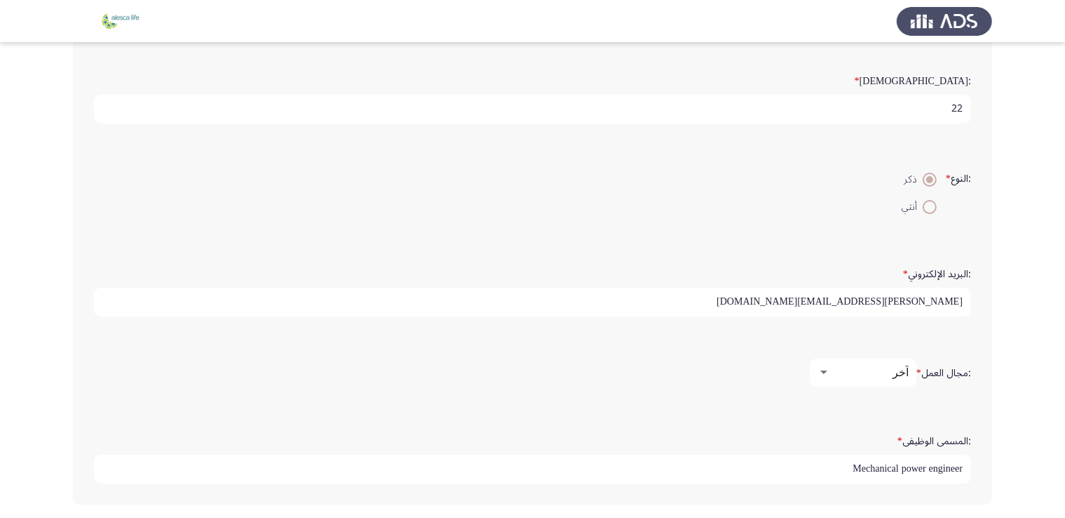
scroll to position [316, 0]
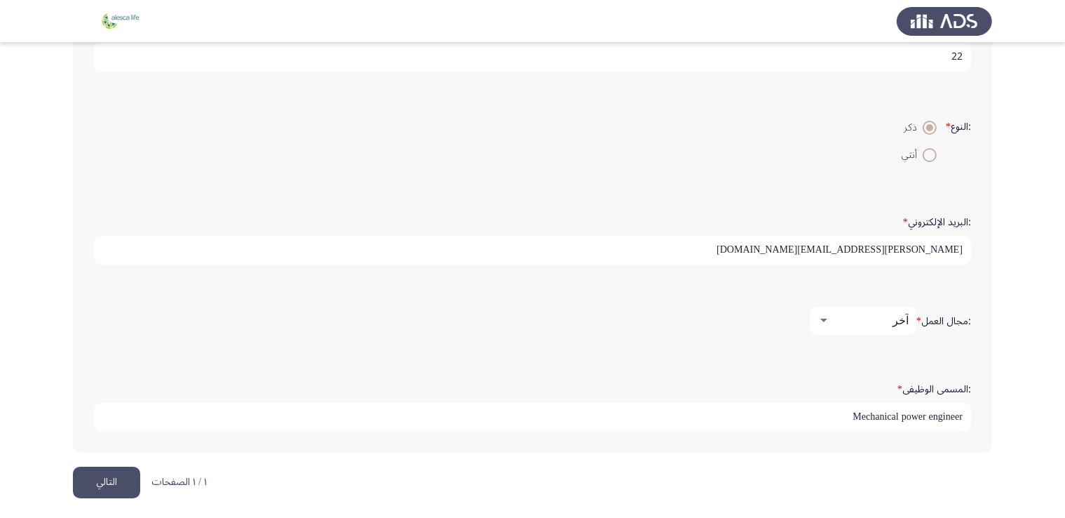
click at [87, 468] on button "التالي" at bounding box center [106, 482] width 67 height 32
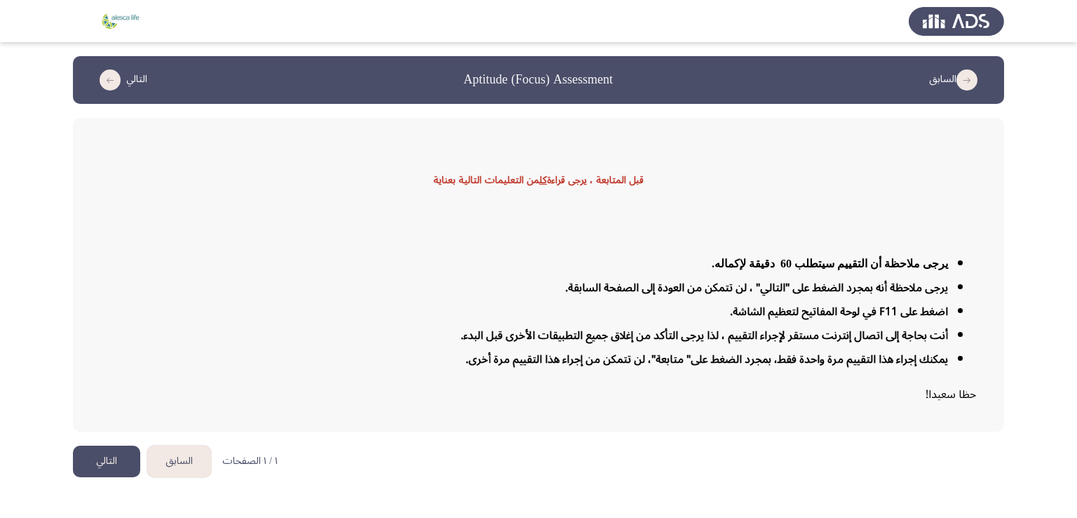
click at [84, 450] on button "التالي" at bounding box center [106, 461] width 67 height 32
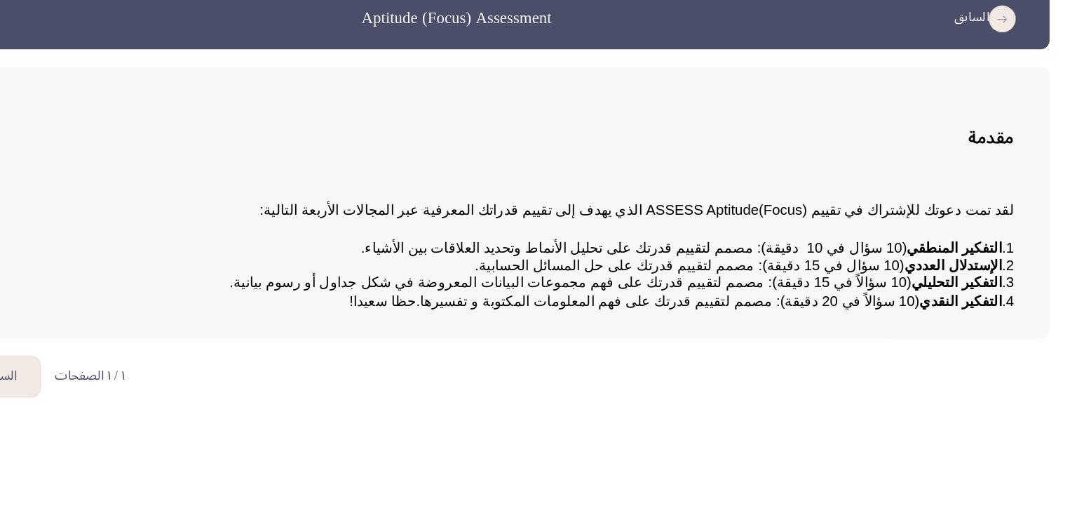
drag, startPoint x: 818, startPoint y: 278, endPoint x: 834, endPoint y: 315, distance: 40.5
click at [834, 308] on pre "1. التفكير المنطقي (10 سؤال في 10 دقيقة): مصمم لتقييم قدرتك على تحليل الأنماط و…" at bounding box center [538, 280] width 875 height 55
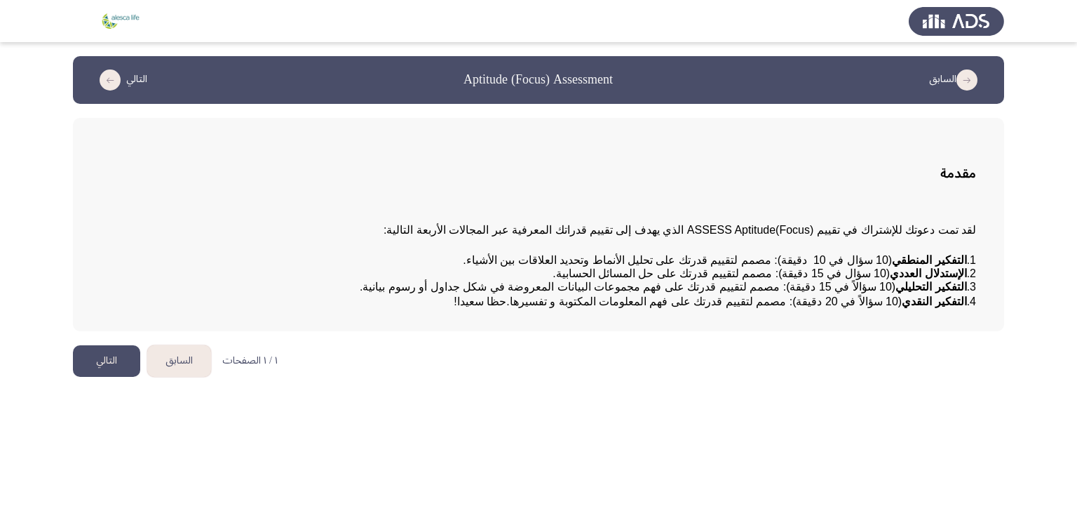
click at [128, 377] on button "التالي" at bounding box center [106, 361] width 67 height 32
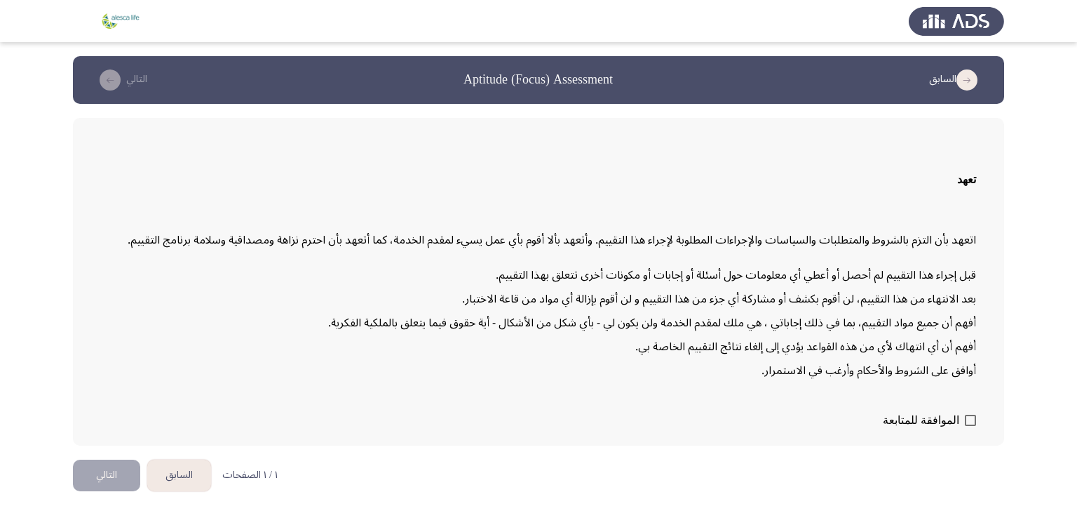
click at [927, 419] on span "الموافقة للمتابعة" at bounding box center [921, 420] width 76 height 17
click at [970, 426] on input "الموافقة للمتابعة" at bounding box center [970, 426] width 1 height 1
checkbox input "true"
click at [110, 462] on button "التالي" at bounding box center [106, 475] width 67 height 32
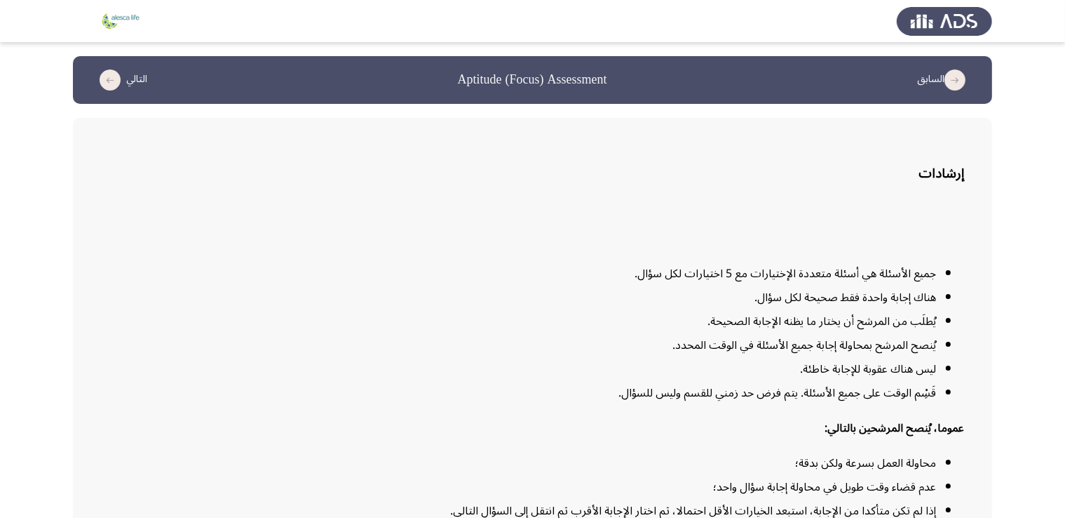
scroll to position [86, 0]
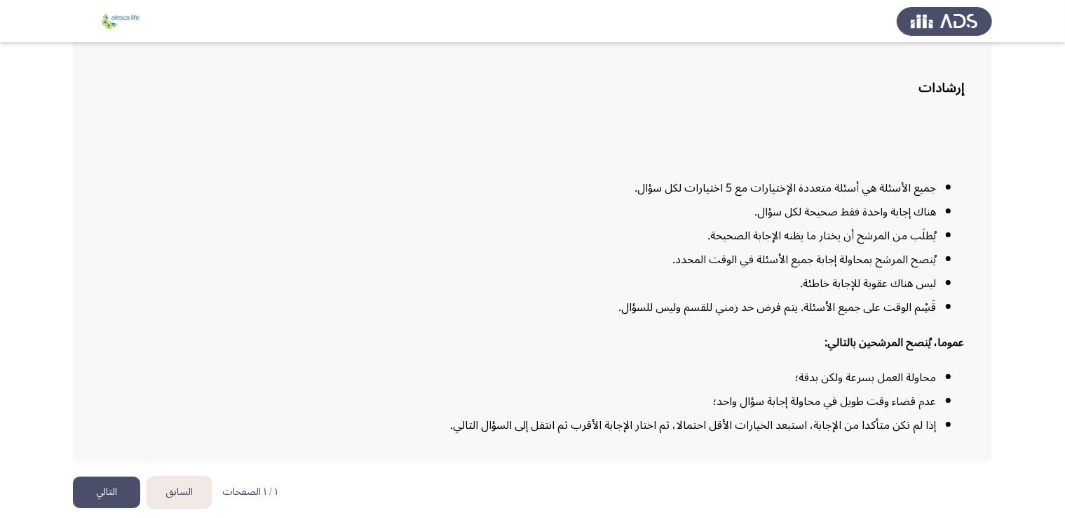
click at [300, 283] on li "ليس هناك عقوبة للإجابة خاطئة." at bounding box center [518, 283] width 835 height 24
click at [91, 480] on button "التالي" at bounding box center [106, 492] width 67 height 32
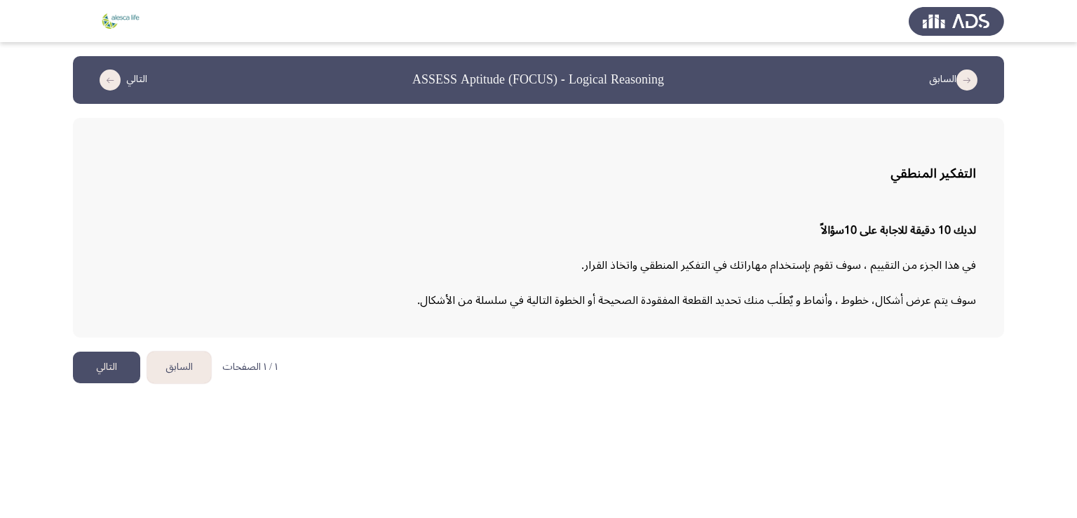
click at [896, 269] on p "في هذا الجزء من التقييم ، سوف تقوم بإستخدام مهاراتك في التفكير المنطقي واتخاذ ا…" at bounding box center [538, 265] width 875 height 24
drag, startPoint x: 895, startPoint y: 269, endPoint x: 845, endPoint y: 243, distance: 56.1
click at [851, 256] on p "في هذا الجزء من التقييم ، سوف تقوم بإستخدام مهاراتك في التفكير المنطقي واتخاذ ا…" at bounding box center [538, 265] width 875 height 24
drag, startPoint x: 845, startPoint y: 243, endPoint x: 886, endPoint y: 310, distance: 79.0
click at [883, 306] on div "لديك 10 دقيقة للاجابة على 10سؤالاً في هذا الجزء من التقييم ، سوف تقوم بإستخدام …" at bounding box center [538, 265] width 875 height 116
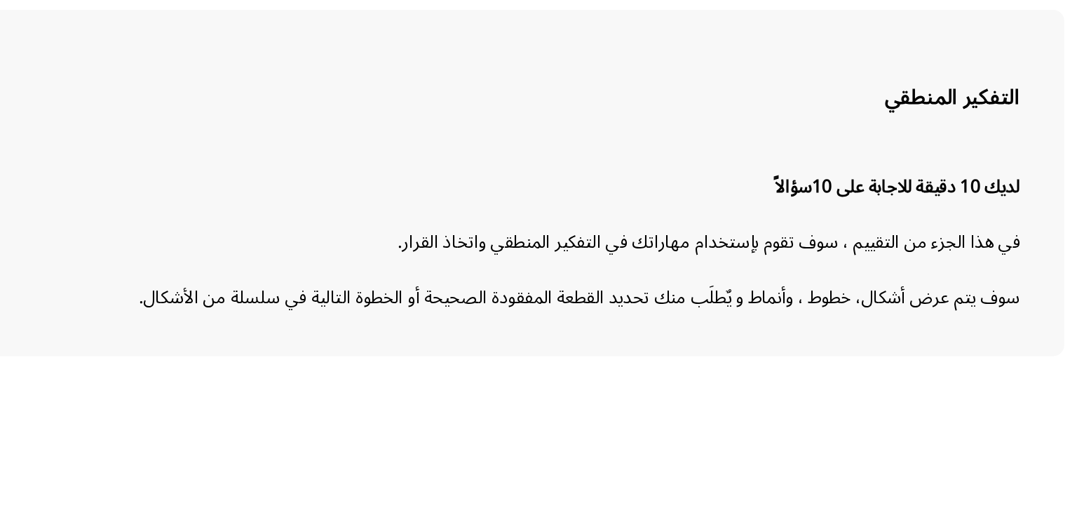
drag, startPoint x: 896, startPoint y: 267, endPoint x: 850, endPoint y: 276, distance: 46.5
click at [853, 276] on div "لديك 10 دقيقة للاجابة على 10سؤالاً في هذا الجزء من التقييم ، سوف تقوم بإستخدام …" at bounding box center [538, 265] width 875 height 116
click at [851, 276] on div "لديك 10 دقيقة للاجابة على 10سؤالاً في هذا الجزء من التقييم ، سوف تقوم بإستخدام …" at bounding box center [538, 265] width 875 height 116
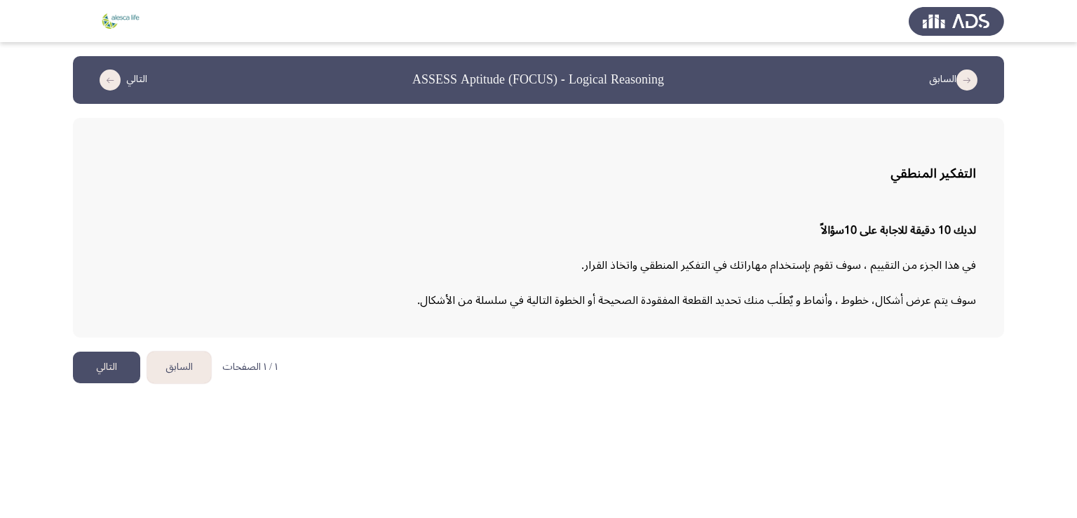
click at [89, 363] on button "التالي" at bounding box center [106, 367] width 67 height 32
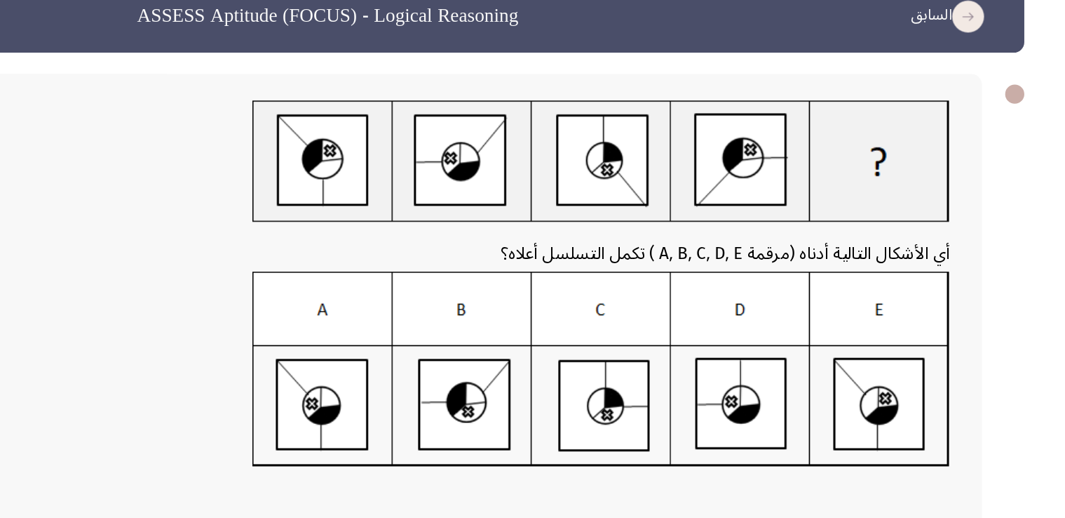
click at [887, 346] on img at bounding box center [712, 312] width 461 height 129
click at [816, 330] on img at bounding box center [712, 312] width 461 height 129
click at [550, 344] on img at bounding box center [712, 312] width 461 height 129
click at [543, 335] on img at bounding box center [712, 312] width 461 height 129
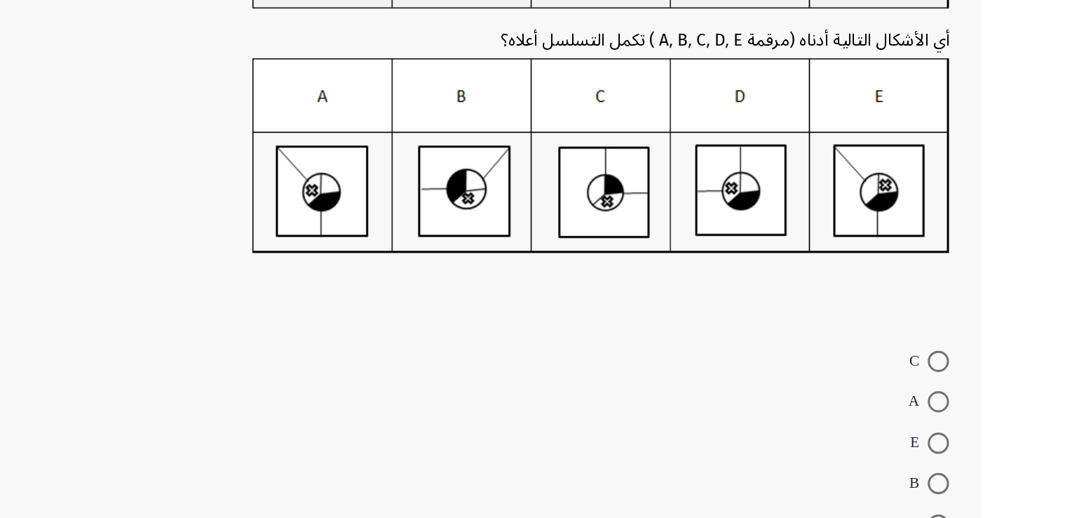
scroll to position [39, 0]
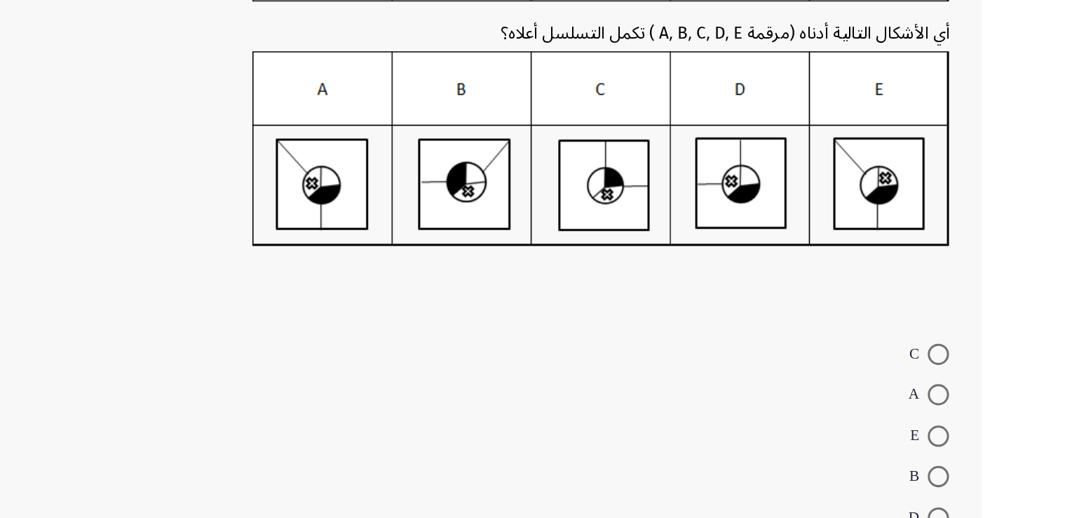
click at [933, 438] on span at bounding box center [935, 435] width 14 height 14
click at [933, 438] on input "A" at bounding box center [935, 435] width 14 height 14
radio input "true"
click at [691, 378] on div "أي الأشكال التالية أدناه (مرقمة A, B, C, D, E ) تكمل التسلسل أعلاه؟ C A E B D" at bounding box center [518, 312] width 891 height 466
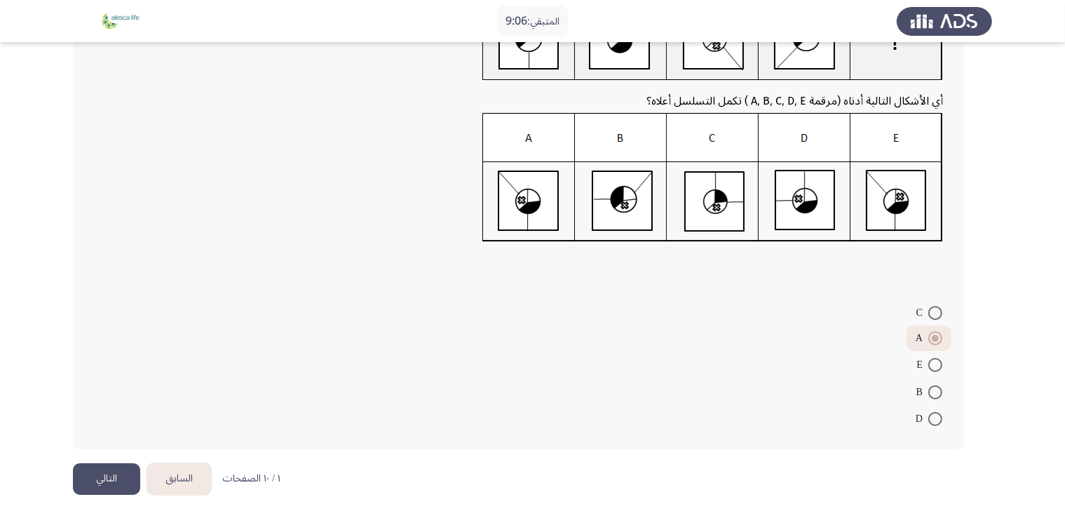
scroll to position [135, 0]
click at [91, 480] on button "التالي" at bounding box center [106, 480] width 67 height 32
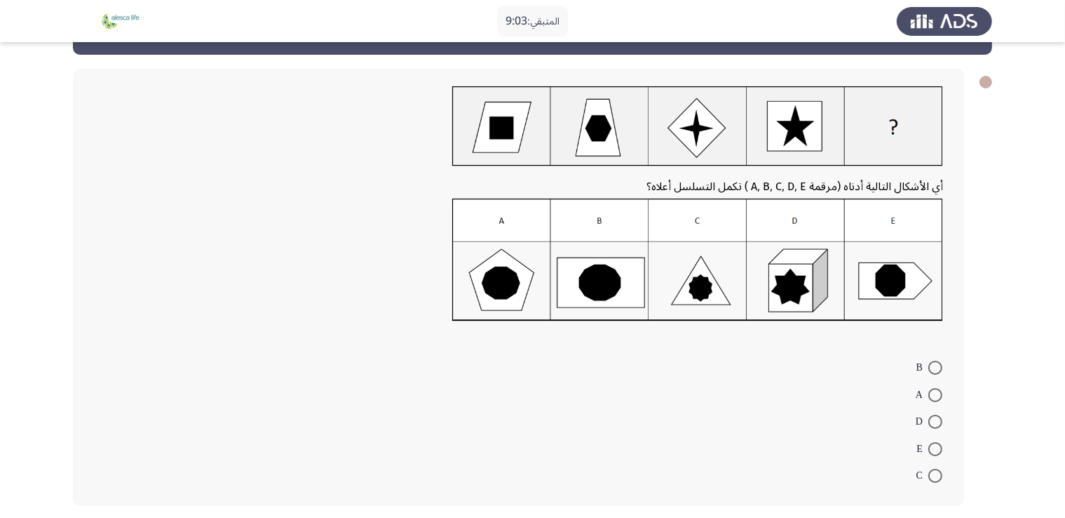
click at [871, 178] on span "أي الأشكال التالية أدناه (مرقمة A, B, C, D, E ) تكمل التسلسل أعلاه؟" at bounding box center [795, 187] width 297 height 24
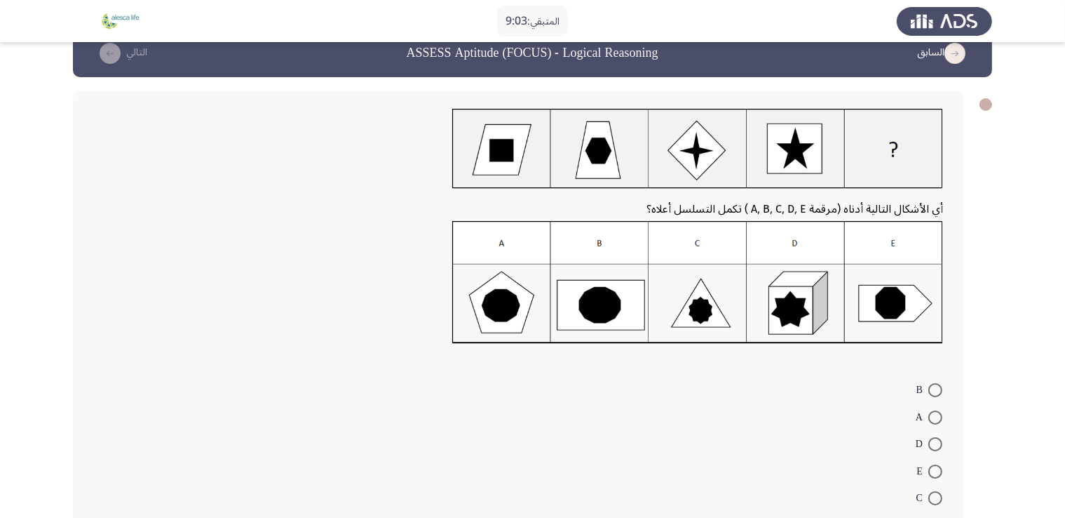
drag, startPoint x: 871, startPoint y: 178, endPoint x: 804, endPoint y: 170, distance: 67.8
click at [818, 172] on div "أي الأشكال التالية أدناه (مرقمة A, B, C, D, E ) تكمل التسلسل أعلاه؟" at bounding box center [518, 230] width 849 height 243
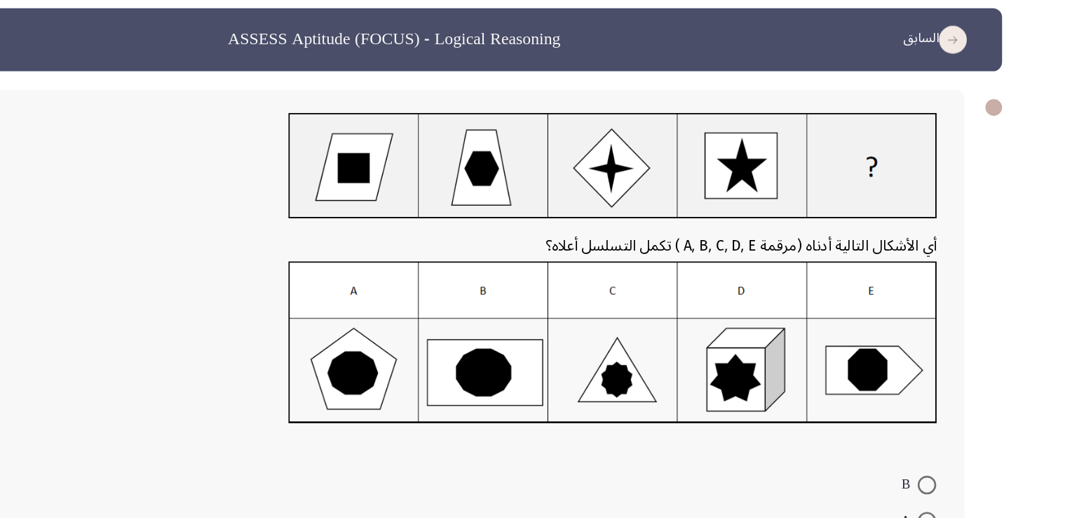
click at [430, 196] on div at bounding box center [518, 179] width 849 height 88
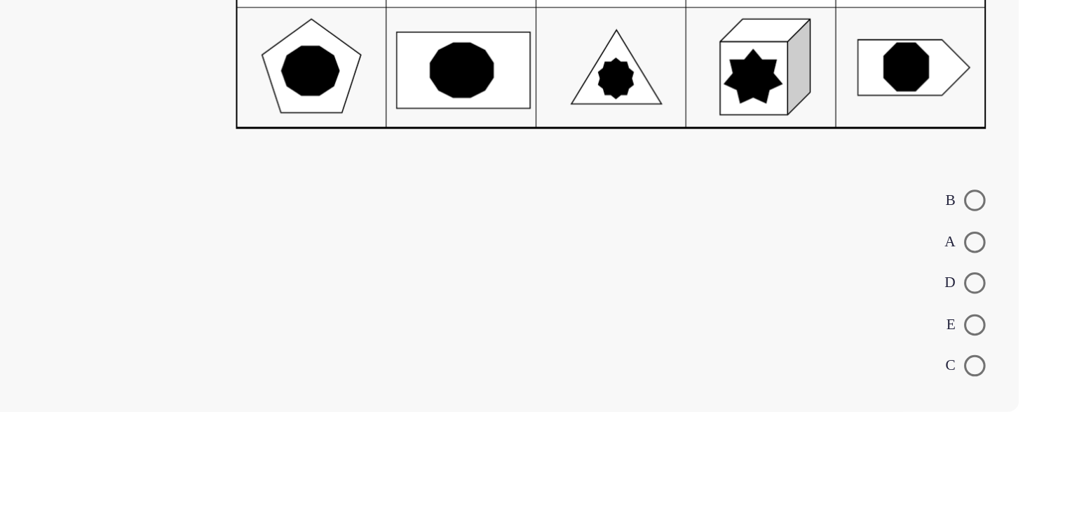
scroll to position [107, 0]
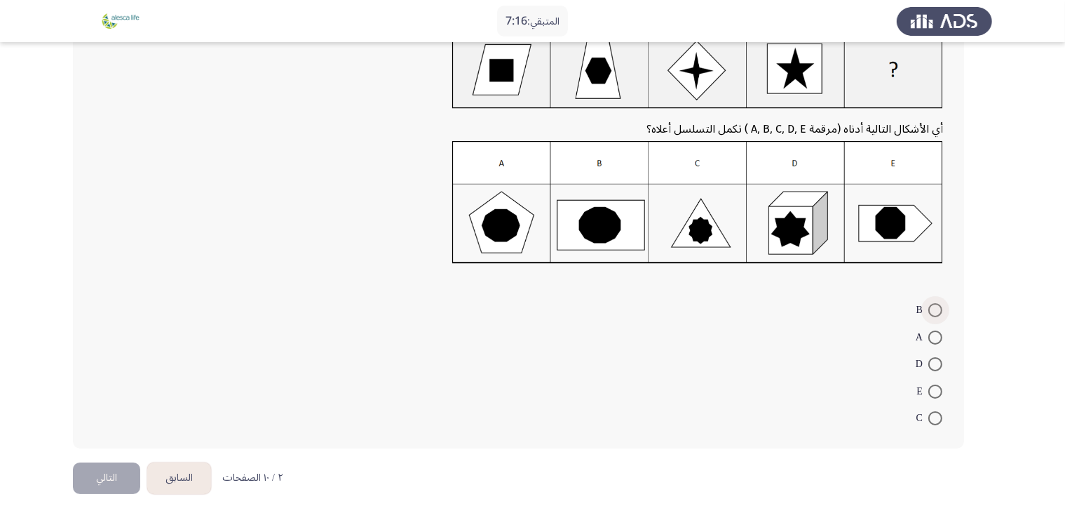
click at [933, 318] on label "B" at bounding box center [930, 310] width 26 height 17
click at [933, 317] on input "B" at bounding box center [935, 310] width 14 height 14
radio input "true"
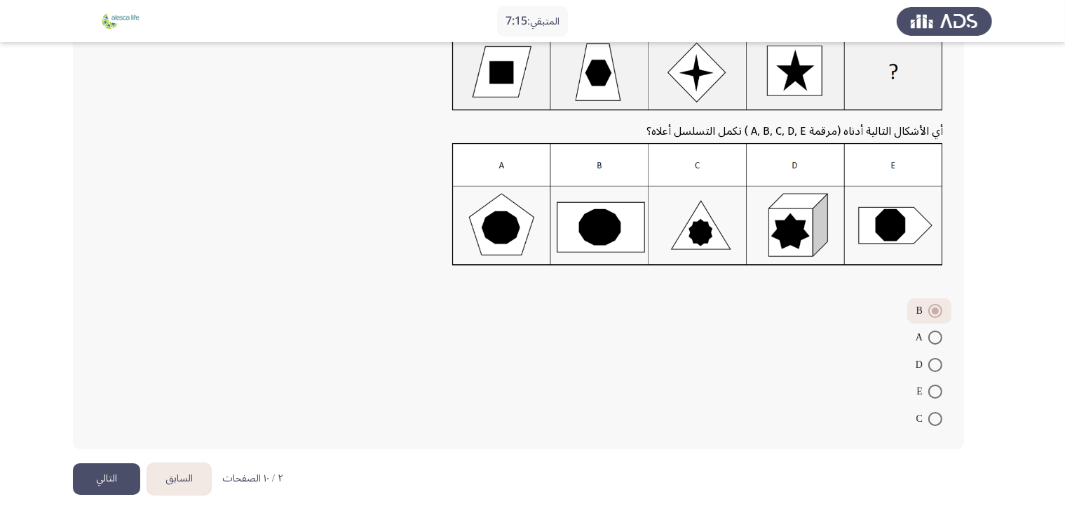
click at [104, 494] on html "المتبقي: 7:15 السابق ASSESS Aptitude (FOCUS) - Logical Reasoning التالي أي الأش…" at bounding box center [532, 207] width 1065 height 623
click at [106, 471] on button "التالي" at bounding box center [106, 479] width 67 height 32
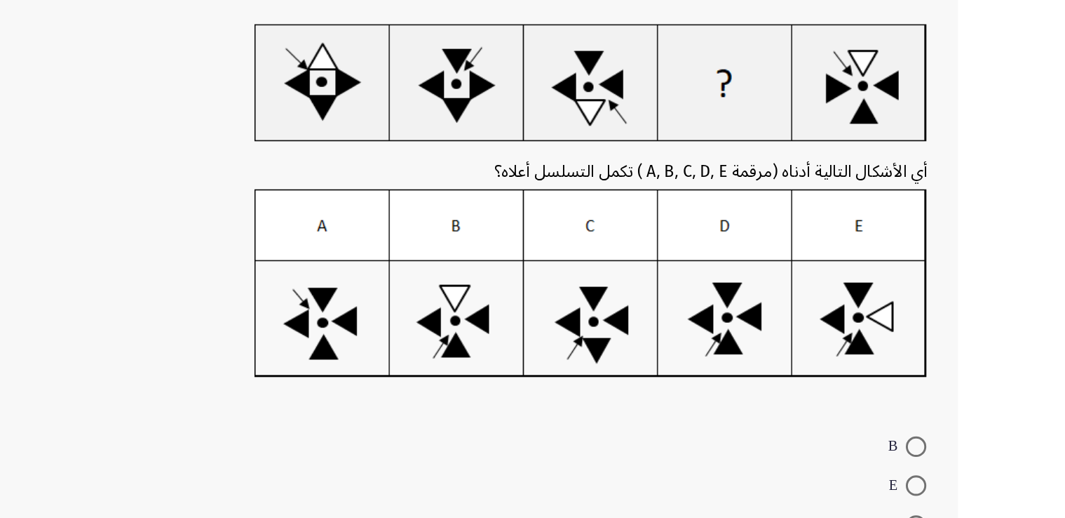
click at [708, 368] on img at bounding box center [712, 336] width 461 height 129
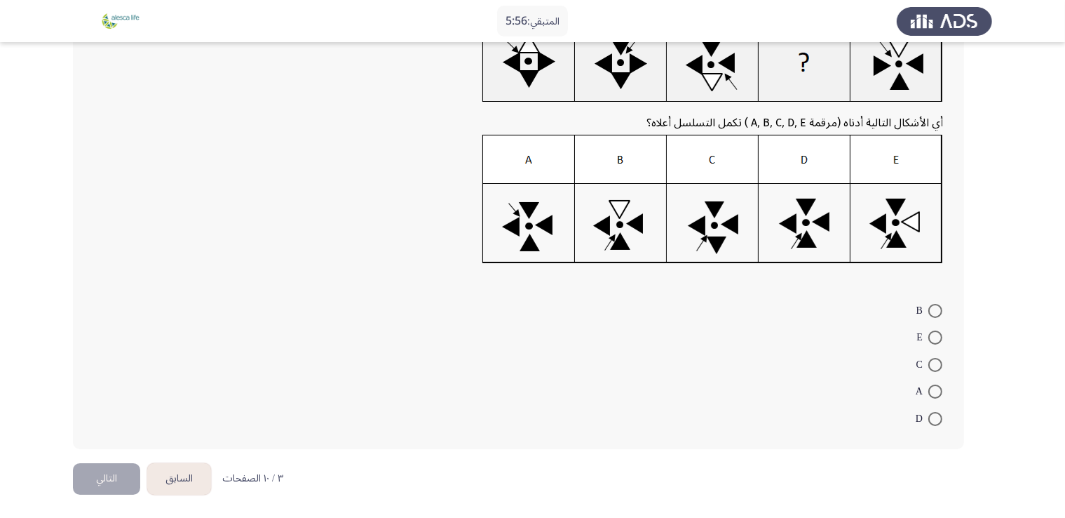
click at [934, 358] on span at bounding box center [935, 365] width 14 height 14
click at [934, 358] on input "C" at bounding box center [935, 365] width 14 height 14
radio input "true"
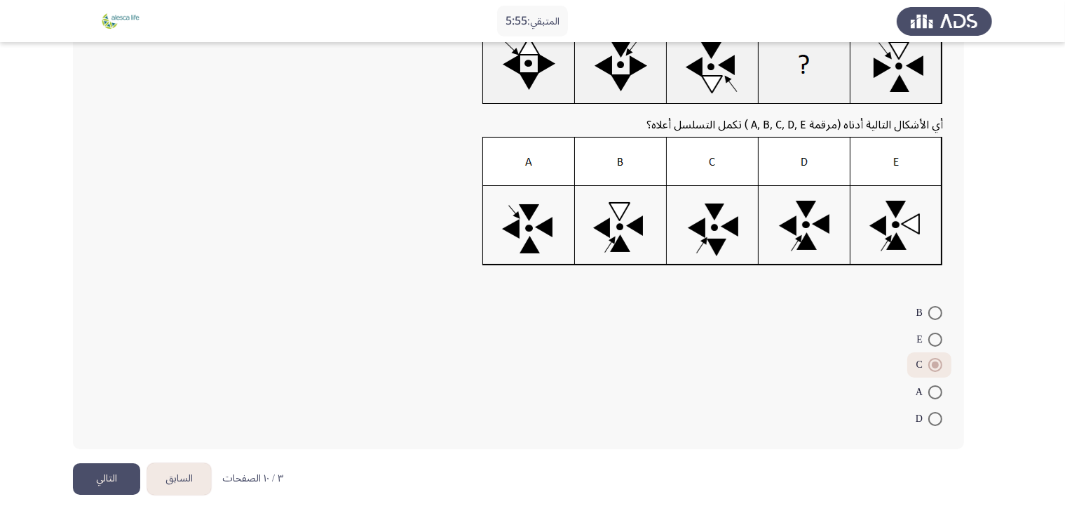
click at [106, 459] on div "أي الأشكال التالية أدناه (مرقمة A, B, C, D, E ) تكمل التسلسل أعلاه؟ B E C A D" at bounding box center [532, 215] width 919 height 494
click at [107, 464] on button "التالي" at bounding box center [106, 479] width 67 height 32
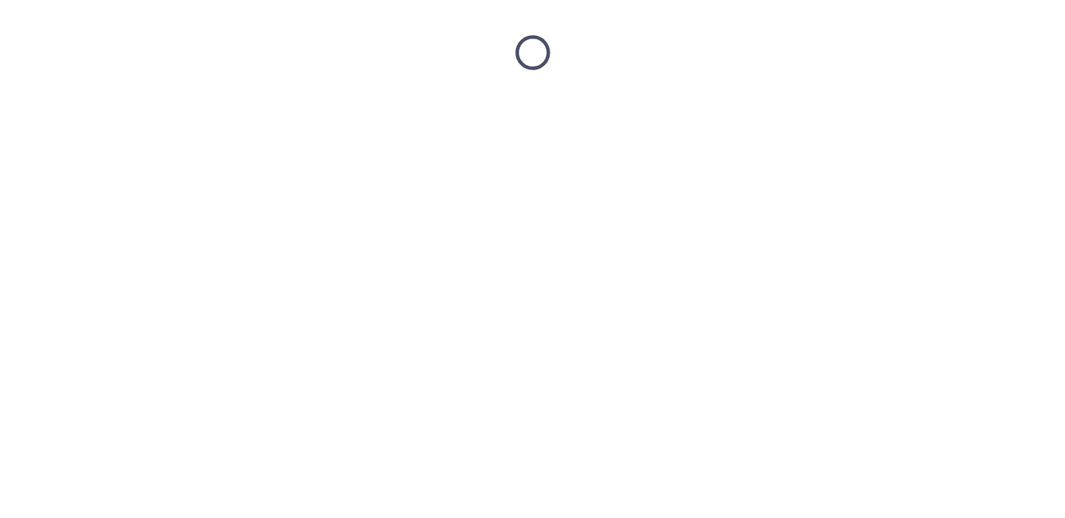
scroll to position [0, 0]
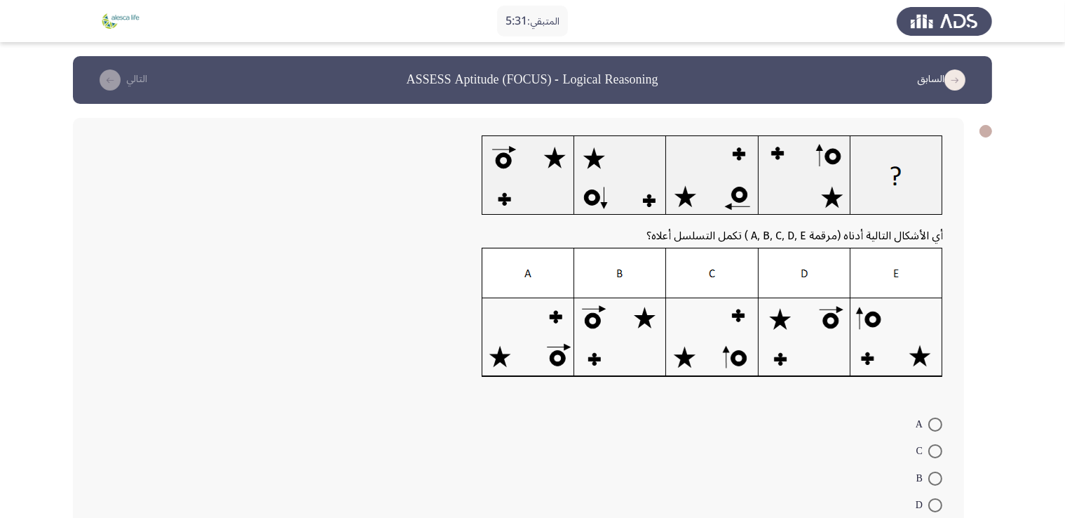
click at [623, 311] on img at bounding box center [712, 313] width 461 height 130
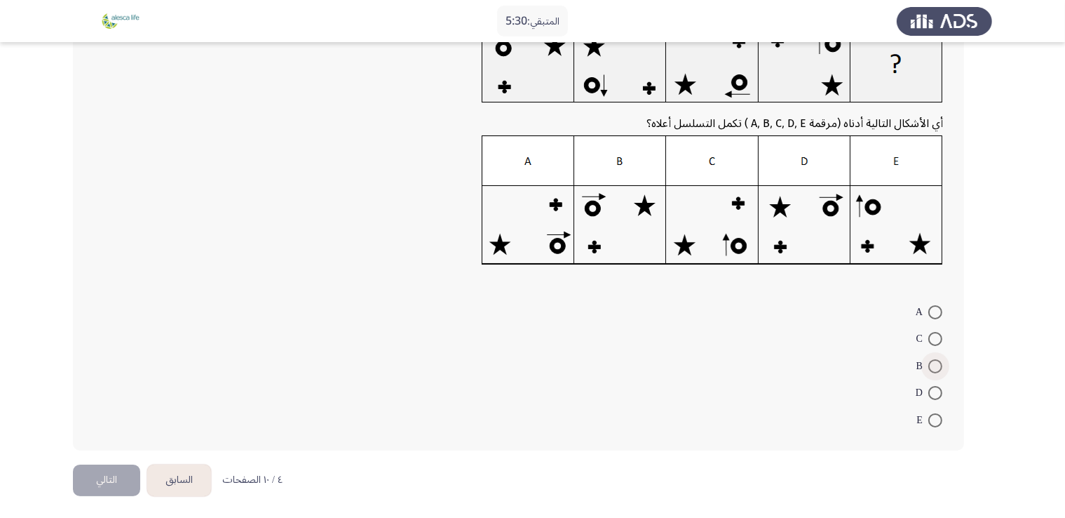
click at [926, 358] on span "B" at bounding box center [923, 366] width 12 height 17
click at [928, 359] on input "B" at bounding box center [935, 366] width 14 height 14
radio input "true"
click at [113, 480] on button "التالي" at bounding box center [106, 478] width 67 height 32
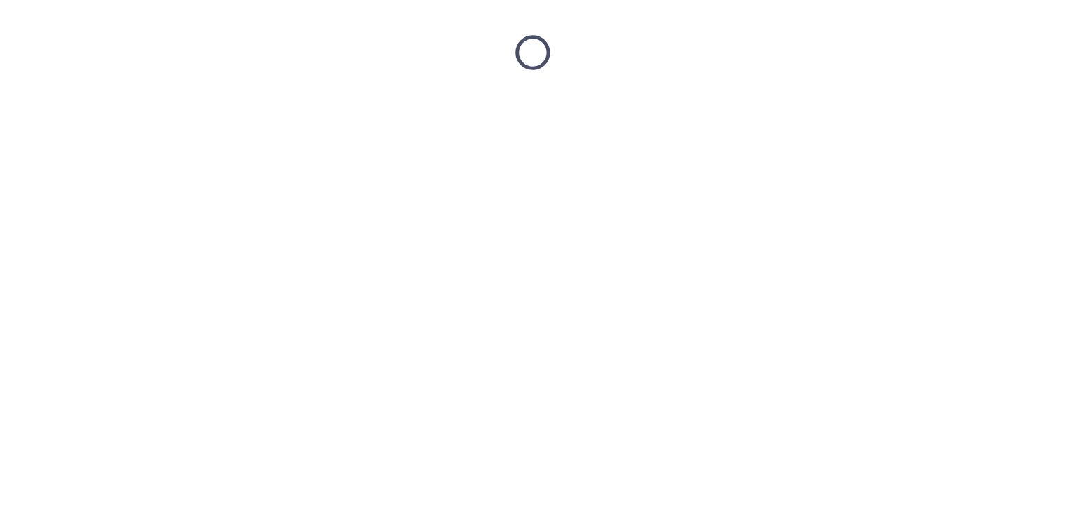
scroll to position [0, 0]
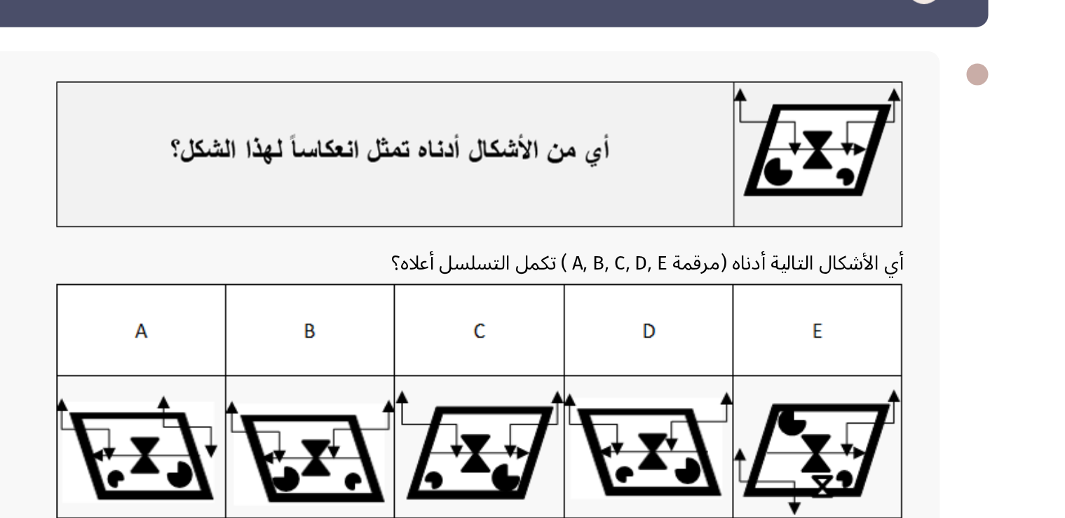
click at [989, 183] on div "أي الأشكال التالية أدناه (مرقمة A, B, C, D, E ) تكمل التسلسل أعلاه؟ D B C E A" at bounding box center [532, 346] width 919 height 485
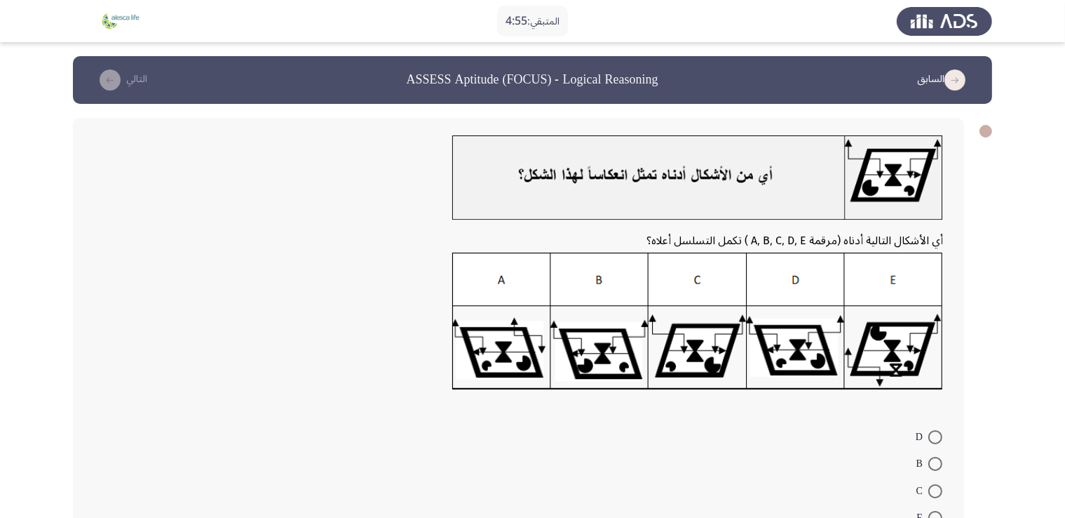
click at [799, 315] on img at bounding box center [697, 321] width 491 height 138
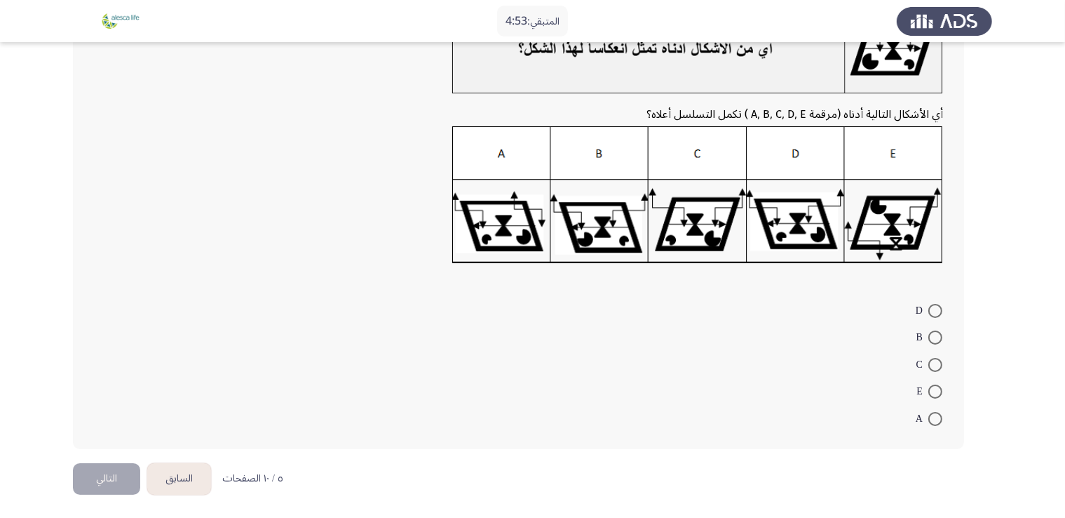
click at [928, 304] on span at bounding box center [935, 311] width 14 height 14
click at [928, 304] on input "D" at bounding box center [935, 311] width 14 height 14
radio input "true"
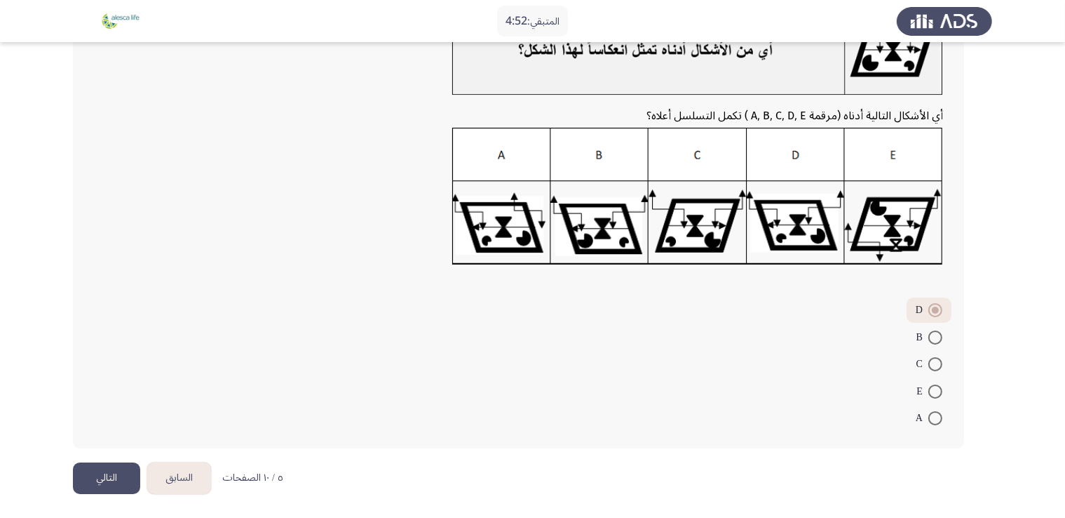
click at [95, 479] on button "التالي" at bounding box center [106, 478] width 67 height 32
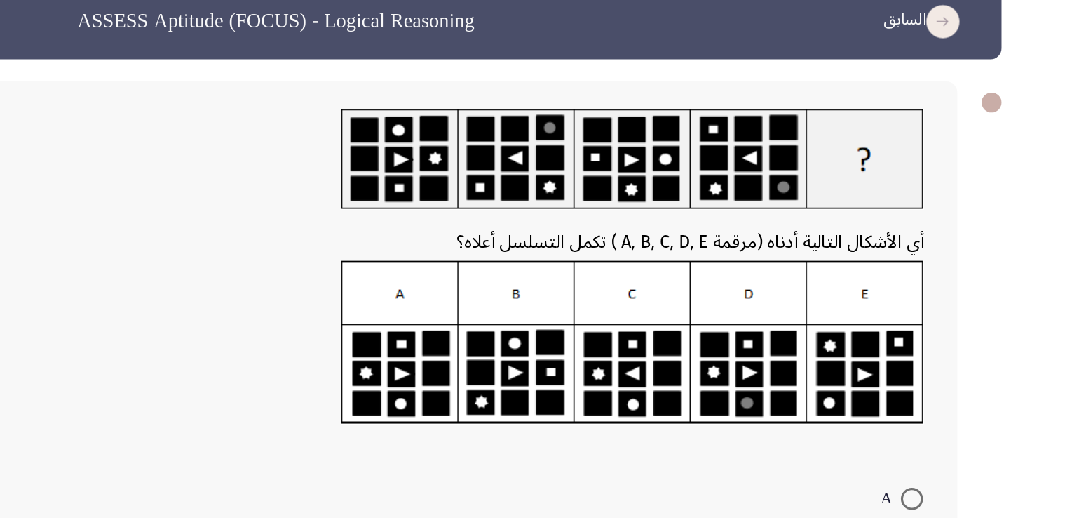
click at [838, 283] on img at bounding box center [759, 283] width 370 height 104
click at [677, 301] on img at bounding box center [759, 283] width 370 height 104
click at [631, 295] on img at bounding box center [759, 283] width 370 height 104
click at [820, 303] on img at bounding box center [759, 283] width 370 height 104
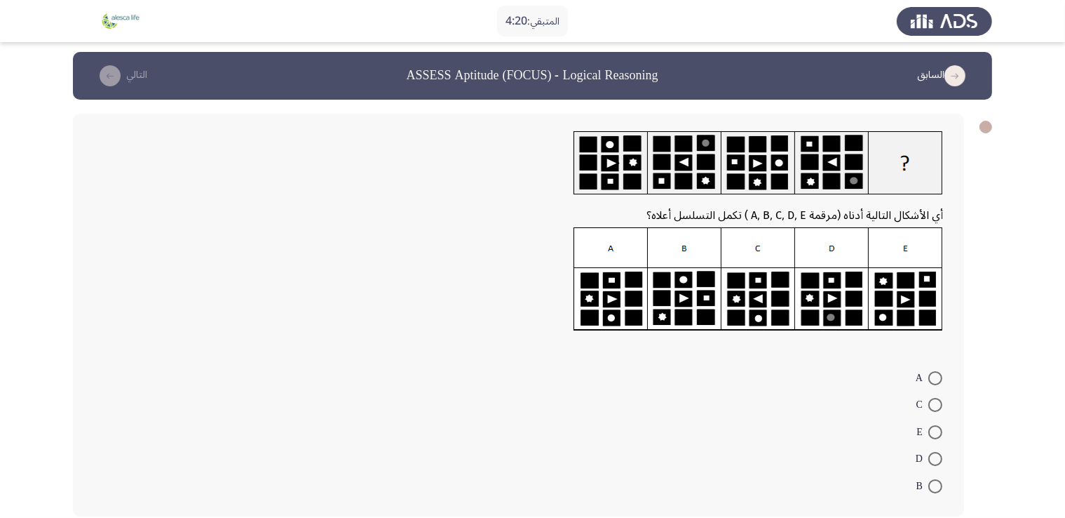
click at [927, 457] on span "D" at bounding box center [922, 458] width 13 height 17
click at [928, 457] on input "D" at bounding box center [935, 459] width 14 height 14
radio input "true"
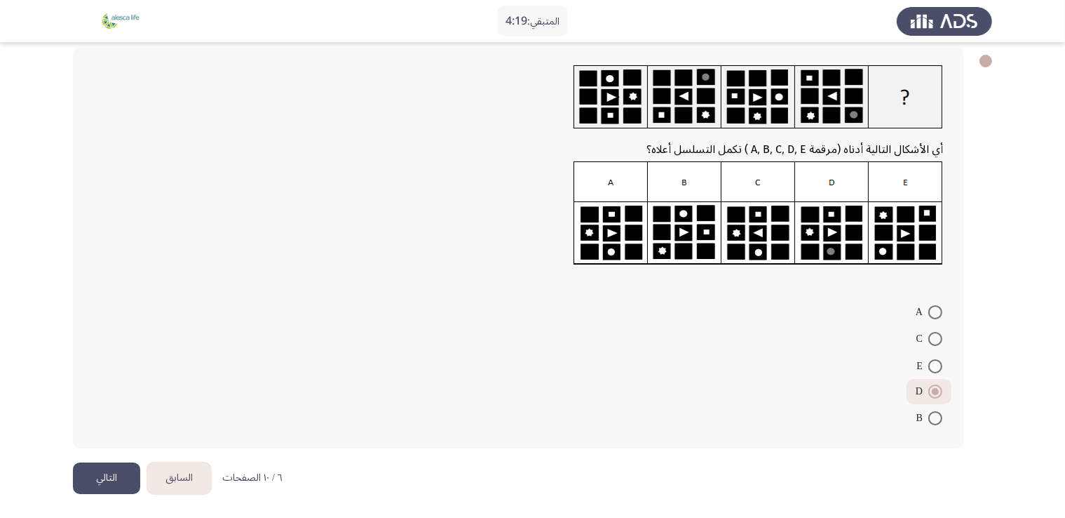
click at [107, 474] on button "التالي" at bounding box center [106, 478] width 67 height 32
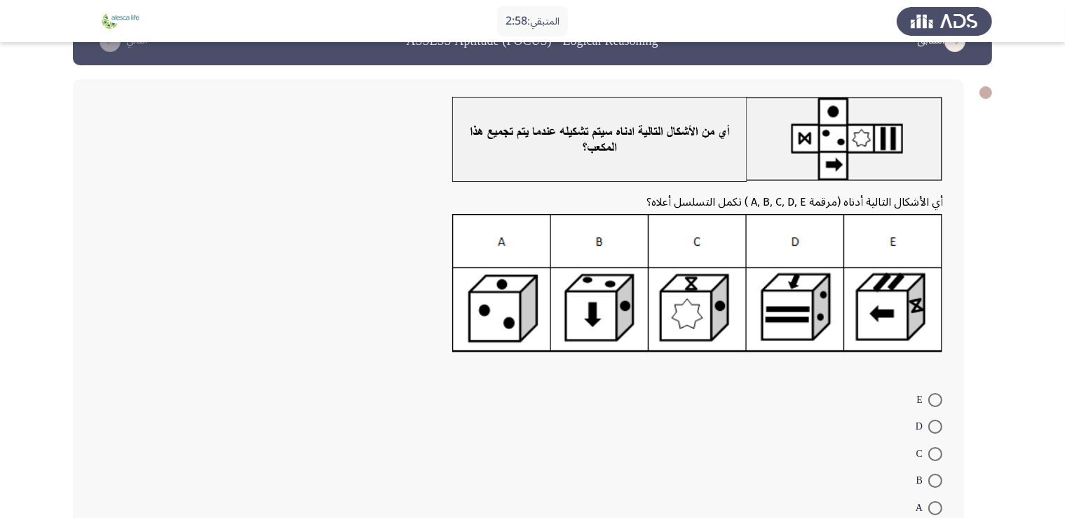
click at [923, 419] on span "D" at bounding box center [922, 426] width 13 height 17
click at [928, 419] on input "D" at bounding box center [935, 426] width 14 height 14
radio input "true"
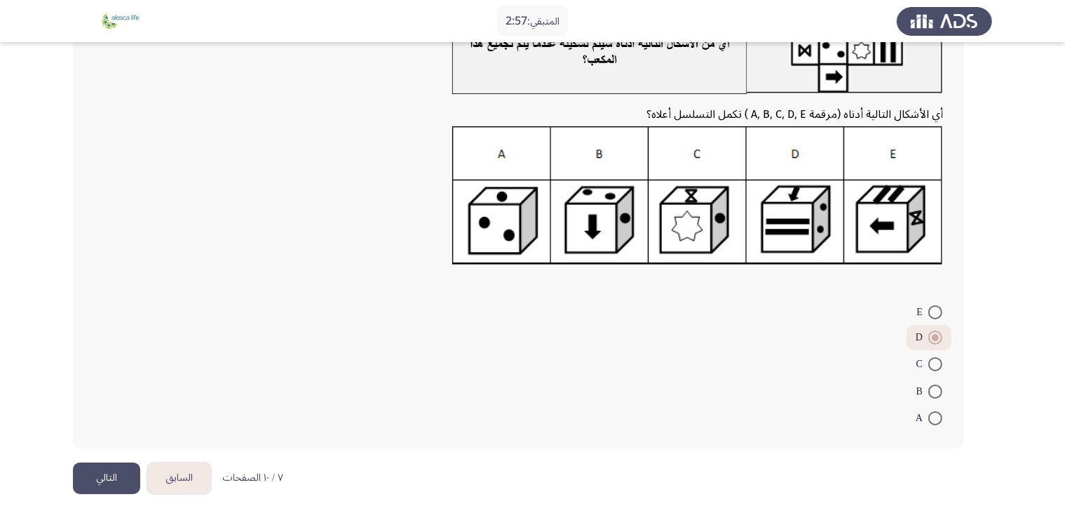
scroll to position [126, 0]
click at [110, 479] on button "التالي" at bounding box center [106, 479] width 67 height 32
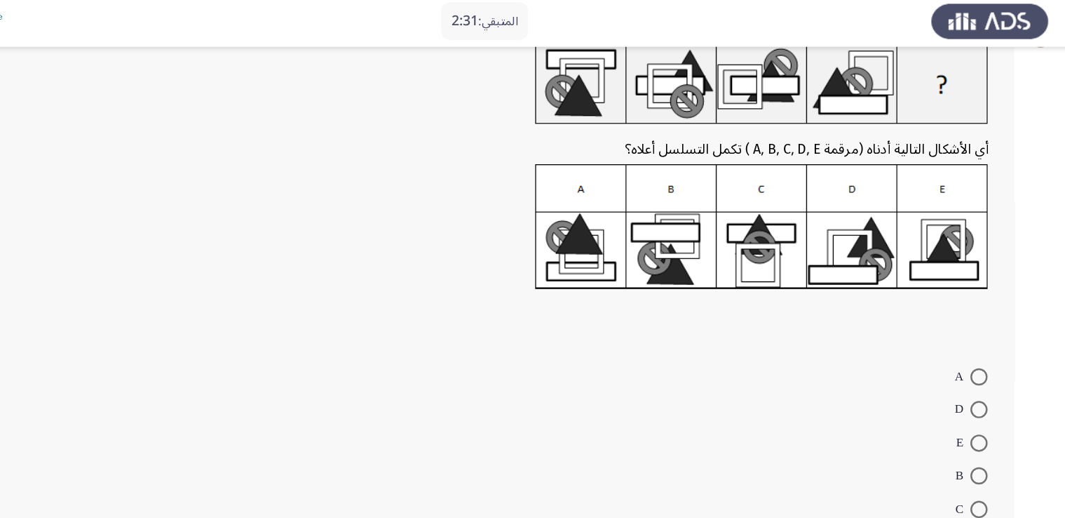
scroll to position [0, 0]
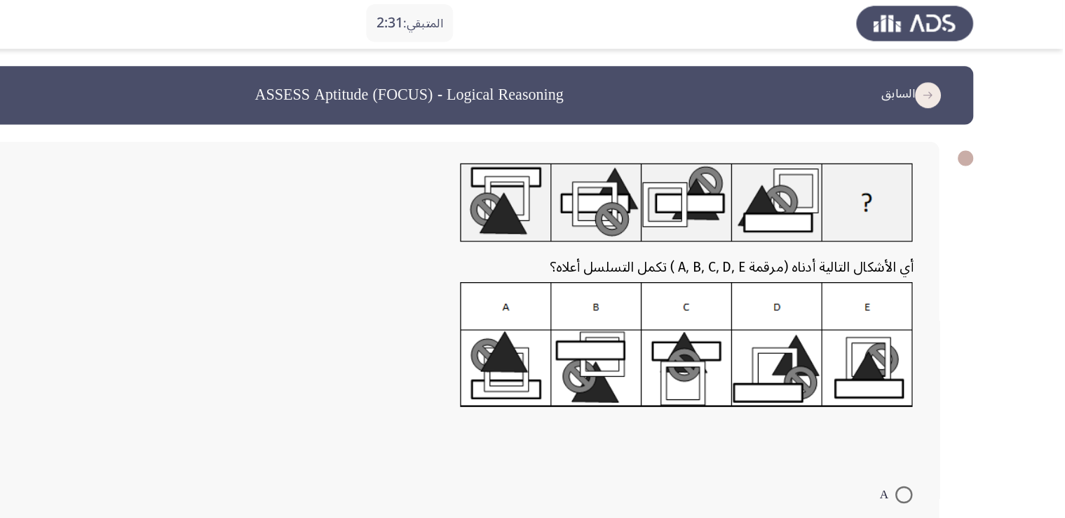
click at [818, 208] on span "أي الأشكال التالية أدناه (مرقمة A, B, C, D, E ) تكمل التسلسل أعلاه؟" at bounding box center [795, 220] width 297 height 24
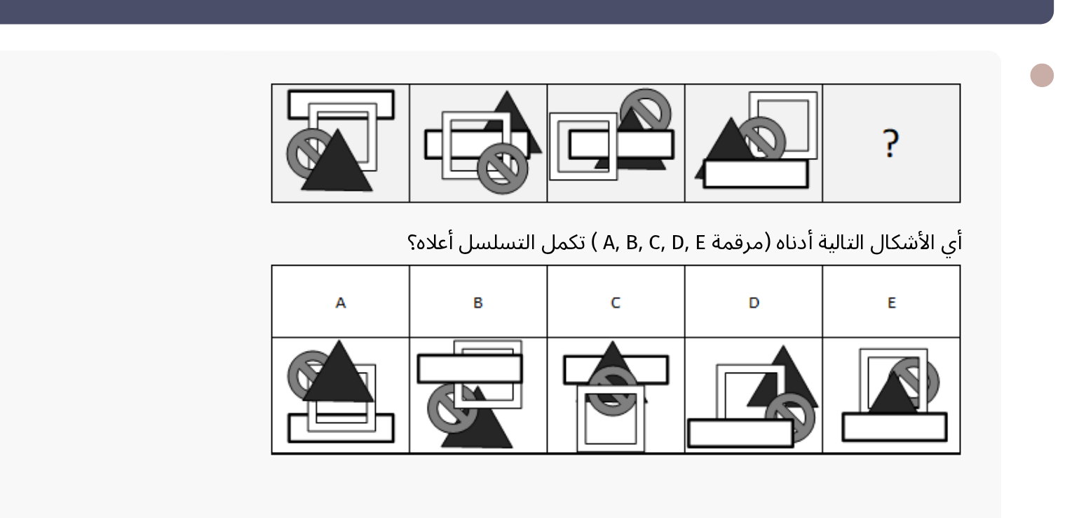
click at [832, 162] on img at bounding box center [759, 167] width 370 height 65
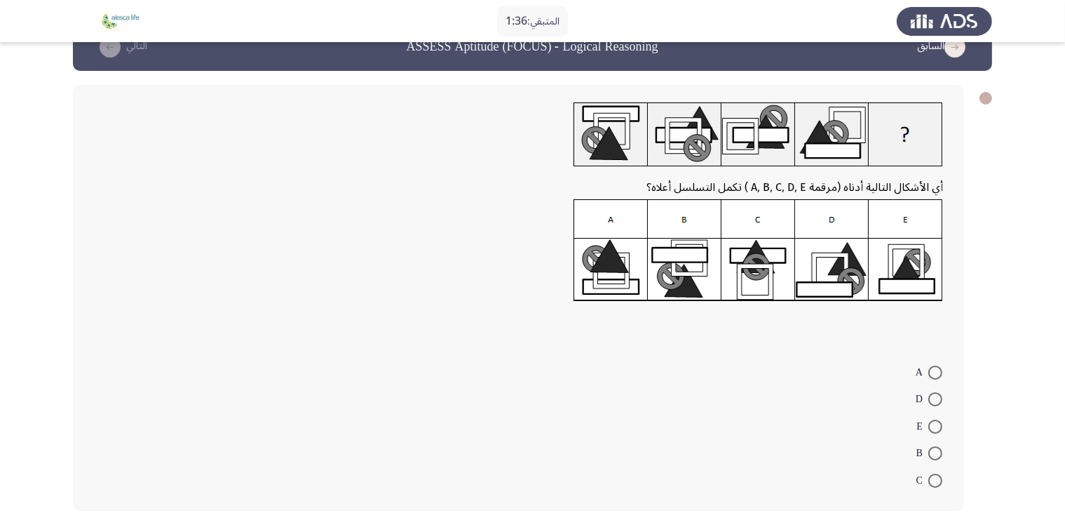
scroll to position [35, 0]
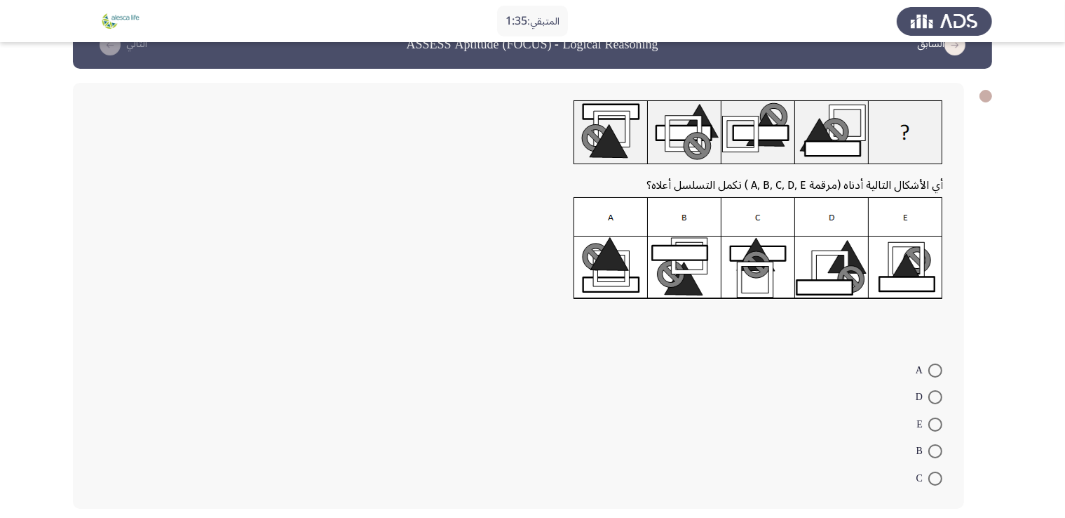
click at [926, 470] on span "C" at bounding box center [923, 478] width 12 height 17
click at [928, 471] on input "C" at bounding box center [935, 478] width 14 height 14
radio input "true"
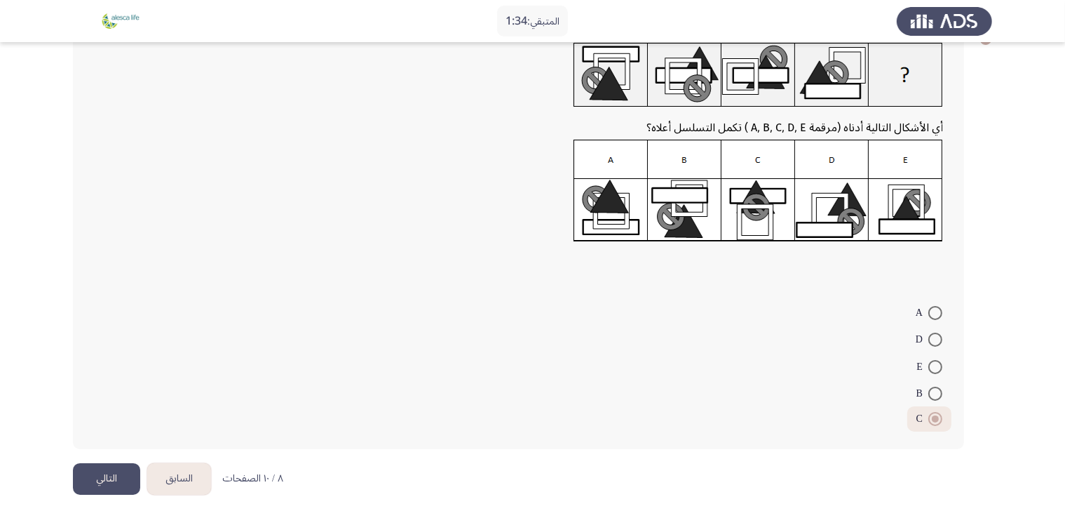
scroll to position [93, 0]
click at [88, 470] on button "التالي" at bounding box center [106, 479] width 67 height 32
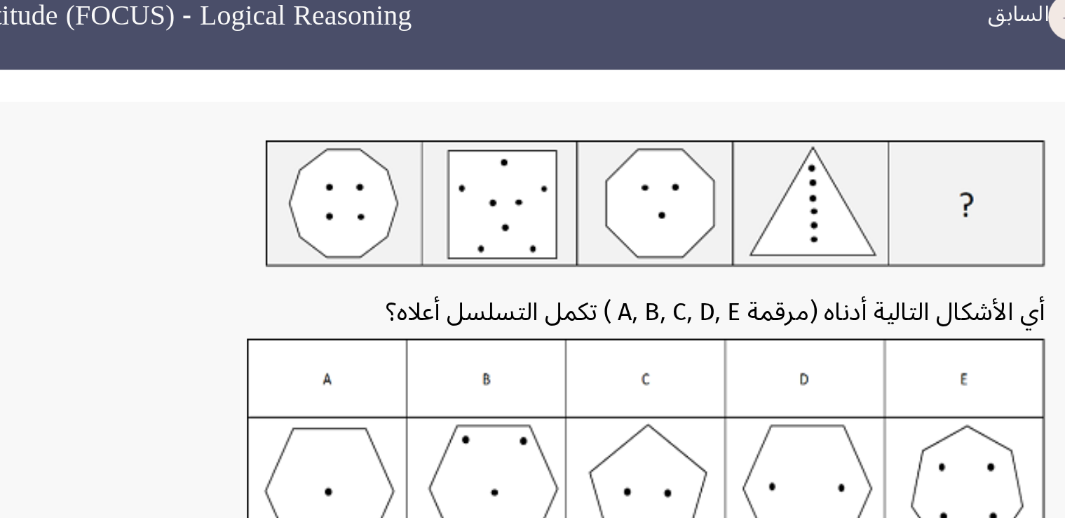
click at [839, 175] on img at bounding box center [768, 163] width 351 height 57
click at [840, 168] on img at bounding box center [768, 163] width 351 height 57
click at [840, 163] on img at bounding box center [768, 163] width 351 height 57
click at [839, 155] on img at bounding box center [768, 163] width 351 height 57
click at [839, 148] on img at bounding box center [768, 163] width 351 height 57
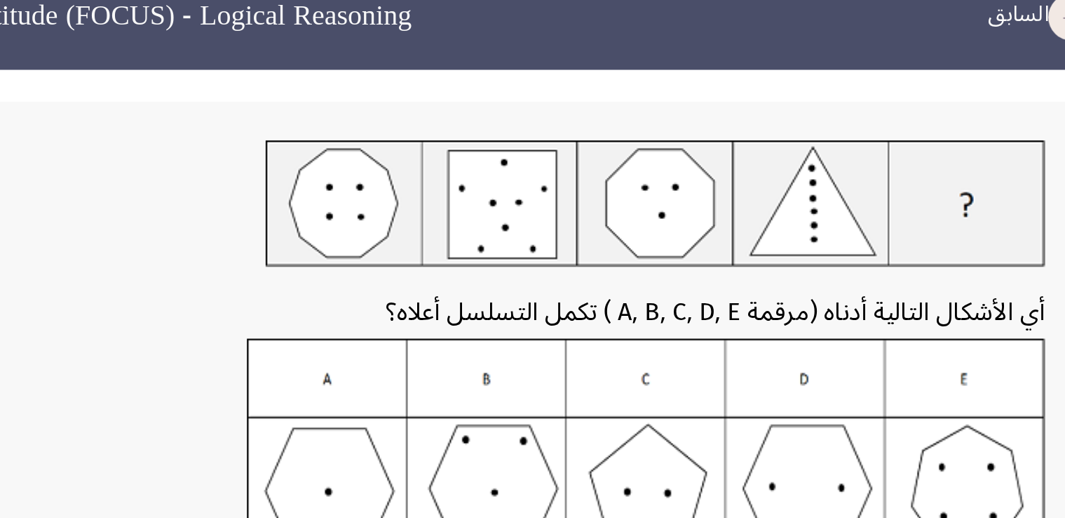
click at [830, 149] on img at bounding box center [768, 163] width 351 height 57
drag, startPoint x: 859, startPoint y: 158, endPoint x: 826, endPoint y: 189, distance: 45.1
click at [858, 159] on img at bounding box center [768, 163] width 351 height 57
click at [824, 192] on div at bounding box center [518, 167] width 849 height 65
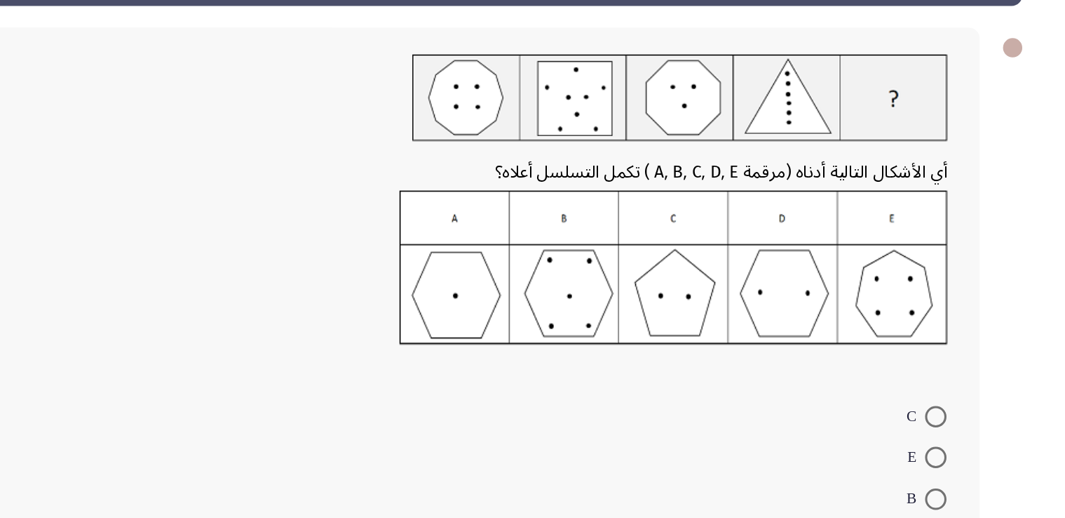
click at [840, 255] on img at bounding box center [763, 274] width 359 height 101
click at [854, 273] on img at bounding box center [763, 274] width 359 height 101
click at [863, 302] on img at bounding box center [763, 274] width 359 height 101
drag, startPoint x: 824, startPoint y: 317, endPoint x: 816, endPoint y: 317, distance: 8.4
click at [823, 317] on img at bounding box center [763, 274] width 359 height 101
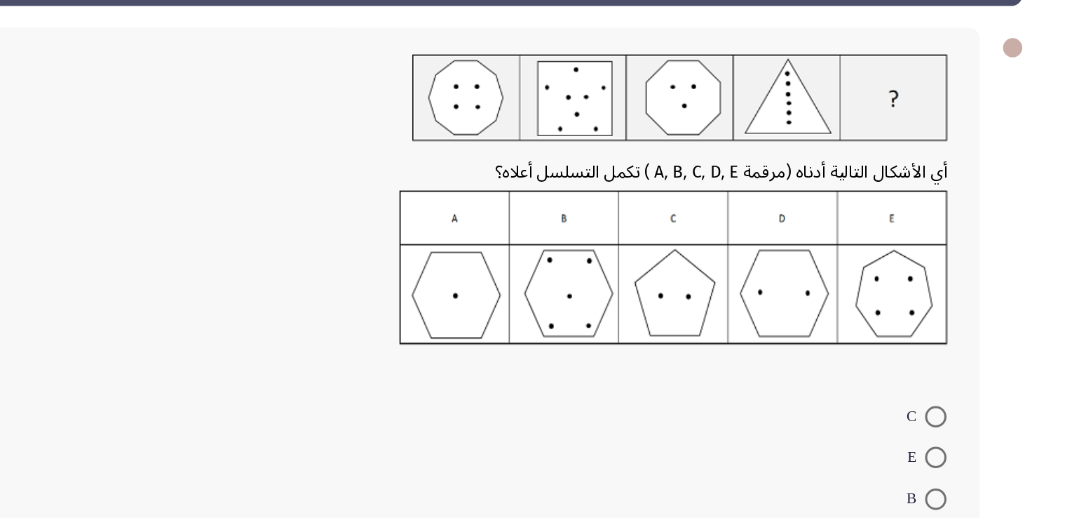
click at [814, 315] on img at bounding box center [763, 274] width 359 height 101
click at [807, 277] on img at bounding box center [763, 274] width 359 height 101
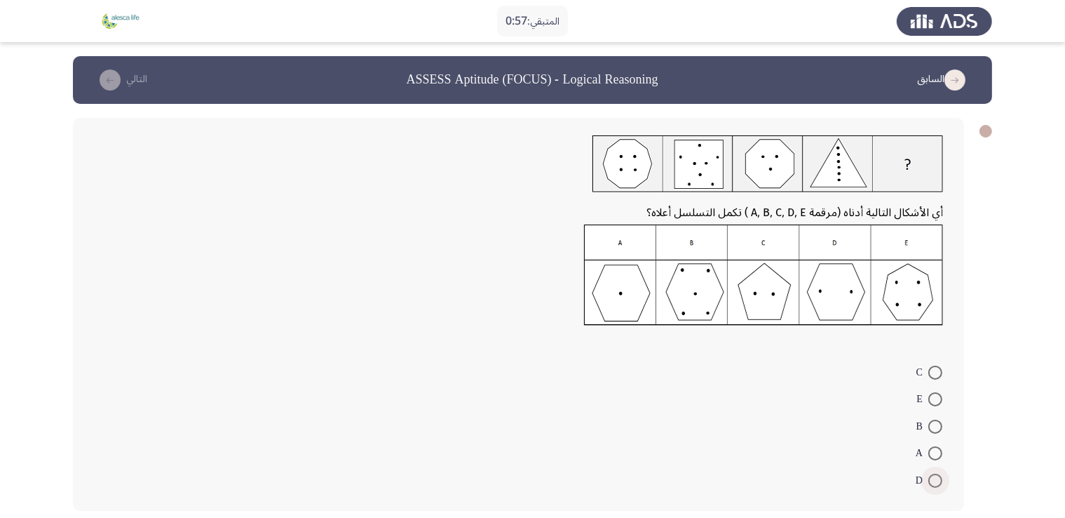
click at [929, 480] on span at bounding box center [935, 480] width 14 height 14
click at [929, 480] on input "D" at bounding box center [935, 480] width 14 height 14
radio input "true"
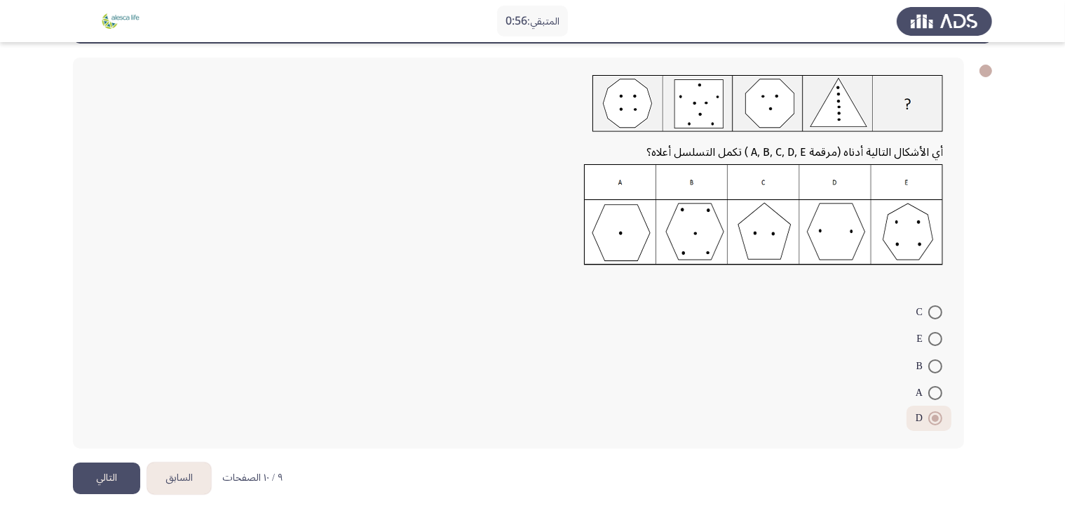
drag, startPoint x: 109, startPoint y: 472, endPoint x: 120, endPoint y: 464, distance: 13.5
click at [112, 472] on button "التالي" at bounding box center [106, 478] width 67 height 32
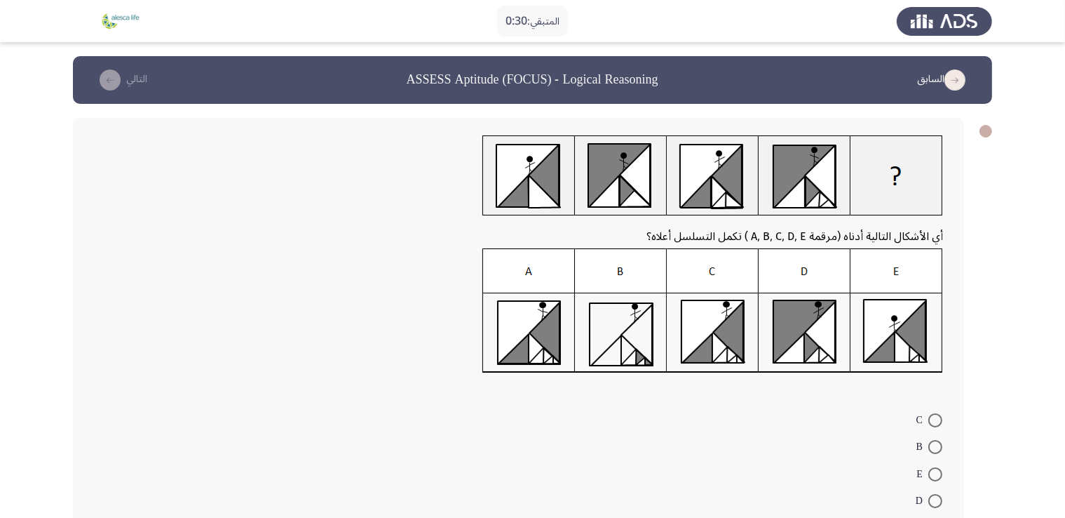
click at [525, 159] on img at bounding box center [712, 175] width 461 height 81
click at [616, 156] on img at bounding box center [712, 175] width 461 height 81
drag, startPoint x: 690, startPoint y: 161, endPoint x: 791, endPoint y: 163, distance: 101.0
click at [690, 161] on img at bounding box center [712, 175] width 461 height 81
click at [797, 162] on img at bounding box center [712, 175] width 461 height 81
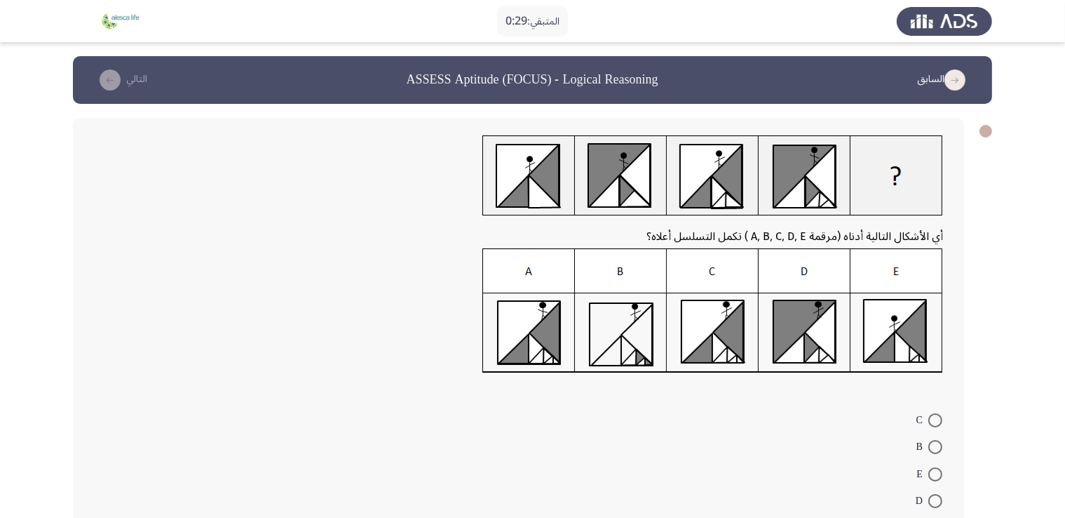
click at [877, 304] on img at bounding box center [712, 310] width 461 height 125
click at [905, 318] on img at bounding box center [712, 310] width 461 height 125
click at [680, 321] on img at bounding box center [712, 310] width 461 height 125
click at [575, 323] on img at bounding box center [712, 310] width 461 height 125
click at [532, 311] on img at bounding box center [712, 310] width 461 height 125
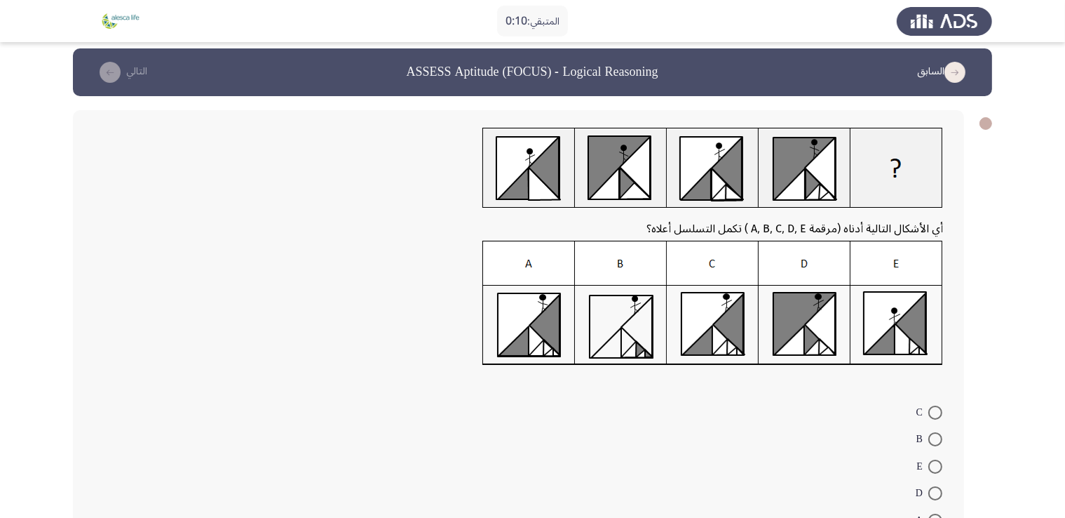
click at [617, 292] on img at bounding box center [712, 303] width 461 height 125
click at [621, 298] on img at bounding box center [712, 303] width 461 height 125
click at [931, 317] on img at bounding box center [712, 303] width 461 height 125
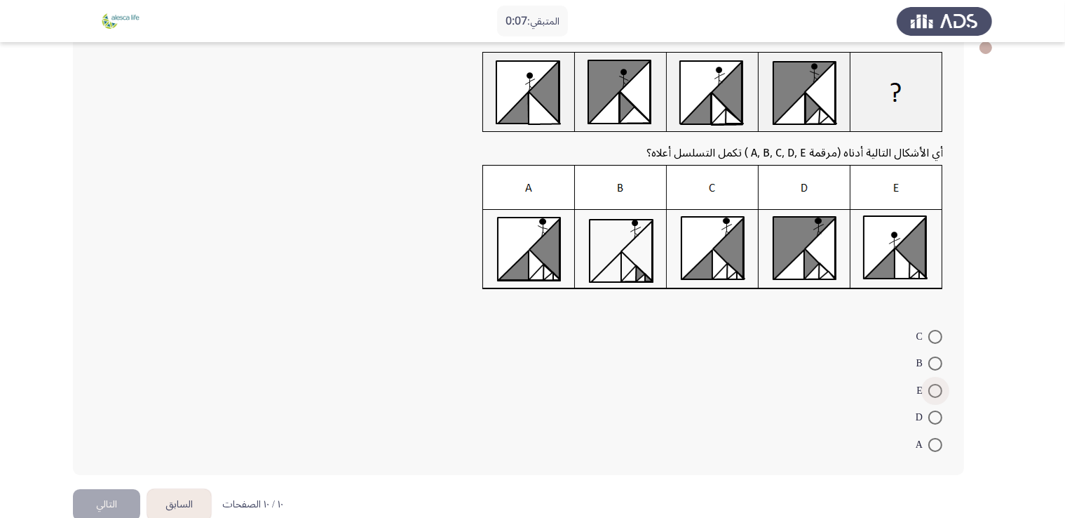
click at [933, 391] on span at bounding box center [935, 391] width 14 height 14
click at [933, 391] on input "E" at bounding box center [935, 391] width 14 height 14
radio input "true"
click at [114, 494] on button "التالي" at bounding box center [106, 503] width 67 height 32
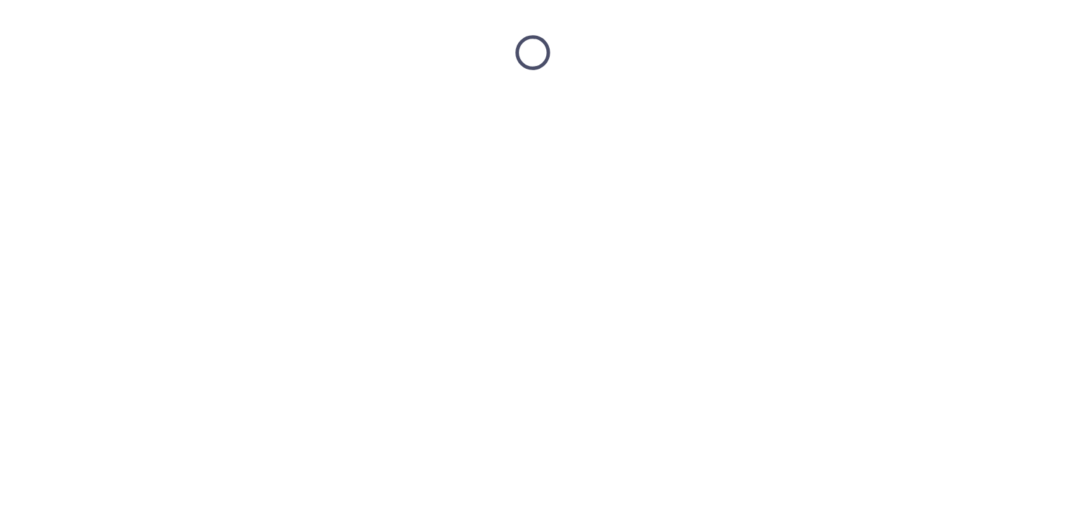
scroll to position [0, 0]
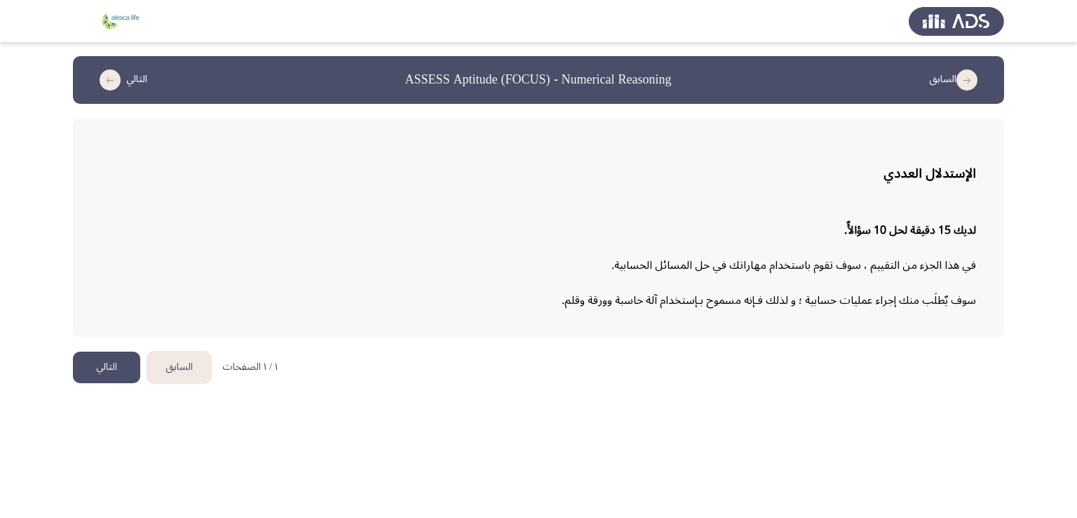
click at [174, 371] on button "السابق" at bounding box center [179, 367] width 64 height 32
click at [174, 371] on p "١ / ١ الصفحات" at bounding box center [178, 367] width 55 height 12
click at [122, 364] on button "التالي" at bounding box center [106, 367] width 67 height 32
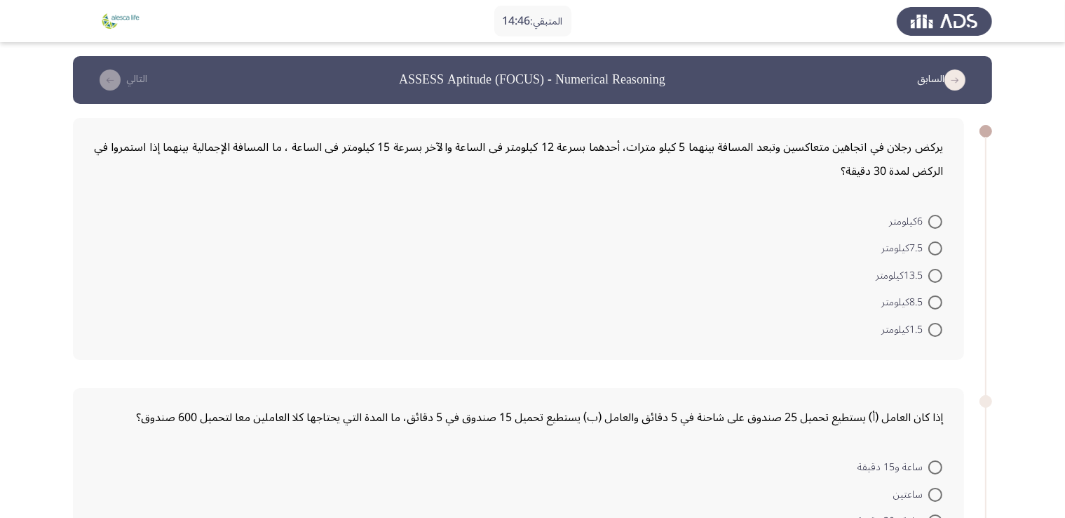
click at [889, 162] on div "يركض رجلان في اتجاهين متعاكسين وتبعد المسافة بينهما 5 كيلو مترات، أحدهما بسرعة …" at bounding box center [518, 159] width 849 height 48
click at [964, 204] on div "يركض رجلان في اتجاهين متعاكسين وتبعد المسافة بينهما 5 كيلو مترات، أحدهما بسرعة …" at bounding box center [532, 239] width 919 height 270
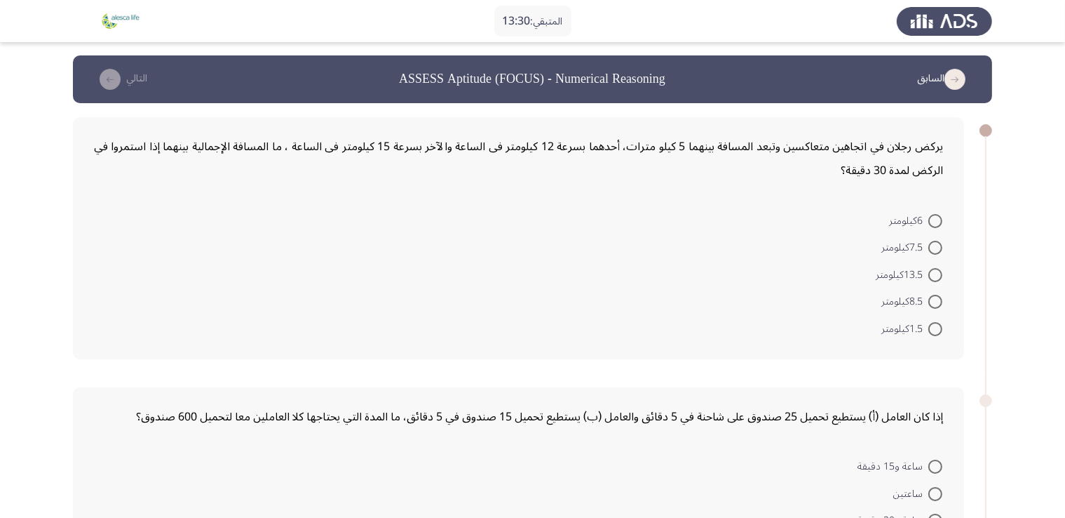
click at [937, 304] on span at bounding box center [935, 302] width 14 height 14
click at [937, 304] on input "8.5كيلومتر" at bounding box center [935, 302] width 14 height 14
radio input "true"
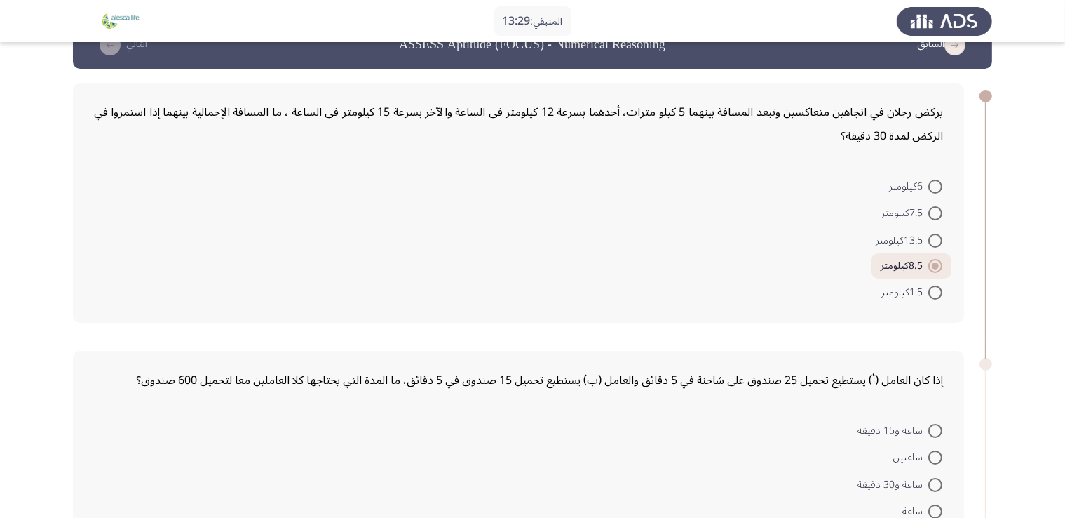
click at [966, 305] on div "يركض رجلان في اتجاهين متعاكسين وتبعد المسافة بينهما 5 كيلو مترات، أحدهما بسرعة …" at bounding box center [532, 203] width 919 height 268
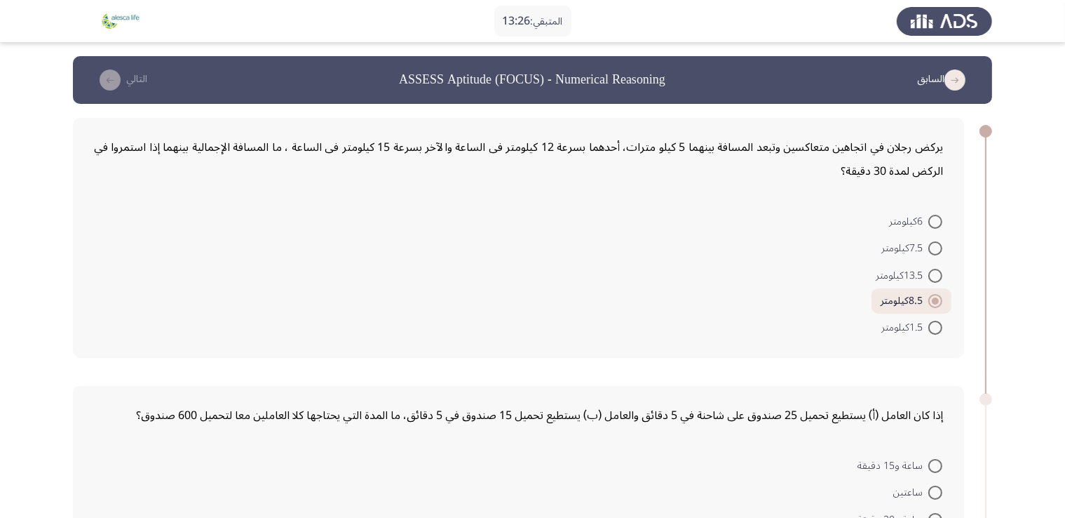
click at [935, 271] on span at bounding box center [935, 276] width 14 height 14
click at [935, 271] on input "13.5كيلومتر" at bounding box center [935, 276] width 14 height 14
radio input "true"
click at [979, 282] on div "يركض رجلان في اتجاهين متعاكسين وتبعد المسافة بينهما 5 كيلو مترات، أحدهما بسرعة …" at bounding box center [532, 238] width 919 height 268
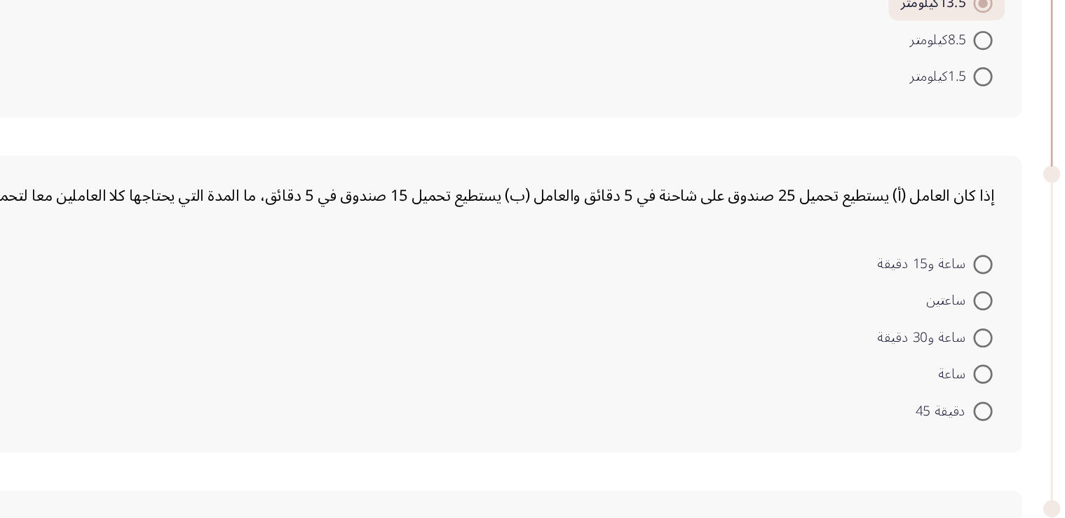
scroll to position [213, 0]
drag, startPoint x: 785, startPoint y: 207, endPoint x: 769, endPoint y: 201, distance: 17.1
click at [776, 202] on div "إذا كان العامل (أ) يستطيع تحميل 25 صندوق على شاحنة في 5 دقائق والعامل (ب) يستطي…" at bounding box center [518, 202] width 849 height 24
click at [753, 201] on div "إذا كان العامل (أ) يستطيع تحميل 25 صندوق على شاحنة في 5 دقائق والعامل (ب) يستطي…" at bounding box center [518, 202] width 849 height 24
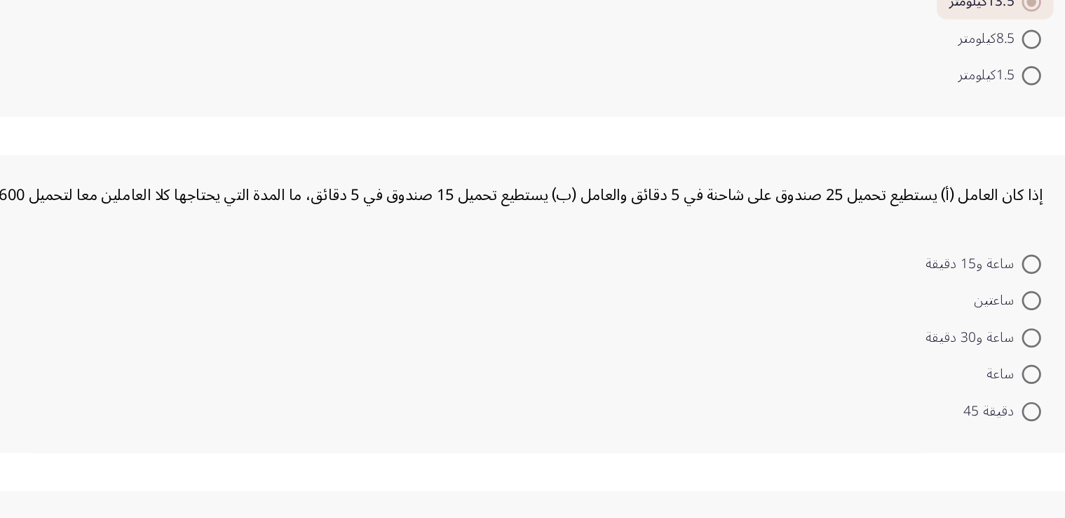
click at [542, 196] on div "إذا كان العامل (أ) يستطيع تحميل 25 صندوق على شاحنة في 5 دقائق والعامل (ب) يستطي…" at bounding box center [518, 202] width 849 height 24
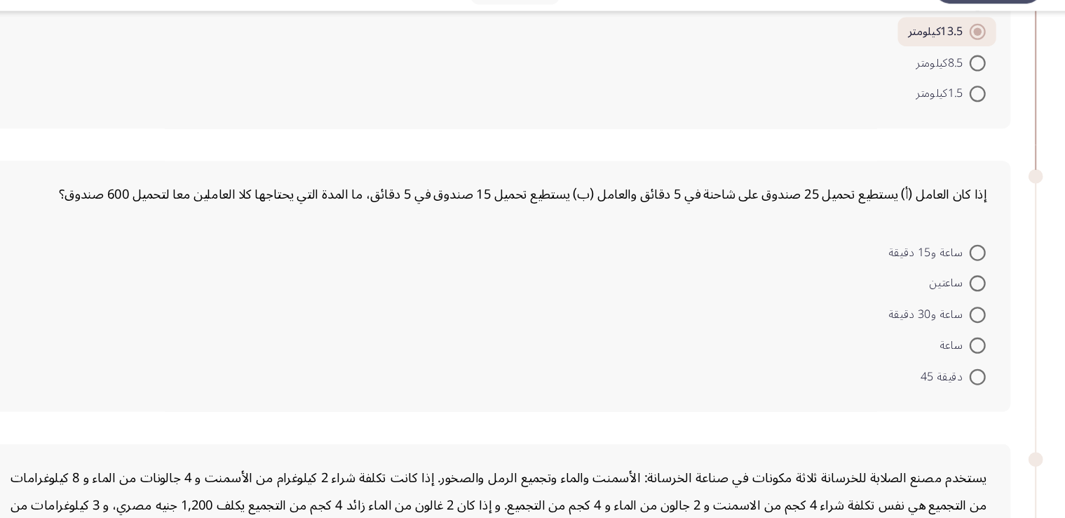
scroll to position [215, 0]
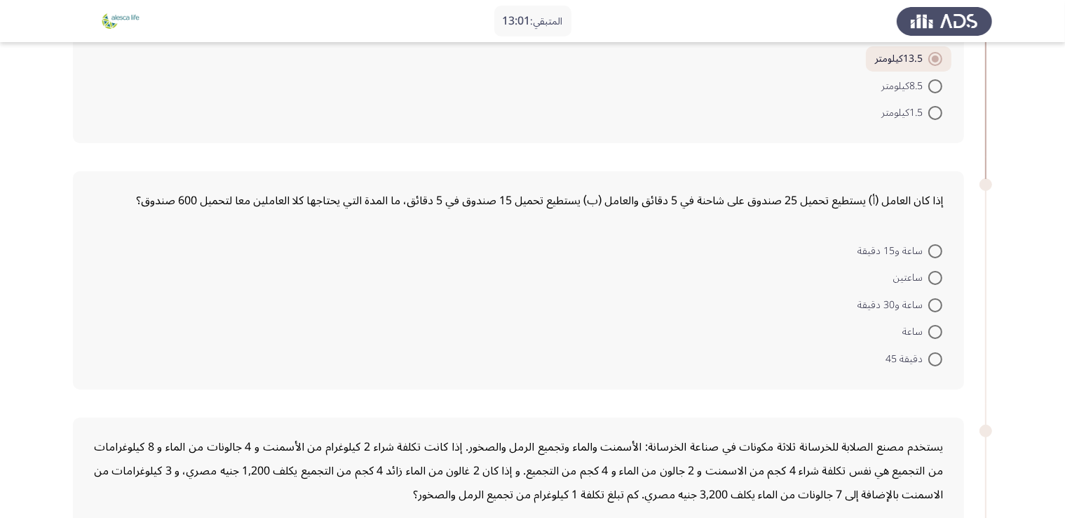
click at [628, 178] on div "إذا كان العامل (أ) يستطيع تحميل 25 صندوق على شاحنة في 5 دقائق والعامل (ب) يستطي…" at bounding box center [518, 280] width 891 height 218
click at [884, 252] on span "ساعة و15 دقيقة" at bounding box center [893, 251] width 71 height 17
click at [928, 252] on input "ساعة و15 دقيقة" at bounding box center [935, 251] width 14 height 14
radio input "true"
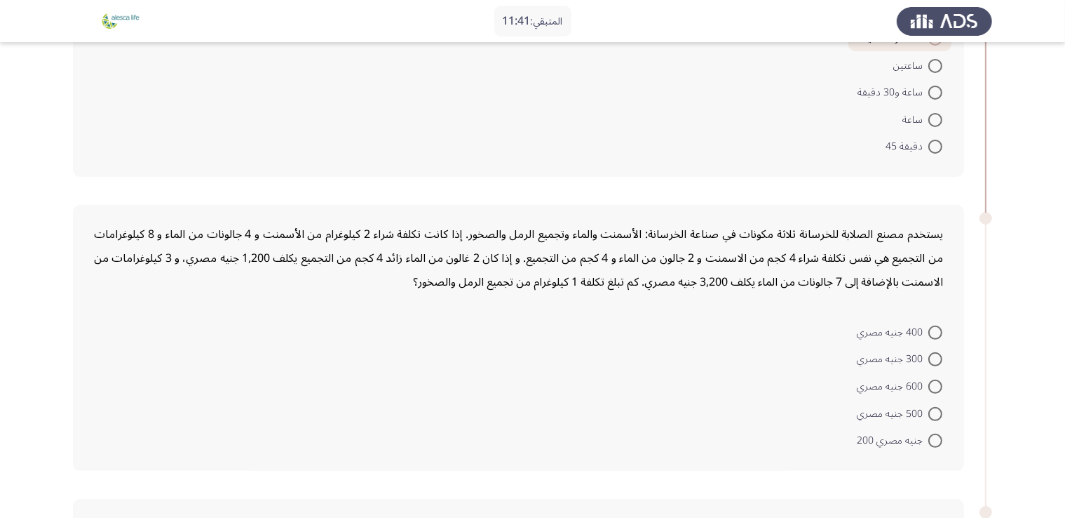
click at [821, 296] on div "يستخدم مصنع الصلابة للخرسانة ثلاثة مكونات في صناعة الخرسانة: الأسمنت والماء وتج…" at bounding box center [518, 338] width 891 height 266
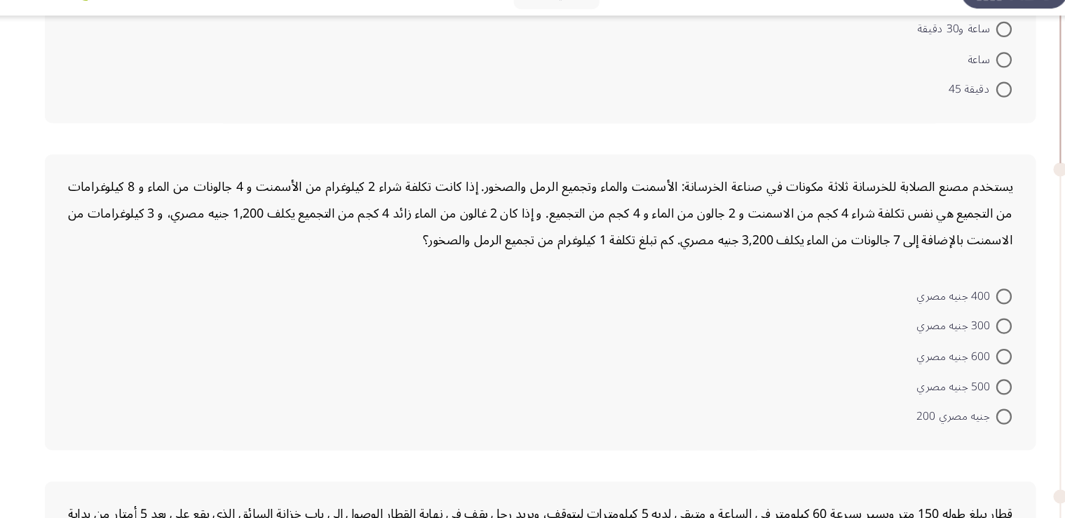
scroll to position [463, 0]
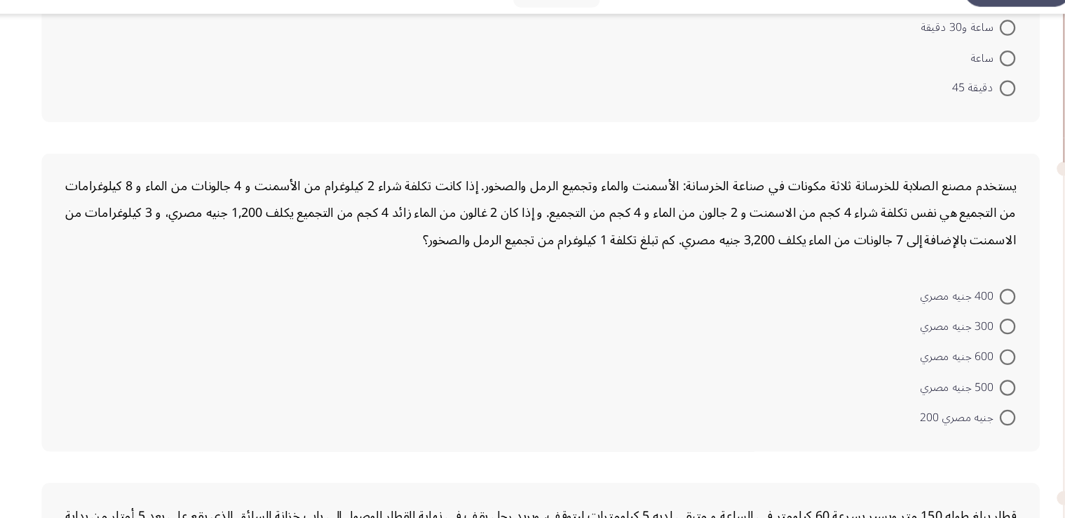
drag, startPoint x: 724, startPoint y: 208, endPoint x: 565, endPoint y: 200, distance: 159.4
click at [565, 200] on div "يستخدم مصنع الصلابة للخرسانة ثلاثة مكونات في صناعة الخرسانة: الأسمنت والماء وتج…" at bounding box center [518, 220] width 849 height 72
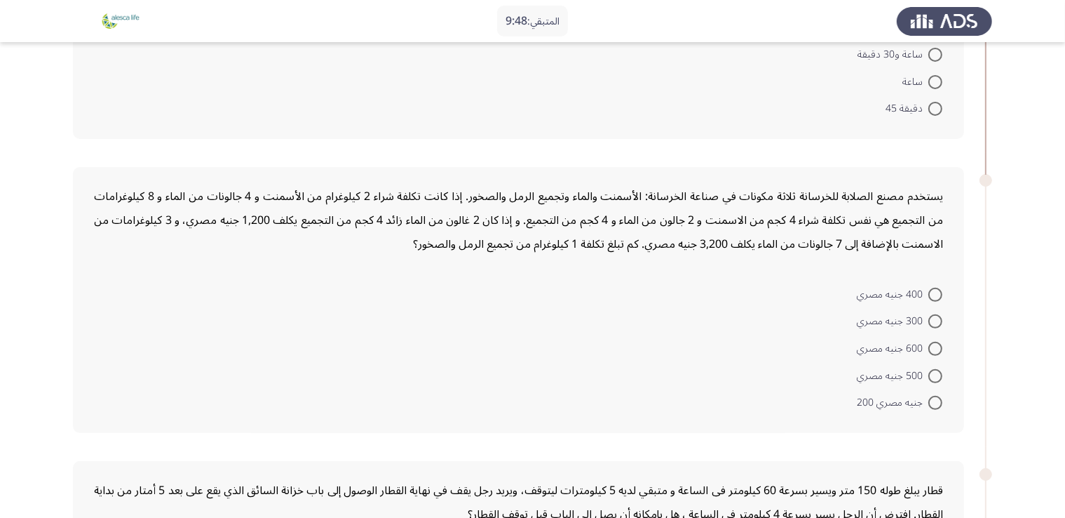
click at [598, 212] on div "يستخدم مصنع الصلابة للخرسانة ثلاثة مكونات في صناعة الخرسانة: الأسمنت والماء وتج…" at bounding box center [518, 220] width 849 height 72
click at [928, 402] on span "جنيه مصري 200" at bounding box center [893, 402] width 72 height 17
click at [928, 402] on input "جنيه مصري 200" at bounding box center [935, 403] width 14 height 14
radio input "true"
click at [600, 358] on form "400 جنيه مصري 300 جنيه مصري 600 جنيه مصري 500 جنيه مصري جنيه مصري 200" at bounding box center [518, 346] width 849 height 133
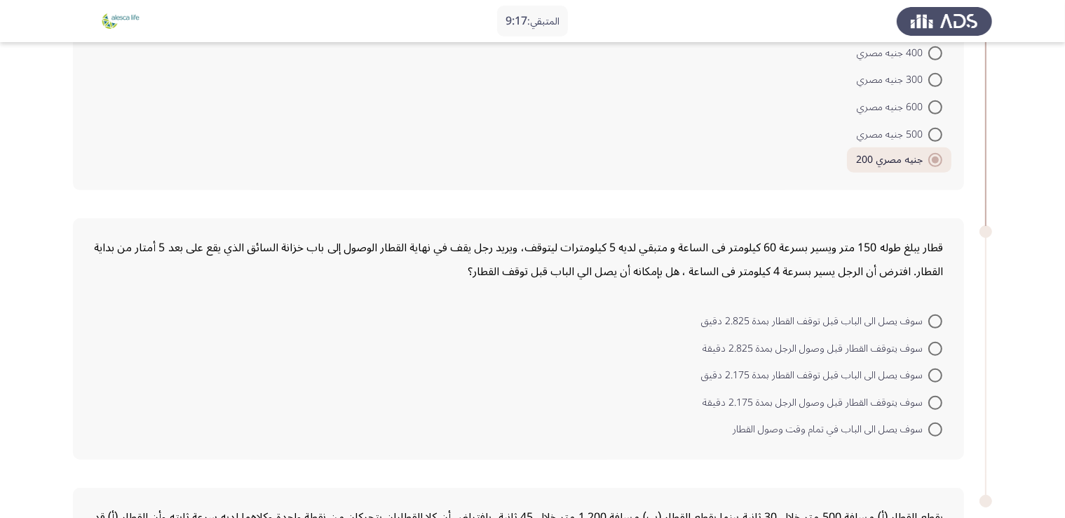
scroll to position [738, 0]
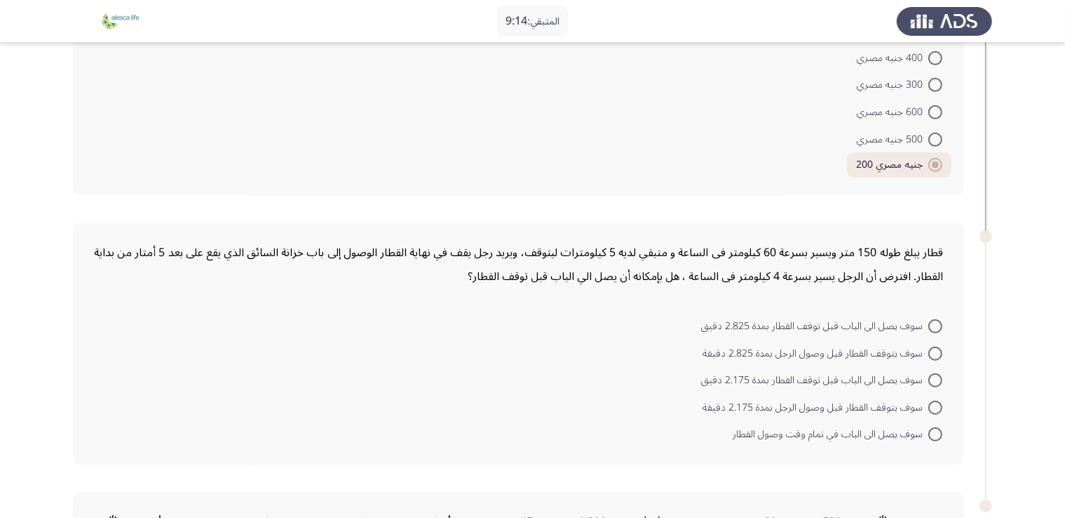
drag, startPoint x: 745, startPoint y: 243, endPoint x: 754, endPoint y: 245, distance: 9.4
click at [754, 245] on div "قطار يبلغ طوله 150 متر ويسير بسرعة 60 كيلومتر فى الساعة و متبقي لديه 5 كيلومترا…" at bounding box center [518, 265] width 849 height 48
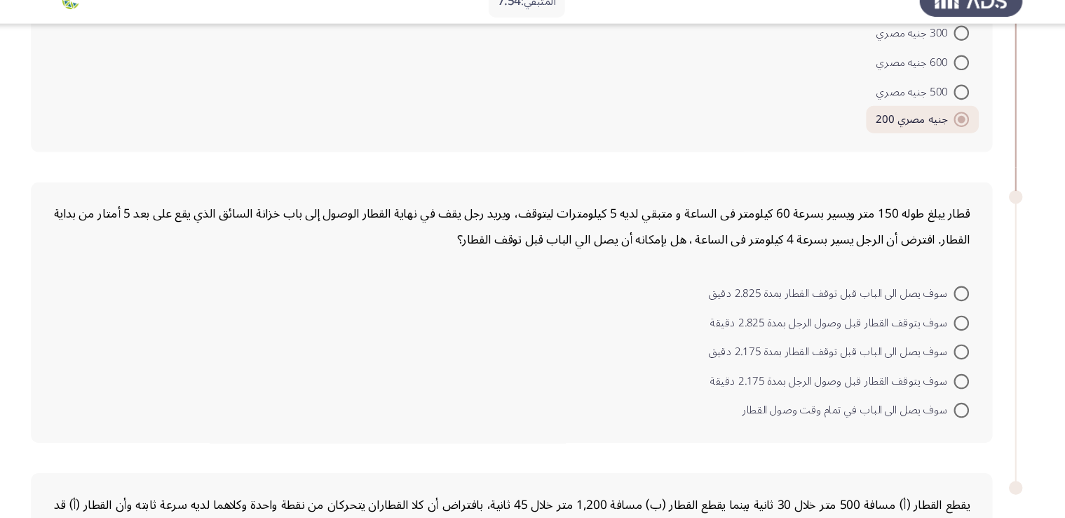
scroll to position [733, 0]
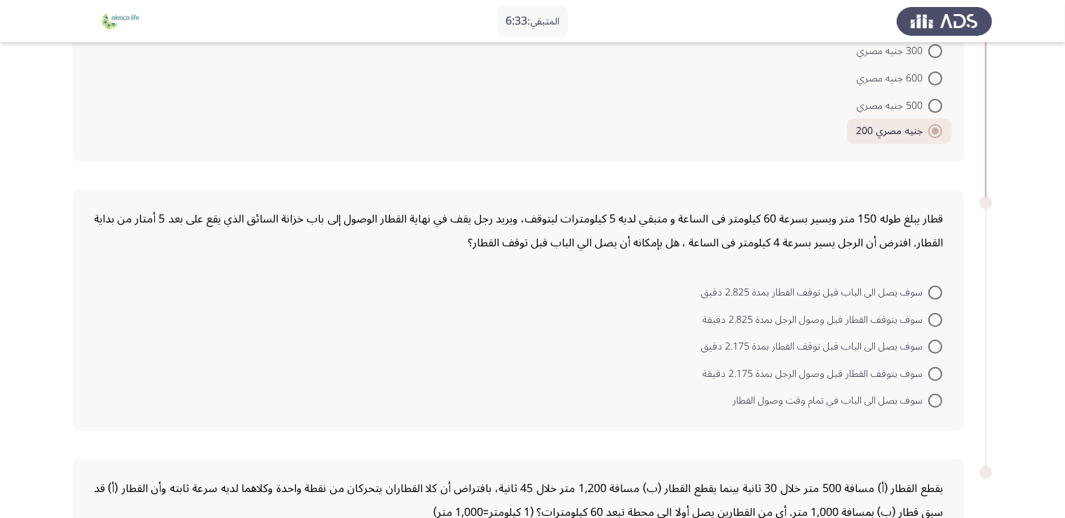
click at [755, 236] on div "قطار يبلغ طوله 150 متر ويسير بسرعة 60 كيلومتر فى الساعة و متبقي لديه 5 كيلومترا…" at bounding box center [518, 231] width 849 height 48
click at [982, 314] on div "قطار يبلغ طوله 150 متر ويسير بسرعة 60 كيلومتر فى الساعة و متبقي لديه 5 كيلومترا…" at bounding box center [532, 310] width 919 height 270
click at [896, 346] on span "سوف يصل الى الباب قبل توقف القطار بمدة 2.175 دقيق" at bounding box center [814, 346] width 227 height 17
click at [928, 346] on input "سوف يصل الى الباب قبل توقف القطار بمدة 2.175 دقيق" at bounding box center [935, 346] width 14 height 14
radio input "true"
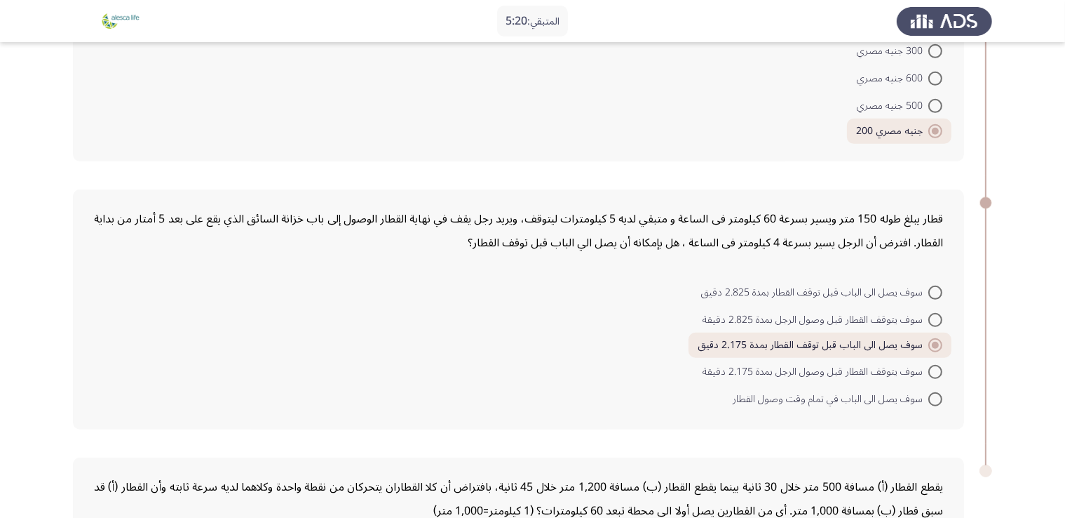
click at [854, 313] on span "سوف يتوقف القطار قبل وصول الرجل بمدة 2.825 دقيقة" at bounding box center [816, 319] width 226 height 17
click at [928, 313] on input "سوف يتوقف القطار قبل وصول الرجل بمدة 2.825 دقيقة" at bounding box center [935, 320] width 14 height 14
radio input "true"
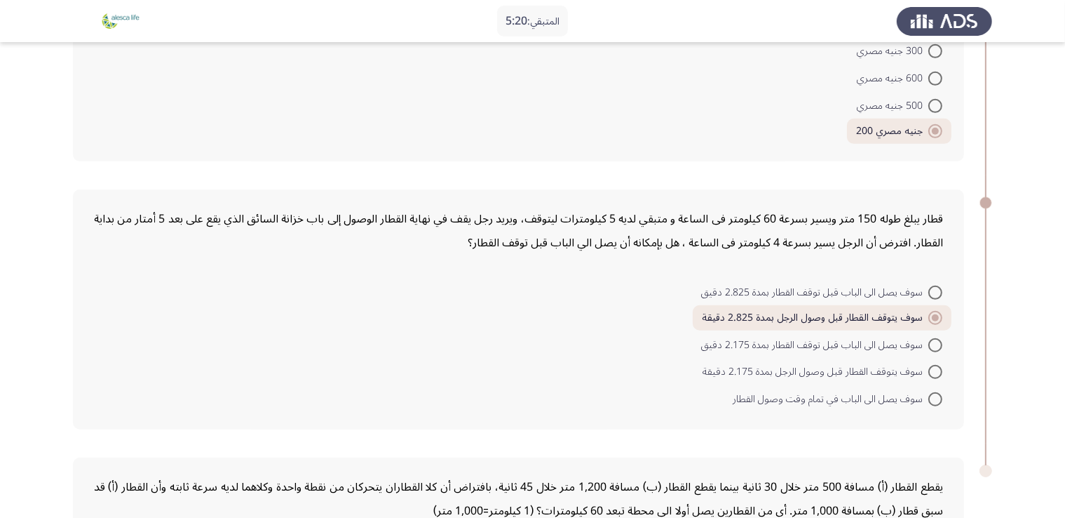
click at [495, 224] on div "قطار يبلغ طوله 150 متر ويسير بسرعة 60 كيلومتر فى الساعة و متبقي لديه 5 كيلومترا…" at bounding box center [518, 231] width 849 height 48
click at [809, 290] on span "سوف يصل الى الباب قبل توقف القطار بمدة 2.825 دقيق" at bounding box center [814, 292] width 227 height 17
click at [928, 290] on input "سوف يصل الى الباب قبل توقف القطار بمدة 2.825 دقيق" at bounding box center [935, 292] width 14 height 14
radio input "true"
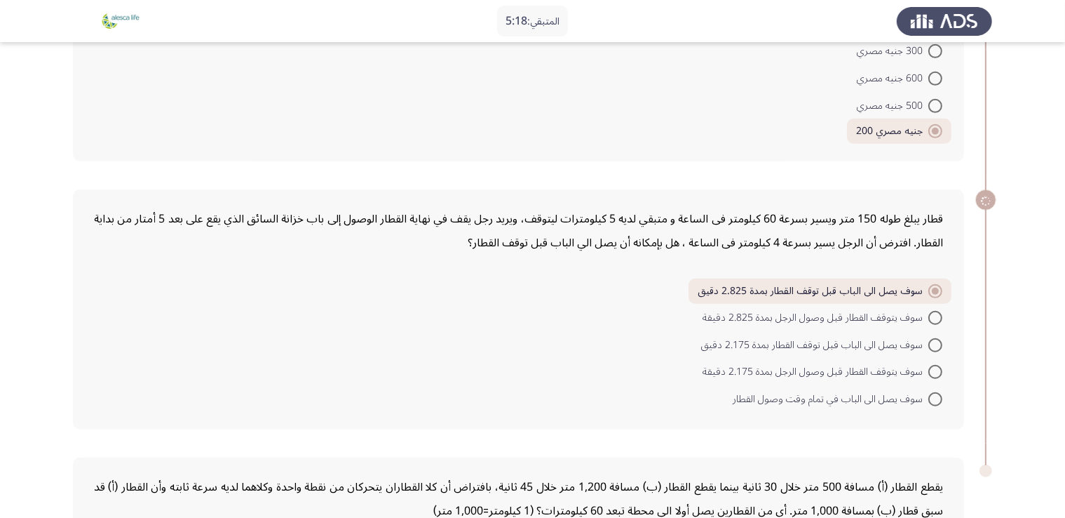
click at [685, 217] on div "قطار يبلغ طوله 150 متر ويسير بسرعة 60 كيلومتر فى الساعة و متبقي لديه 5 كيلومترا…" at bounding box center [518, 231] width 849 height 48
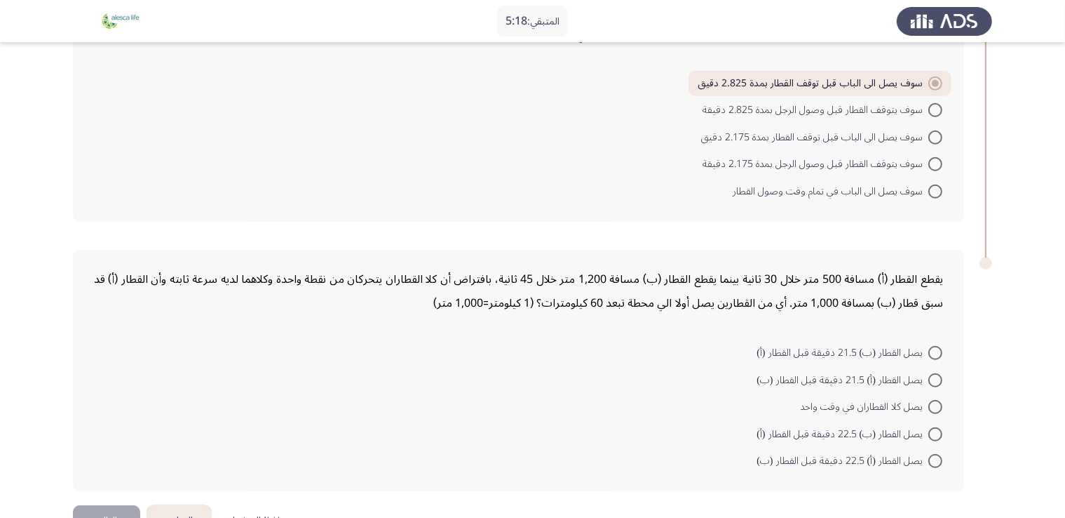
scroll to position [977, 0]
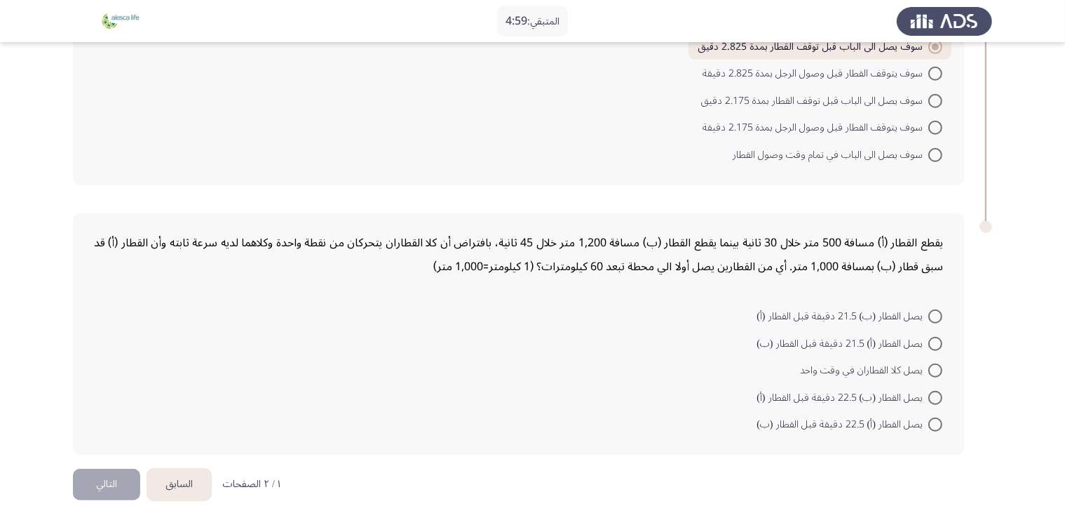
click at [114, 471] on button "التالي" at bounding box center [106, 484] width 67 height 32
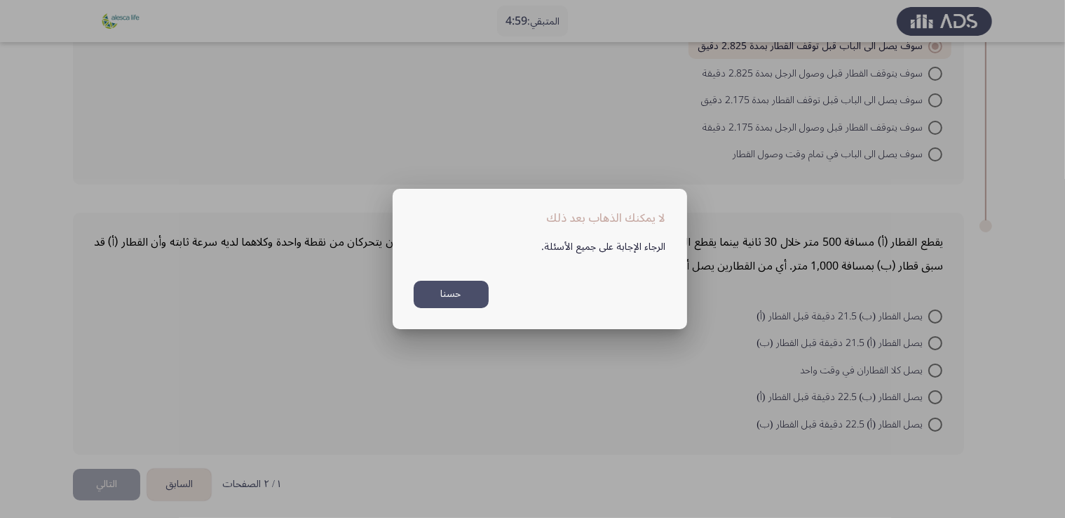
scroll to position [0, 0]
click at [461, 297] on button "حسنا" at bounding box center [451, 294] width 75 height 27
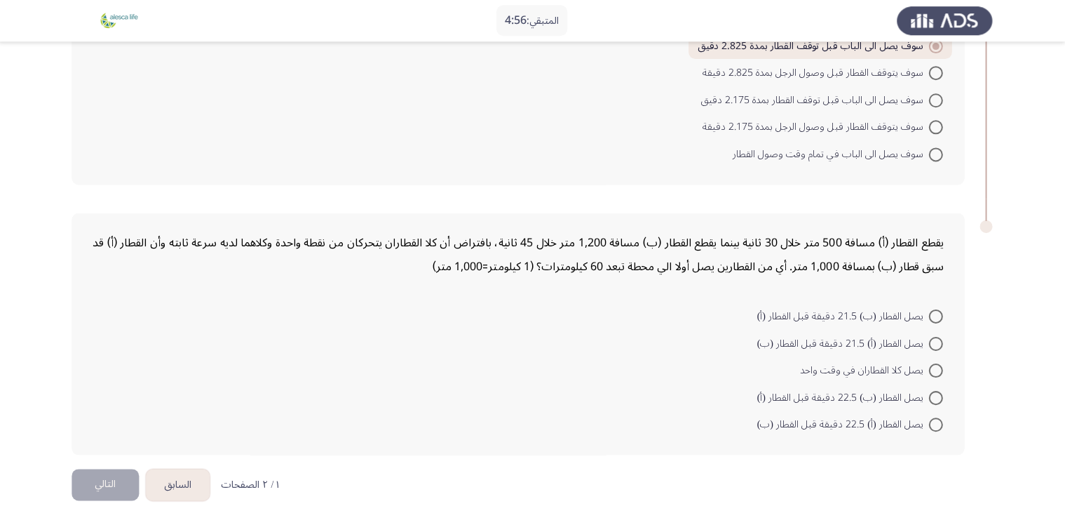
scroll to position [977, 0]
click at [849, 393] on span "يصل القطار (ب) 22.5 دقيقة قبل القطار (أ)" at bounding box center [843, 397] width 172 height 17
click at [928, 393] on input "يصل القطار (ب) 22.5 دقيقة قبل القطار (أ)" at bounding box center [935, 398] width 14 height 14
radio input "true"
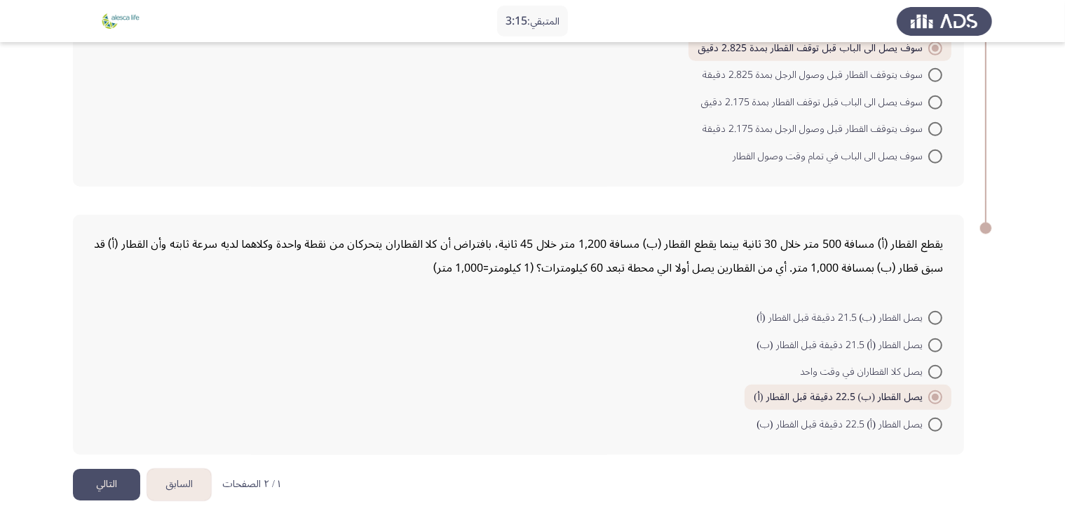
click at [103, 486] on button "التالي" at bounding box center [106, 484] width 67 height 32
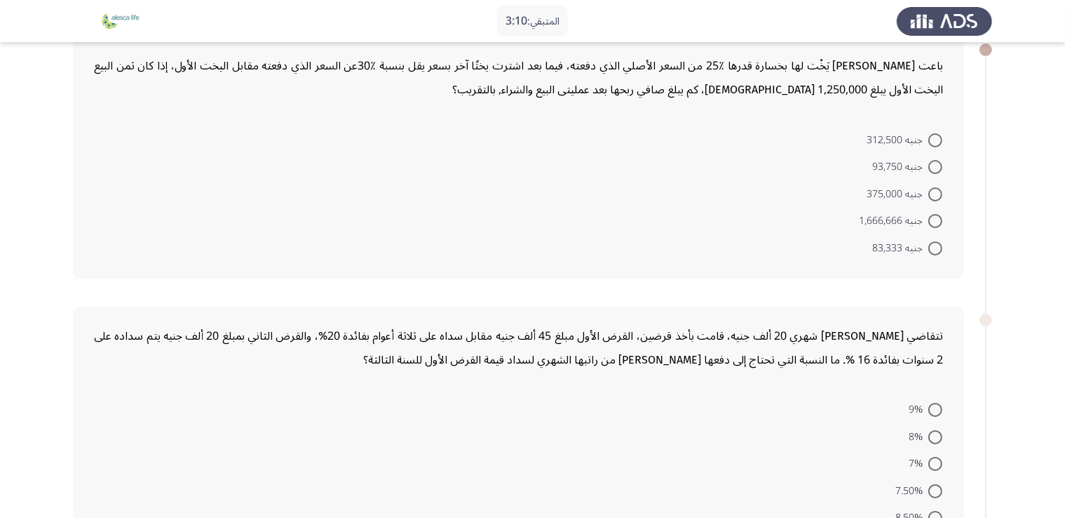
scroll to position [0, 0]
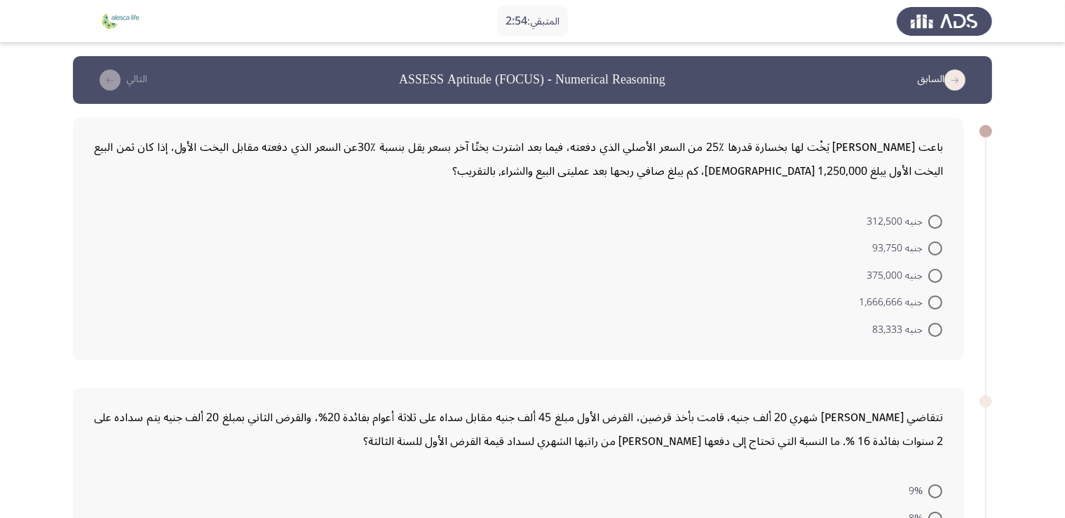
click at [935, 336] on label "جنيه 83,333" at bounding box center [907, 329] width 70 height 17
click at [935, 336] on input "جنيه 83,333" at bounding box center [935, 330] width 14 height 14
radio input "true"
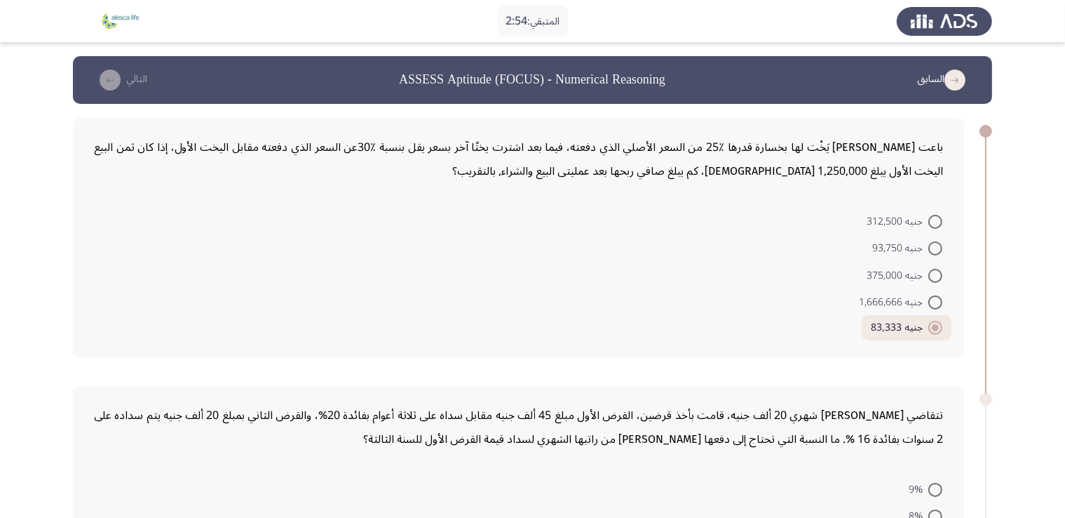
drag, startPoint x: 994, startPoint y: 351, endPoint x: 984, endPoint y: 351, distance: 10.5
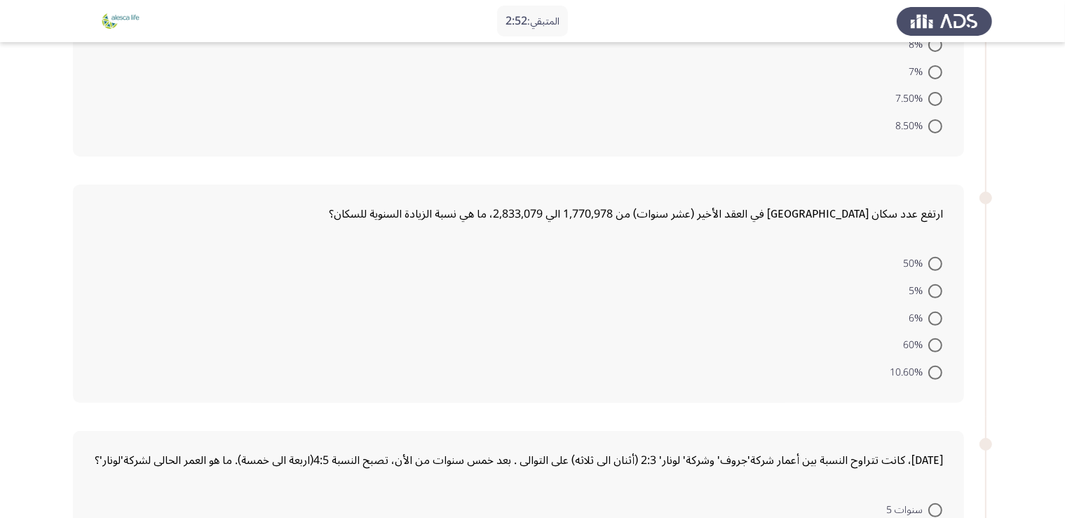
scroll to position [473, 0]
click at [934, 342] on span at bounding box center [935, 343] width 14 height 14
click at [934, 342] on input "60%" at bounding box center [935, 343] width 14 height 14
radio input "true"
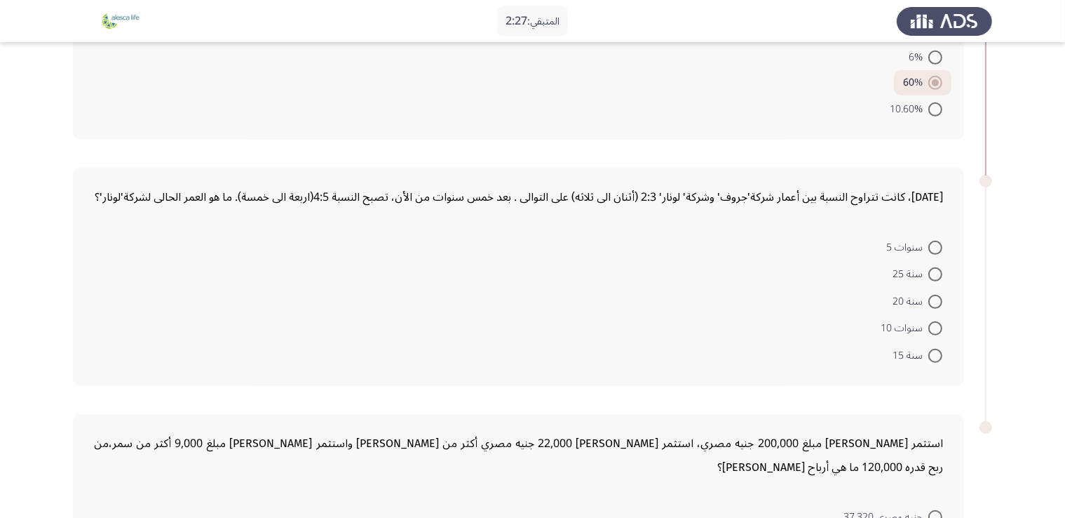
scroll to position [732, 0]
drag, startPoint x: 802, startPoint y: 194, endPoint x: 758, endPoint y: 191, distance: 43.5
click at [758, 191] on div "[DATE]، كانت تتراوح النسبة بين أعمار شركة'جروف' وشركة' لونار' 2:3 (أثنان الى ثل…" at bounding box center [518, 197] width 849 height 24
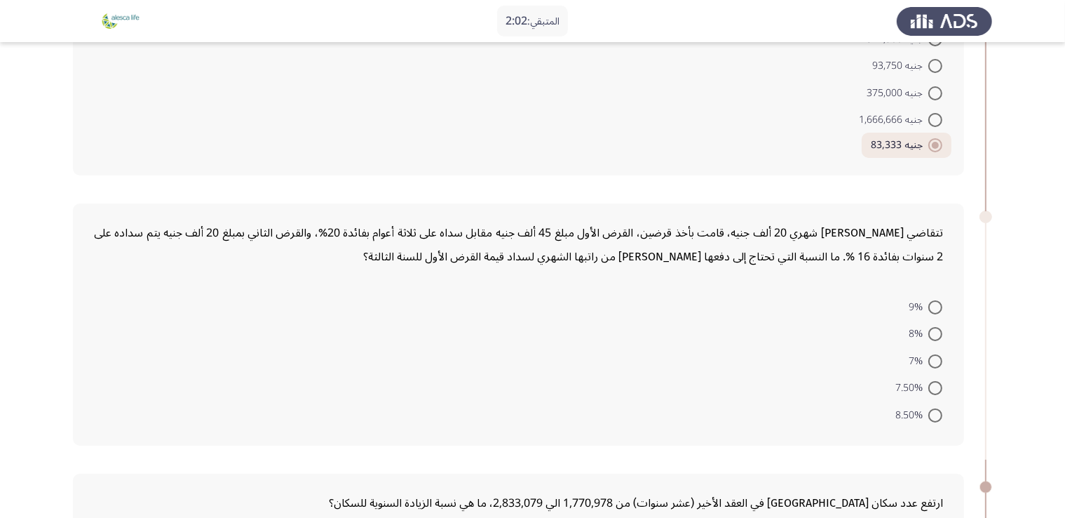
scroll to position [183, 0]
drag, startPoint x: 698, startPoint y: 231, endPoint x: 717, endPoint y: 237, distance: 19.7
click at [717, 237] on div "تتقاضي [PERSON_NAME] شهري 20 ألف جنيه، قامت بأخذ قرضين، القرض الأول مبلغ 45 ألف…" at bounding box center [518, 244] width 849 height 48
drag, startPoint x: 633, startPoint y: 235, endPoint x: 588, endPoint y: 27, distance: 212.2
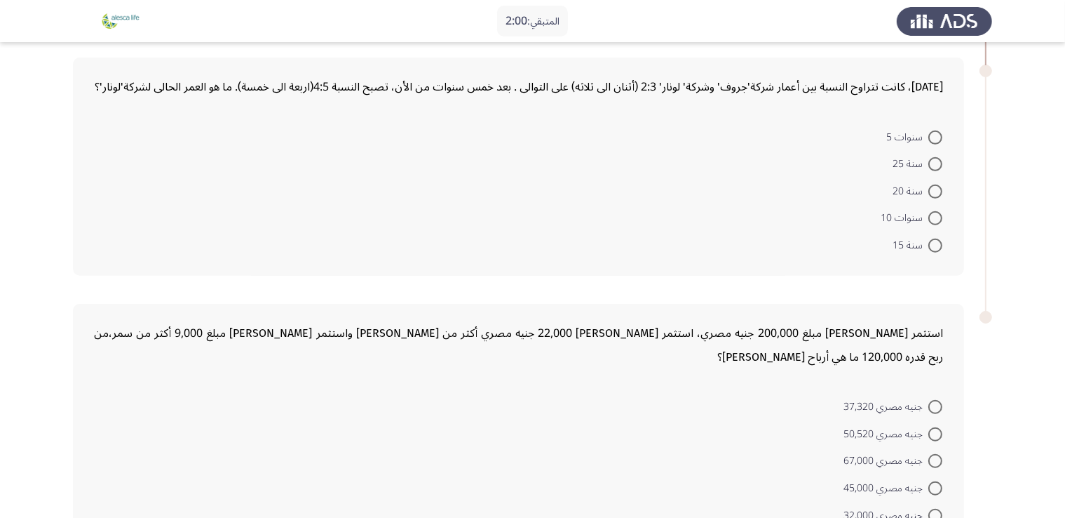
scroll to position [933, 0]
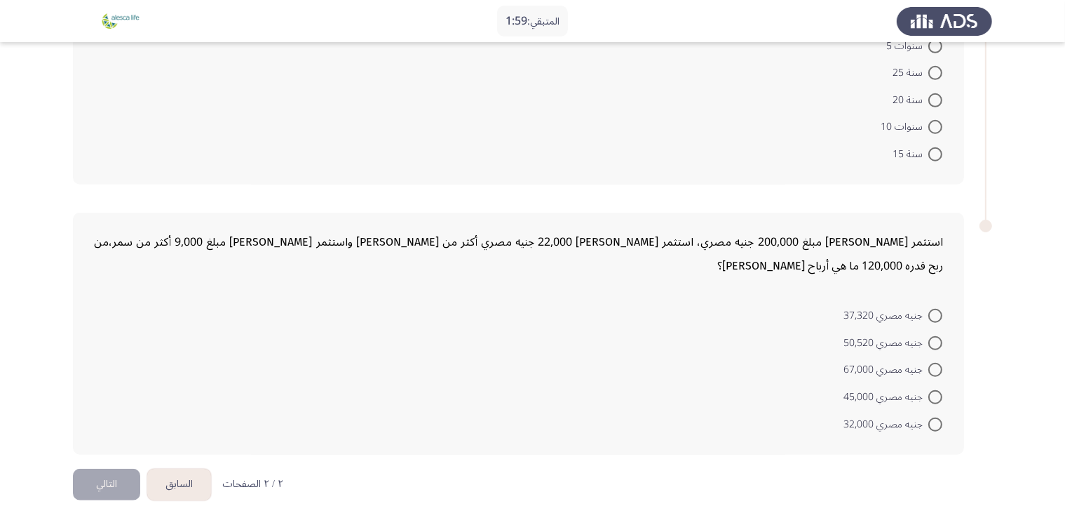
drag, startPoint x: 895, startPoint y: 261, endPoint x: 842, endPoint y: 278, distance: 56.1
click at [842, 278] on div "استثمر [PERSON_NAME] مبلغ 200,000 جنيه مصري، استثمر [PERSON_NAME] 22,000 جنيه م…" at bounding box center [518, 333] width 891 height 242
drag, startPoint x: 805, startPoint y: 276, endPoint x: 675, endPoint y: 264, distance: 130.9
click at [675, 264] on div "استثمر [PERSON_NAME] مبلغ 200,000 جنيه مصري، استثمر [PERSON_NAME] 22,000 جنيه م…" at bounding box center [518, 333] width 891 height 242
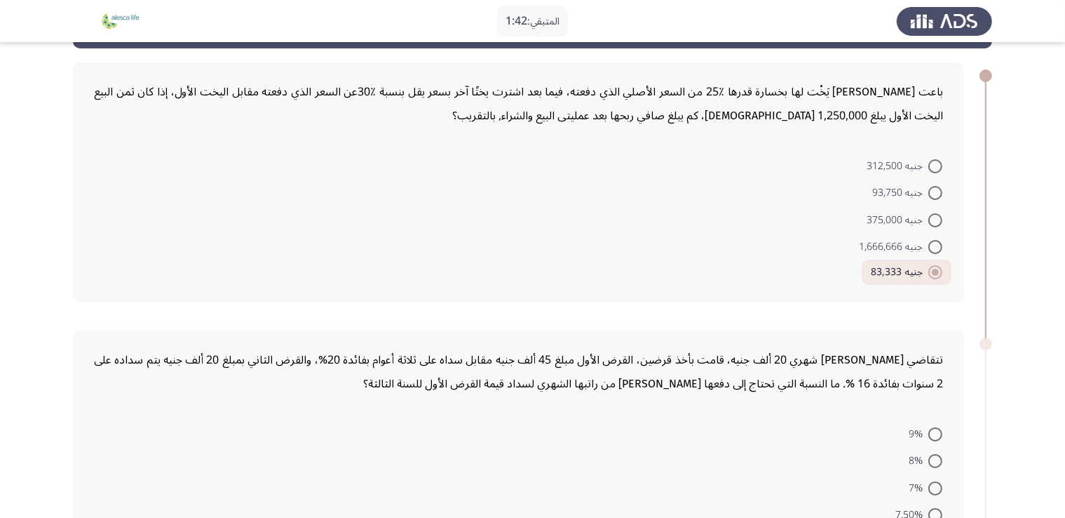
scroll to position [0, 0]
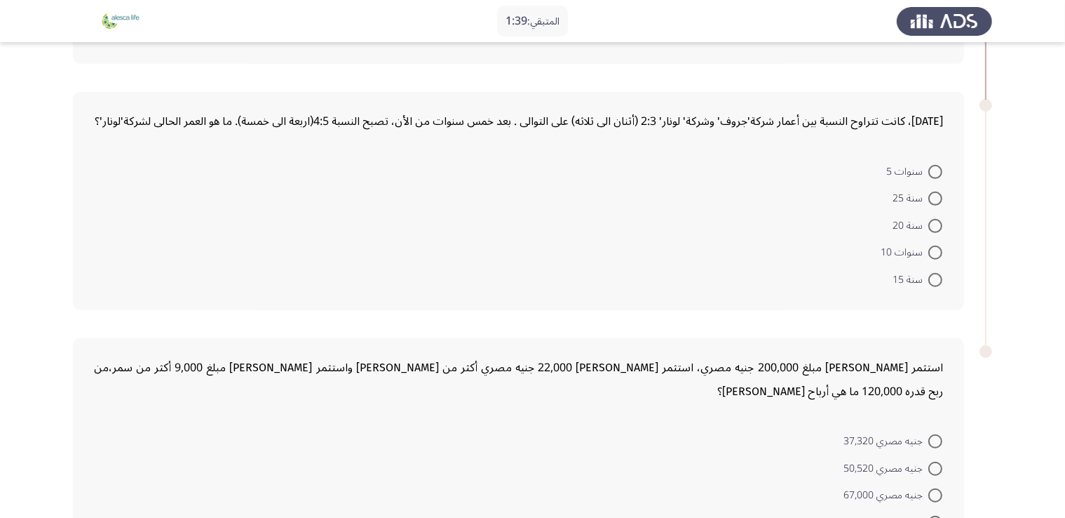
drag, startPoint x: 800, startPoint y: 151, endPoint x: 763, endPoint y: 155, distance: 37.3
click at [763, 155] on div "[DATE]، كانت تتراوح النسبة بين أعمار شركة'جروف' وشركة' لونار' 2:3 (أثنان الى ثل…" at bounding box center [518, 201] width 891 height 218
click at [712, 104] on div "[DATE]، كانت تتراوح النسبة بين أعمار شركة'جروف' وشركة' لونار' 2:3 (أثنان الى ثل…" at bounding box center [518, 202] width 891 height 218
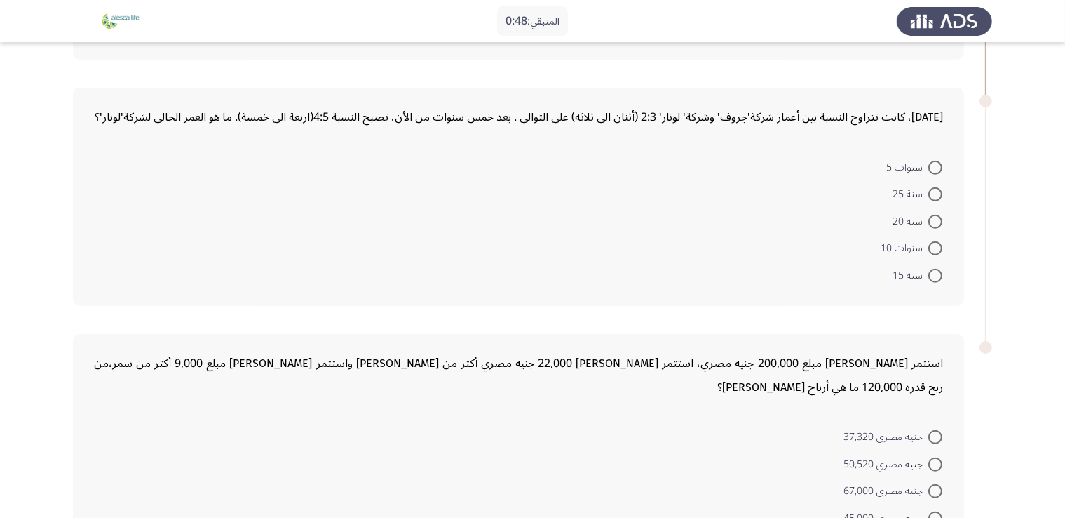
scroll to position [813, 0]
click at [924, 175] on span "سنوات 5" at bounding box center [907, 166] width 42 height 17
click at [928, 173] on input "سنوات 5" at bounding box center [935, 166] width 14 height 14
radio input "true"
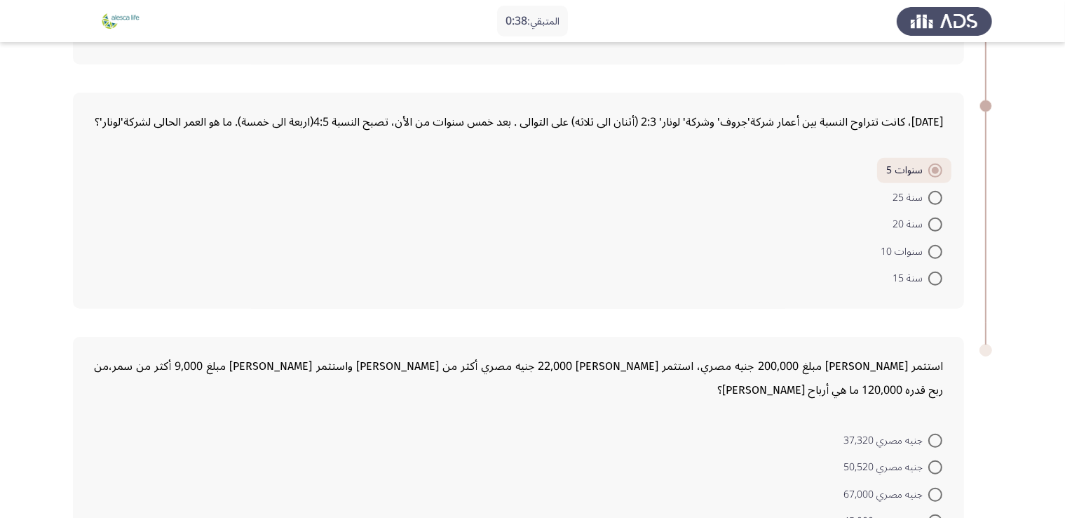
scroll to position [808, 0]
click at [923, 205] on span "سنة 25" at bounding box center [911, 197] width 36 height 17
click at [928, 204] on input "سنة 25" at bounding box center [935, 197] width 14 height 14
radio input "true"
click at [962, 244] on div "[DATE]، كانت تتراوح النسبة بين أعمار شركة'جروف' وشركة' لونار' 2:3 (أثنان الى ثل…" at bounding box center [518, 200] width 891 height 216
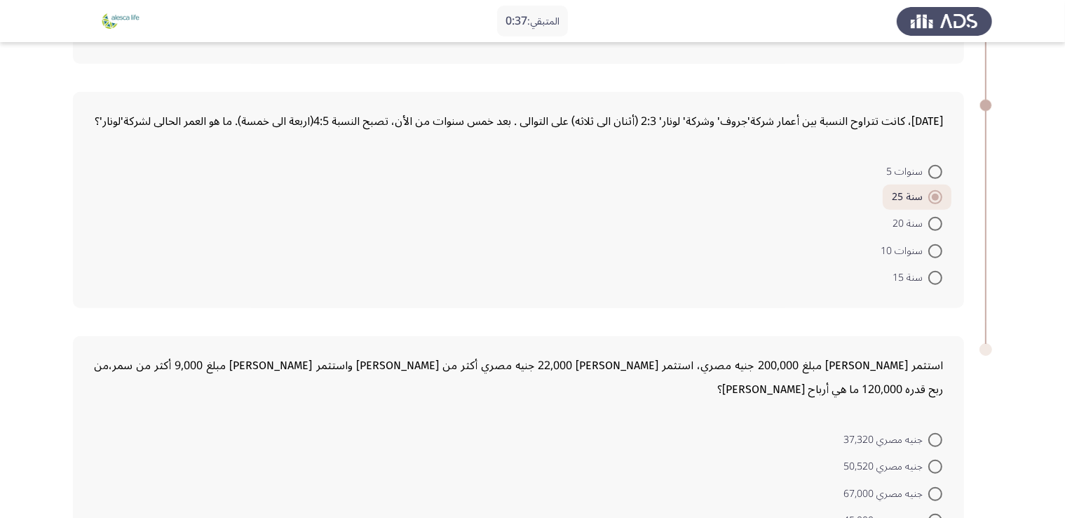
click at [962, 244] on div "[DATE]، كانت تتراوح النسبة بين أعمار شركة'جروف' وشركة' لونار' 2:3 (أثنان الى ثل…" at bounding box center [518, 200] width 891 height 216
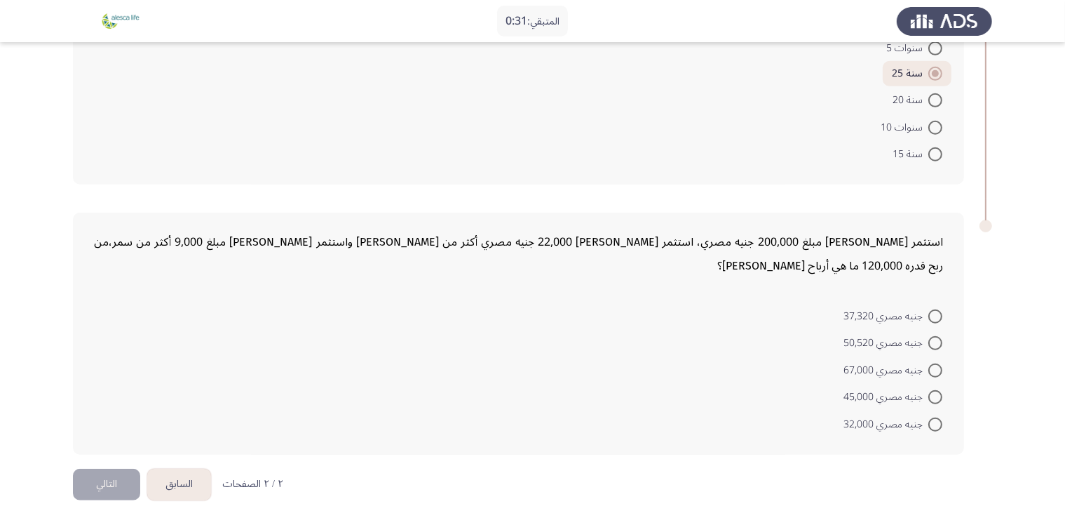
click at [910, 308] on span "جنيه مصري 37,320" at bounding box center [886, 316] width 85 height 17
click at [928, 309] on input "جنيه مصري 37,320" at bounding box center [935, 316] width 14 height 14
radio input "true"
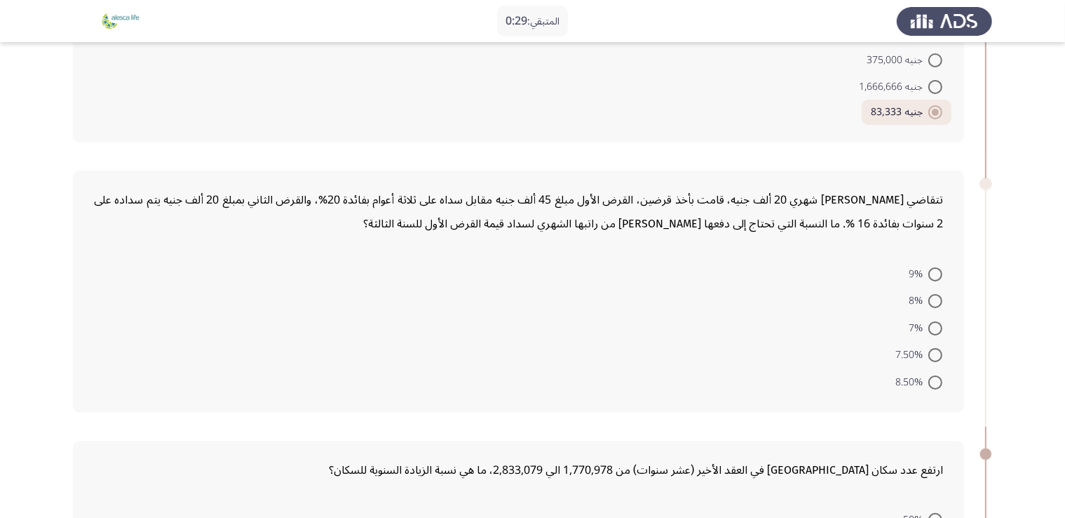
scroll to position [205, 0]
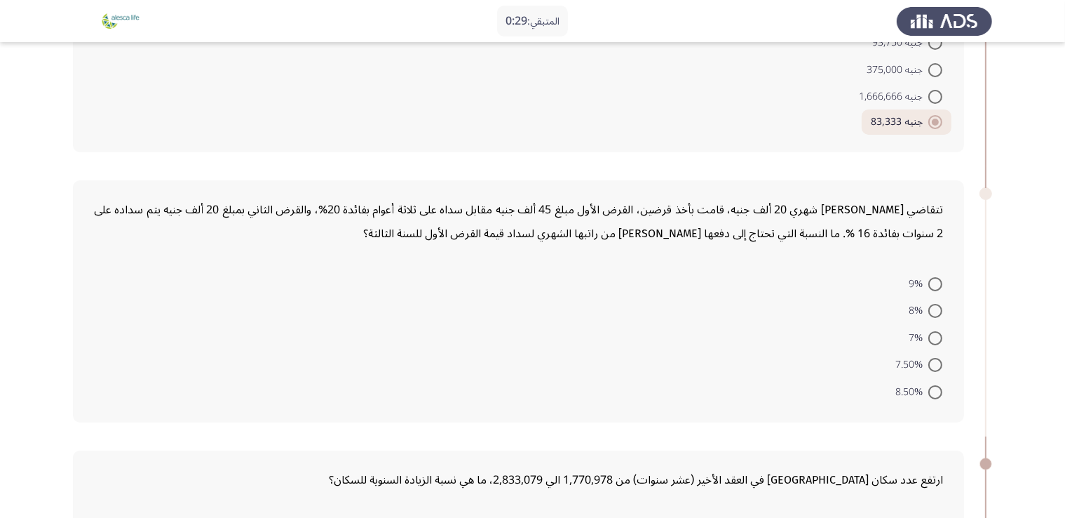
click at [925, 281] on span "9%" at bounding box center [919, 284] width 20 height 17
click at [928, 281] on input "9%" at bounding box center [935, 284] width 14 height 14
radio input "true"
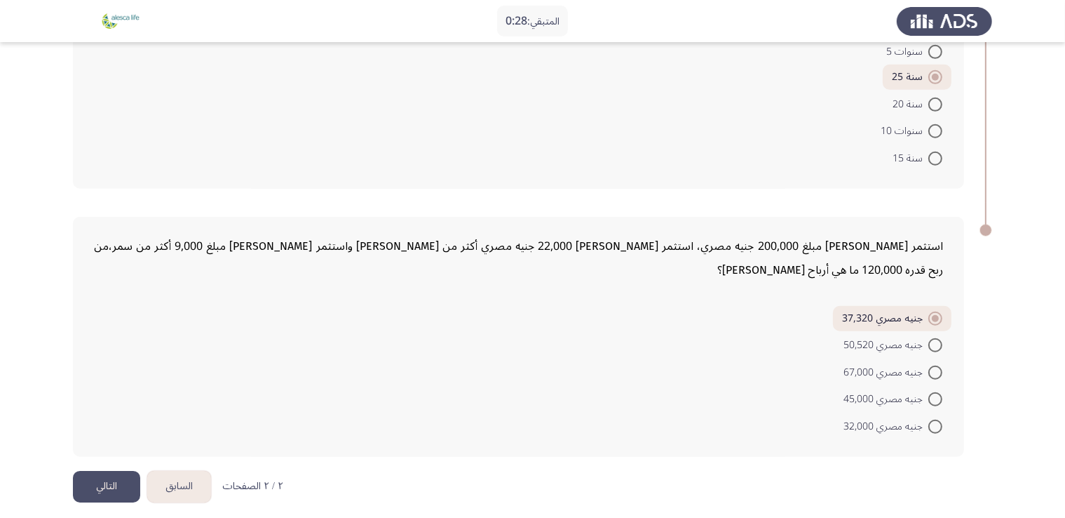
scroll to position [928, 0]
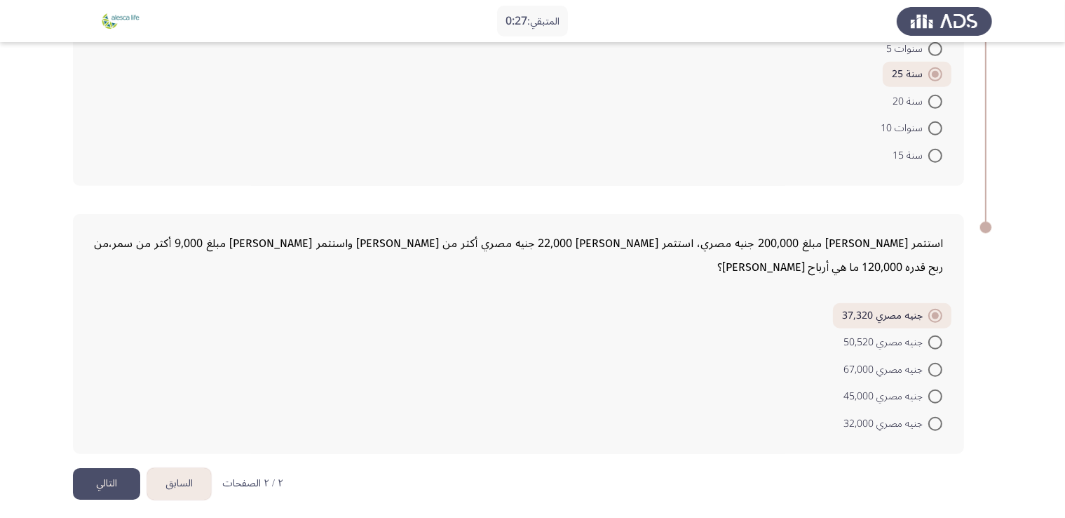
click at [104, 485] on button "التالي" at bounding box center [106, 484] width 67 height 32
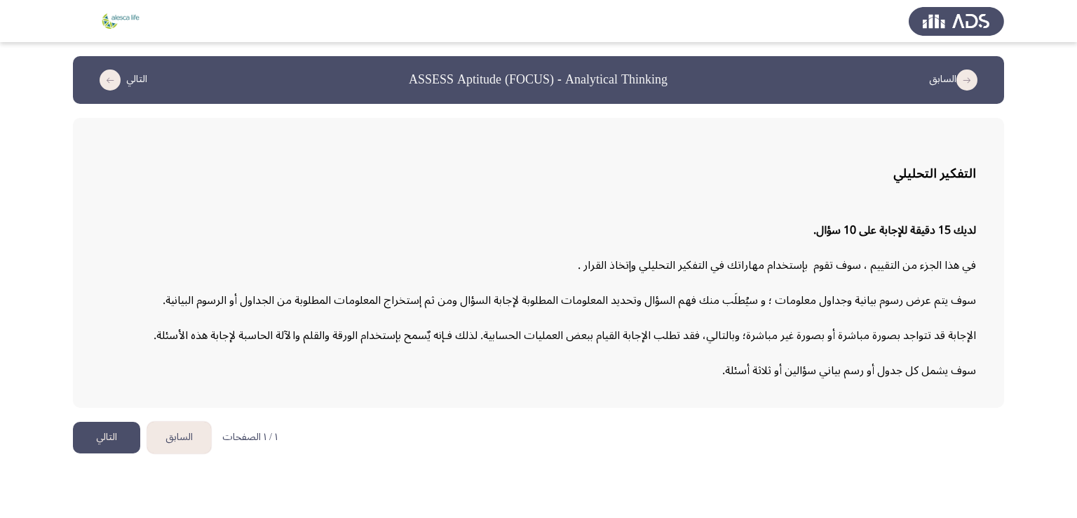
drag, startPoint x: 923, startPoint y: 176, endPoint x: 886, endPoint y: 236, distance: 70.2
click at [899, 225] on div "التفكير التحليلي لديك 15 دقيقة للإجابة على 10 سؤال. في هذا الجزء من التقييم ، س…" at bounding box center [538, 263] width 931 height 290
click at [110, 438] on button "التالي" at bounding box center [106, 437] width 67 height 32
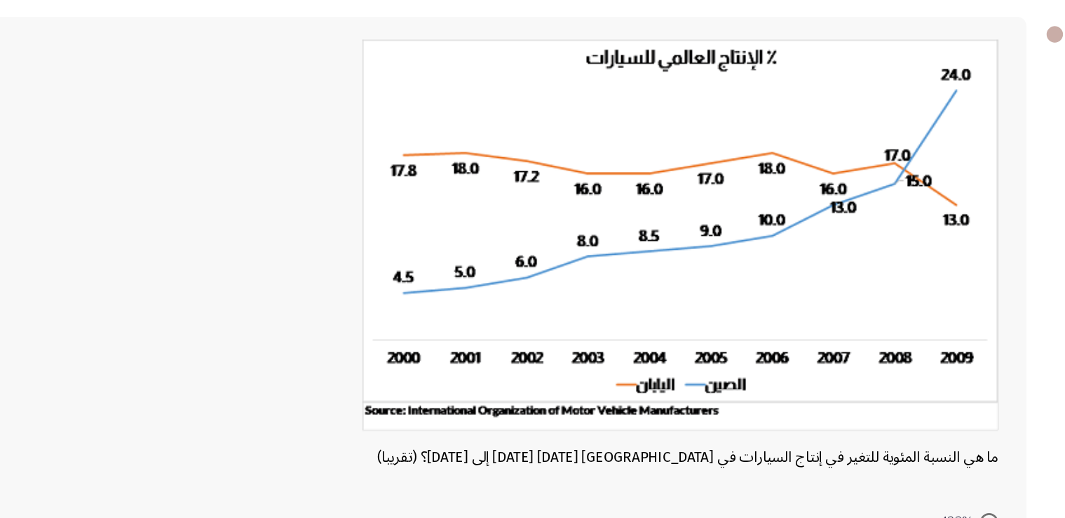
scroll to position [49, 0]
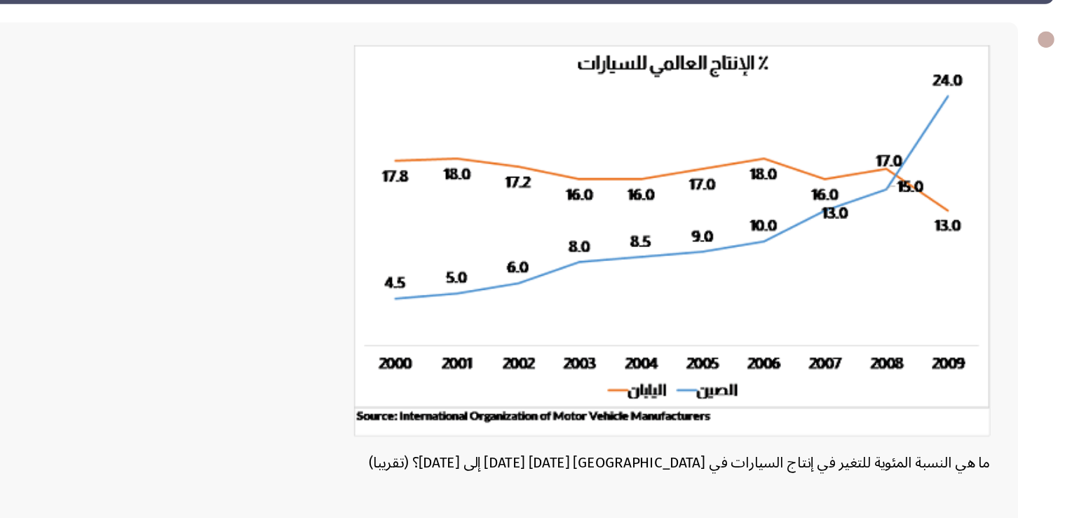
click at [928, 146] on img at bounding box center [697, 237] width 491 height 302
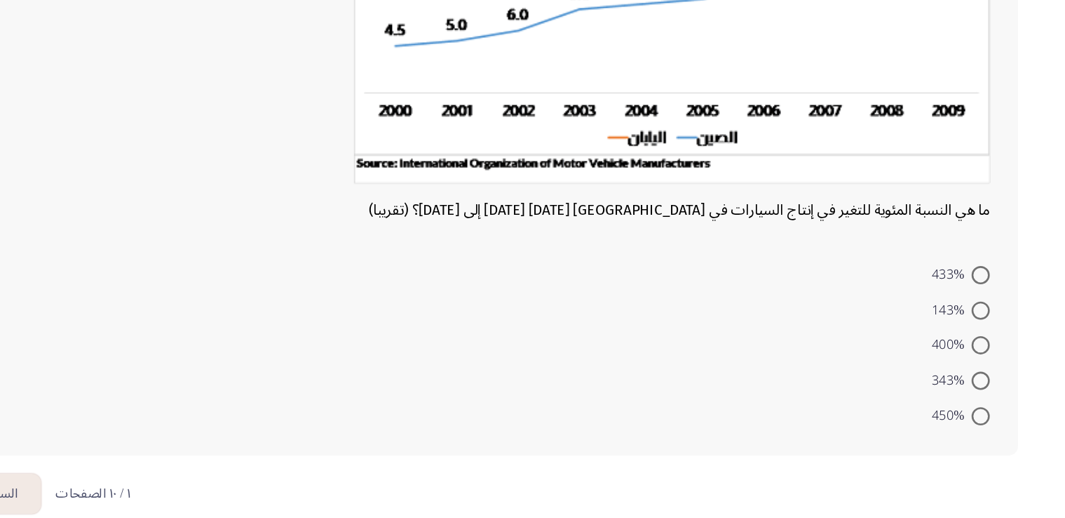
scroll to position [196, 0]
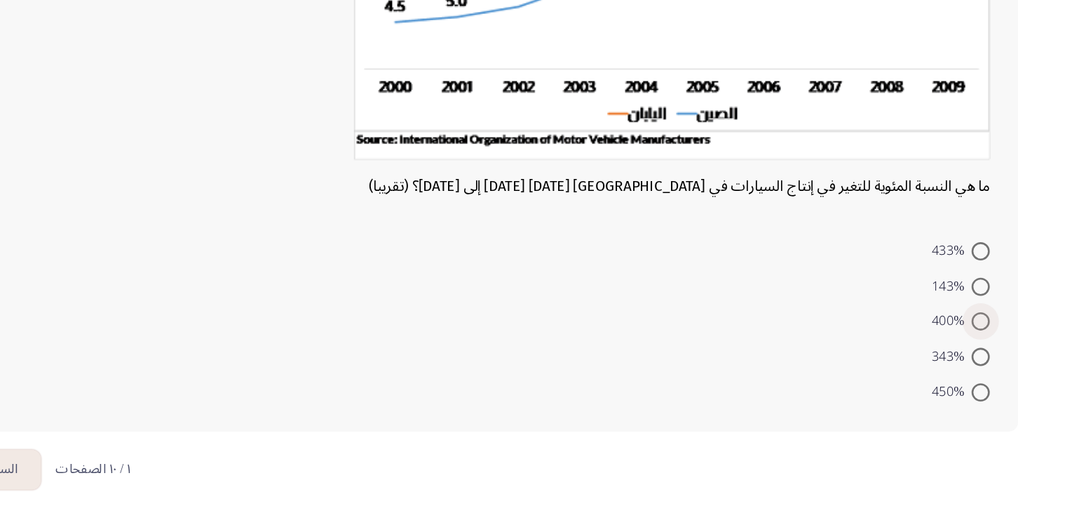
click at [933, 358] on span at bounding box center [935, 365] width 14 height 14
click at [933, 358] on input "400%" at bounding box center [935, 365] width 14 height 14
radio input "true"
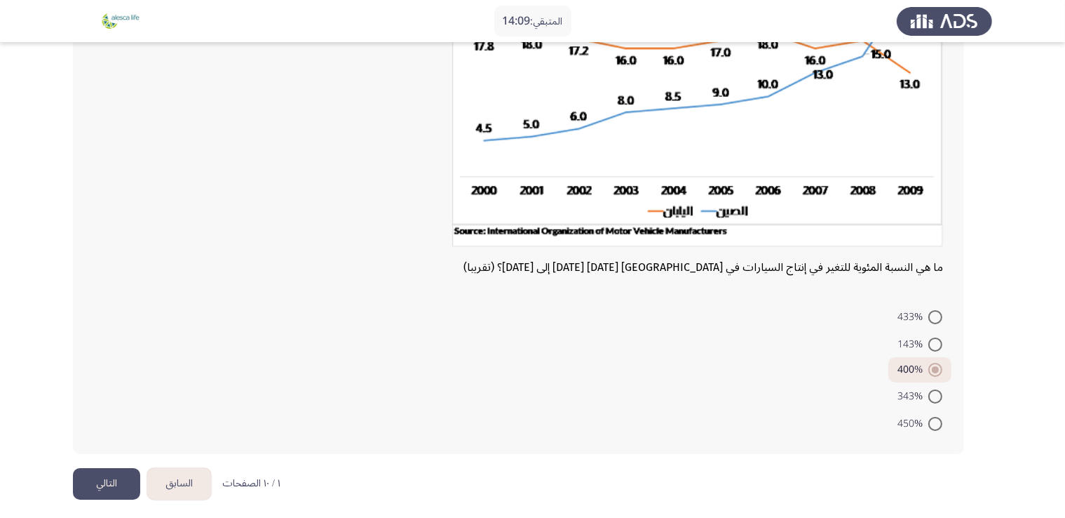
scroll to position [191, 0]
click at [920, 308] on span "433%" at bounding box center [913, 316] width 31 height 17
click at [928, 309] on input "433%" at bounding box center [935, 316] width 14 height 14
radio input "true"
click at [92, 488] on button "التالي" at bounding box center [106, 483] width 67 height 32
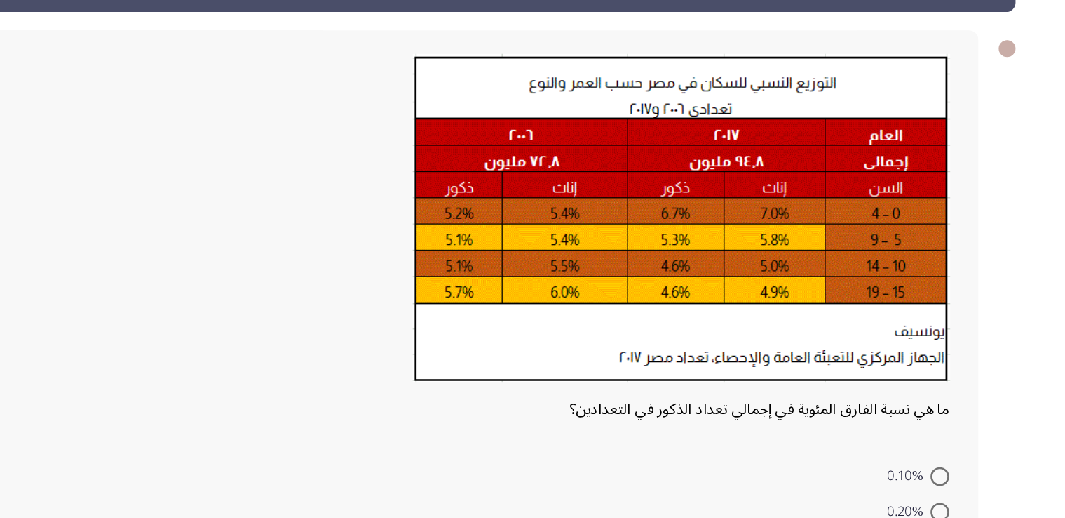
scroll to position [17, 0]
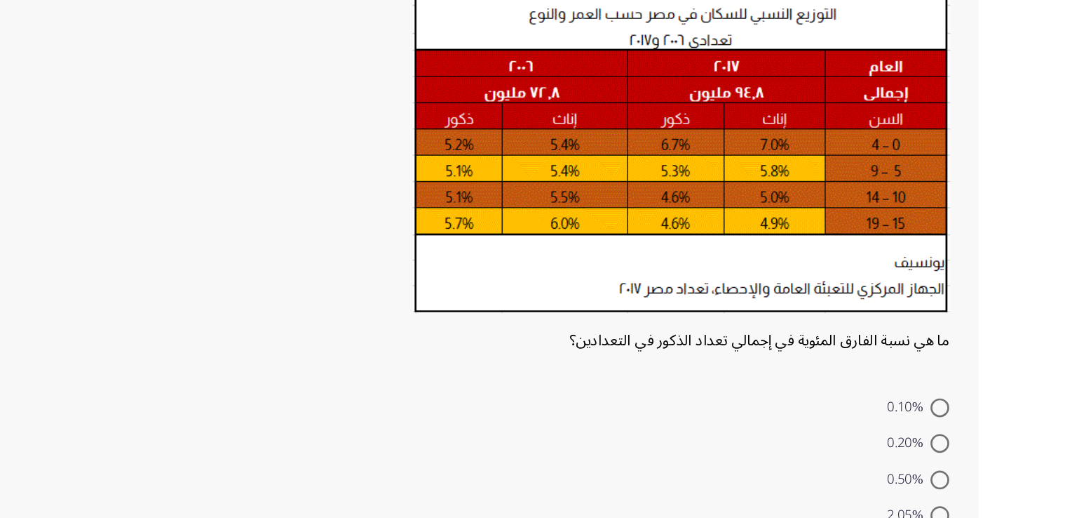
drag, startPoint x: 853, startPoint y: 379, endPoint x: 760, endPoint y: 372, distance: 92.8
click at [760, 372] on span "ما هي نسبة الفارق المئوية في إجمالي تعداد الذكور في التعدادين؟" at bounding box center [800, 384] width 285 height 24
click at [975, 307] on div "ما هي نسبة الفارق المئوية في إجمالي تعداد الذكور في التعدادين؟ 0.10% 0.20% 0.50…" at bounding box center [532, 337] width 919 height 500
click at [933, 428] on span at bounding box center [935, 435] width 14 height 14
click at [933, 428] on input "0.10%" at bounding box center [935, 435] width 14 height 14
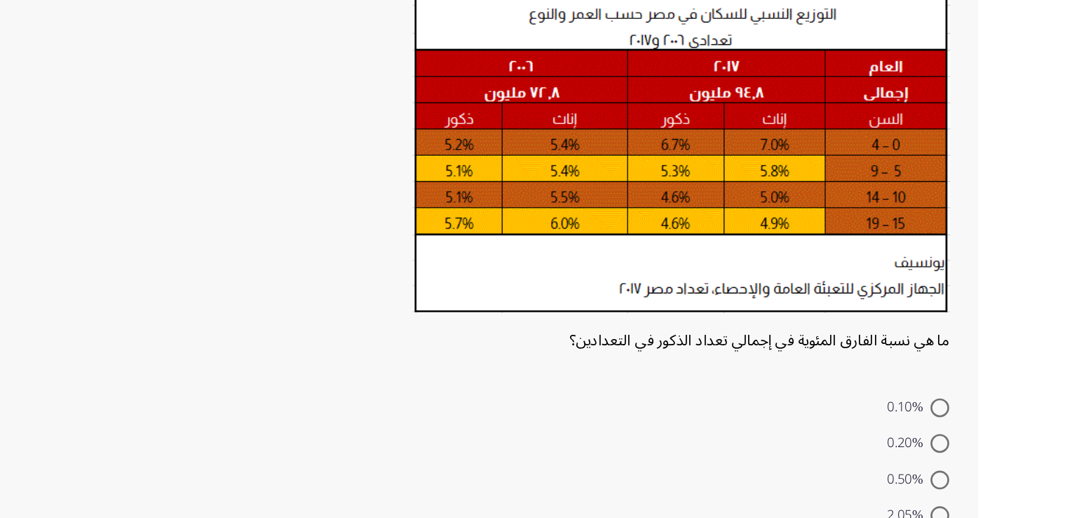
radio input "true"
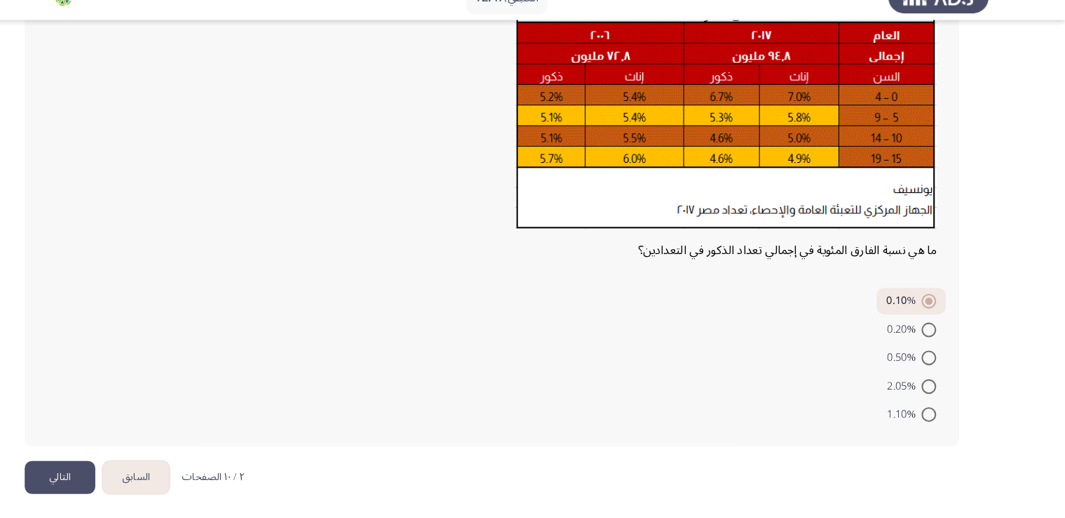
scroll to position [140, 0]
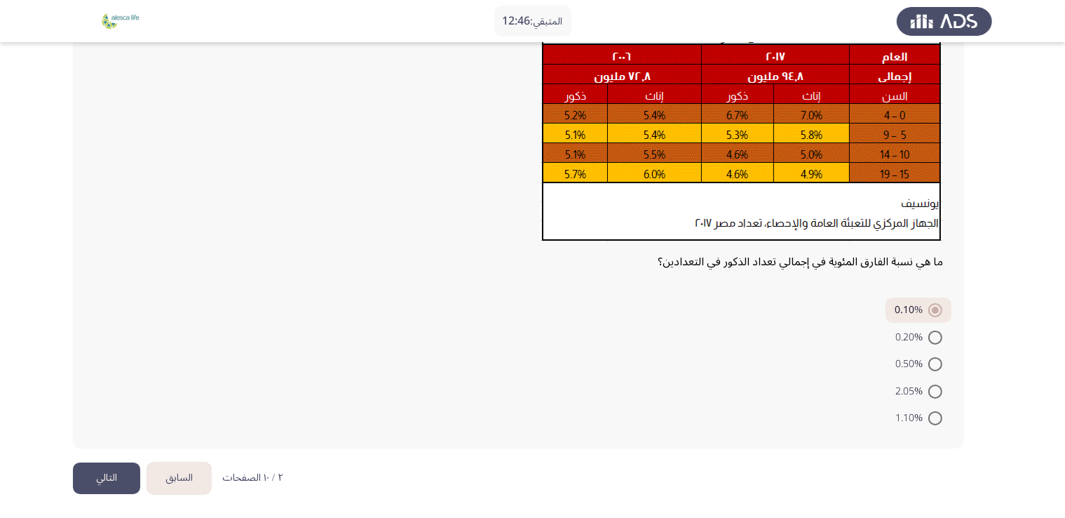
click at [116, 464] on button "التالي" at bounding box center [106, 478] width 67 height 32
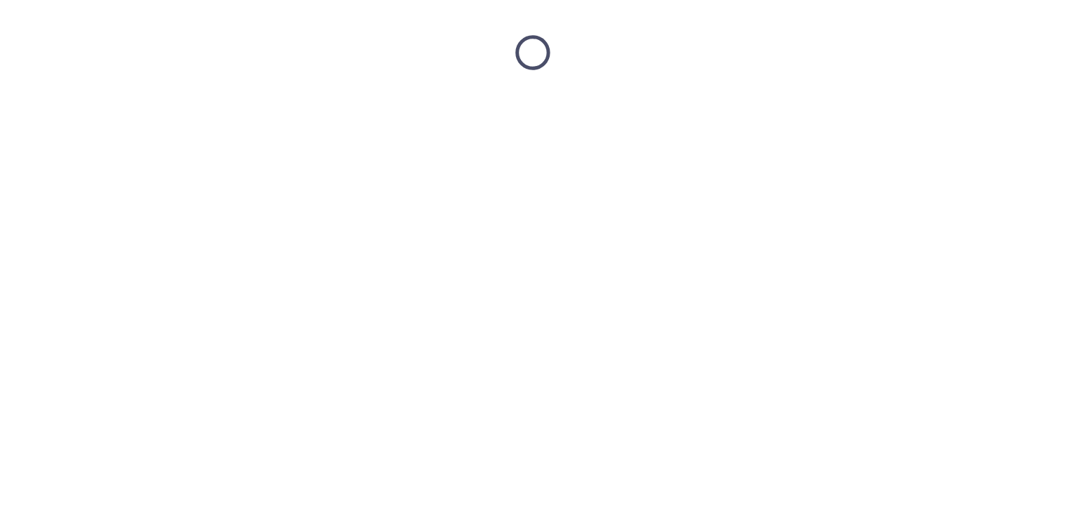
scroll to position [0, 0]
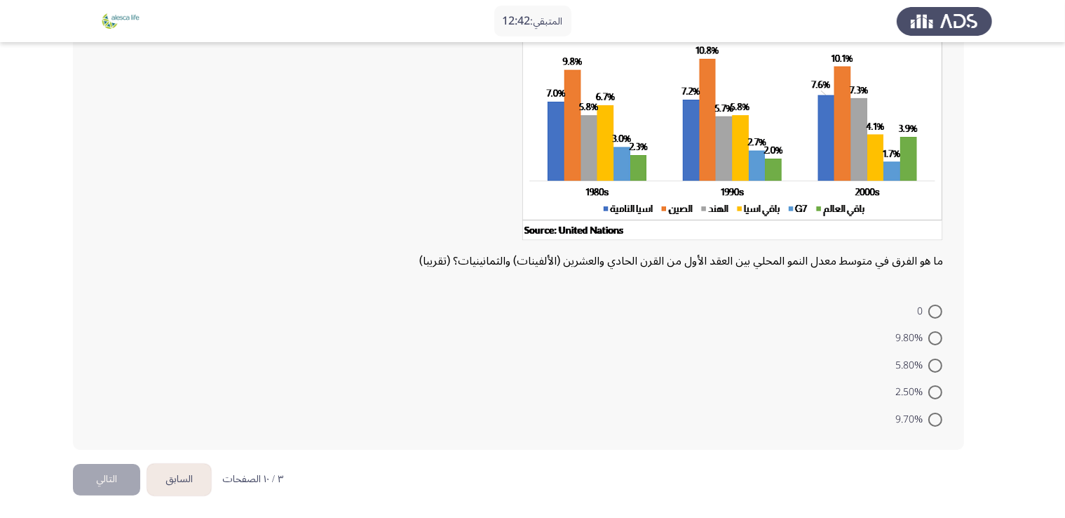
drag, startPoint x: 755, startPoint y: 262, endPoint x: 666, endPoint y: 266, distance: 88.5
click at [666, 266] on span "ما هو الفرق في متوسط معدل النمو المحلي بين العقد الأول من القرن الحادي والعشرين…" at bounding box center [681, 261] width 524 height 24
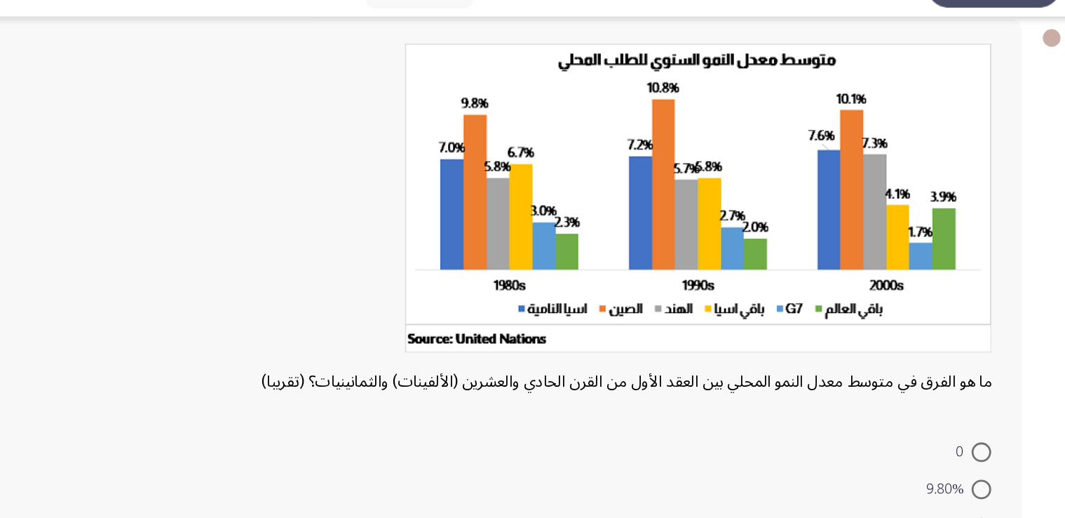
scroll to position [74, 0]
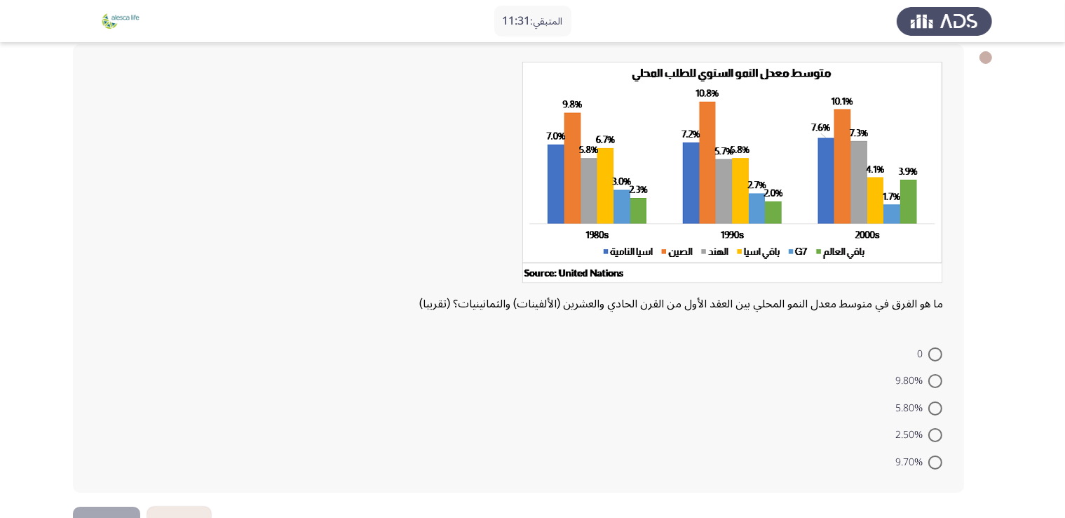
click at [935, 347] on span at bounding box center [935, 354] width 14 height 14
click at [935, 347] on input "0" at bounding box center [935, 354] width 14 height 14
radio input "true"
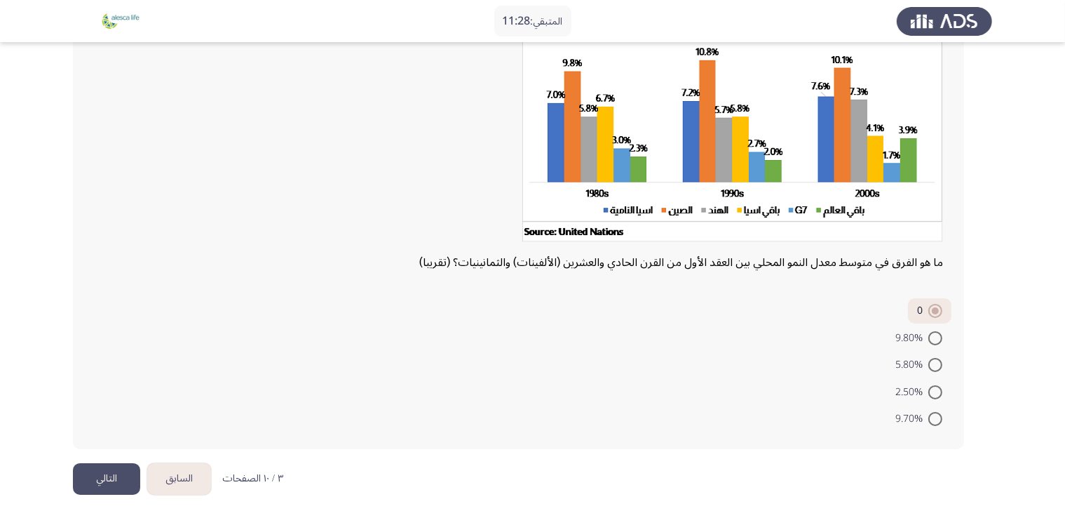
scroll to position [115, 0]
click at [104, 466] on button "التالي" at bounding box center [106, 479] width 67 height 32
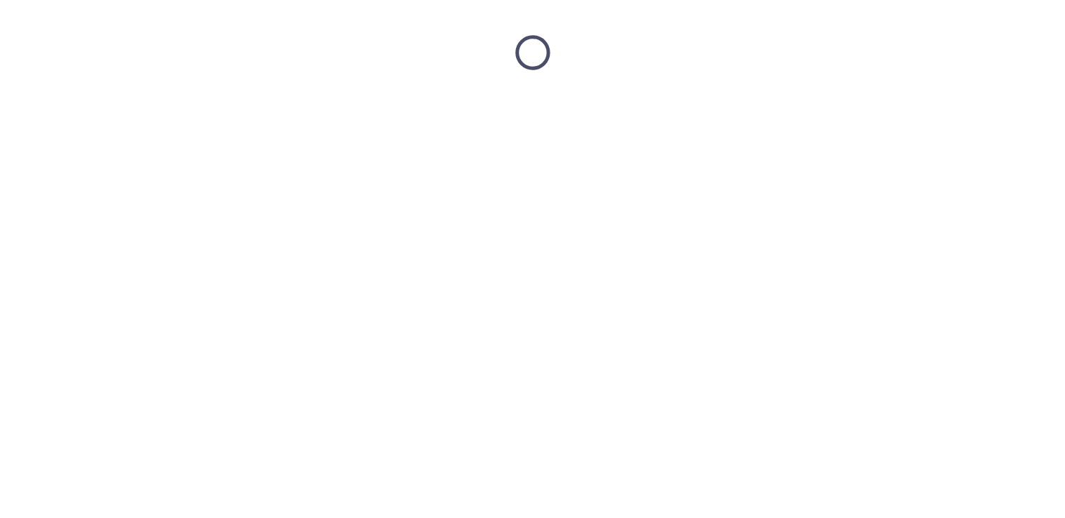
scroll to position [0, 0]
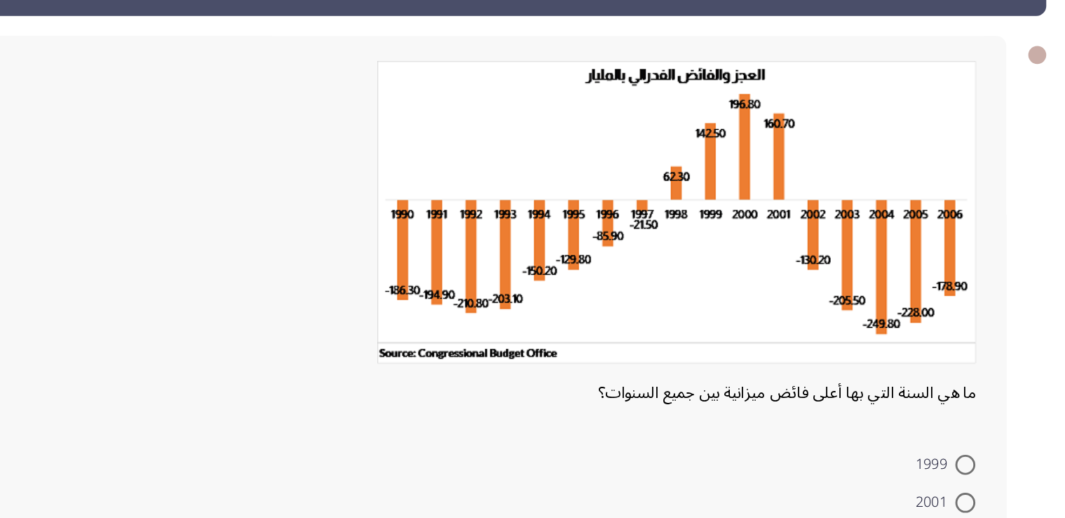
drag, startPoint x: 837, startPoint y: 371, endPoint x: 816, endPoint y: 371, distance: 20.3
click at [816, 371] on span "ما هي السنة التي بها أعلى فائض ميزانية بين جميع السنوات؟" at bounding box center [810, 368] width 266 height 24
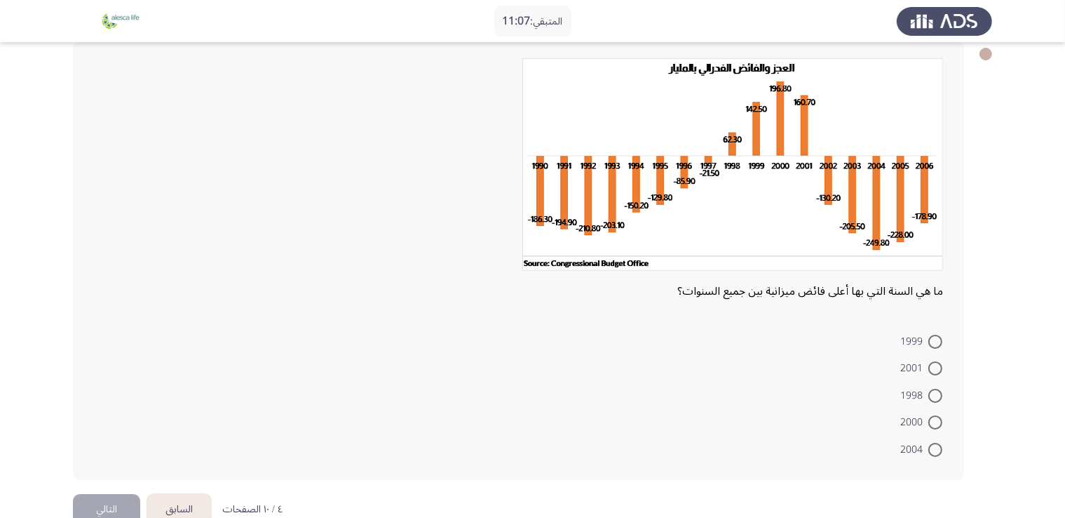
click at [931, 421] on span at bounding box center [935, 422] width 14 height 14
click at [931, 421] on input "2000" at bounding box center [935, 422] width 14 height 14
radio input "true"
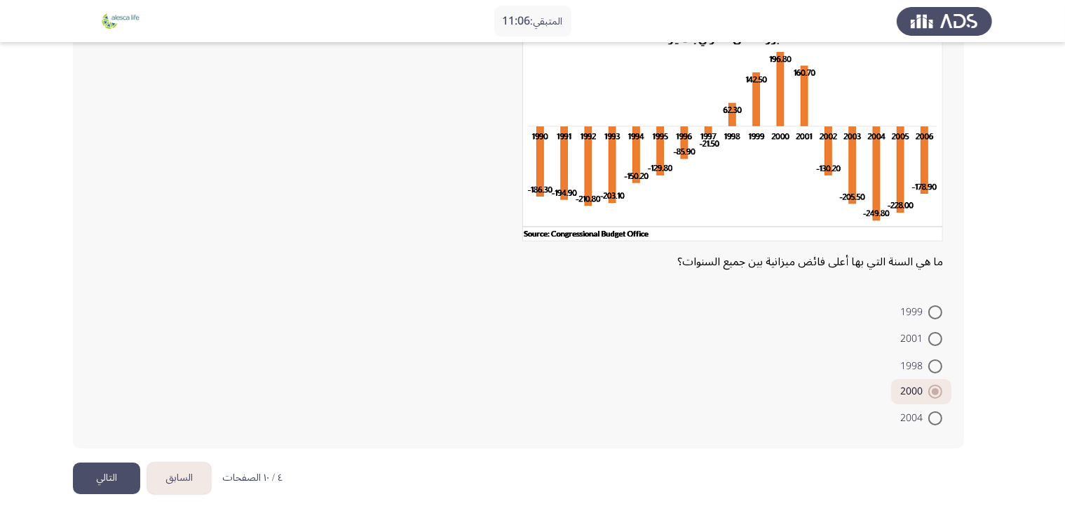
scroll to position [106, 0]
click at [72, 466] on html "المتبقي: 11:06 السابق ASSESS Aptitude (FOCUS) - Analytical Thinking التالي ما ه…" at bounding box center [532, 206] width 1065 height 625
click at [88, 468] on button "التالي" at bounding box center [106, 479] width 67 height 32
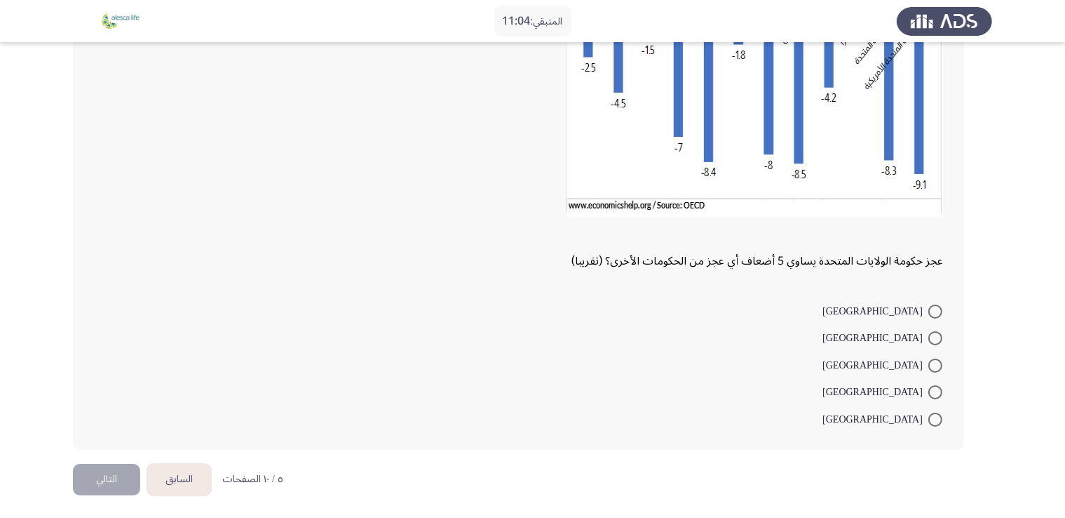
scroll to position [188, 0]
click at [184, 459] on div "عجز حكومة الولايات المتحدة يساوي 5 أضعاف أي عجز من الحكومات الأخرى؟ (تقريبا) [G…" at bounding box center [532, 190] width 919 height 549
click at [186, 468] on button "السابق" at bounding box center [179, 481] width 64 height 32
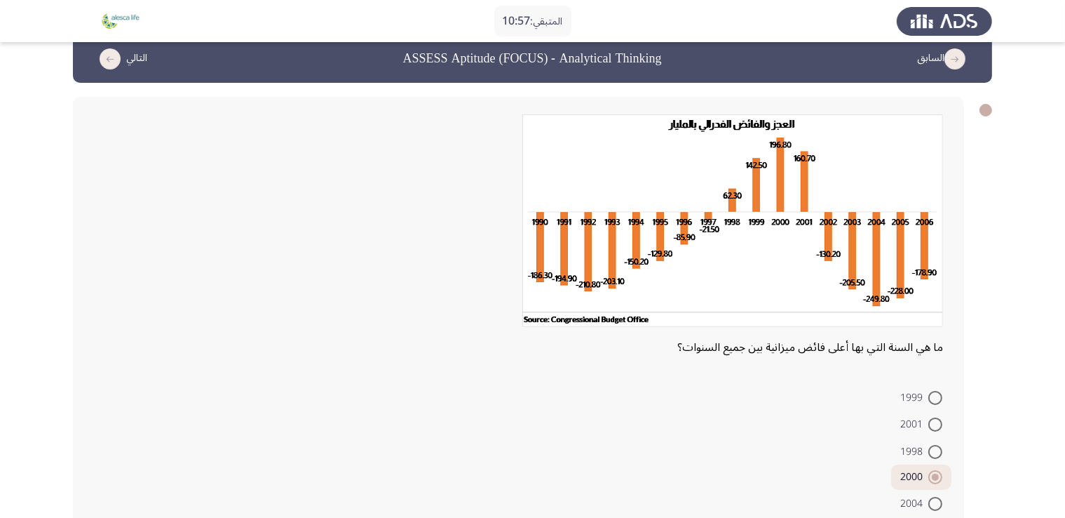
scroll to position [107, 0]
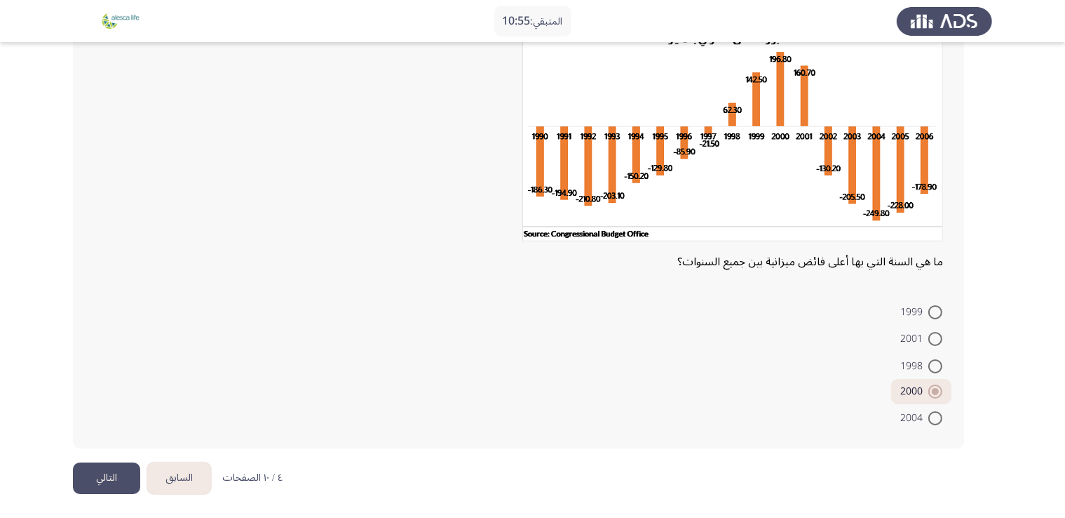
click at [112, 480] on button "التالي" at bounding box center [106, 478] width 67 height 32
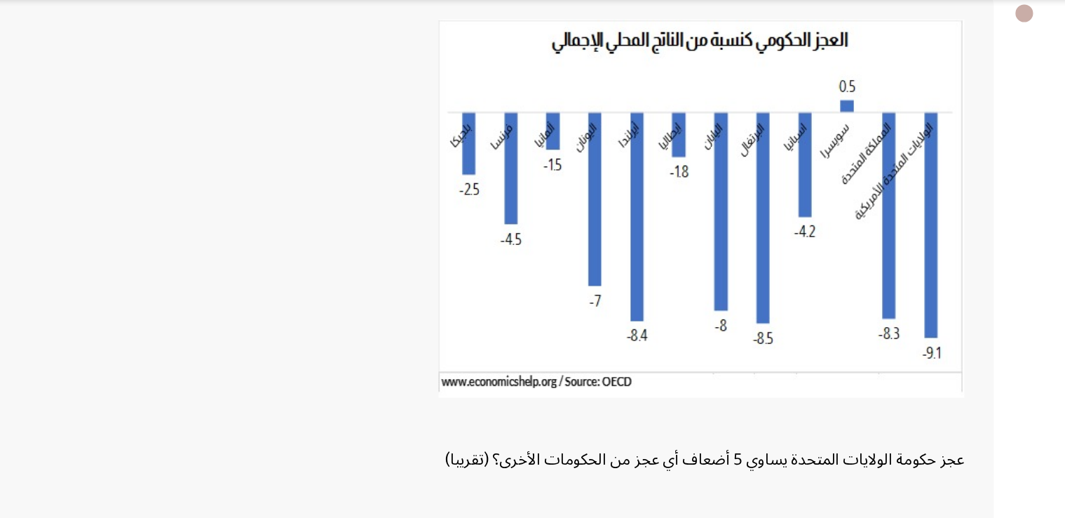
scroll to position [79, 0]
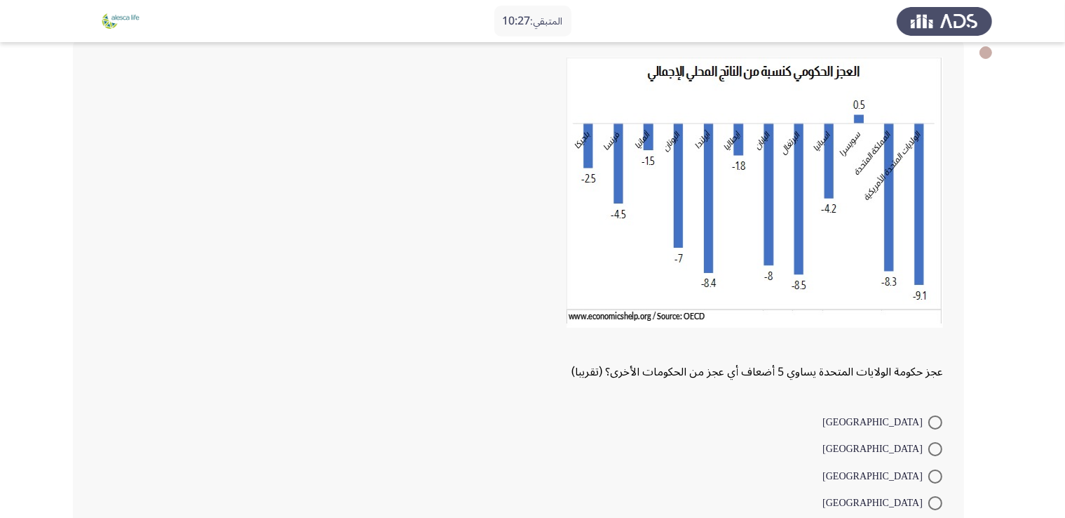
click at [931, 499] on span at bounding box center [935, 503] width 14 height 14
click at [931, 499] on input "[GEOGRAPHIC_DATA]" at bounding box center [935, 503] width 14 height 14
radio input "true"
click at [952, 271] on div "عجز حكومة الولايات المتحدة يساوي 5 أضعاف أي عجز من الحكومات الأخرى؟ (تقريبا) [G…" at bounding box center [518, 298] width 891 height 519
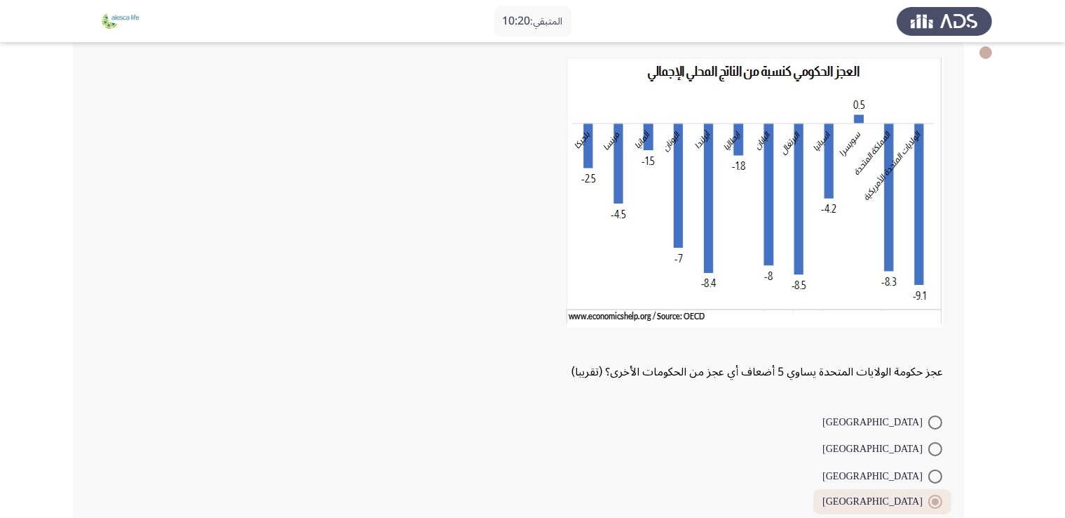
scroll to position [188, 0]
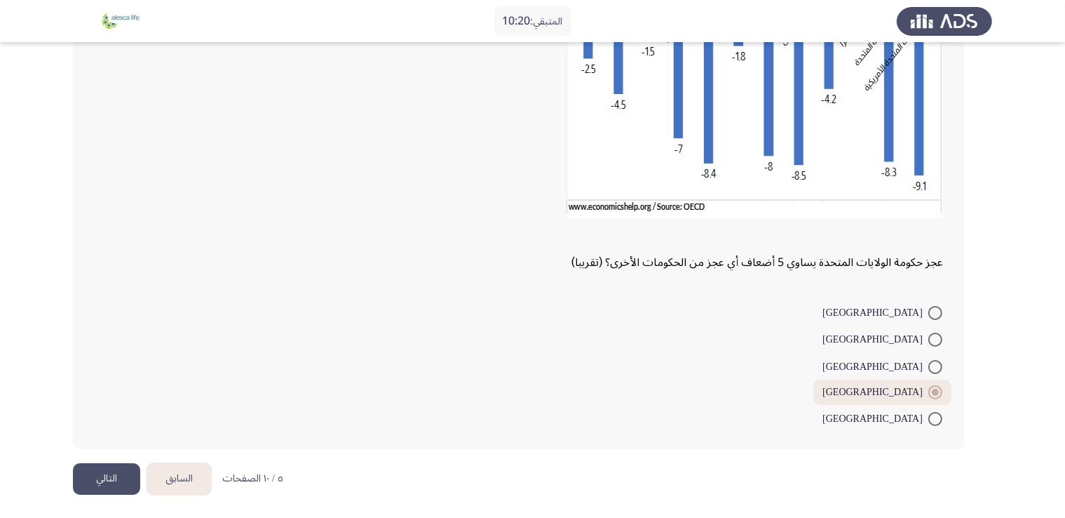
click at [104, 473] on button "التالي" at bounding box center [106, 479] width 67 height 32
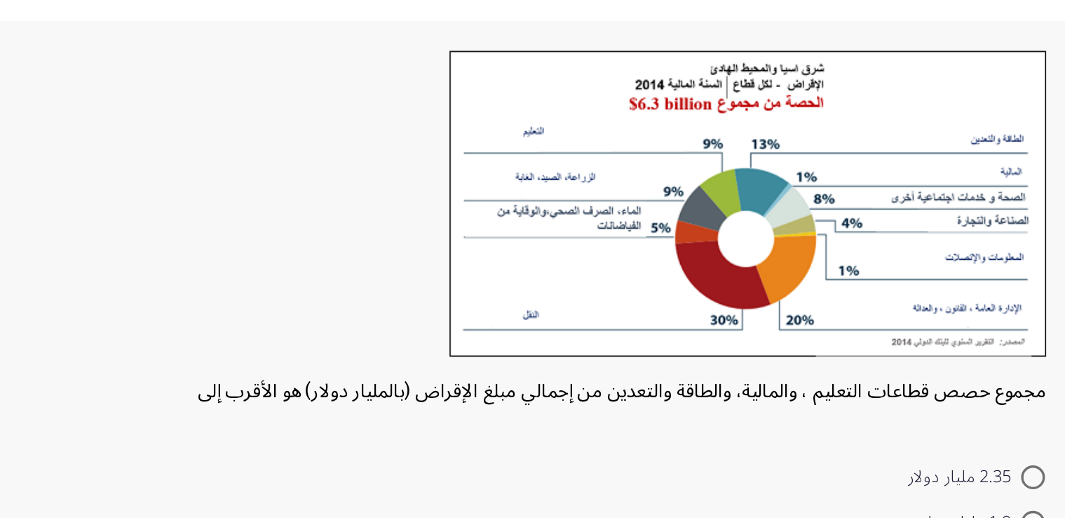
scroll to position [14, 0]
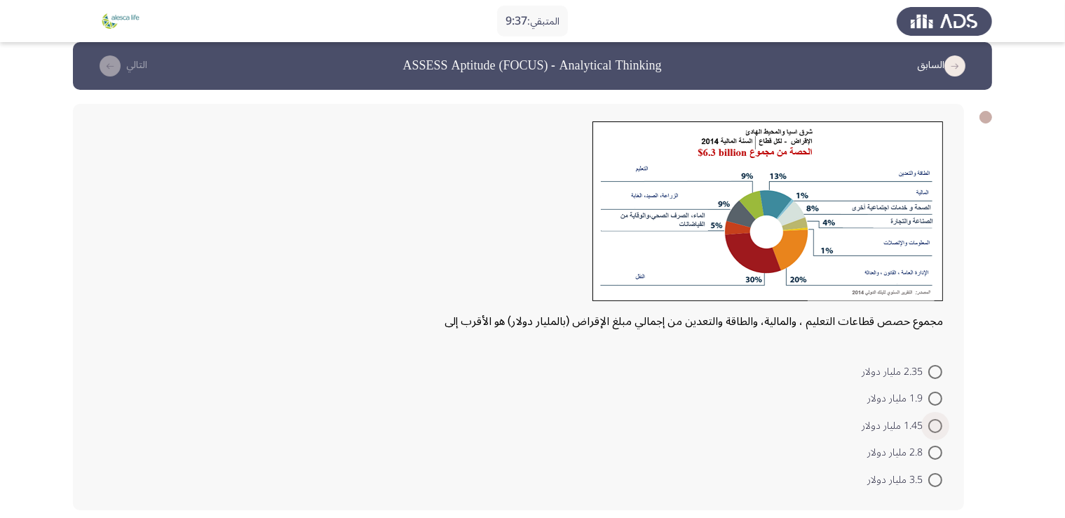
click at [935, 421] on span at bounding box center [935, 426] width 14 height 14
click at [935, 421] on input "1.45 مليار دولار" at bounding box center [935, 426] width 14 height 14
radio input "true"
click at [1001, 401] on app-assessment-container "المتبقي: 9:36 السابق ASSESS Aptitude (FOCUS) - Analytical Thinking التالي مجموع…" at bounding box center [532, 282] width 1065 height 480
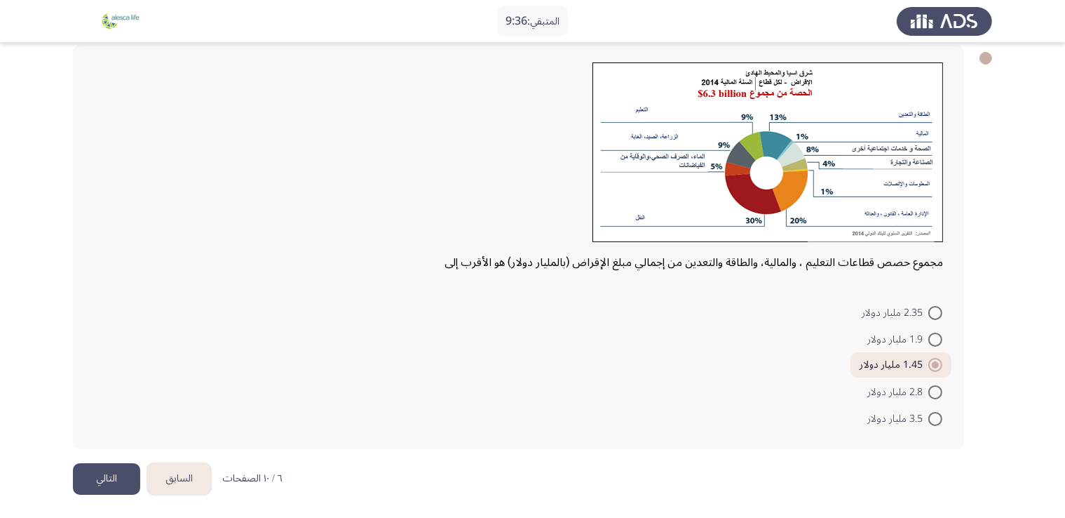
scroll to position [72, 0]
click at [107, 487] on button "التالي" at bounding box center [106, 480] width 67 height 32
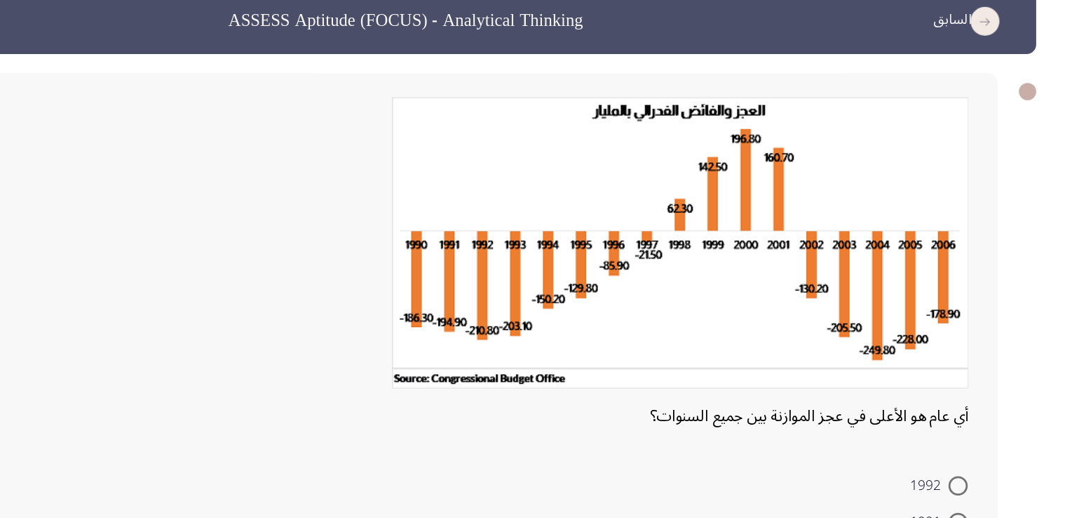
scroll to position [16, 0]
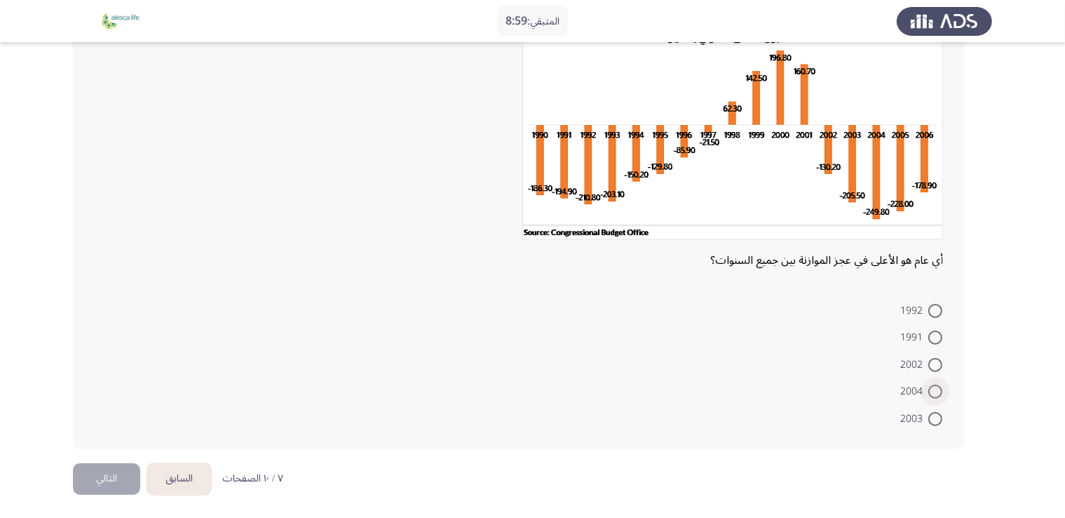
click at [933, 396] on span at bounding box center [935, 391] width 14 height 14
click at [933, 396] on input "2004" at bounding box center [935, 391] width 14 height 14
radio input "true"
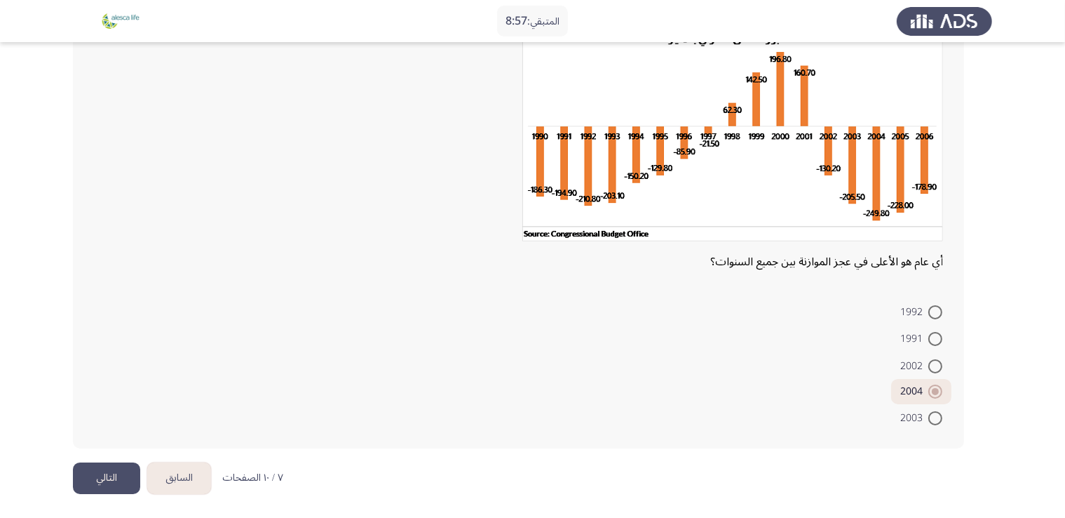
click at [117, 477] on button "التالي" at bounding box center [106, 478] width 67 height 32
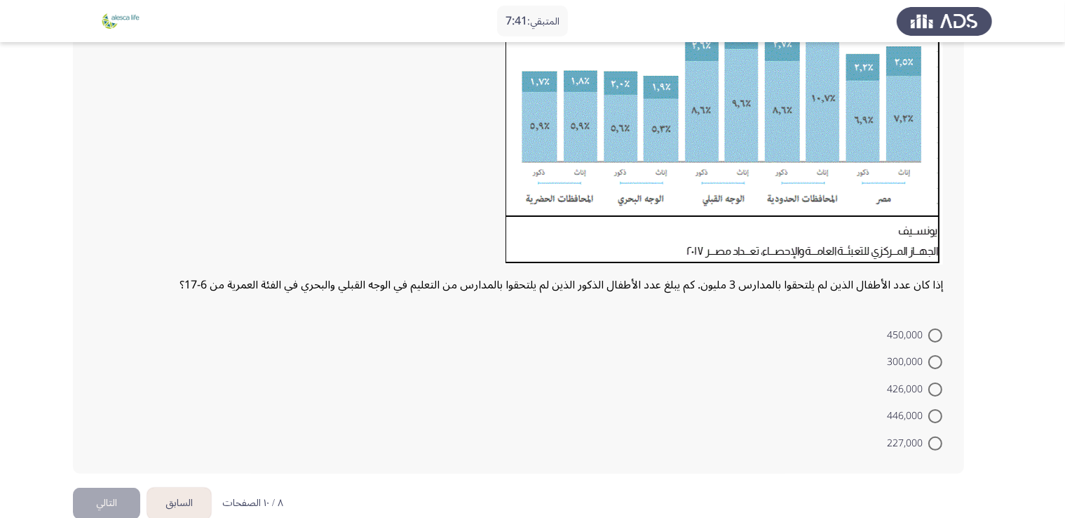
scroll to position [233, 0]
click at [928, 381] on label "426,000" at bounding box center [914, 389] width 55 height 17
click at [928, 382] on input "426,000" at bounding box center [935, 389] width 14 height 14
radio input "true"
click at [97, 492] on button "التالي" at bounding box center [106, 501] width 67 height 32
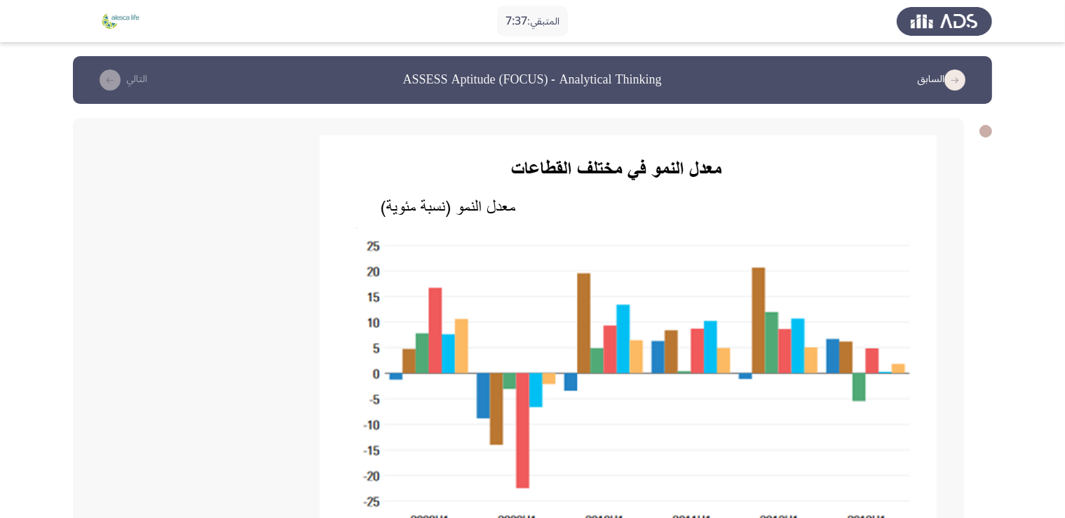
scroll to position [36, 0]
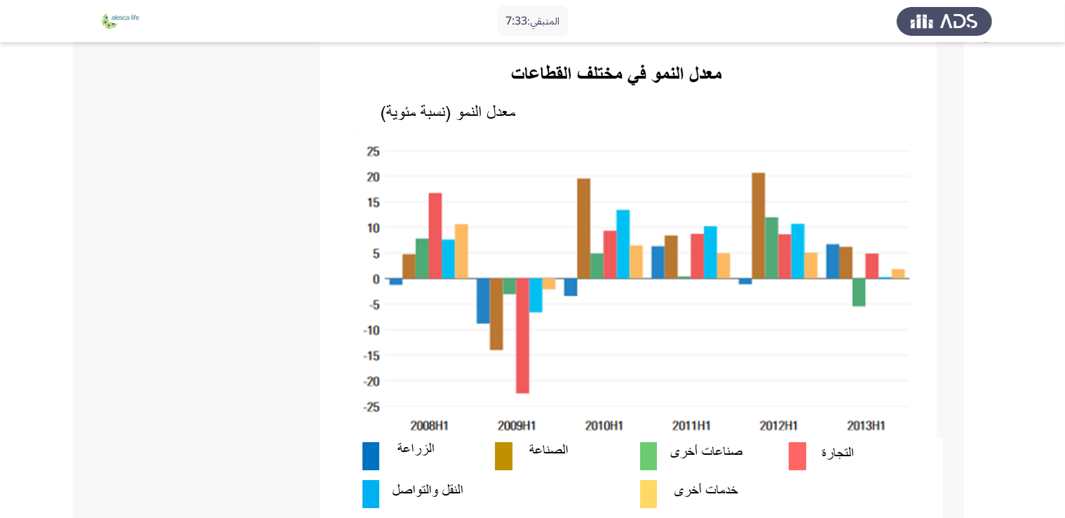
click at [678, 137] on img at bounding box center [631, 300] width 623 height 518
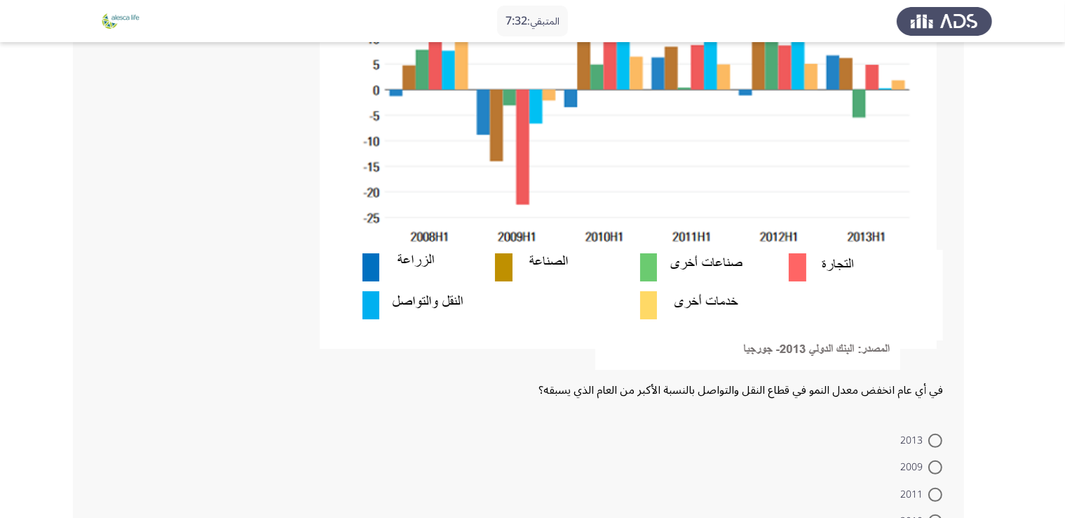
scroll to position [283, 0]
drag, startPoint x: 841, startPoint y: 393, endPoint x: 795, endPoint y: 405, distance: 47.8
click at [795, 405] on div "في أي عام انخفض معدل النمو في قطاع النقل والتواصل بالنسبة الأكبر من العام الذي …" at bounding box center [518, 207] width 891 height 744
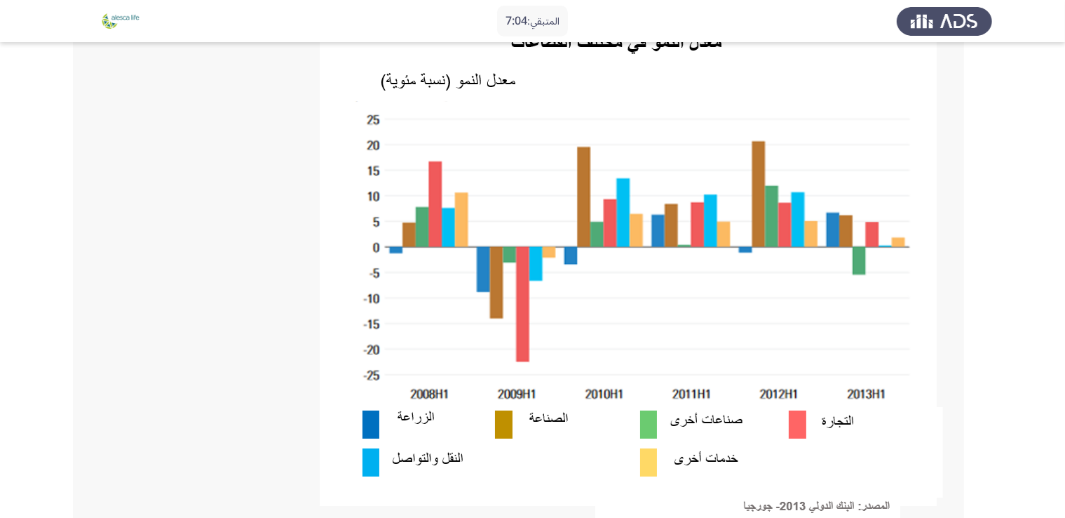
scroll to position [126, 0]
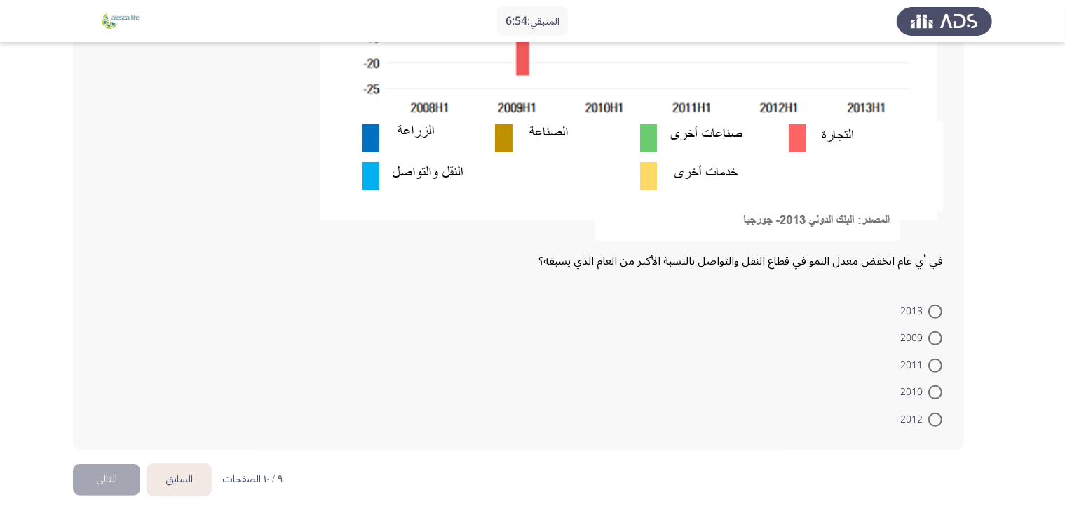
click at [935, 332] on span at bounding box center [935, 338] width 14 height 14
click at [935, 332] on input "2009" at bounding box center [935, 338] width 14 height 14
radio input "true"
click at [88, 475] on button "التالي" at bounding box center [106, 478] width 67 height 32
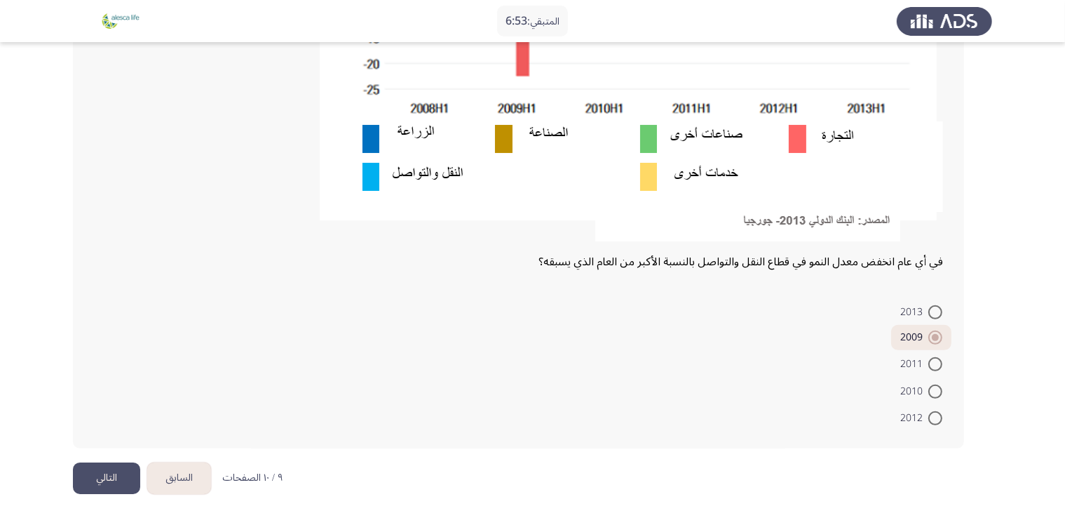
scroll to position [0, 0]
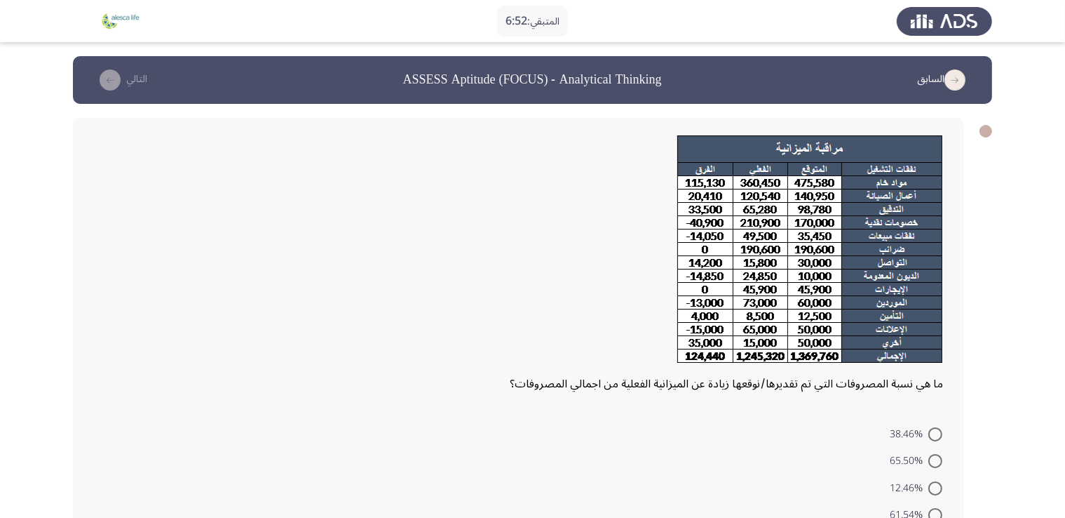
drag, startPoint x: 994, startPoint y: 276, endPoint x: 973, endPoint y: 281, distance: 21.8
click at [981, 281] on div "ما هي نسبة المصروفات التي تم تقديرها/نوقعها زيادة عن الميزانية الفعلية من اجمال…" at bounding box center [532, 345] width 919 height 482
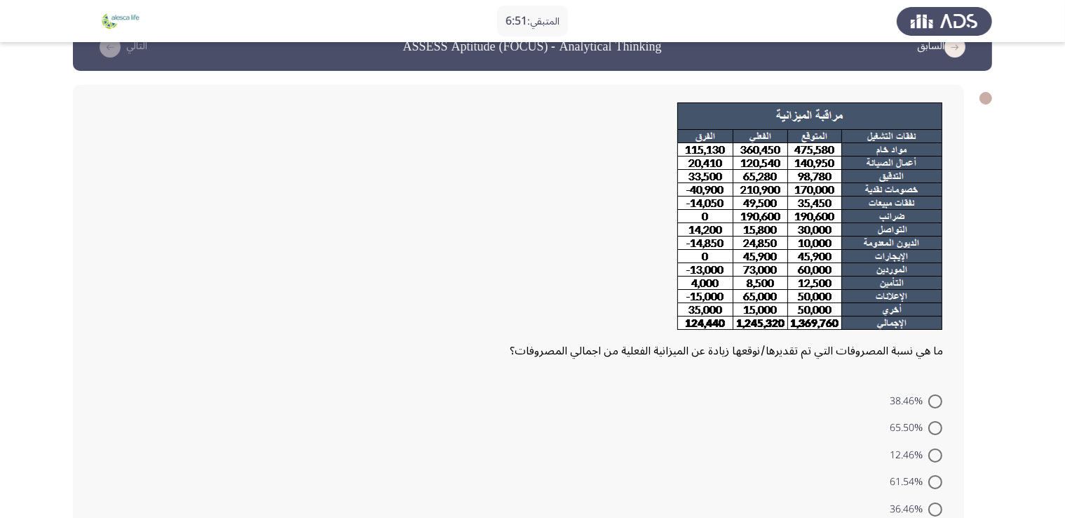
drag, startPoint x: 959, startPoint y: 270, endPoint x: 933, endPoint y: 217, distance: 59.0
click at [940, 224] on div "ما هي نسبة المصروفات التي تم تقديرها/نوقعها زيادة عن الميزانية الفعلية من اجمال…" at bounding box center [518, 312] width 891 height 454
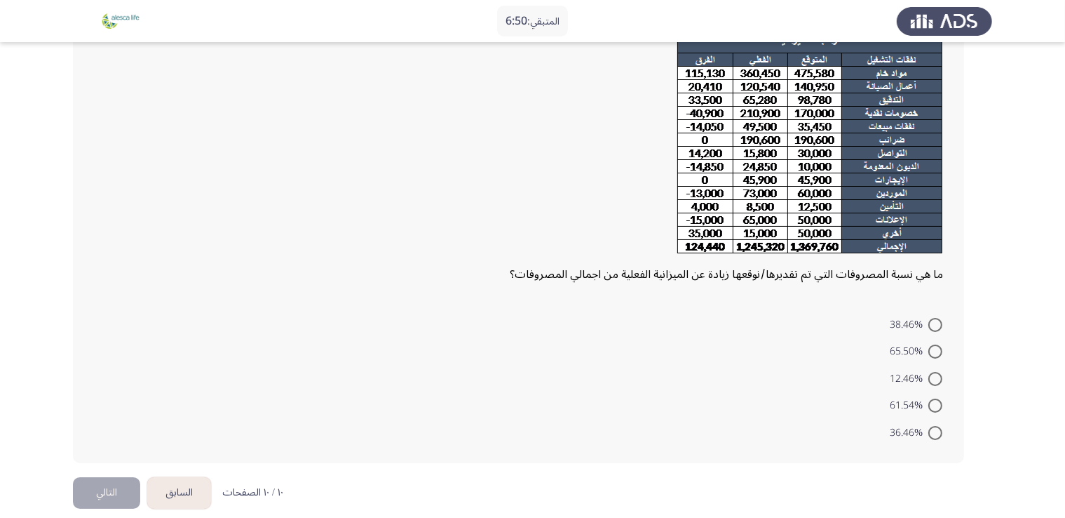
scroll to position [109, 0]
click at [971, 220] on div "ما هي نسبة المصروفات التي تم تقديرها/نوقعها زيادة عن الميزانية الفعلية من اجمال…" at bounding box center [532, 235] width 919 height 482
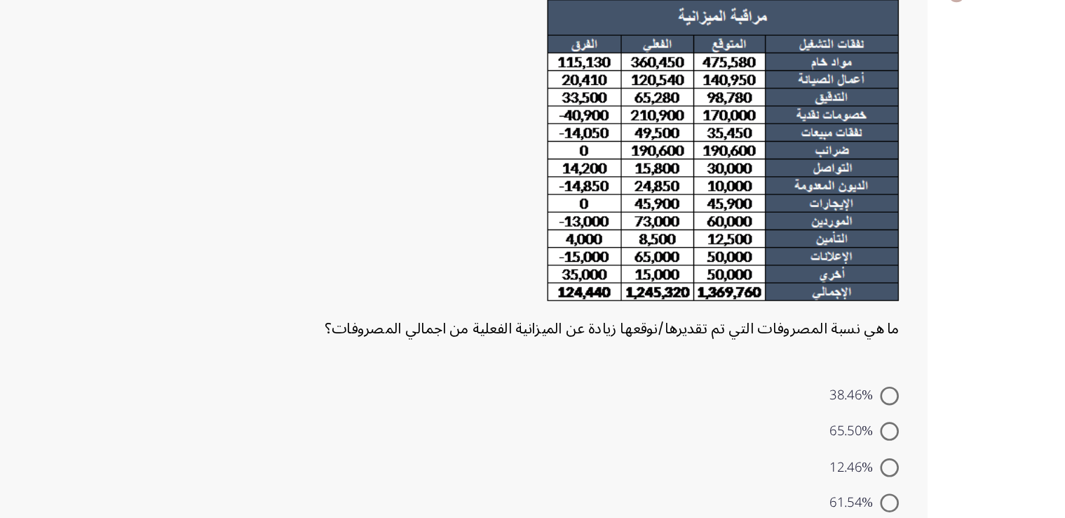
scroll to position [87, 0]
drag, startPoint x: 870, startPoint y: 295, endPoint x: 798, endPoint y: 302, distance: 72.6
click at [798, 302] on span "ما هي نسبة المصروفات التي تم تقديرها/نوقعها زيادة عن الميزانية الفعلية من اجمال…" at bounding box center [726, 297] width 433 height 24
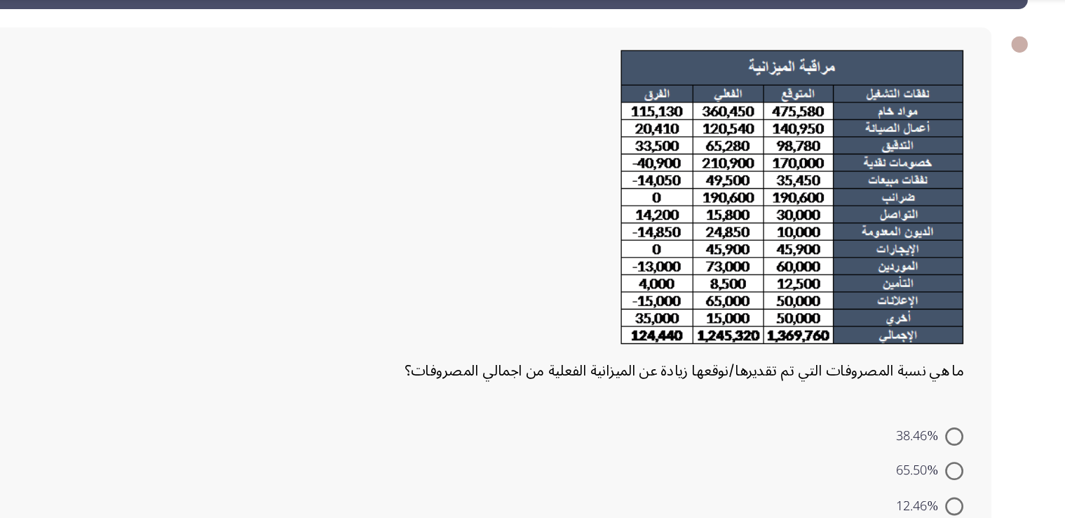
scroll to position [123, 0]
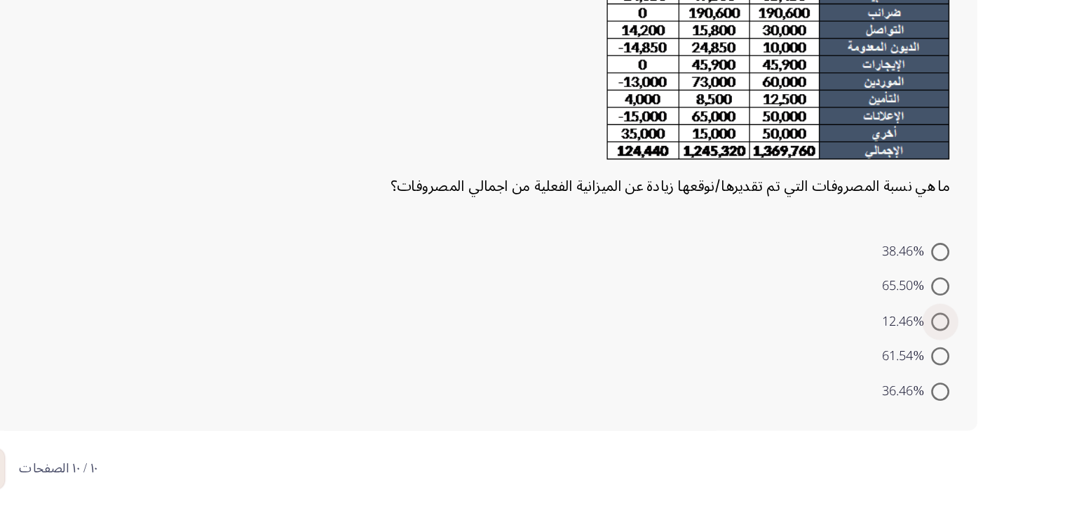
click at [914, 358] on span "12.46%" at bounding box center [909, 364] width 39 height 17
click at [928, 358] on input "12.46%" at bounding box center [935, 365] width 14 height 14
radio input "true"
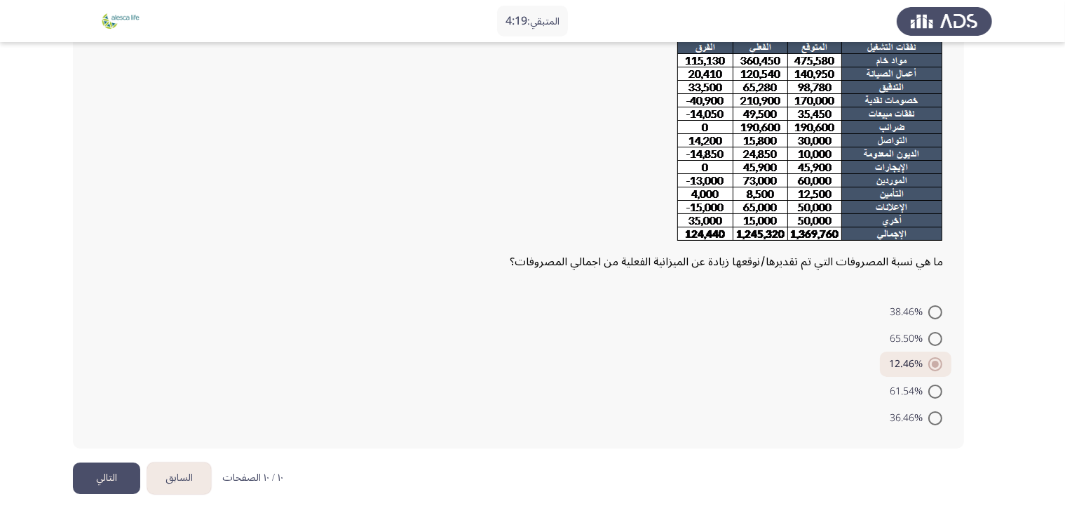
click at [130, 479] on button "التالي" at bounding box center [106, 478] width 67 height 32
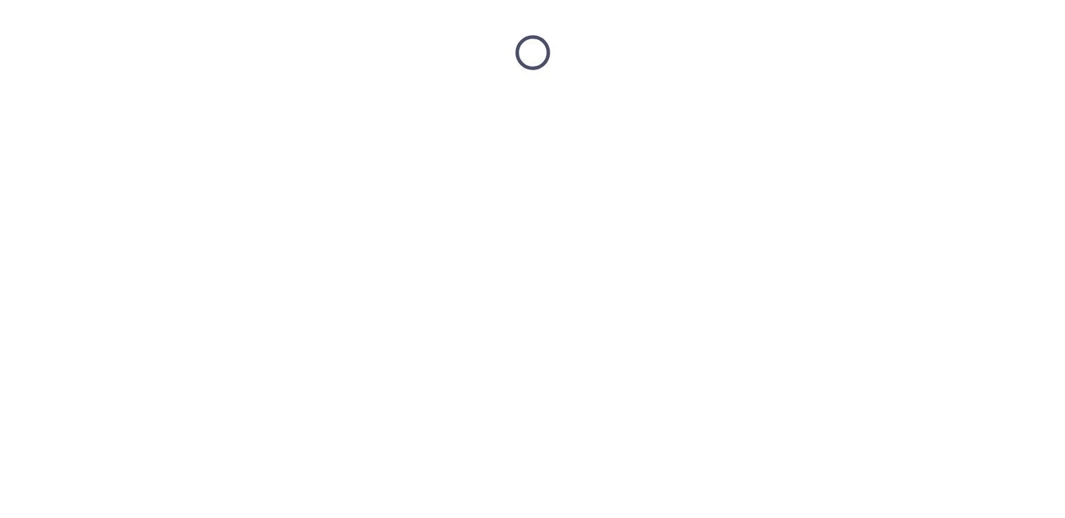
scroll to position [0, 0]
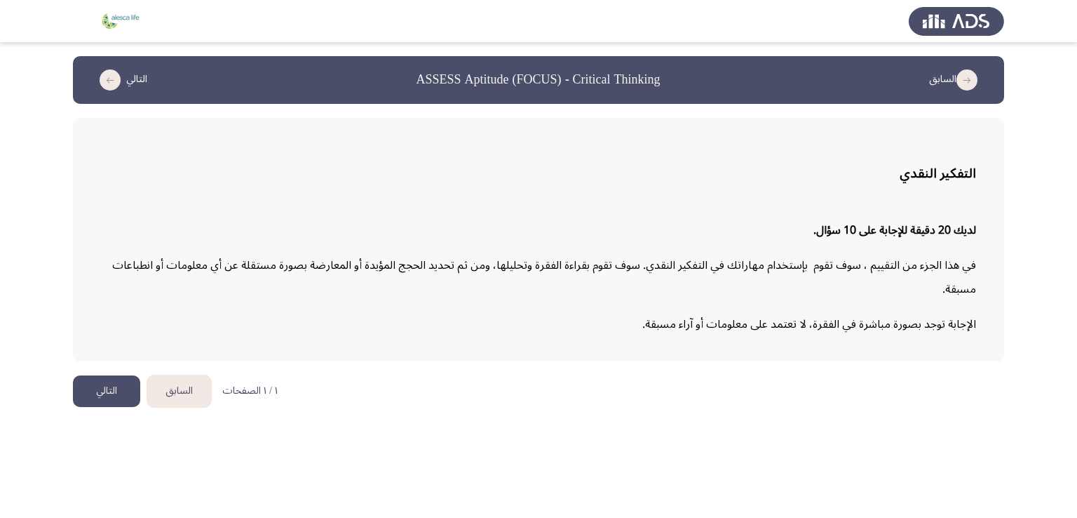
drag, startPoint x: 500, startPoint y: 236, endPoint x: 855, endPoint y: 233, distance: 354.9
click at [833, 236] on p "لديك 20 دقيقة للإجابة على 10 سؤال." at bounding box center [538, 230] width 875 height 24
click at [867, 233] on strong "لديك 20 دقيقة للإجابة على 10 سؤال." at bounding box center [894, 230] width 163 height 24
click at [113, 384] on button "التالي" at bounding box center [106, 391] width 67 height 32
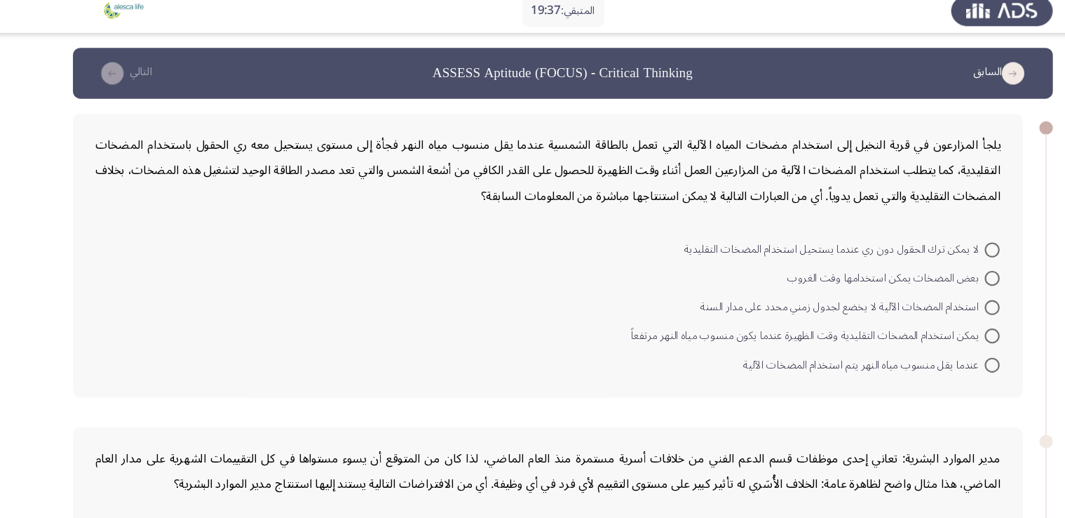
drag, startPoint x: 587, startPoint y: 155, endPoint x: 593, endPoint y: 369, distance: 214.0
click at [593, 369] on div "يلجأ المزارعون في قرية النخيل إلى استخدام مضخات المياه الآلية التي تعمل بالطاقة…" at bounding box center [518, 251] width 891 height 266
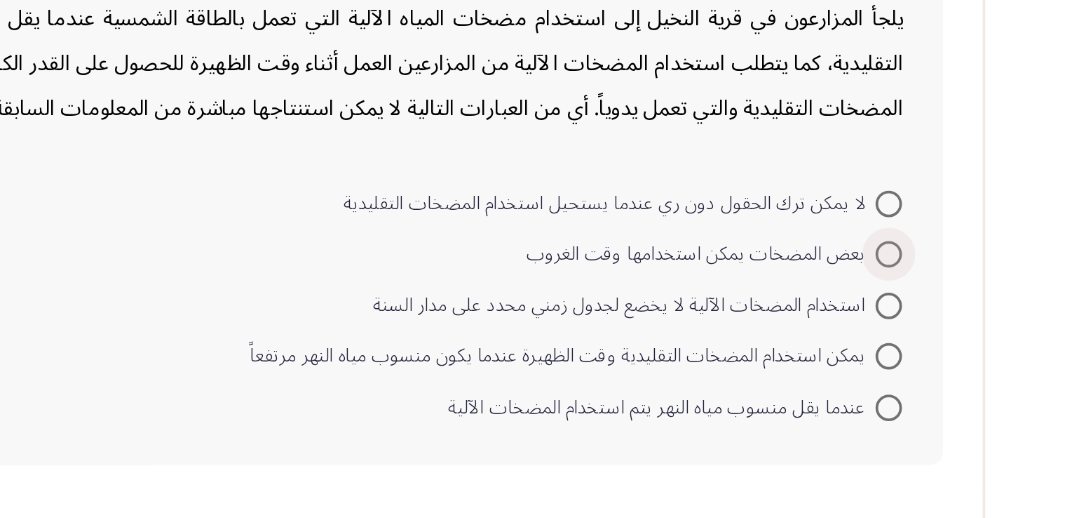
click at [920, 271] on span "بعض المضخات يمكن استخدامها وقت الغروب" at bounding box center [835, 272] width 185 height 17
click at [928, 271] on input "بعض المضخات يمكن استخدامها وقت الغروب" at bounding box center [935, 272] width 14 height 14
radio input "true"
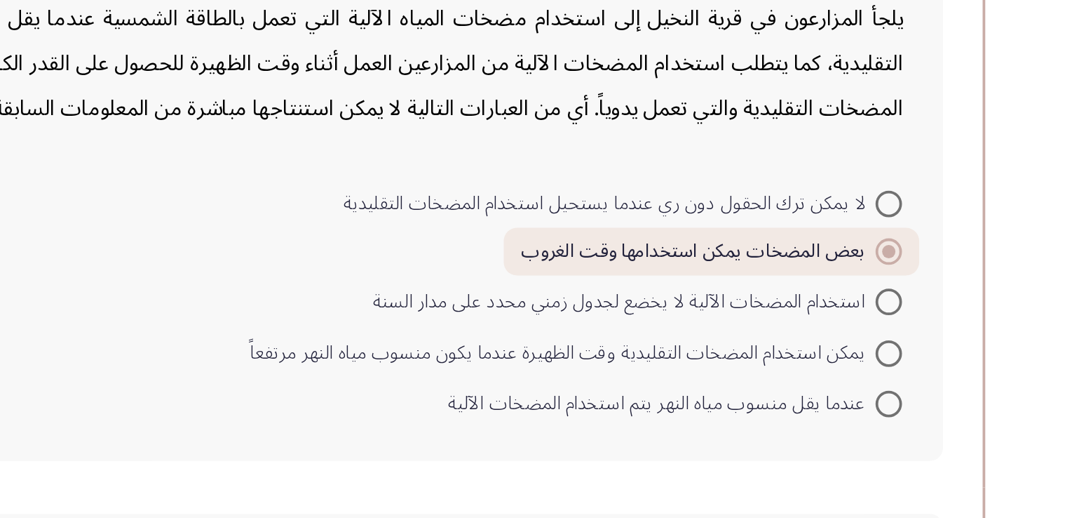
click at [972, 288] on div "يلجأ المزارعون في قرية النخيل إلى استخدام مضخات المياه الآلية التي تعمل بالطاقة…" at bounding box center [532, 250] width 919 height 292
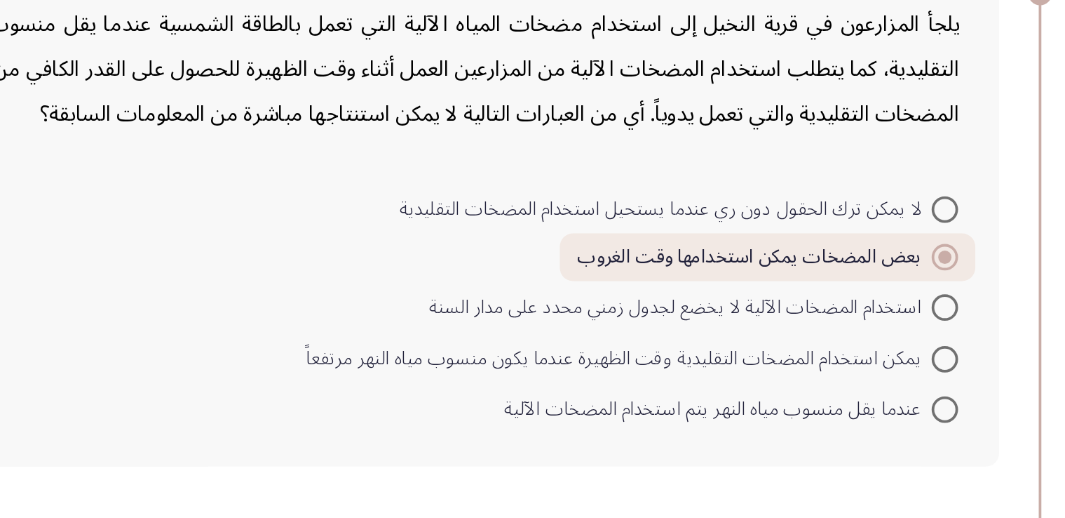
click at [897, 350] on span "عندما يقل منسوب مياه النهر يتم استخدام المضخات الآلية" at bounding box center [815, 351] width 227 height 17
click at [928, 350] on input "عندما يقل منسوب مياه النهر يتم استخدام المضخات الآلية" at bounding box center [935, 351] width 14 height 14
radio input "true"
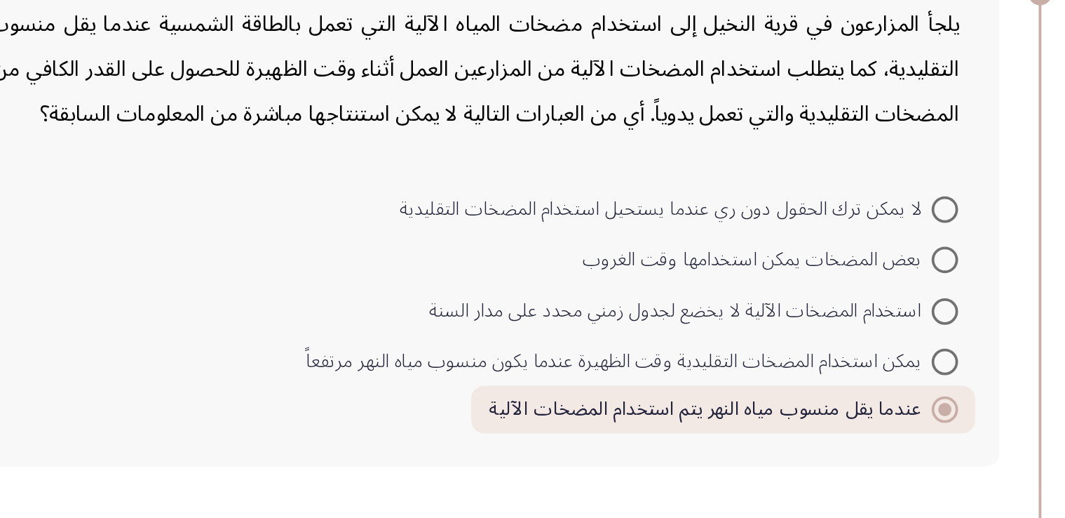
drag, startPoint x: 781, startPoint y: 198, endPoint x: 738, endPoint y: 187, distance: 44.9
click at [738, 187] on div "يلجأ المزارعون في قرية النخيل إلى استخدام مضخات المياه الآلية التي تعمل بالطاقة…" at bounding box center [518, 171] width 849 height 72
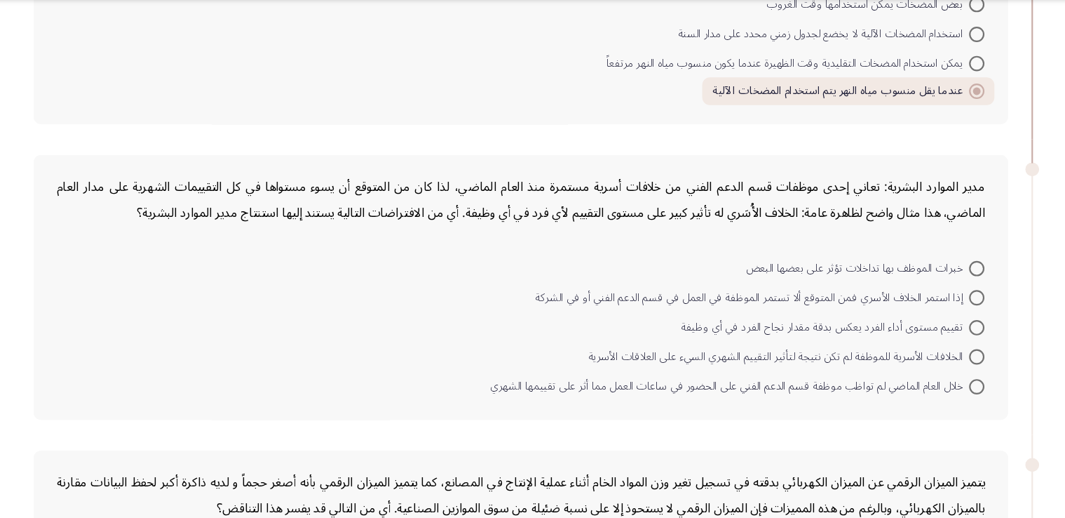
scroll to position [225, 0]
drag, startPoint x: 551, startPoint y: 210, endPoint x: 635, endPoint y: 396, distance: 203.1
click at [635, 396] on div "مدير الموارد البشرية: تعاني إحدى موظفات قسم الدعم الفني من خلافات أسرية مستمرة …" at bounding box center [518, 305] width 891 height 242
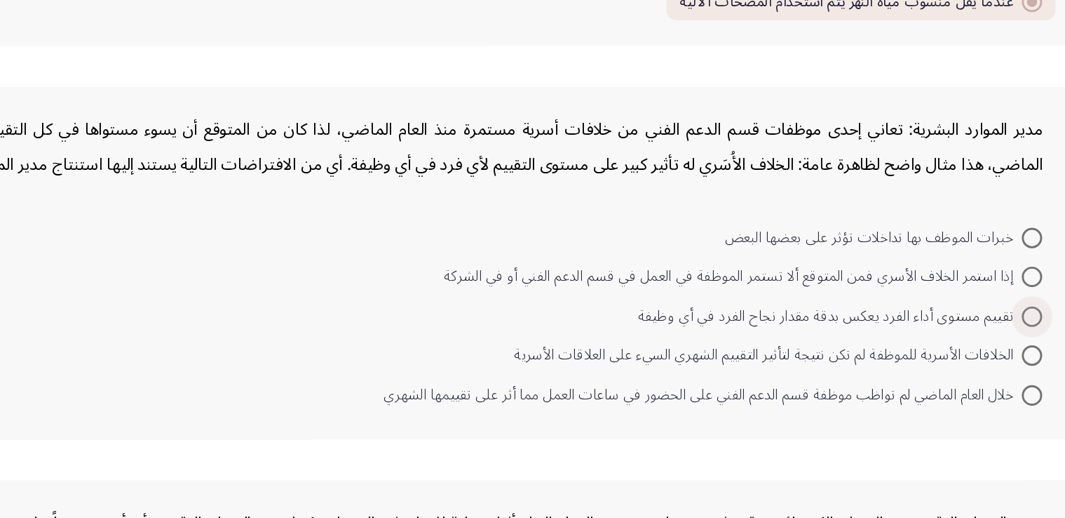
click at [866, 339] on span "تقييم مستوى أداء الفرد يعكس بدقة مقدار نجاح الفرد في أي وظيفة" at bounding box center [797, 342] width 264 height 17
click at [928, 339] on input "تقييم مستوى أداء الفرد يعكس بدقة مقدار نجاح الفرد في أي وظيفة" at bounding box center [935, 342] width 14 height 14
radio input "true"
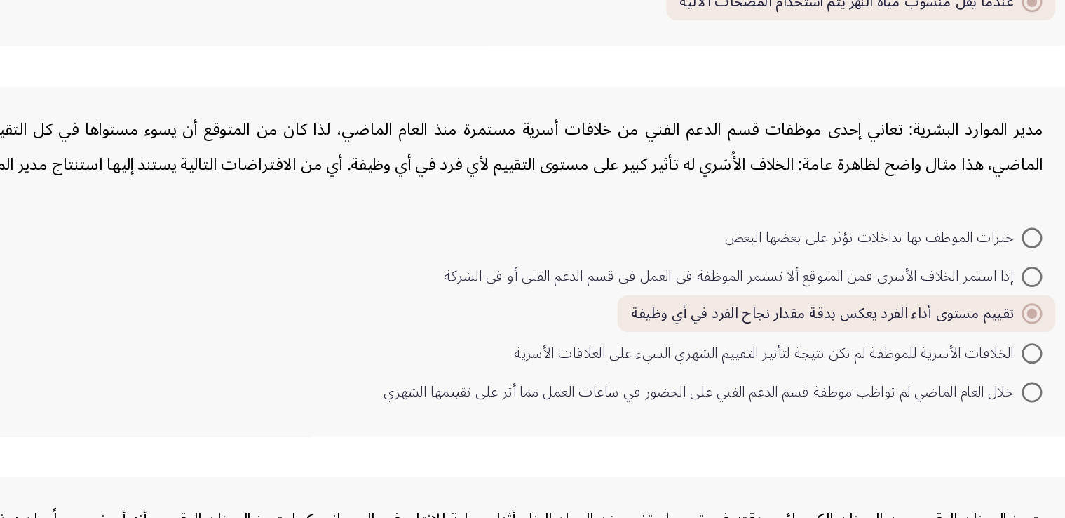
click at [659, 228] on div "مدير الموارد البشرية: تعاني إحدى موظفات قسم الدعم الفني من خلافات أسرية مستمرة …" at bounding box center [518, 226] width 849 height 48
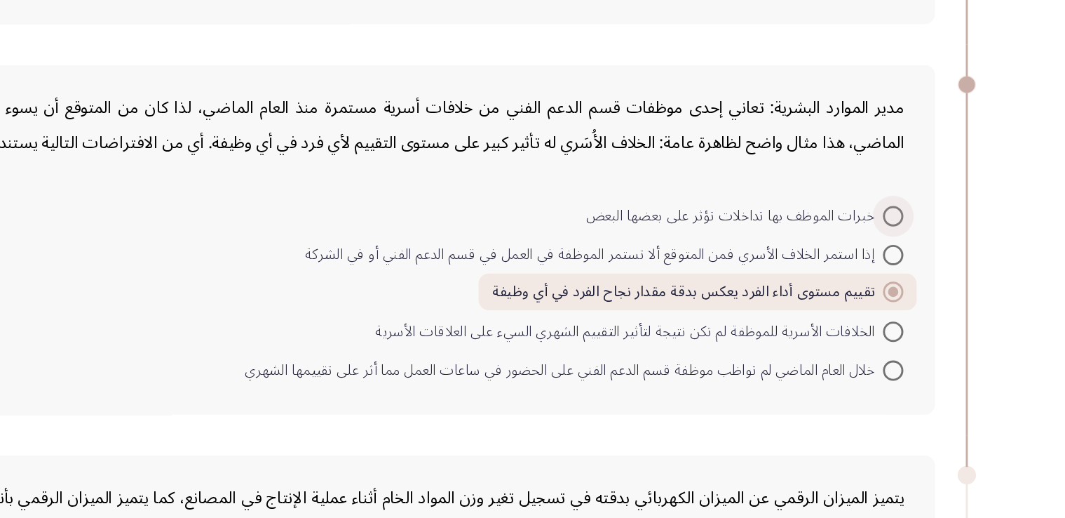
click at [839, 287] on span "خبرات الموظف بها تداخلات تؤثر على بعضها البعض" at bounding box center [826, 288] width 204 height 17
click at [928, 287] on input "خبرات الموظف بها تداخلات تؤثر على بعضها البعض" at bounding box center [935, 288] width 14 height 14
radio input "true"
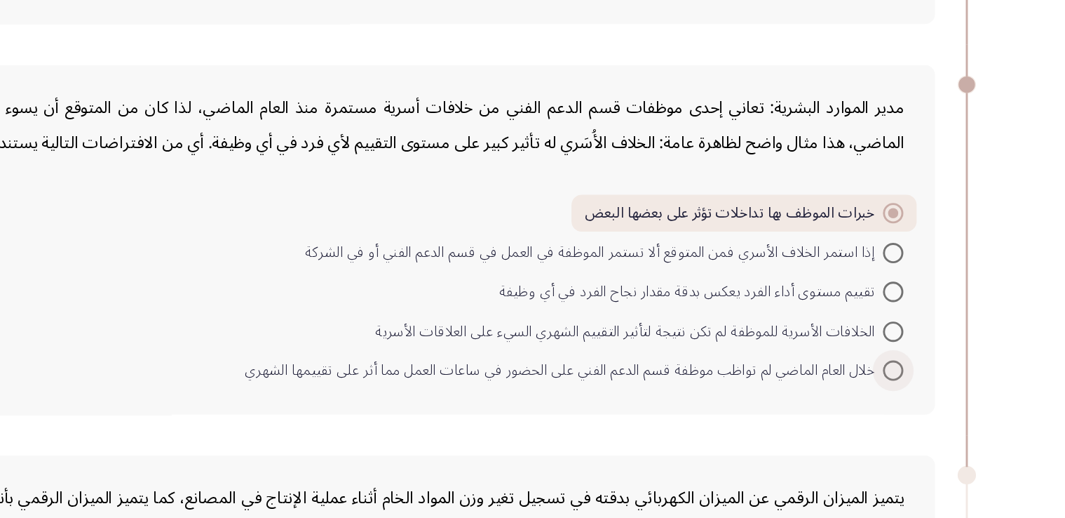
click at [902, 386] on span "خلال العام الماضي لم تواظب موظفة قسم الدعم الفني على الحضور في ساعات العمل مما …" at bounding box center [709, 394] width 438 height 17
click at [928, 387] on input "خلال العام الماضي لم تواظب موظفة قسم الدعم الفني على الحضور في ساعات العمل مما …" at bounding box center [935, 394] width 14 height 14
radio input "true"
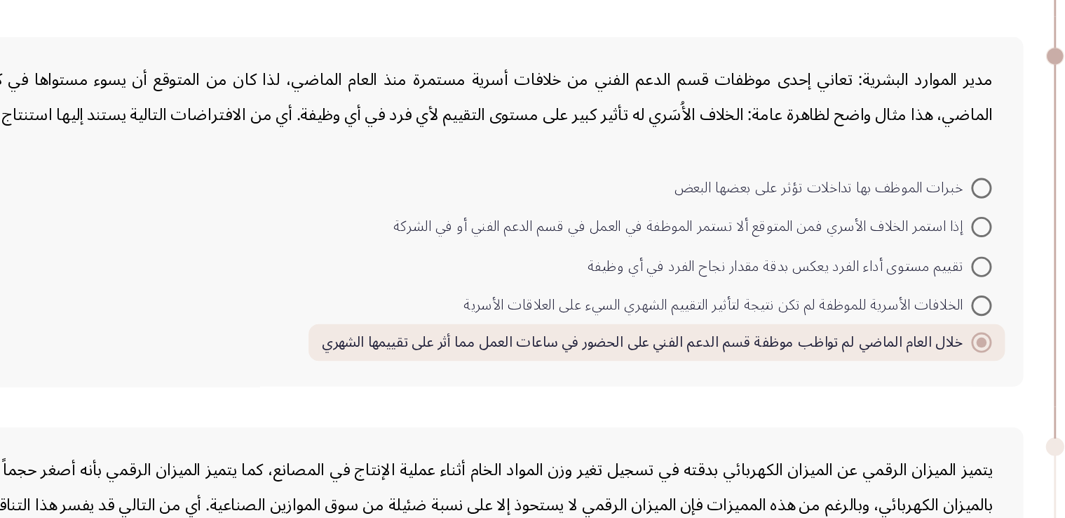
scroll to position [227, 0]
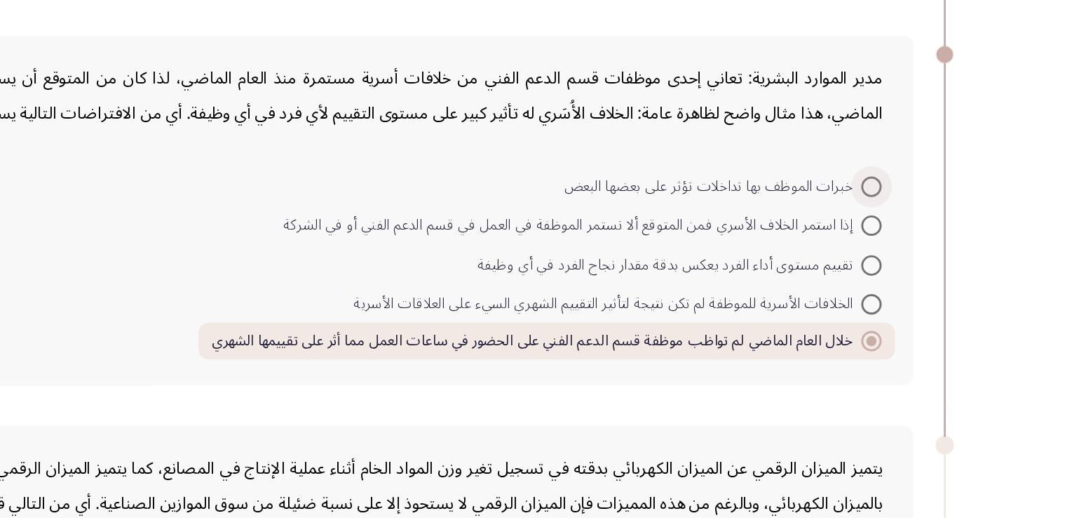
click at [914, 284] on span "خبرات الموظف بها تداخلات تؤثر على بعضها البعض" at bounding box center [826, 286] width 204 height 17
click at [928, 284] on input "خبرات الموظف بها تداخلات تؤثر على بعضها البعض" at bounding box center [935, 286] width 14 height 14
radio input "true"
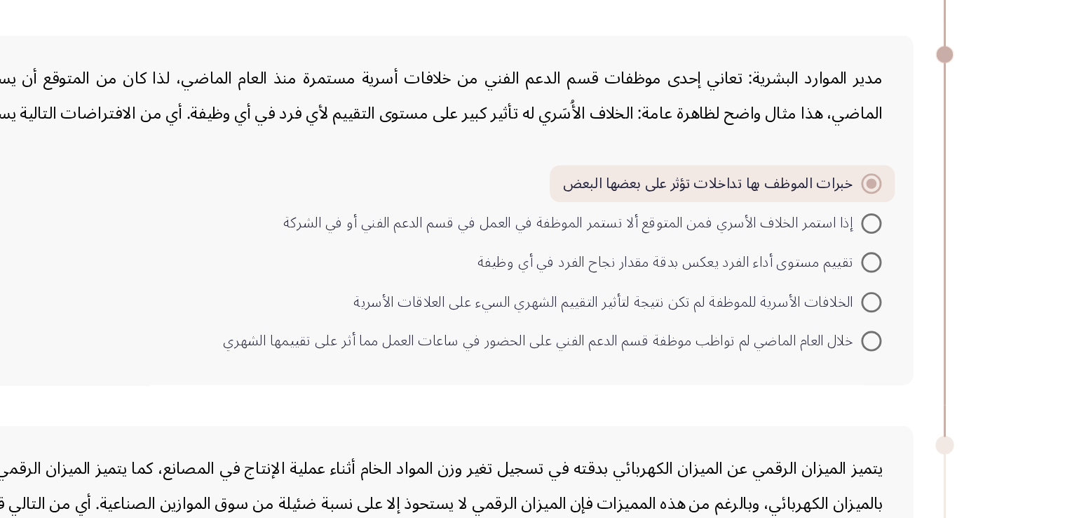
click at [806, 204] on div "مدير الموارد البشرية: تعاني إحدى موظفات قسم الدعم الفني من خلافات أسرية مستمرة …" at bounding box center [518, 224] width 849 height 48
click at [864, 392] on span "خلال العام الماضي لم تواظب موظفة قسم الدعم الفني على الحضور في ساعات العمل مما …" at bounding box center [709, 392] width 438 height 17
click at [928, 392] on input "خلال العام الماضي لم تواظب موظفة قسم الدعم الفني على الحضور في ساعات العمل مما …" at bounding box center [935, 392] width 14 height 14
radio input "true"
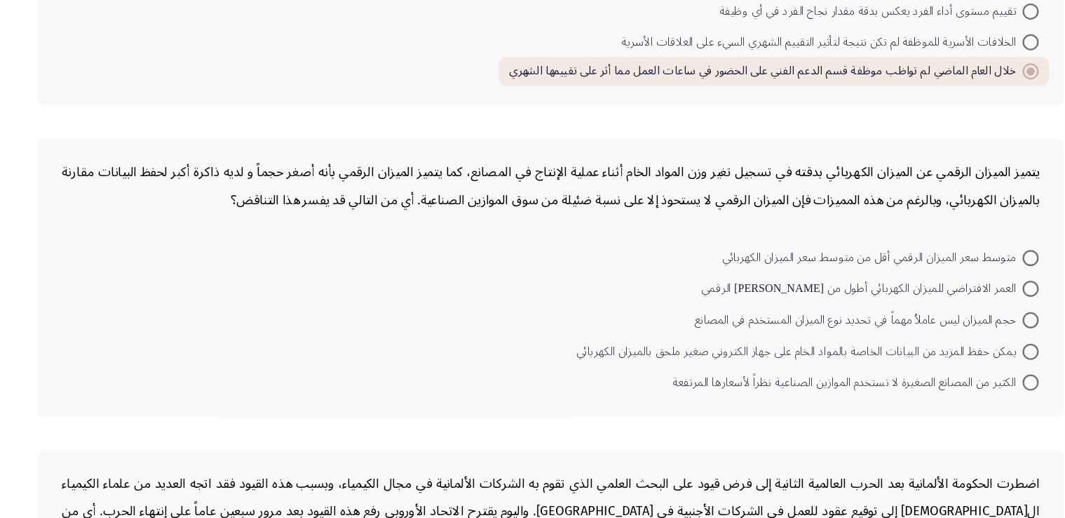
scroll to position [508, 0]
drag, startPoint x: 909, startPoint y: 198, endPoint x: 781, endPoint y: 201, distance: 127.7
click at [781, 201] on div "يتميز الميزان الرقمي عن الميزان الكهربائي بدقته في تسجيل تغير وزن المواد الخام …" at bounding box center [518, 211] width 849 height 48
drag, startPoint x: 746, startPoint y: 202, endPoint x: 686, endPoint y: 205, distance: 60.4
click at [689, 203] on div "يتميز الميزان الرقمي عن الميزان الكهربائي بدقته في تسجيل تغير وزن المواد الخام …" at bounding box center [518, 211] width 849 height 48
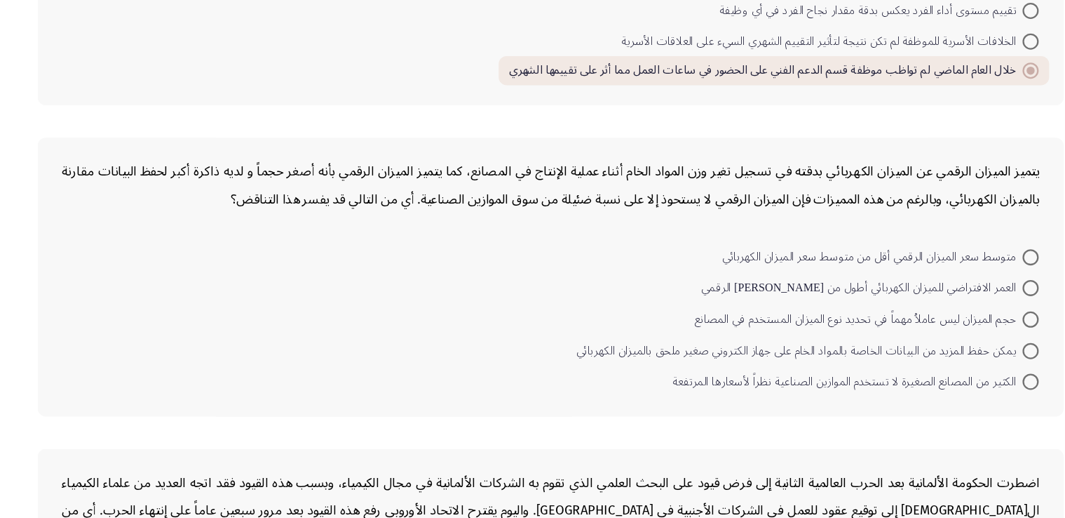
click at [530, 203] on div "يتميز الميزان الرقمي عن الميزان الكهربائي بدقته في تسجيل تغير وزن المواد الخام …" at bounding box center [518, 211] width 849 height 48
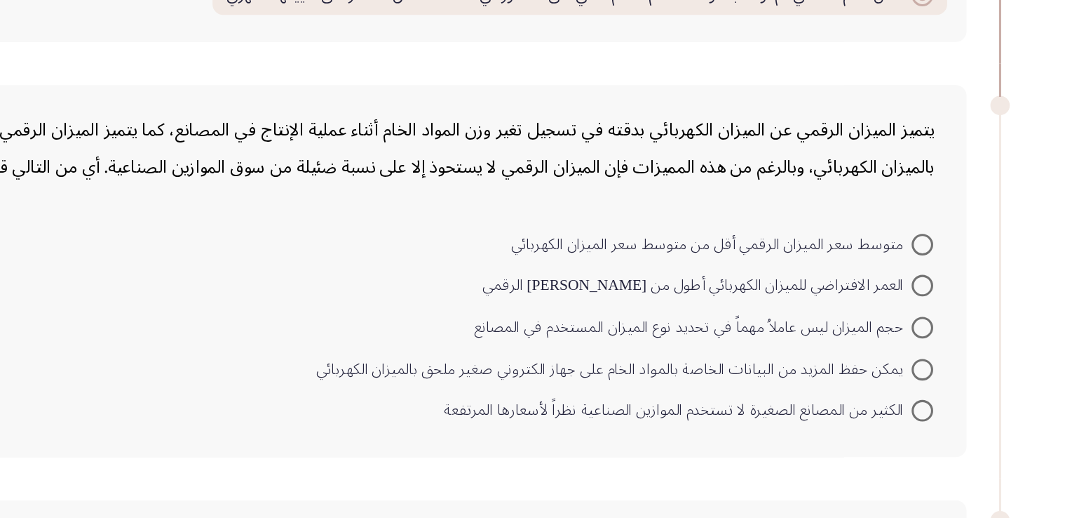
scroll to position [507, 0]
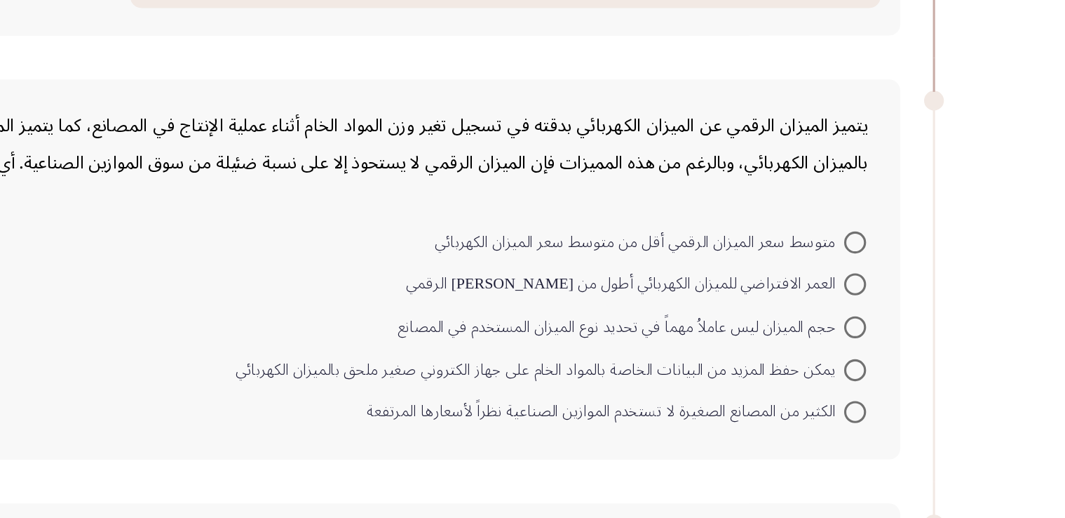
click at [835, 298] on span "العمر الافتراضي للميزان الكهربائي أطول من [PERSON_NAME] الرقمي" at bounding box center [788, 300] width 279 height 17
click at [928, 298] on input "العمر الافتراضي للميزان الكهربائي أطول من [PERSON_NAME] الرقمي" at bounding box center [935, 300] width 14 height 14
radio input "true"
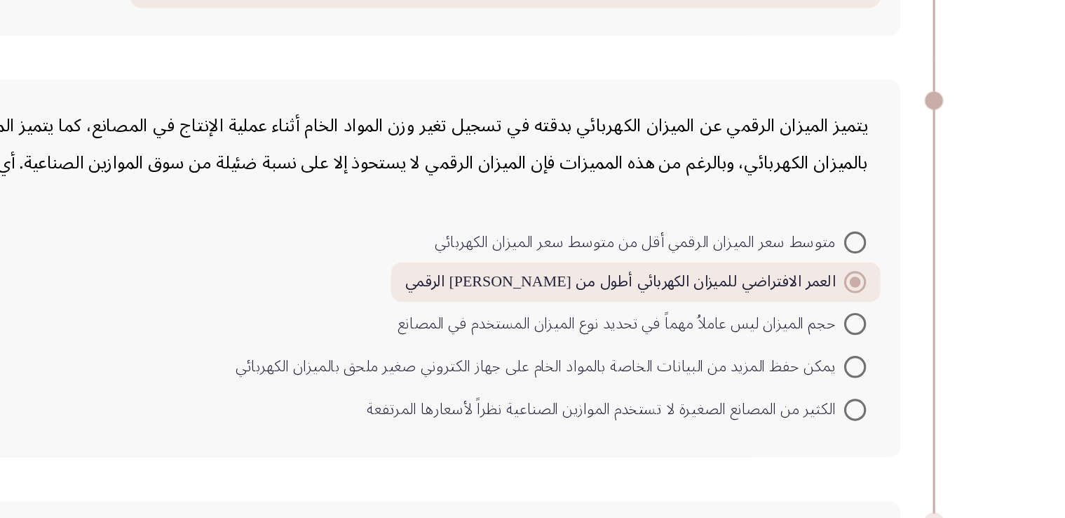
click at [893, 236] on div "يتميز الميزان الرقمي عن الميزان الكهربائي بدقته في تسجيل تغير وزن المواد الخام …" at bounding box center [518, 290] width 891 height 240
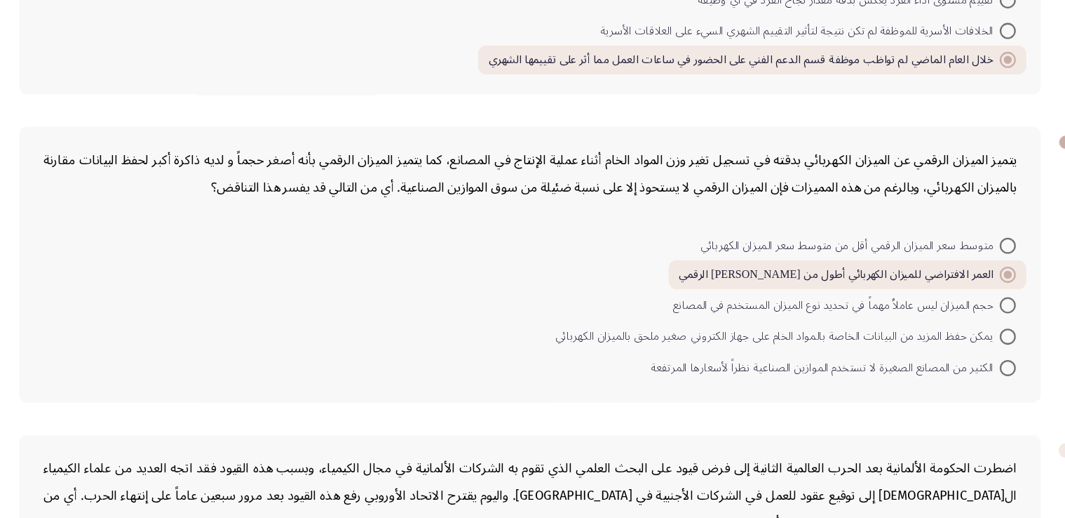
scroll to position [520, 0]
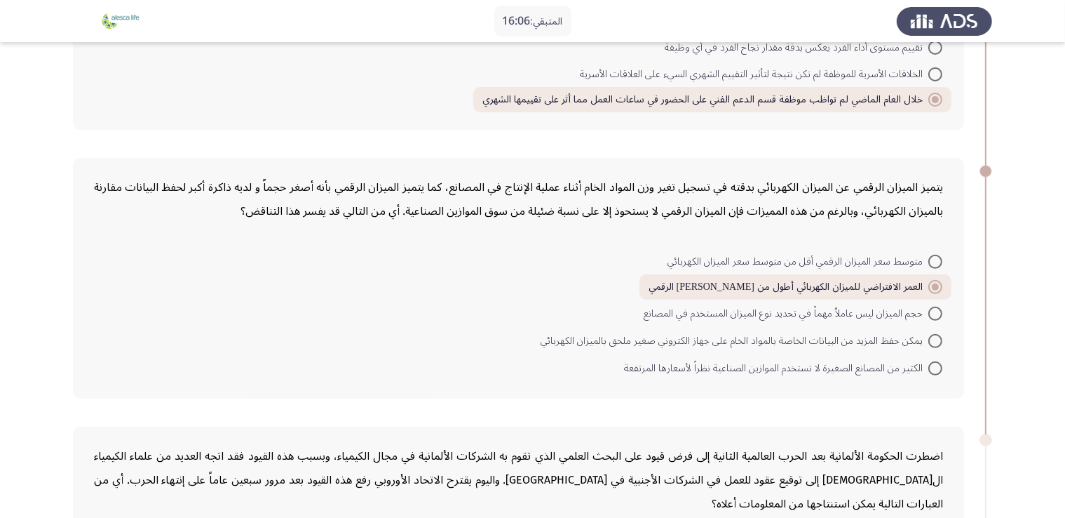
click at [787, 363] on span "الكثير من المصانع الصغيرة لا تستخدم الموازين الصناعية نظراً لأسعارها المرتفعة" at bounding box center [776, 368] width 304 height 17
click at [928, 363] on input "الكثير من المصانع الصغيرة لا تستخدم الموازين الصناعية نظراً لأسعارها المرتفعة" at bounding box center [935, 368] width 14 height 14
radio input "true"
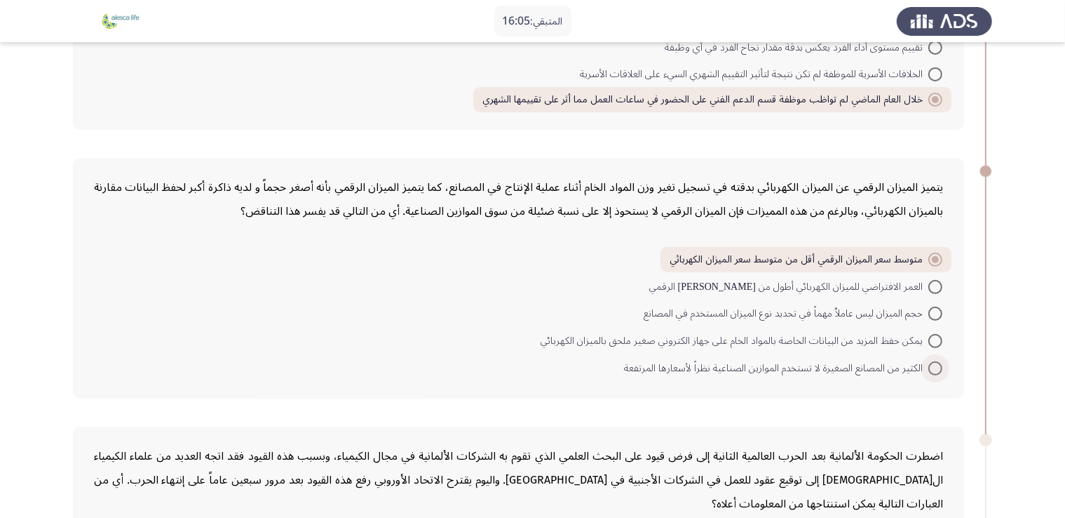
click at [788, 364] on span "الكثير من المصانع الصغيرة لا تستخدم الموازين الصناعية نظراً لأسعارها المرتفعة" at bounding box center [776, 368] width 304 height 17
click at [928, 364] on input "الكثير من المصانع الصغيرة لا تستخدم الموازين الصناعية نظراً لأسعارها المرتفعة" at bounding box center [935, 368] width 14 height 14
radio input "true"
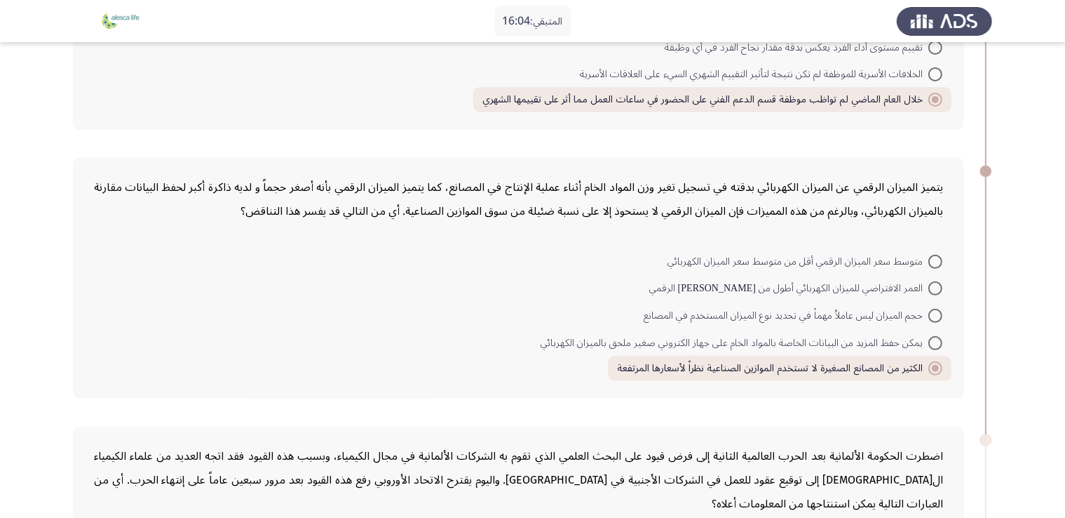
click at [612, 224] on div "يتميز الميزان الرقمي عن الميزان الكهربائي بدقته في تسجيل تغير وزن المواد الخام …" at bounding box center [518, 278] width 891 height 240
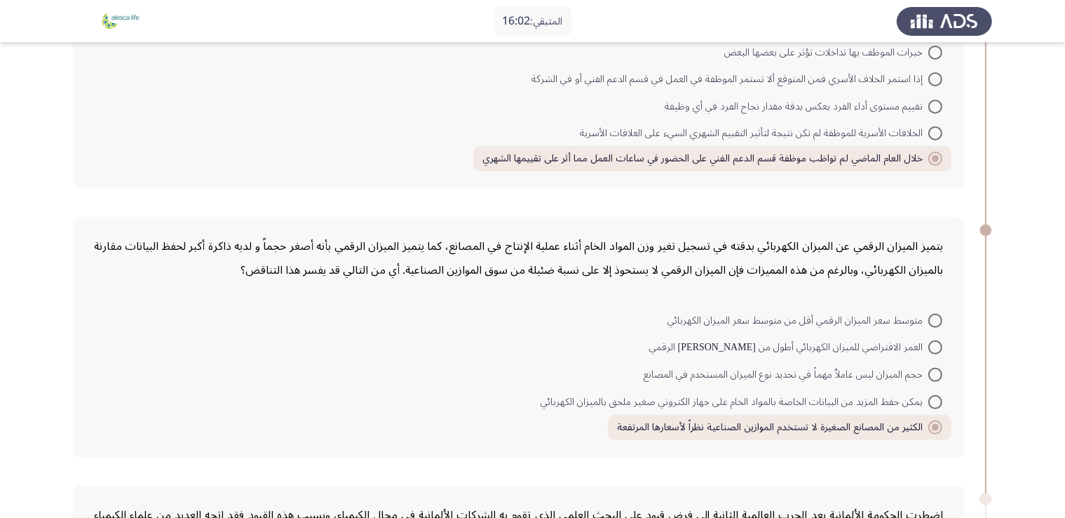
drag, startPoint x: 527, startPoint y: 265, endPoint x: 436, endPoint y: 268, distance: 90.5
click at [436, 268] on div "يتميز الميزان الرقمي عن الميزان الكهربائي بدقته في تسجيل تغير وزن المواد الخام …" at bounding box center [518, 258] width 849 height 48
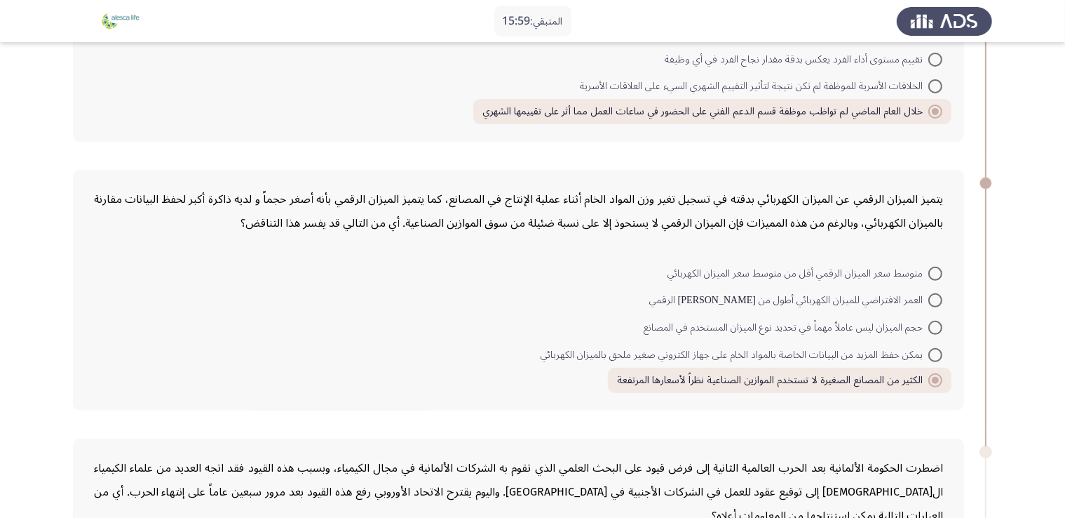
scroll to position [532, 0]
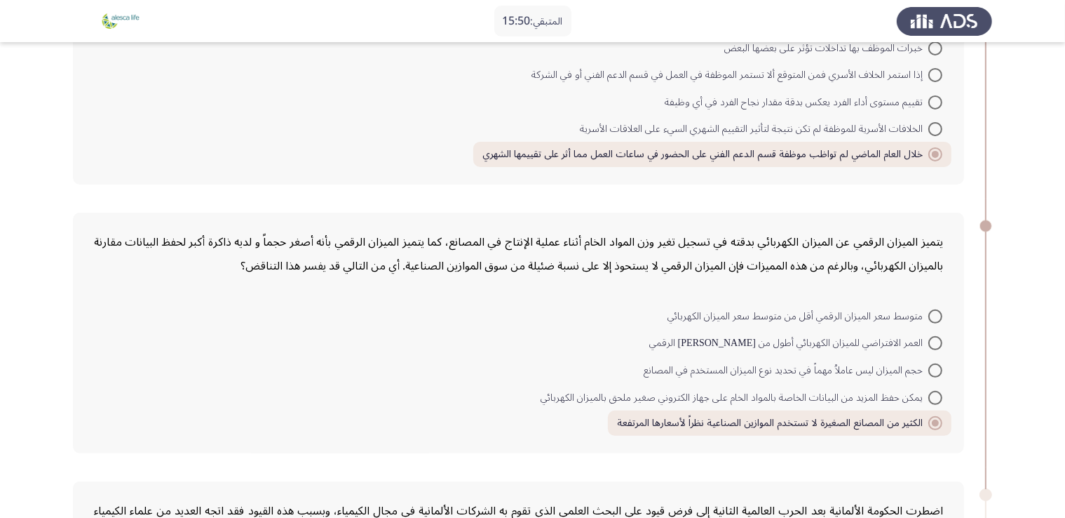
drag, startPoint x: 345, startPoint y: 250, endPoint x: 122, endPoint y: 261, distance: 223.2
click at [122, 261] on div "يتميز الميزان الرقمي عن الميزان الكهربائي بدقته في تسجيل تغير وزن المواد الخام …" at bounding box center [518, 254] width 849 height 48
click at [122, 261] on div "يتميز الميزان الرقمي عن الميزان الكهربائي بدقته في تسجيل تغير وزن المواد الخام …" at bounding box center [518, 253] width 849 height 48
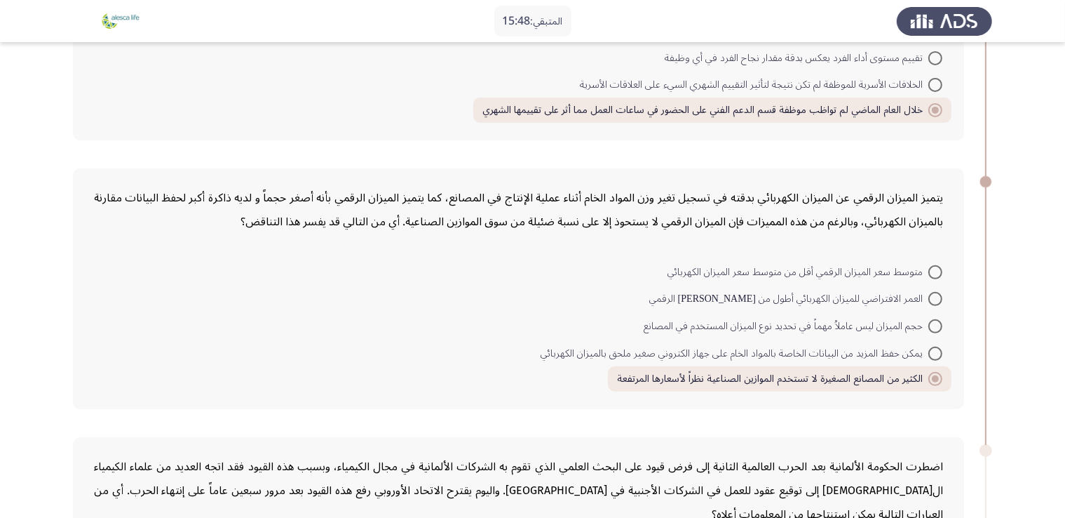
drag, startPoint x: 760, startPoint y: 234, endPoint x: 489, endPoint y: 245, distance: 270.9
click at [489, 245] on div "يتميز الميزان الرقمي عن الميزان الكهربائي بدقته في تسجيل تغير وزن المواد الخام …" at bounding box center [518, 288] width 891 height 240
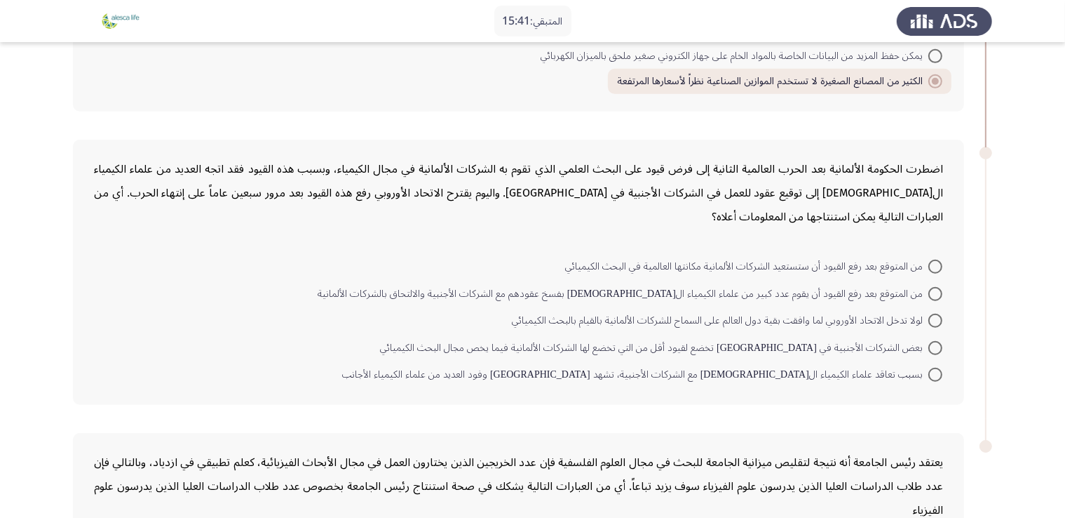
scroll to position [802, 0]
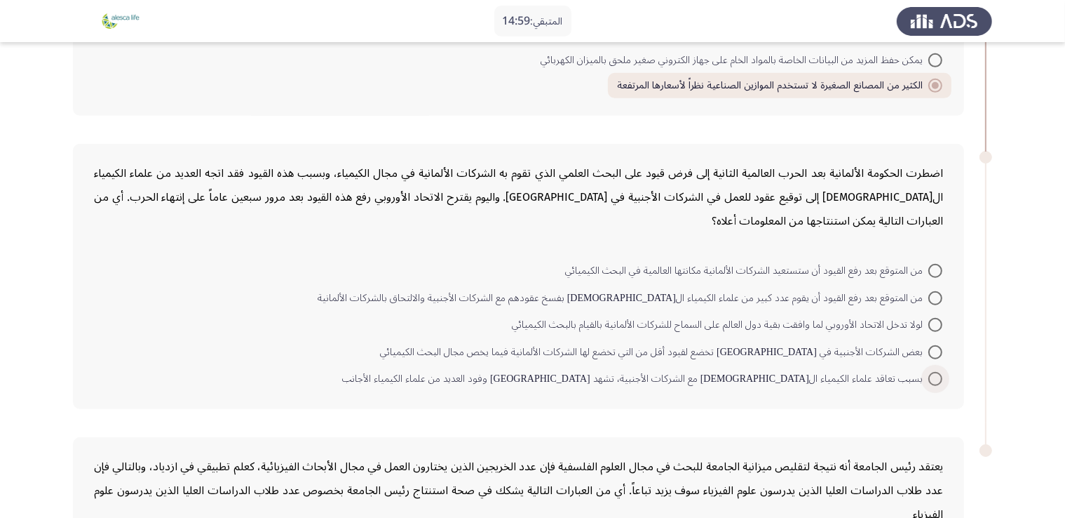
click at [680, 377] on span "بسبب تعاقد علماء الكيمياء ال[DEMOGRAPHIC_DATA] مع الشركات الأجنبية، تشهد [GEOGR…" at bounding box center [635, 378] width 586 height 17
click at [928, 377] on input "بسبب تعاقد علماء الكيمياء ال[DEMOGRAPHIC_DATA] مع الشركات الأجنبية، تشهد [GEOGR…" at bounding box center [935, 379] width 14 height 14
radio input "true"
click at [680, 377] on span "بسبب تعاقد علماء الكيمياء ال[DEMOGRAPHIC_DATA] مع الشركات الأجنبية، تشهد [GEOGR…" at bounding box center [635, 378] width 586 height 17
click at [928, 377] on input "بسبب تعاقد علماء الكيمياء ال[DEMOGRAPHIC_DATA] مع الشركات الأجنبية، تشهد [GEOGR…" at bounding box center [935, 379] width 14 height 14
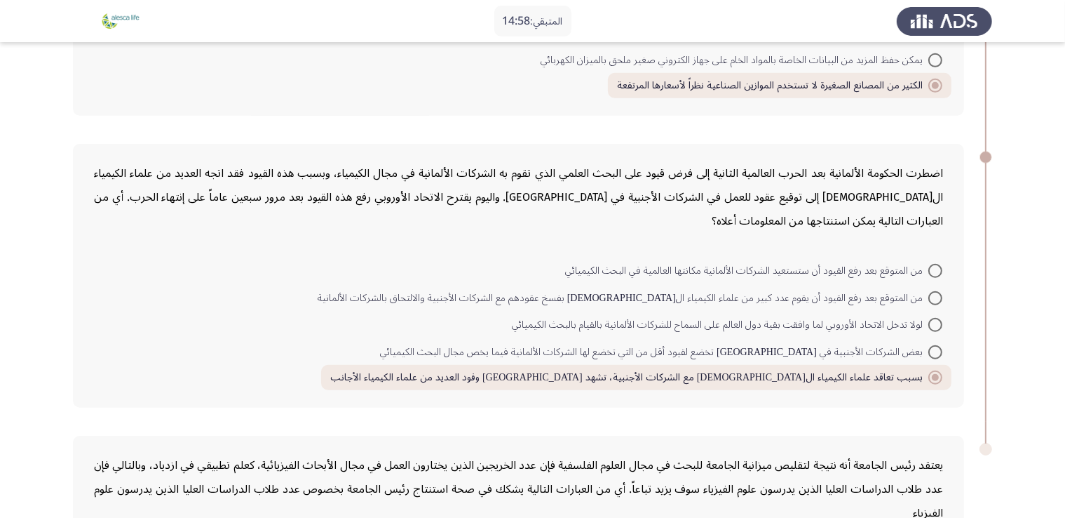
click at [670, 396] on div "اضطرت الحكومة الألمانية بعد الحرب العالمية الثانية إلى فرض قيود على البحث العلم…" at bounding box center [518, 276] width 891 height 264
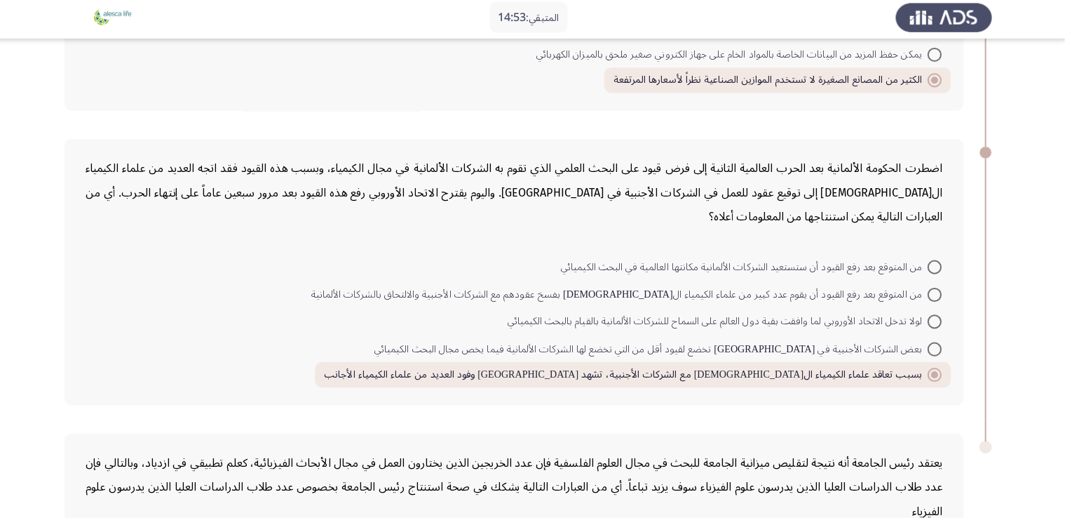
scroll to position [805, 0]
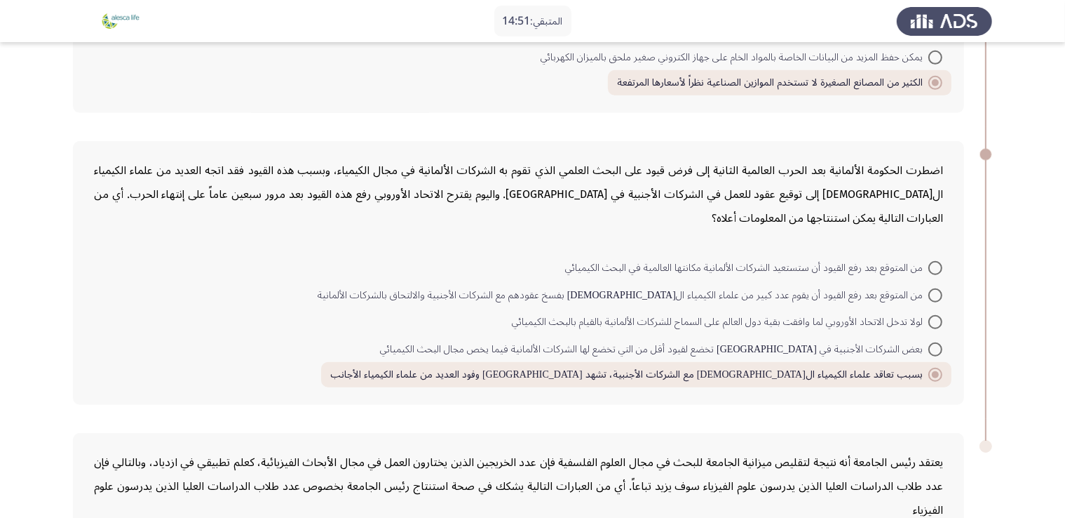
drag, startPoint x: 528, startPoint y: 189, endPoint x: 317, endPoint y: 217, distance: 212.9
click at [276, 221] on div "اضطرت الحكومة الألمانية بعد الحرب العالمية الثانية إلى فرض قيود على البحث العلم…" at bounding box center [518, 194] width 849 height 72
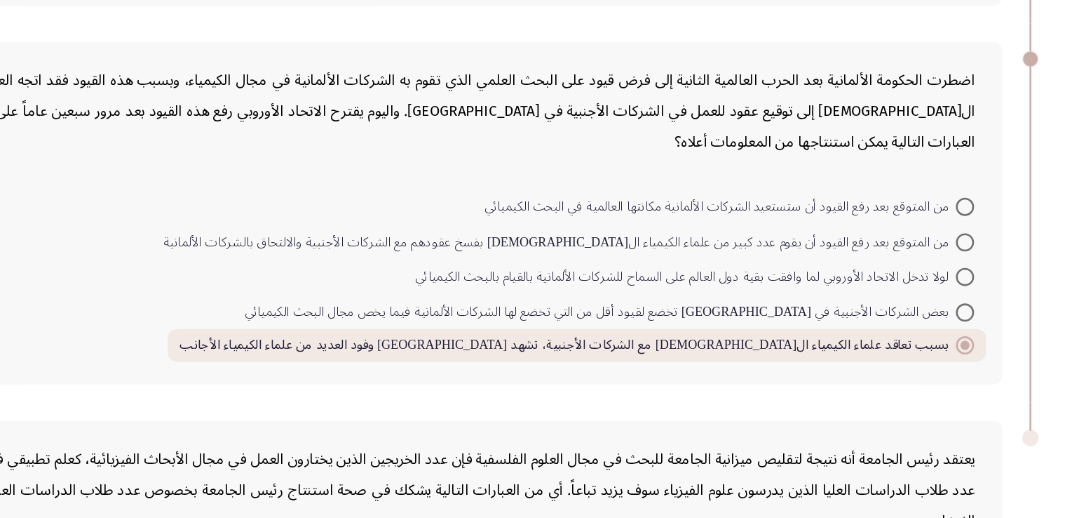
scroll to position [847, 0]
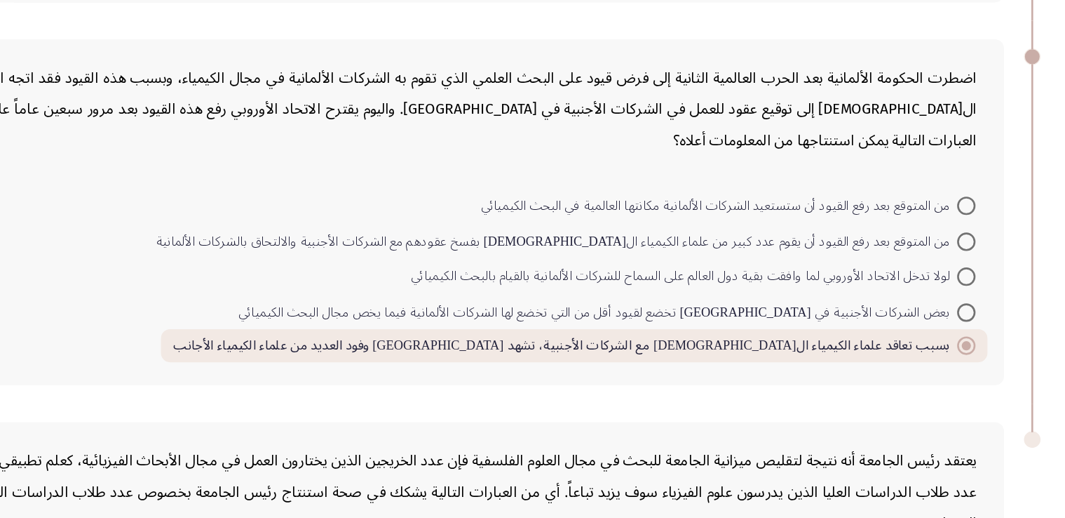
click at [735, 222] on span "من المتوقع بعد رفع القيود أن ستستعيد الشركات الألمانية مكانتها العالمية في البح…" at bounding box center [746, 225] width 363 height 17
click at [928, 222] on input "من المتوقع بعد رفع القيود أن ستستعيد الشركات الألمانية مكانتها العالمية في البح…" at bounding box center [935, 226] width 14 height 14
radio input "true"
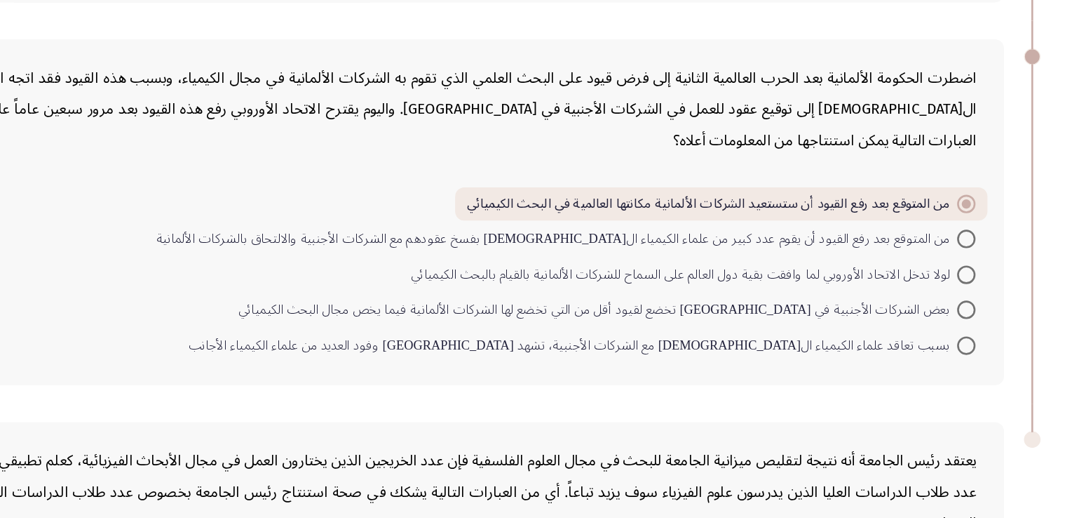
click at [764, 166] on div "اضطرت الحكومة الألمانية بعد الحرب العالمية الثانية إلى فرض قيود على البحث العلم…" at bounding box center [518, 152] width 849 height 72
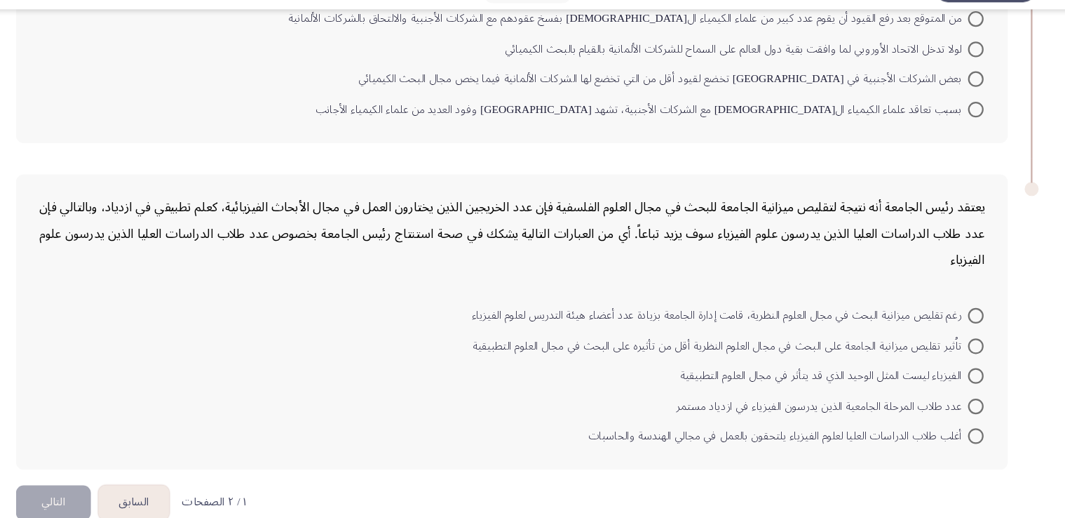
scroll to position [1048, 0]
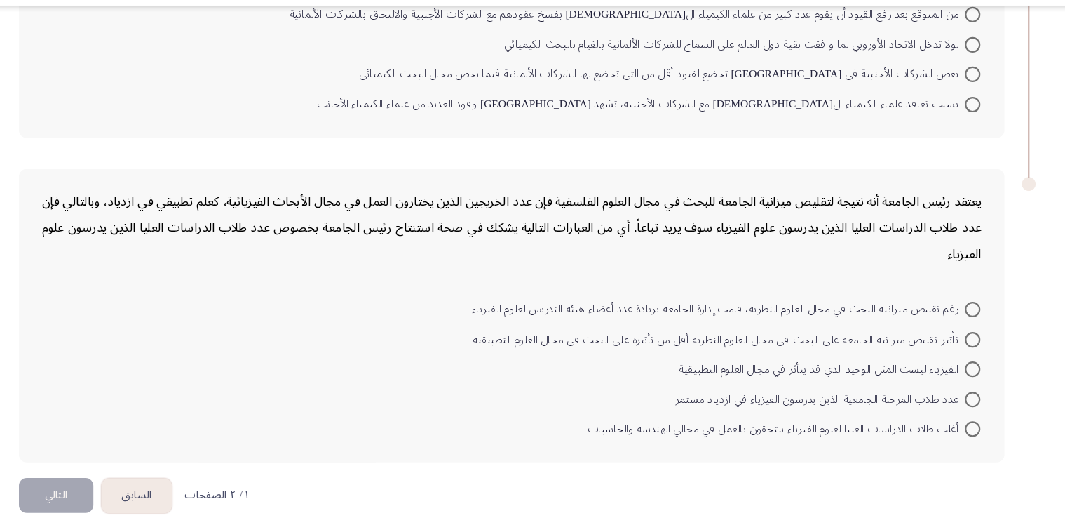
click at [805, 214] on div "يعتقد رئيس الجامعة أنه نتيجة لتقليص ميزانية الجامعة للبحث في مجال العلوم الفلسف…" at bounding box center [518, 244] width 849 height 72
drag, startPoint x: 805, startPoint y: 212, endPoint x: 744, endPoint y: 222, distance: 61.8
click at [790, 215] on div "يعتقد رئيس الجامعة أنه نتيجة لتقليص ميزانية الجامعة للبحث في مجال العلوم الفلسف…" at bounding box center [518, 244] width 849 height 72
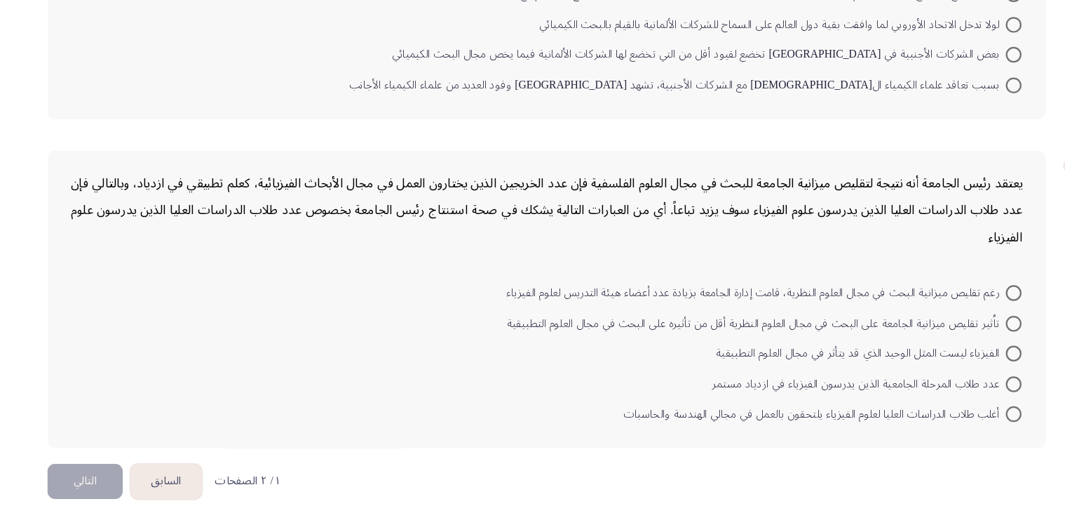
click at [499, 228] on div "يعتقد رئيس الجامعة أنه نتيجة لتقليص ميزانية الجامعة للبحث في مجال العلوم الفلسف…" at bounding box center [518, 244] width 849 height 72
click at [414, 236] on div "يعتقد رئيس الجامعة أنه نتيجة لتقليص ميزانية الجامعة للبحث في مجال العلوم الفلسف…" at bounding box center [518, 244] width 849 height 72
drag, startPoint x: 947, startPoint y: 209, endPoint x: 828, endPoint y: 219, distance: 118.9
click at [828, 219] on div "يعتقد رئيس الجامعة أنه نتيجة لتقليص ميزانية الجامعة للبحث في مجال العلوم الفلسف…" at bounding box center [518, 323] width 891 height 266
click at [822, 219] on div "يعتقد رئيس الجامعة أنه نتيجة لتقليص ميزانية الجامعة للبحث في مجال العلوم الفلسف…" at bounding box center [518, 244] width 849 height 72
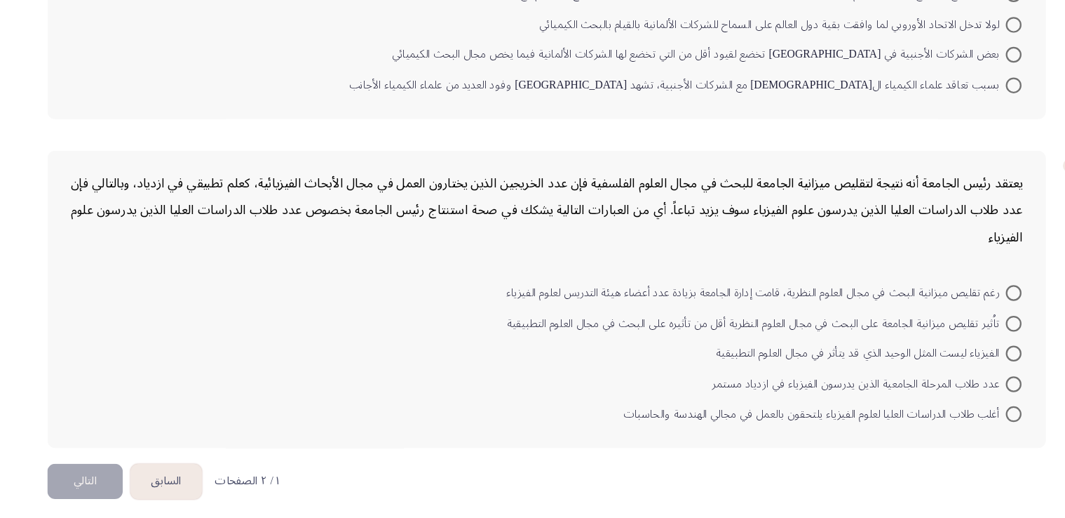
click at [818, 219] on div "يعتقد رئيس الجامعة أنه نتيجة لتقليص ميزانية الجامعة للبحث في مجال العلوم الفلسف…" at bounding box center [518, 244] width 849 height 72
drag, startPoint x: 665, startPoint y: 219, endPoint x: 579, endPoint y: 228, distance: 86.7
click at [579, 228] on div "يعتقد رئيس الجامعة أنه نتيجة لتقليص ميزانية الجامعة للبحث في مجال العلوم الفلسف…" at bounding box center [518, 244] width 849 height 72
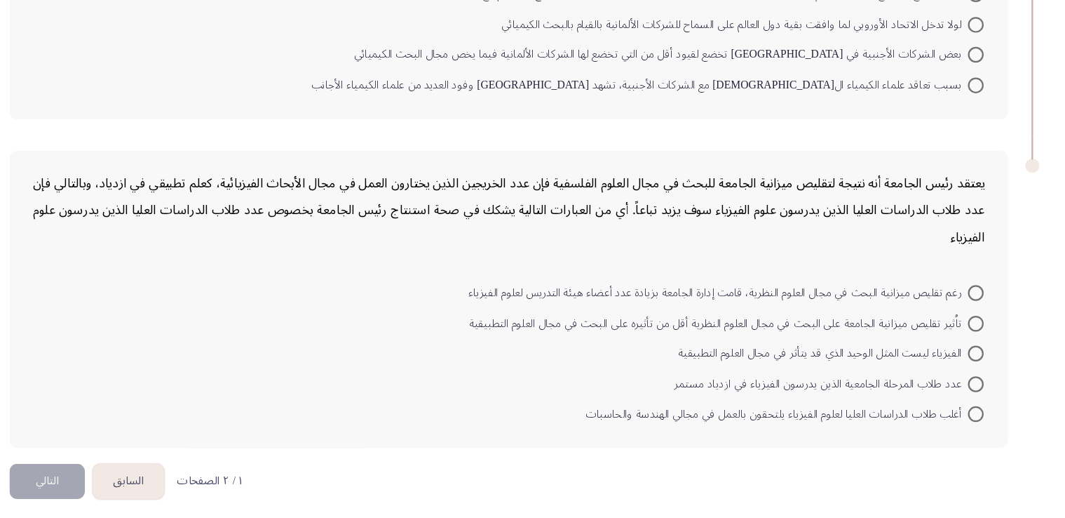
click at [710, 309] on span "رغم تقليص ميزانية البحث في مجال العلوم النظرية، قامت إدارة الجامعة بزيادة عدد أ…" at bounding box center [705, 317] width 446 height 17
click at [928, 310] on input "رغم تقليص ميزانية البحث في مجال العلوم النظرية، قامت إدارة الجامعة بزيادة عدد أ…" at bounding box center [935, 317] width 14 height 14
radio input "true"
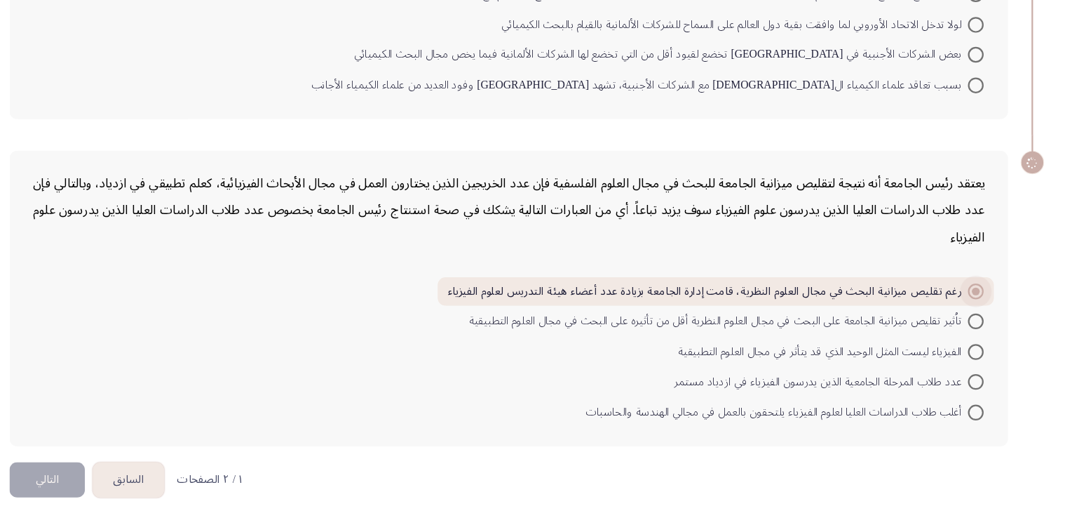
scroll to position [1046, 0]
click at [801, 282] on div "يعتقد رئيس الجامعة أنه نتيجة لتقليص ميزانية الجامعة للبحث في مجال العلوم الفلسف…" at bounding box center [518, 323] width 891 height 264
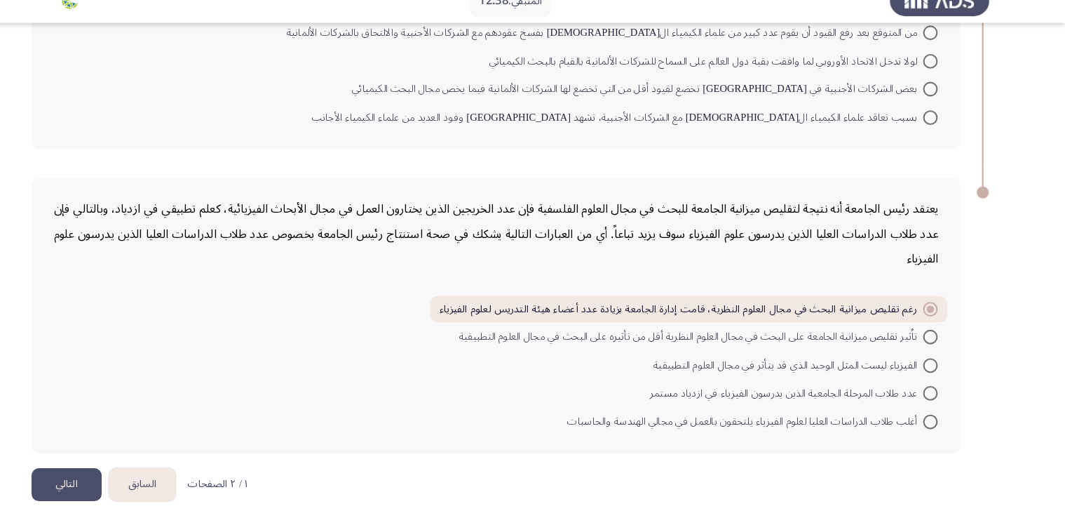
scroll to position [1046, 0]
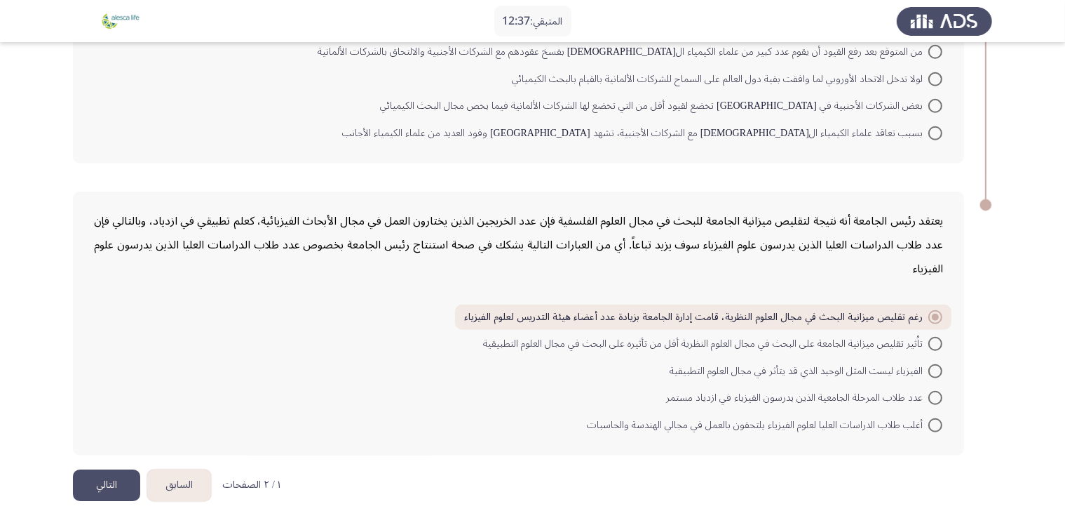
click at [86, 473] on button "التالي" at bounding box center [106, 485] width 67 height 32
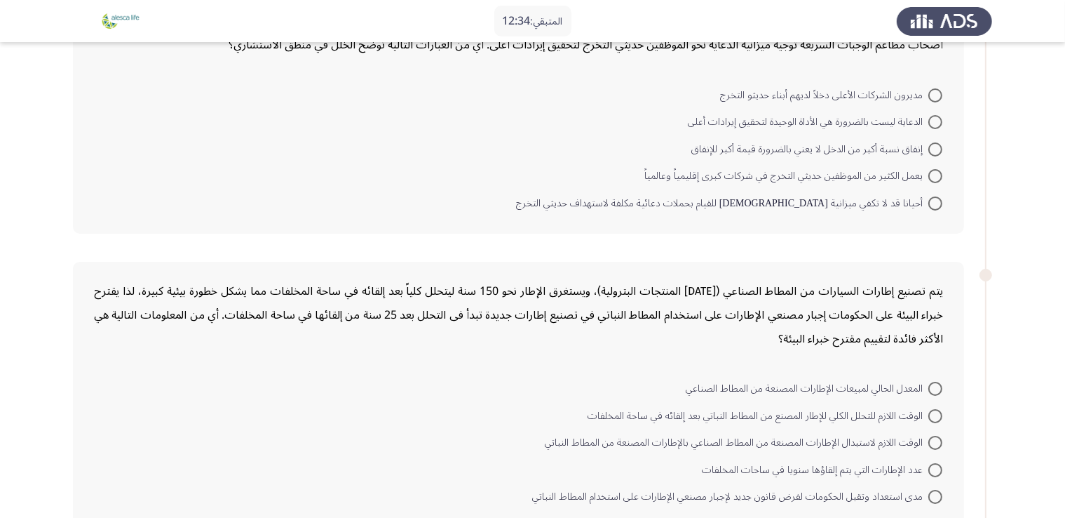
scroll to position [0, 0]
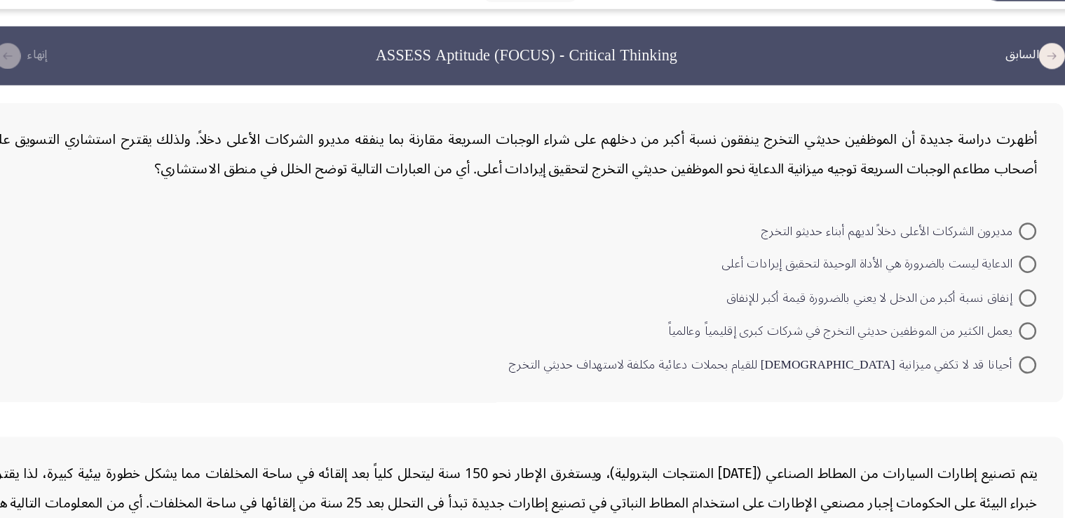
click at [608, 130] on div "أظهرت دراسة جديدة أن الموظفين حديثي التخرج ينفقون نسبة أكبر من دخلهم على شراء ا…" at bounding box center [518, 239] width 891 height 242
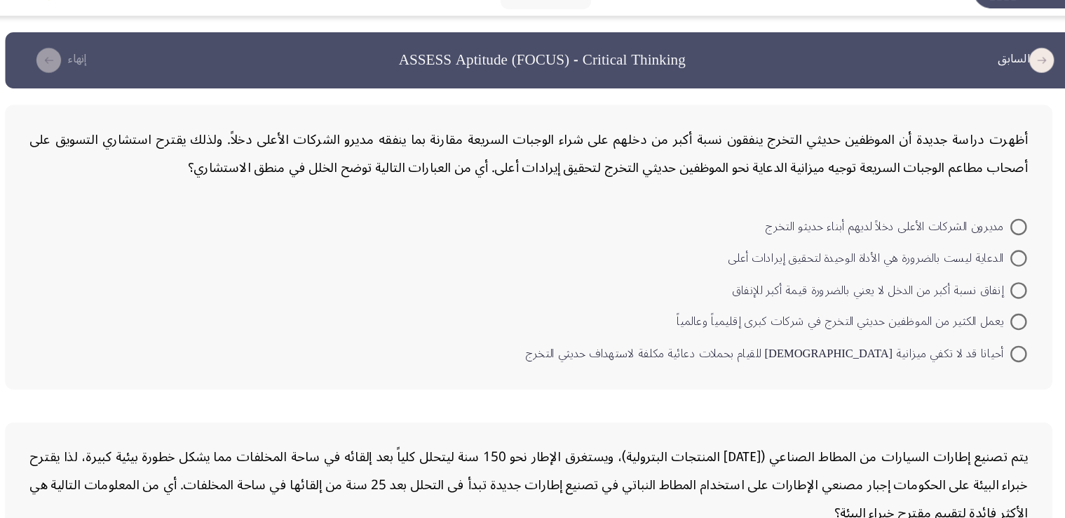
click at [594, 156] on div "أظهرت دراسة جديدة أن الموظفين حديثي التخرج ينفقون نسبة أكبر من دخلهم على شراء ا…" at bounding box center [518, 159] width 849 height 48
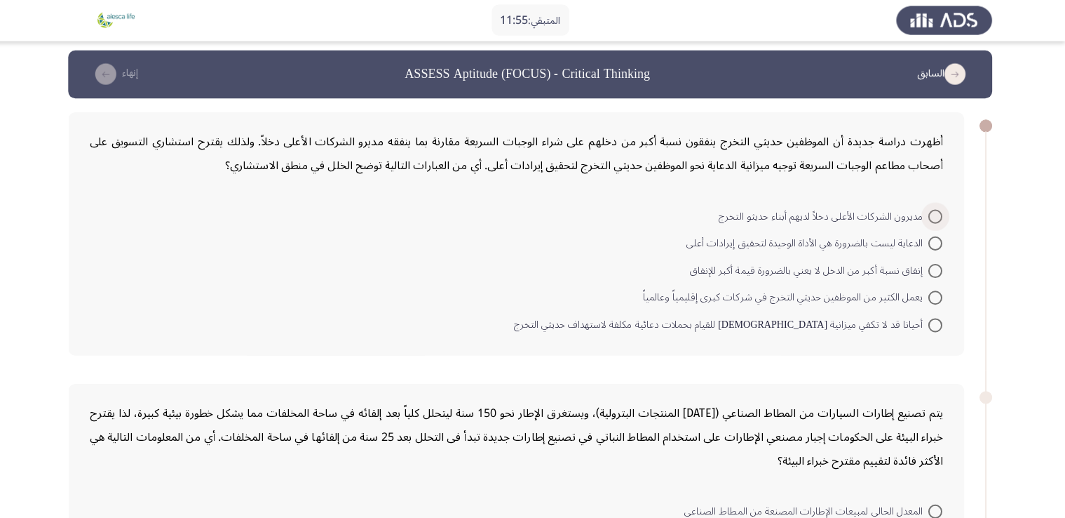
scroll to position [5, 0]
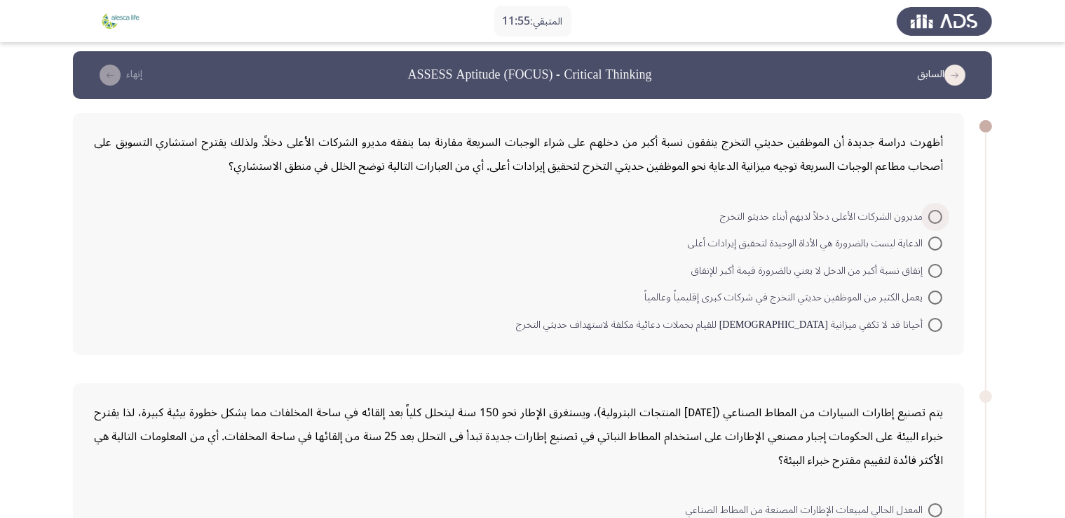
click at [795, 211] on span "مديرون الشركات الأعلى دخلاً لديهم أبناء حديثو التخرج" at bounding box center [824, 216] width 208 height 17
click at [928, 211] on input "مديرون الشركات الأعلى دخلاً لديهم أبناء حديثو التخرج" at bounding box center [935, 217] width 14 height 14
radio input "true"
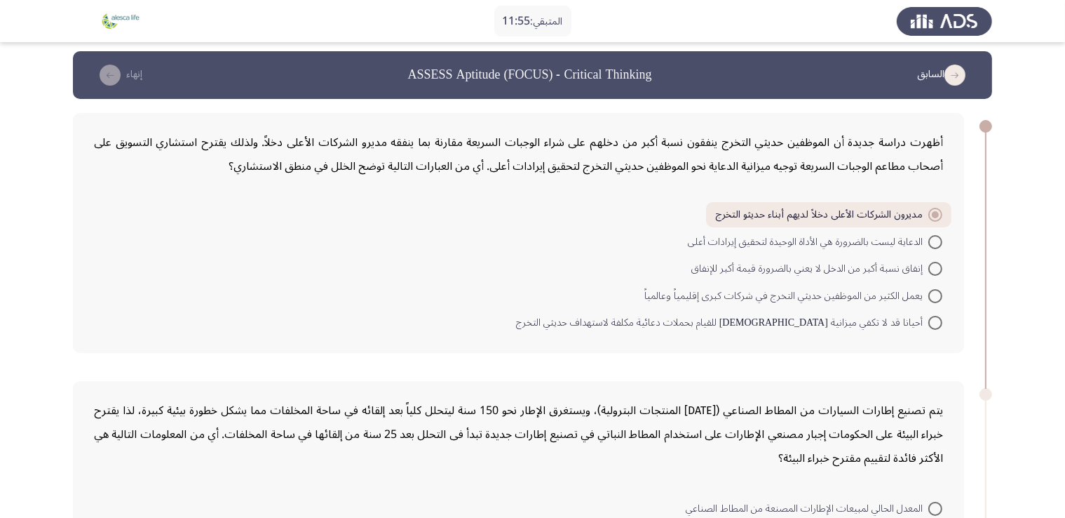
click at [784, 163] on div "أظهرت دراسة جديدة أن الموظفين حديثي التخرج ينفقون نسبة أكبر من دخلهم على شراء ا…" at bounding box center [518, 154] width 849 height 48
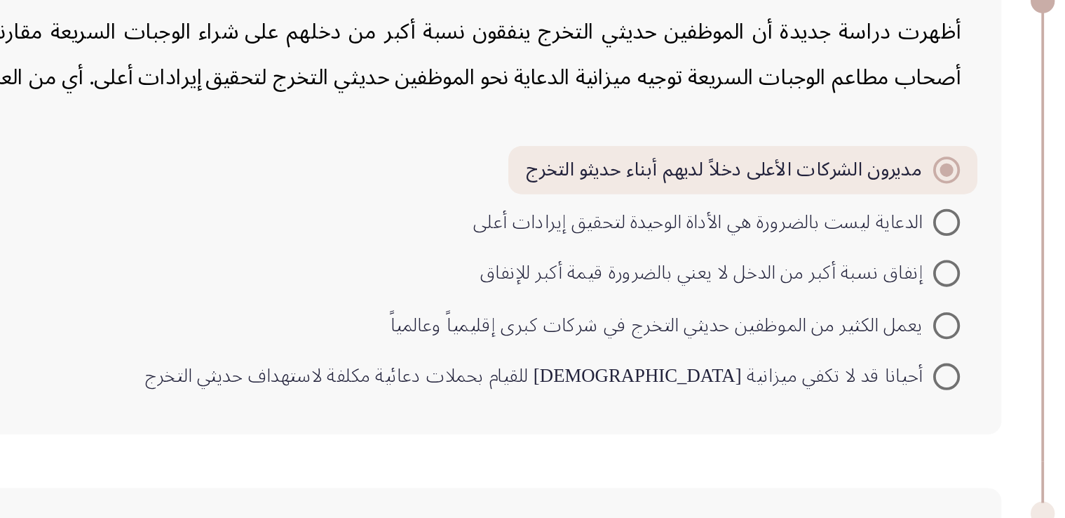
drag, startPoint x: 935, startPoint y: 241, endPoint x: 960, endPoint y: 279, distance: 45.5
click at [960, 279] on div "أظهرت دراسة جديدة أن الموظفين حديثي التخرج ينفقون نسبة أكبر من دخلهم على شراء ا…" at bounding box center [518, 233] width 891 height 240
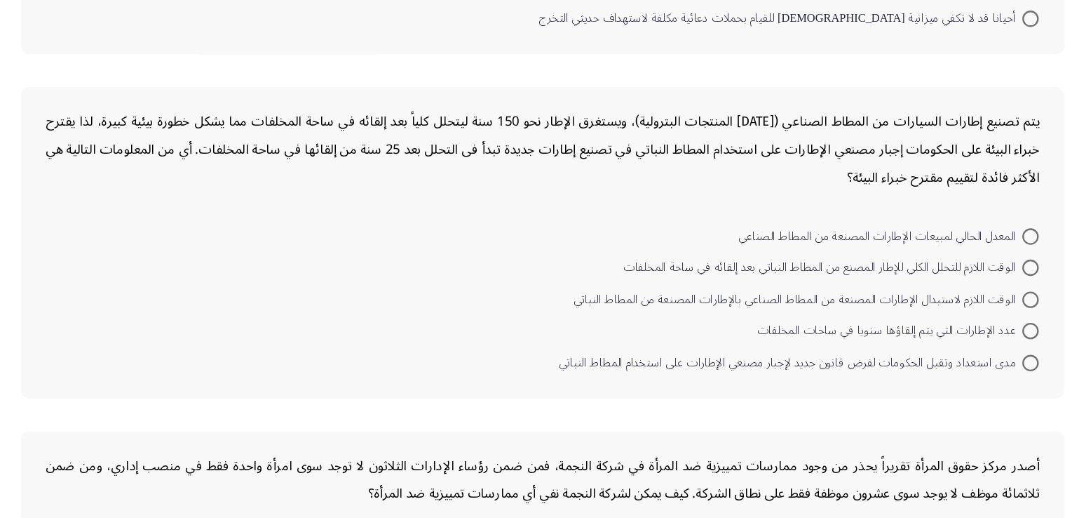
scroll to position [241, 0]
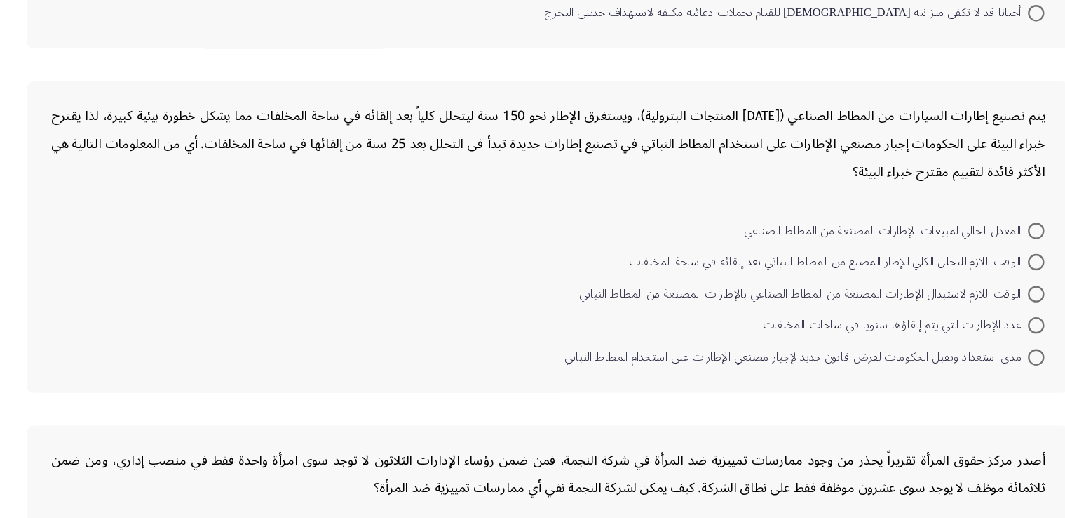
drag, startPoint x: 642, startPoint y: 179, endPoint x: 513, endPoint y: 183, distance: 129.8
click at [513, 183] on div "يتم تصنيع إطارات السيارات من المطاط الصناعي ([DATE] المنتجات البترولية)، ويستغر…" at bounding box center [518, 198] width 849 height 72
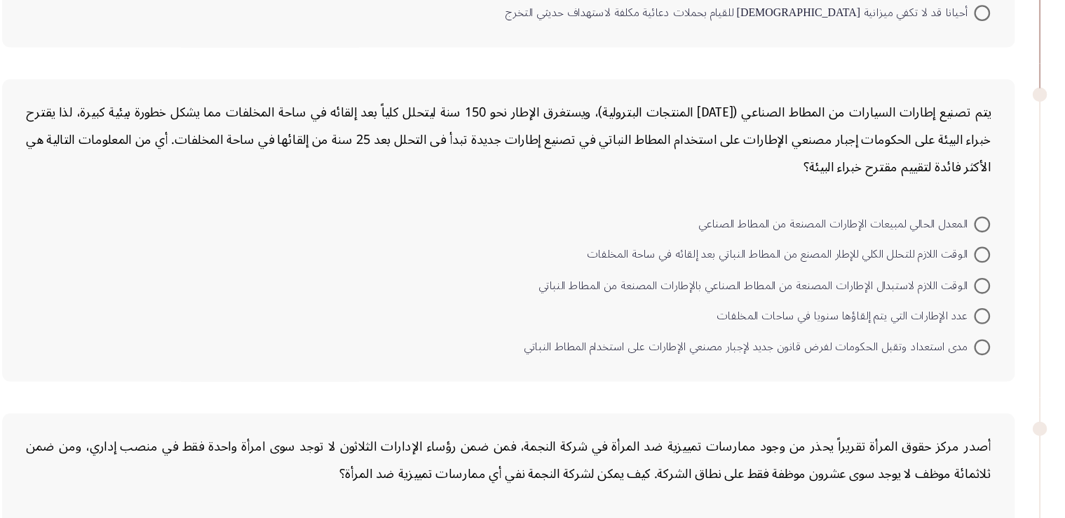
drag, startPoint x: 717, startPoint y: 177, endPoint x: 771, endPoint y: 195, distance: 57.0
click at [773, 195] on div "يتم تصنيع إطارات السيارات من المطاط الصناعي ([DATE] المنتجات البترولية)، ويستغر…" at bounding box center [518, 184] width 849 height 72
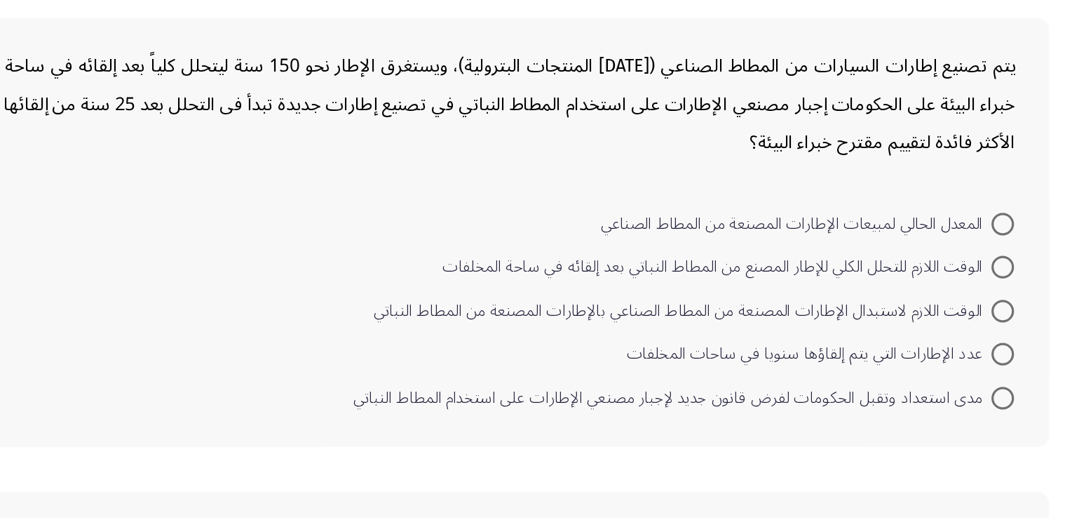
scroll to position [261, 0]
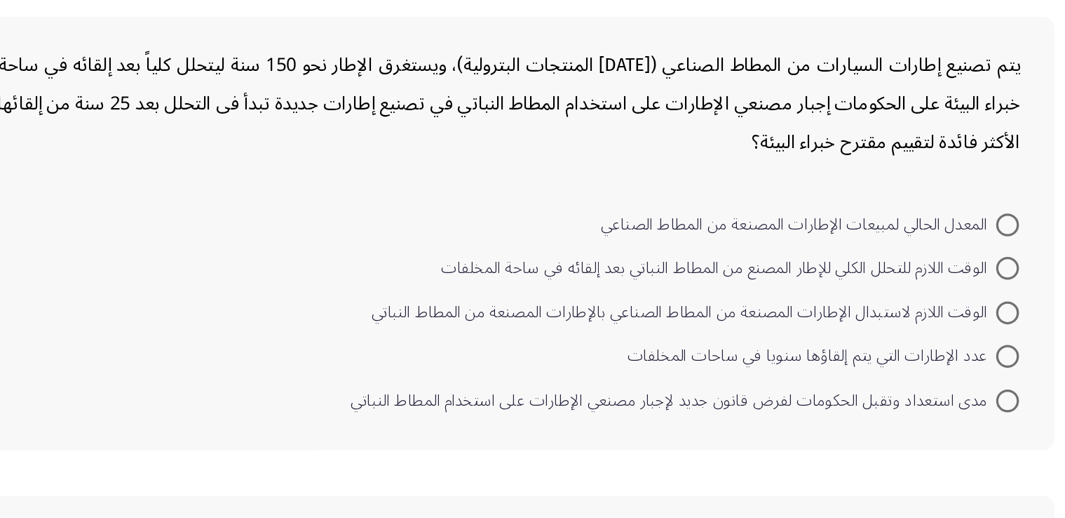
click at [791, 170] on div "يتم تصنيع إطارات السيارات من المطاط الصناعي ([DATE] المنتجات البترولية)، ويستغر…" at bounding box center [518, 178] width 849 height 72
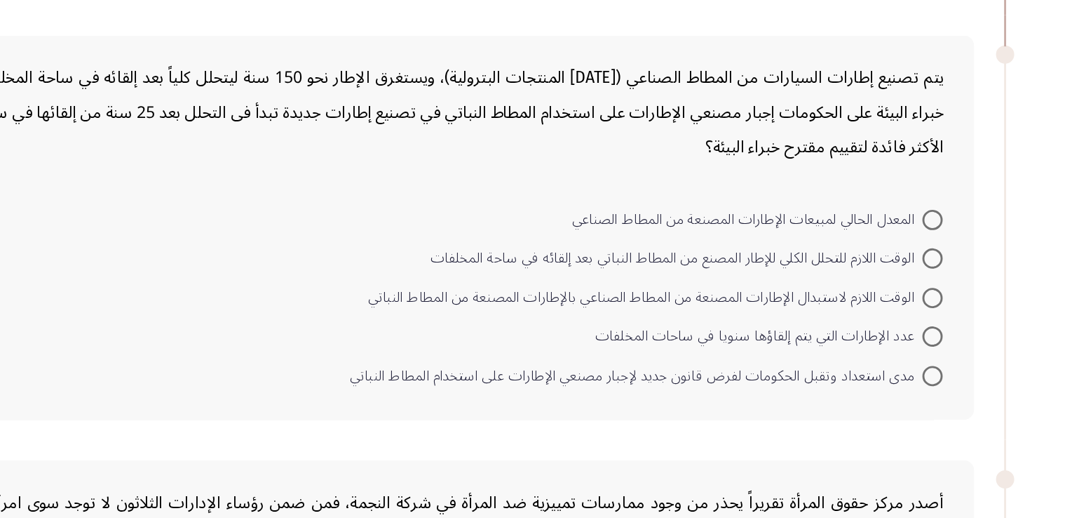
scroll to position [275, 0]
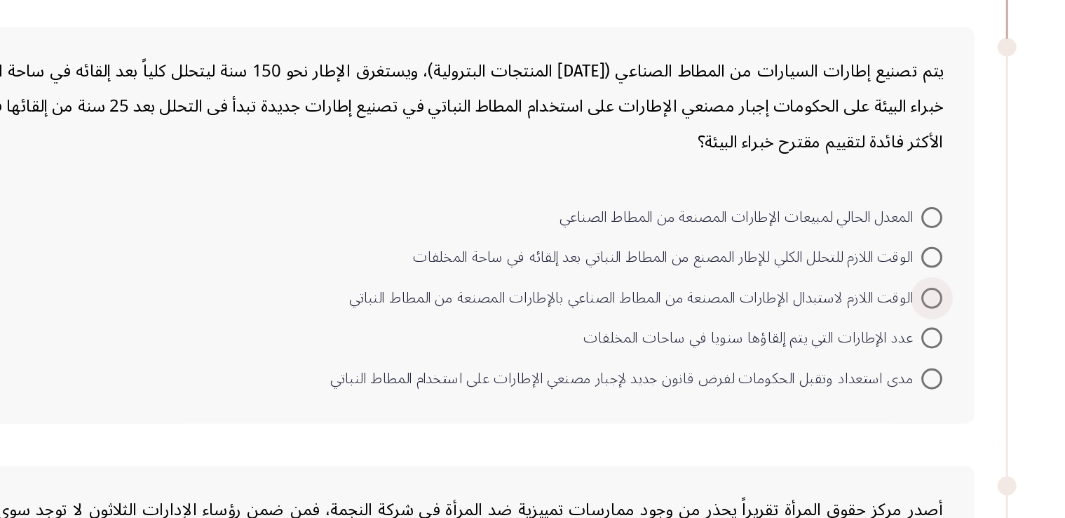
click at [876, 288] on span "الوقت اللازم لاستبدال الإطارات المصنعة من المطاط الصناعي بالإطارات المصنعة من ا…" at bounding box center [737, 292] width 384 height 17
click at [928, 288] on input "الوقت اللازم لاستبدال الإطارات المصنعة من المطاط الصناعي بالإطارات المصنعة من ا…" at bounding box center [935, 292] width 14 height 14
radio input "true"
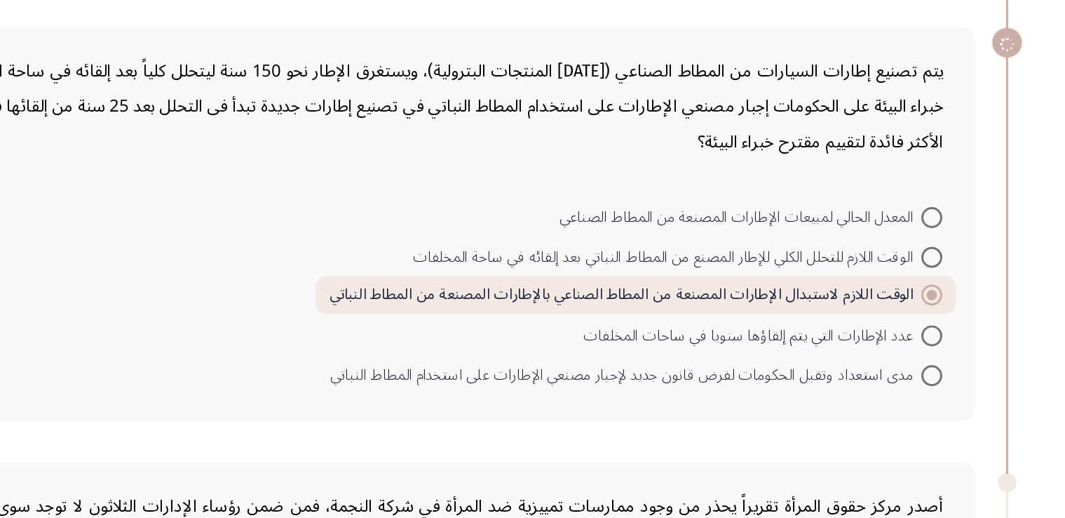
click at [701, 210] on div "يتم تصنيع إطارات السيارات من المطاط الصناعي ([DATE] المنتجات البترولية)، ويستغر…" at bounding box center [518, 243] width 891 height 264
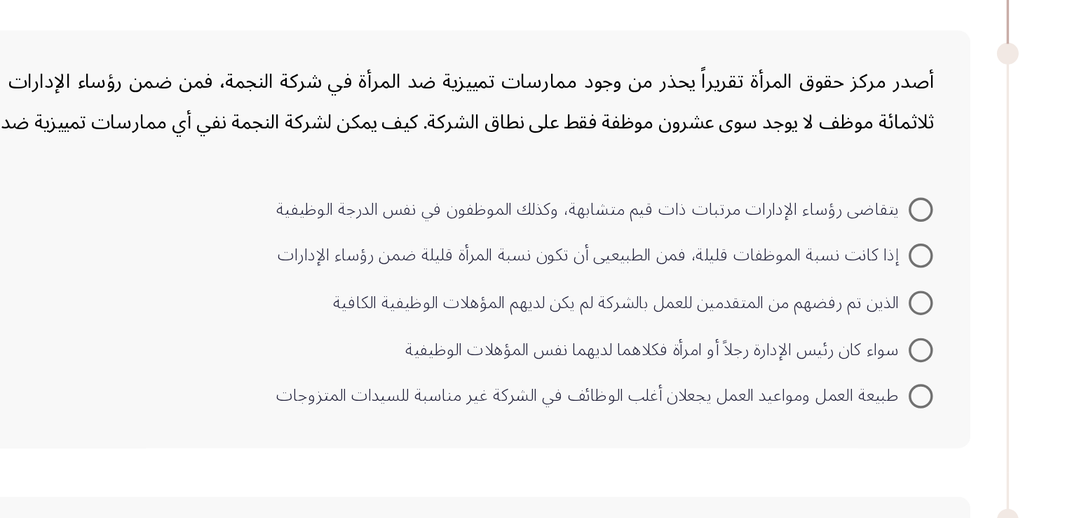
scroll to position [530, 0]
click at [956, 259] on div "أصدر مركز حقوق المرأة تقريراً يحذر من وجود ممارسات تمييزية ضد المرأة في شركة ال…" at bounding box center [518, 268] width 891 height 242
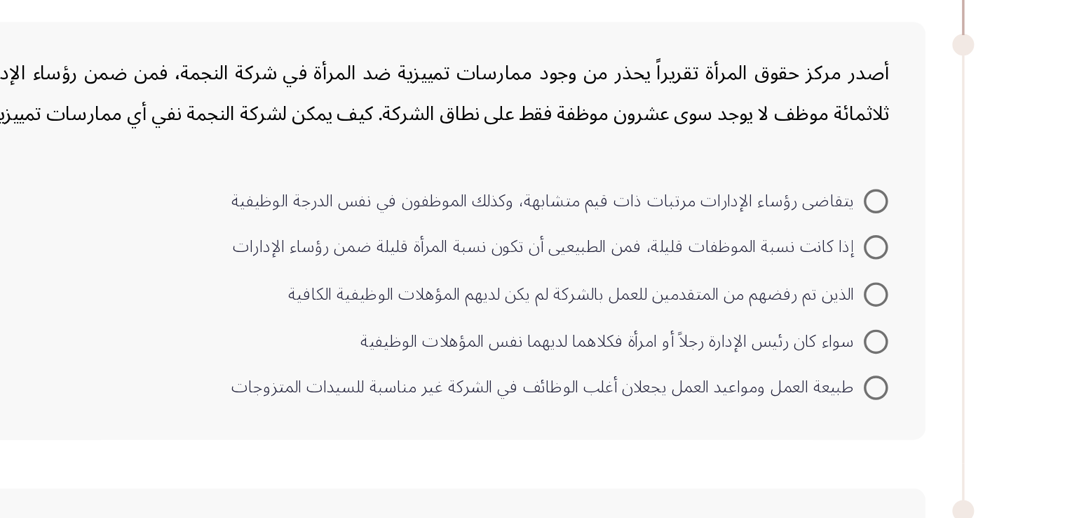
click at [808, 358] on span "طبيعة العمل ومواعيد العمل يجعلان أغلب الوظائف في الشركة غير مناسبة للسيدات المت…" at bounding box center [745, 359] width 367 height 17
click at [928, 358] on input "طبيعة العمل ومواعيد العمل يجعلان أغلب الوظائف في الشركة غير مناسبة للسيدات المت…" at bounding box center [935, 359] width 14 height 14
radio input "true"
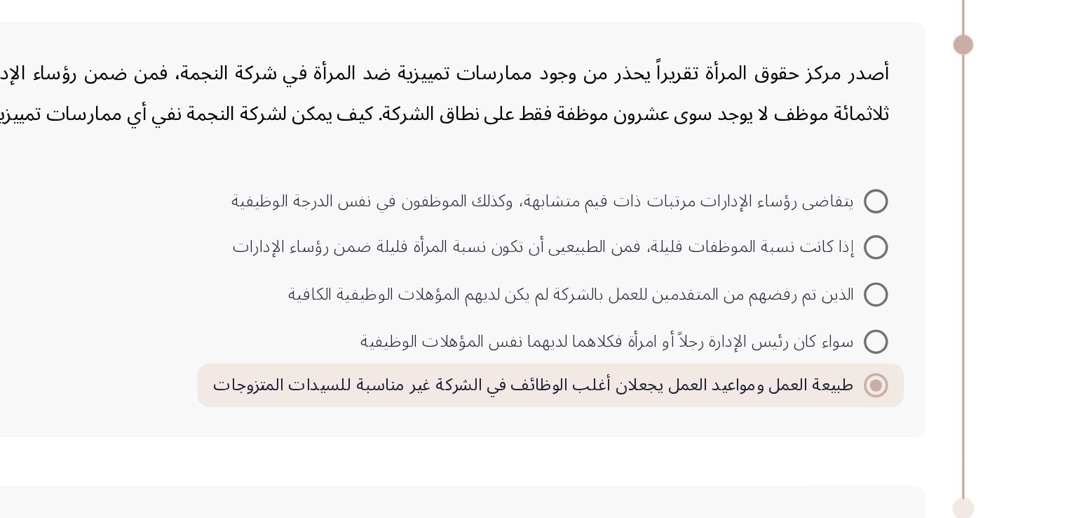
click at [724, 376] on div "أصدر مركز حقوق المرأة تقريراً يحذر من وجود ممارسات تمييزية ضد المرأة في شركة ال…" at bounding box center [518, 267] width 891 height 240
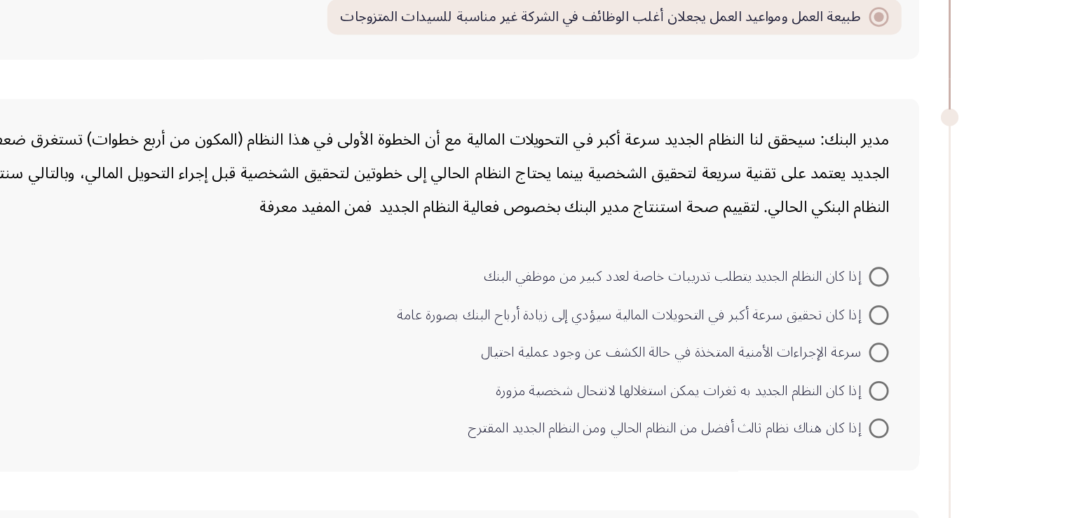
scroll to position [816, 0]
drag, startPoint x: 900, startPoint y: 198, endPoint x: 889, endPoint y: 198, distance: 11.2
click at [900, 198] on div "مدير البنك: سيحقق لنا النظام الجديد سرعة أكبر في التحويلات المالية مع أن الخطوة…" at bounding box center [518, 183] width 849 height 72
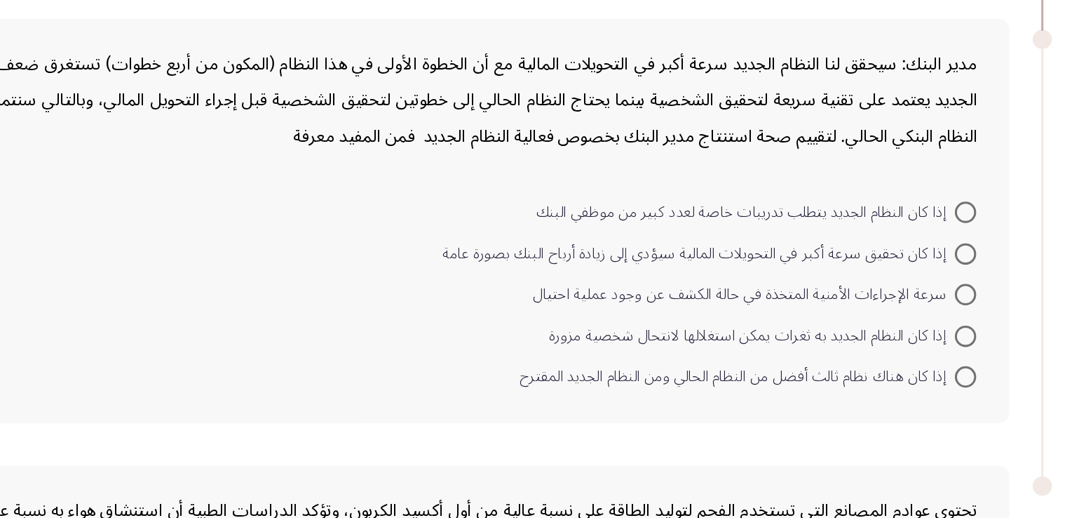
click at [862, 283] on span "إذا كان تحقيق سرعة أكبر في التحويلات المالية سيؤدي إلى زيادة أرباح البنك بصورة …" at bounding box center [760, 284] width 337 height 17
click at [928, 283] on input "إذا كان تحقيق سرعة أكبر في التحويلات المالية سيؤدي إلى زيادة أرباح البنك بصورة …" at bounding box center [935, 284] width 14 height 14
radio input "true"
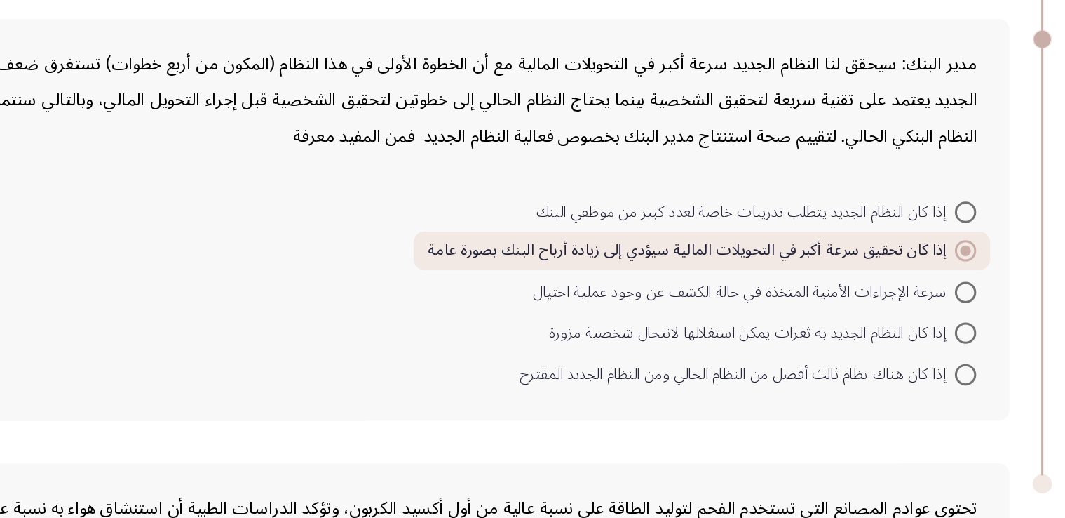
click at [793, 176] on div "مدير البنك: سيحقق لنا النظام الجديد سرعة أكبر في التحويلات المالية مع أن الخطوة…" at bounding box center [518, 183] width 849 height 72
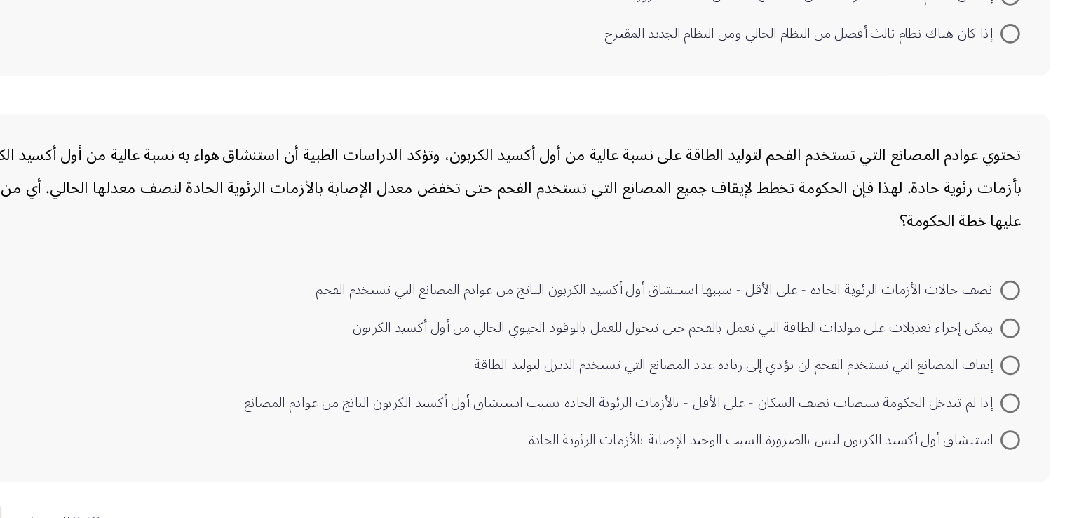
scroll to position [1048, 0]
click at [856, 247] on div "تحتوي عوادم المصانع التي تستخدم الفحم لتوليد الطاقة على نسبة عالية من أول أكسيد…" at bounding box center [518, 244] width 849 height 72
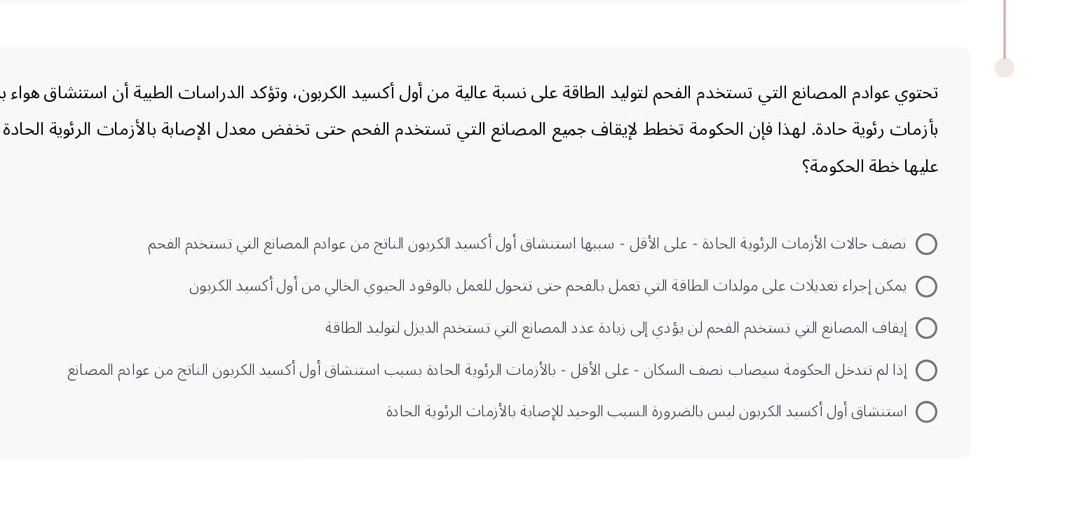
click at [845, 309] on span "نصف حالات الأزمات الرئوية الحادة - على الأقل - سببها استنشاق أول أكسيد الكربون …" at bounding box center [681, 317] width 494 height 17
click at [928, 310] on input "نصف حالات الأزمات الرئوية الحادة - على الأقل - سببها استنشاق أول أكسيد الكربون …" at bounding box center [935, 317] width 14 height 14
radio input "true"
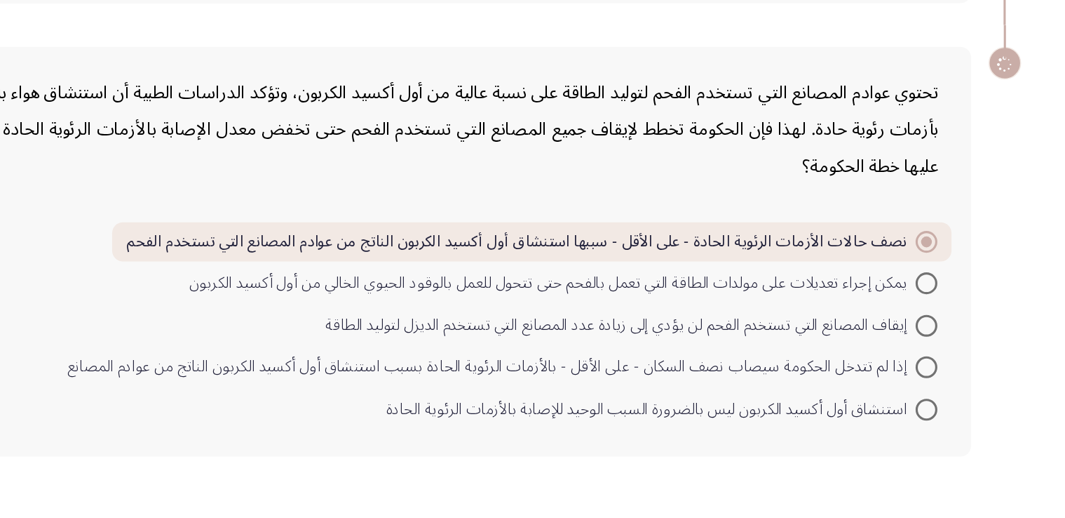
scroll to position [1046, 0]
click at [777, 272] on div "تحتوي عوادم المصانع التي تستخدم الفحم لتوليد الطاقة على نسبة عالية من أول أكسيد…" at bounding box center [518, 245] width 849 height 72
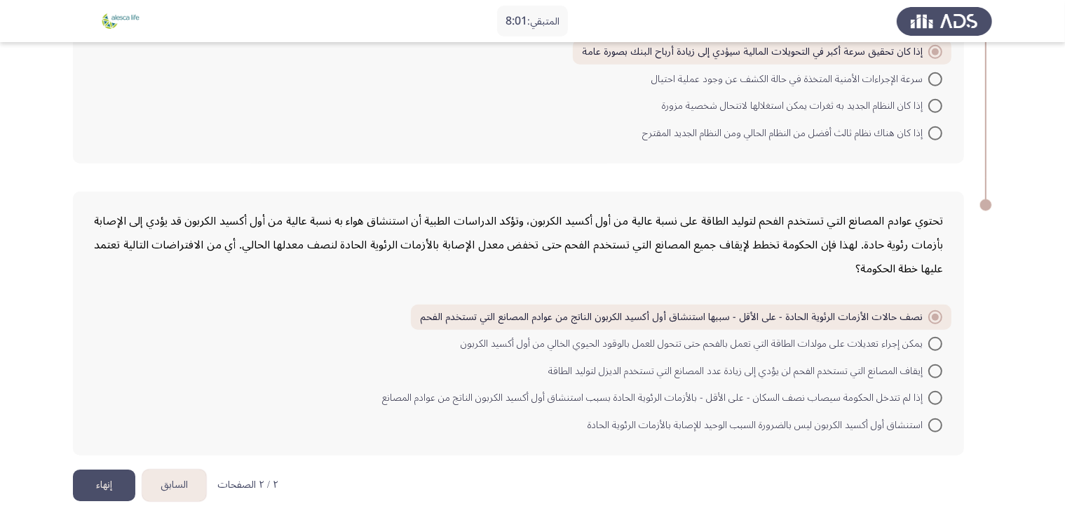
click at [194, 473] on button "السابق" at bounding box center [174, 485] width 64 height 32
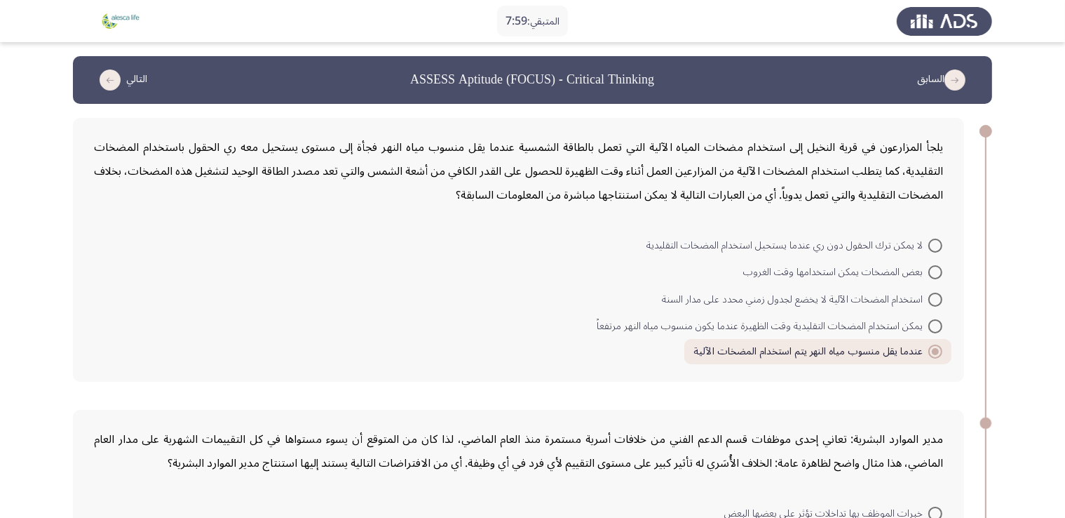
drag, startPoint x: 775, startPoint y: 144, endPoint x: 769, endPoint y: 177, distance: 33.6
click at [769, 177] on div "يلجأ المزارعون في قرية النخيل إلى استخدام مضخات المياه الآلية التي تعمل بالطاقة…" at bounding box center [518, 171] width 849 height 72
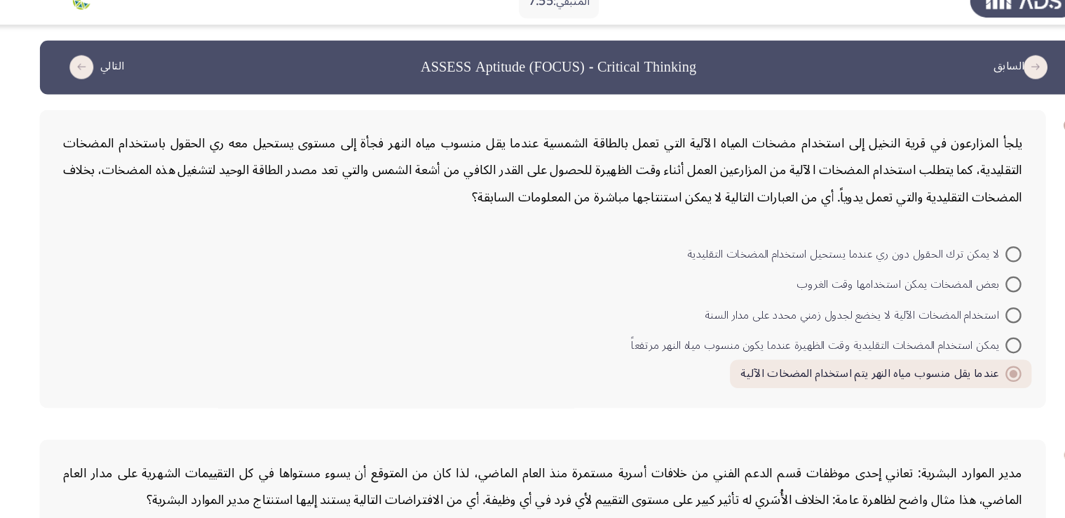
click at [478, 158] on div "يلجأ المزارعون في قرية النخيل إلى استخدام مضخات المياه الآلية التي تعمل بالطاقة…" at bounding box center [518, 171] width 849 height 72
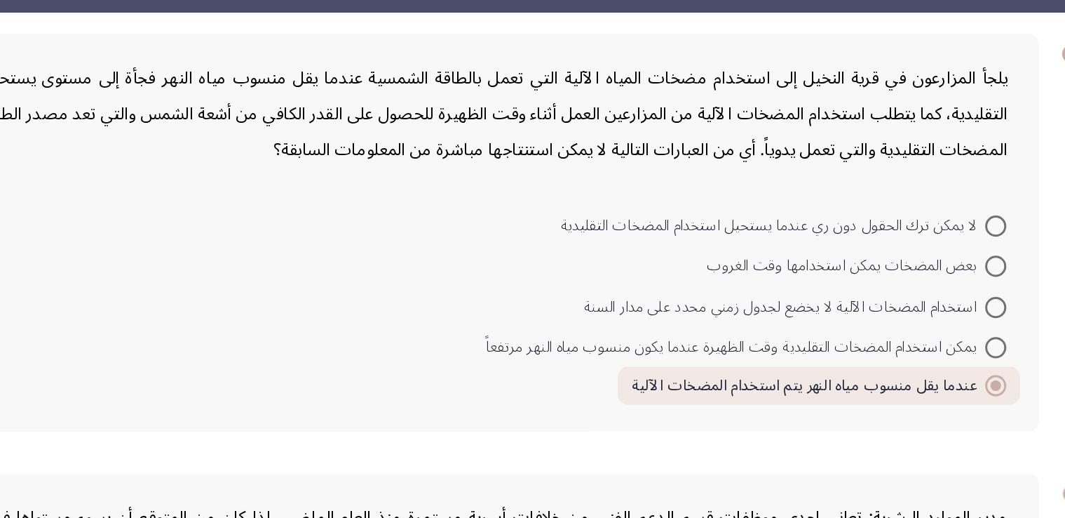
drag, startPoint x: 856, startPoint y: 180, endPoint x: 717, endPoint y: 180, distance: 138.9
click at [717, 180] on div "يلجأ المزارعون في قرية النخيل إلى استخدام مضخات المياه الآلية التي تعمل بالطاقة…" at bounding box center [518, 171] width 849 height 72
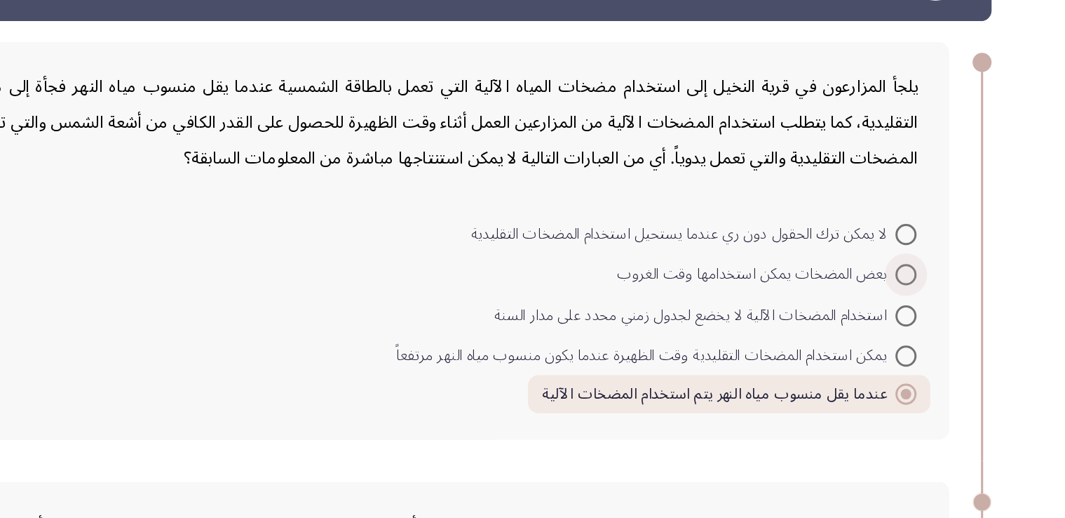
click at [926, 271] on span "بعض المضخات يمكن استخدامها وقت الغروب" at bounding box center [835, 272] width 185 height 17
click at [928, 271] on input "بعض المضخات يمكن استخدامها وقت الغروب" at bounding box center [935, 272] width 14 height 14
radio input "true"
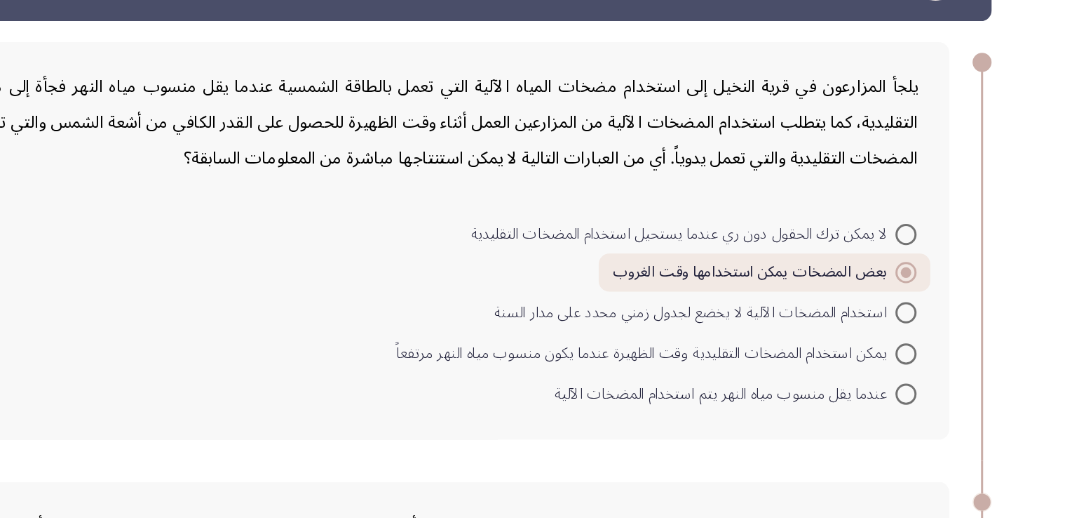
click at [986, 137] on div at bounding box center [986, 131] width 13 height 13
drag, startPoint x: 928, startPoint y: 347, endPoint x: 934, endPoint y: 324, distance: 23.8
click at [935, 231] on mat-radio-group "لا يمكن ترك الحقول دون ري عندما يستحيل استخدام المضخات التقليدية بعض المضخات يم…" at bounding box center [523, 231] width 858 height 0
click at [934, 324] on span at bounding box center [935, 325] width 14 height 14
click at [934, 324] on input "يمكن استخدام المضخات التقليدية وقت الظهيرة عندما يكون منسوب مياه النهر مرتفعاً" at bounding box center [935, 325] width 14 height 14
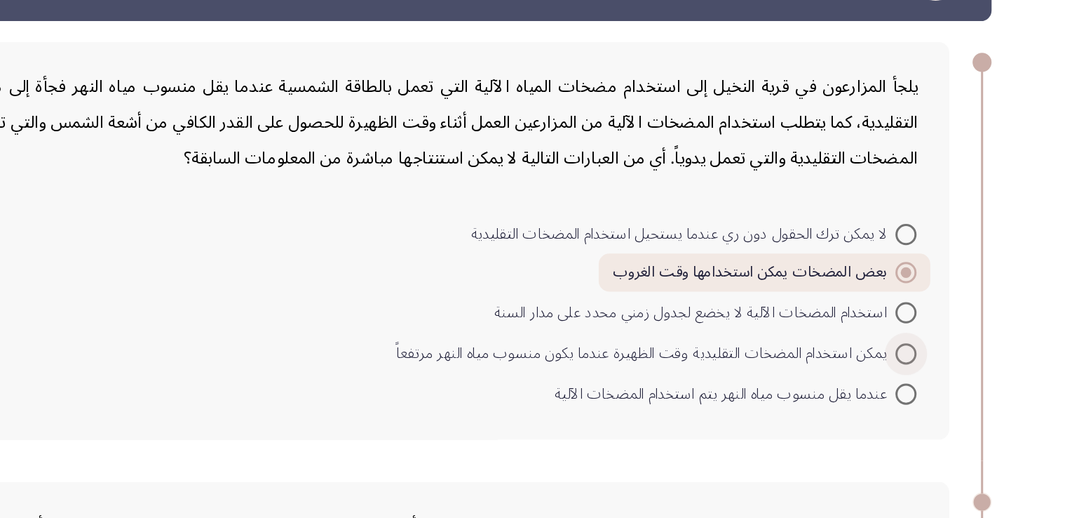
radio input "true"
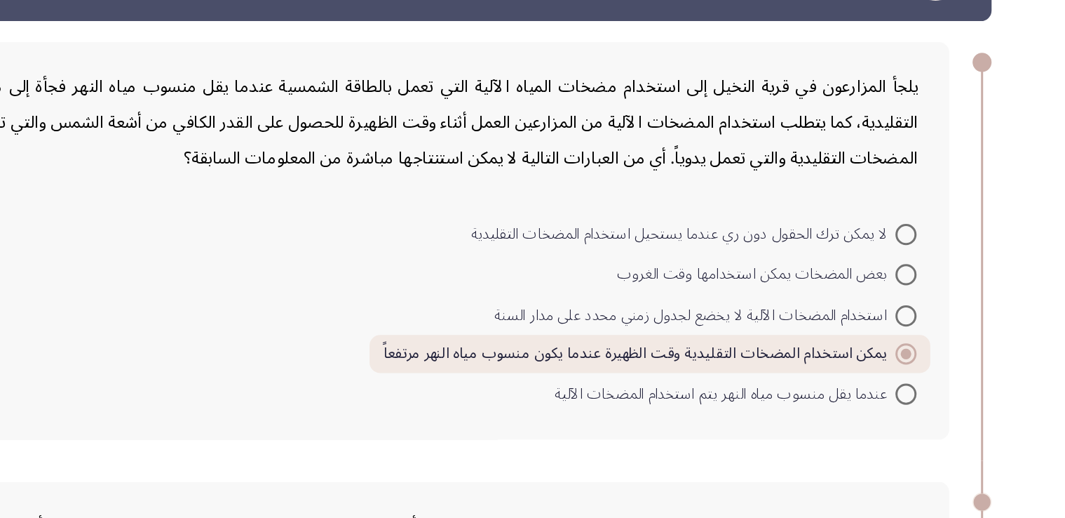
click at [970, 295] on div "يلجأ المزارعون في قرية النخيل إلى استخدام مضخات المياه الآلية التي تعمل بالطاقة…" at bounding box center [532, 250] width 919 height 292
click at [862, 252] on span "لا يمكن ترك الحقول دون ري عندما يستحيل استخدام المضخات التقليدية" at bounding box center [788, 245] width 282 height 17
click at [928, 252] on input "لا يمكن ترك الحقول دون ري عندما يستحيل استخدام المضخات التقليدية" at bounding box center [935, 245] width 14 height 14
radio input "true"
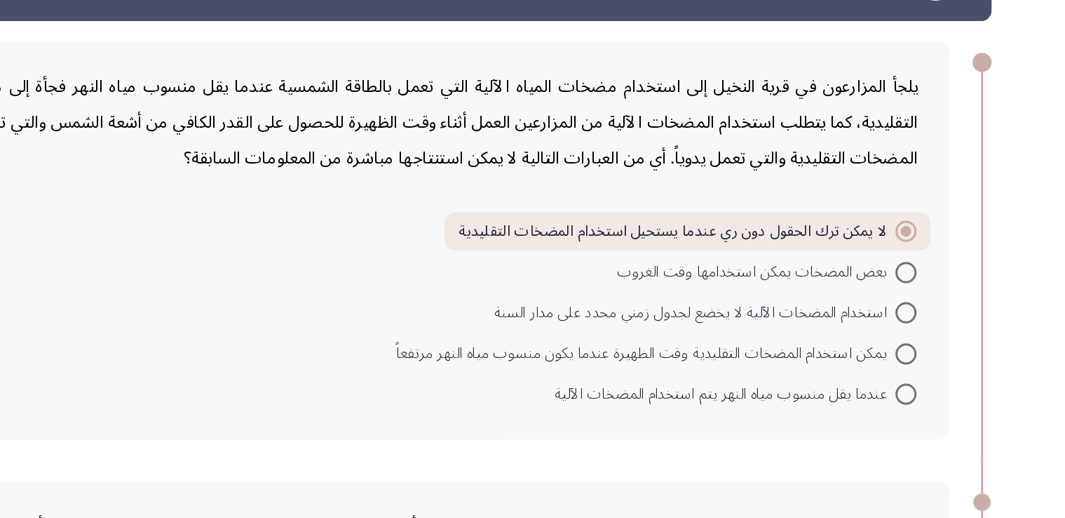
click at [774, 202] on div "يلجأ المزارعون في قرية النخيل إلى استخدام مضخات المياه الآلية التي تعمل بالطاقة…" at bounding box center [518, 171] width 849 height 72
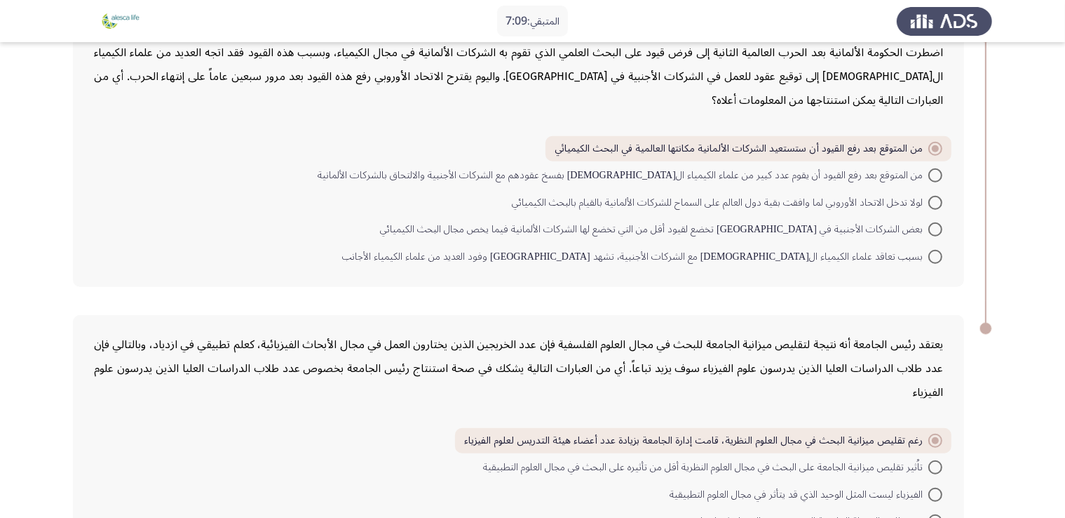
scroll to position [1046, 0]
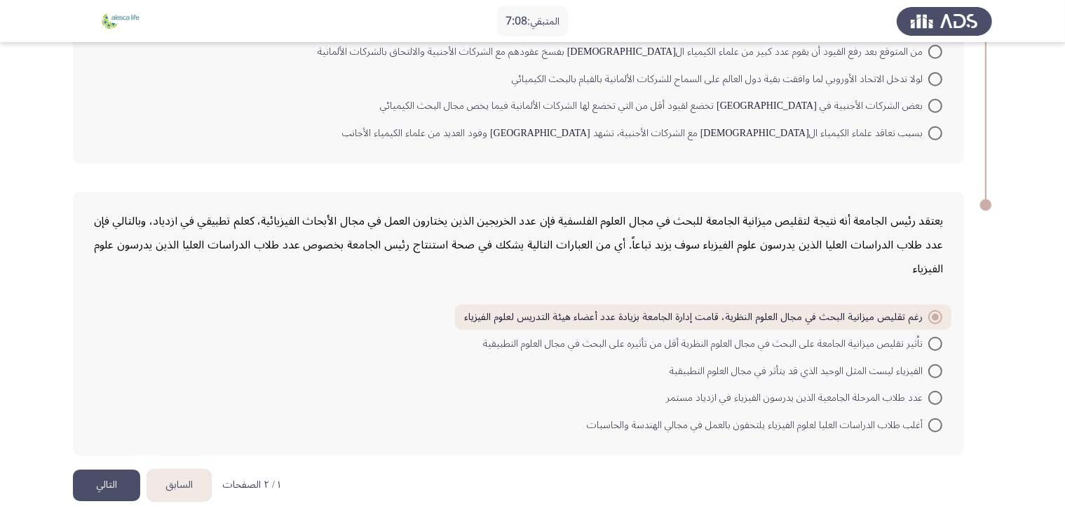
click at [112, 455] on div "يعتقد رئيس الجامعة أنه نتيجة لتقليص ميزانية الجامعة للبحث في مجال العلوم الفلسف…" at bounding box center [532, 323] width 919 height 292
click at [114, 469] on button "التالي" at bounding box center [106, 485] width 67 height 32
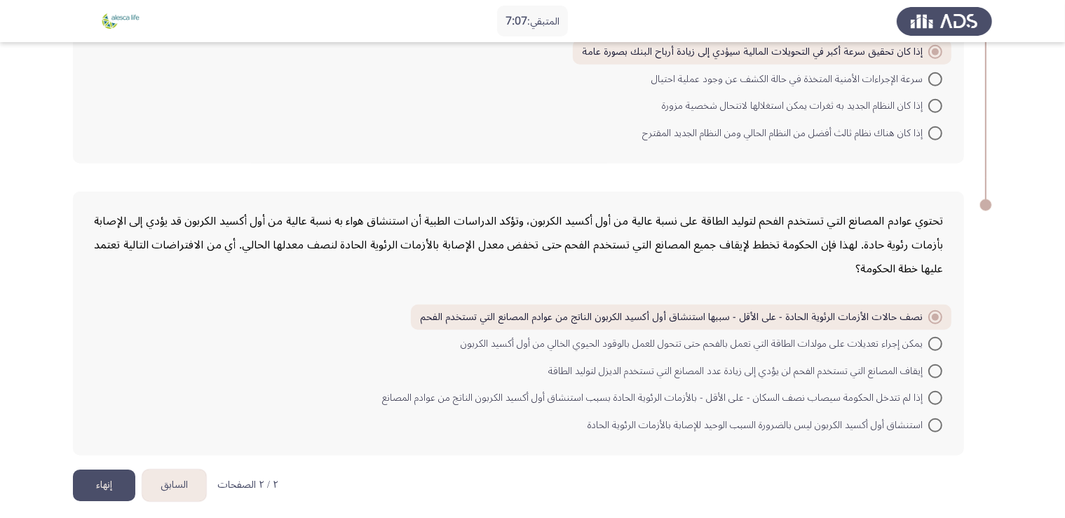
click at [115, 469] on button "إنهاء" at bounding box center [104, 485] width 62 height 32
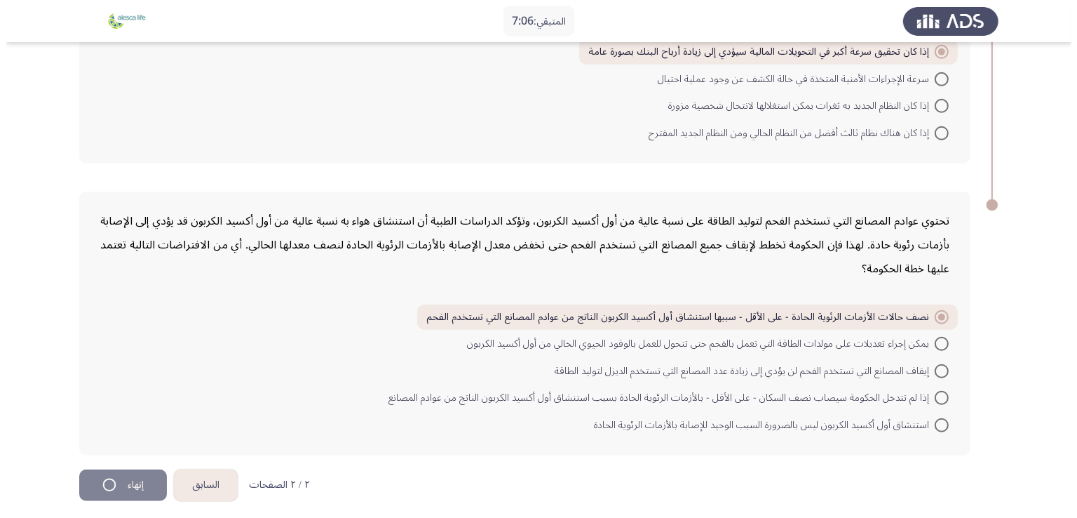
scroll to position [0, 0]
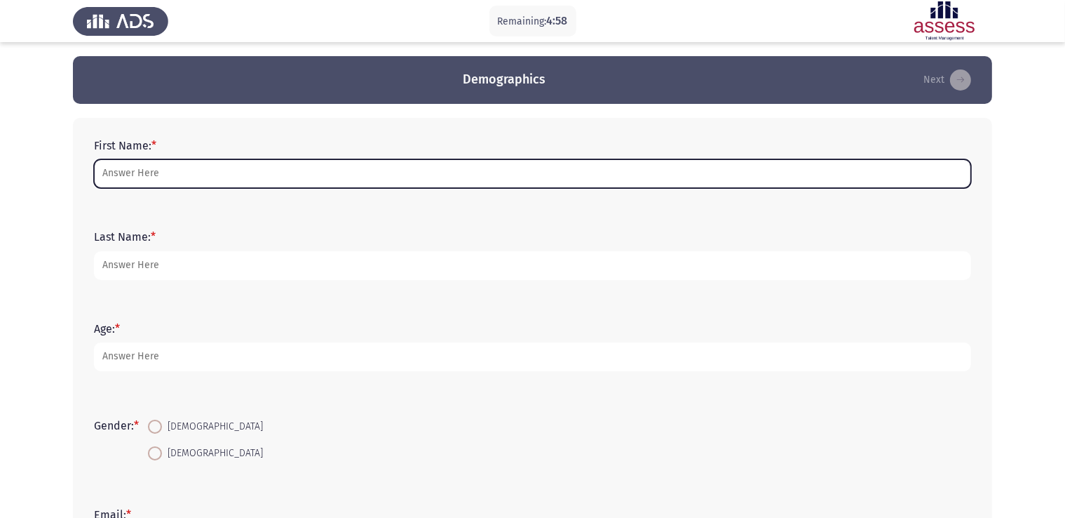
click at [299, 184] on input "First Name: *" at bounding box center [532, 173] width 877 height 29
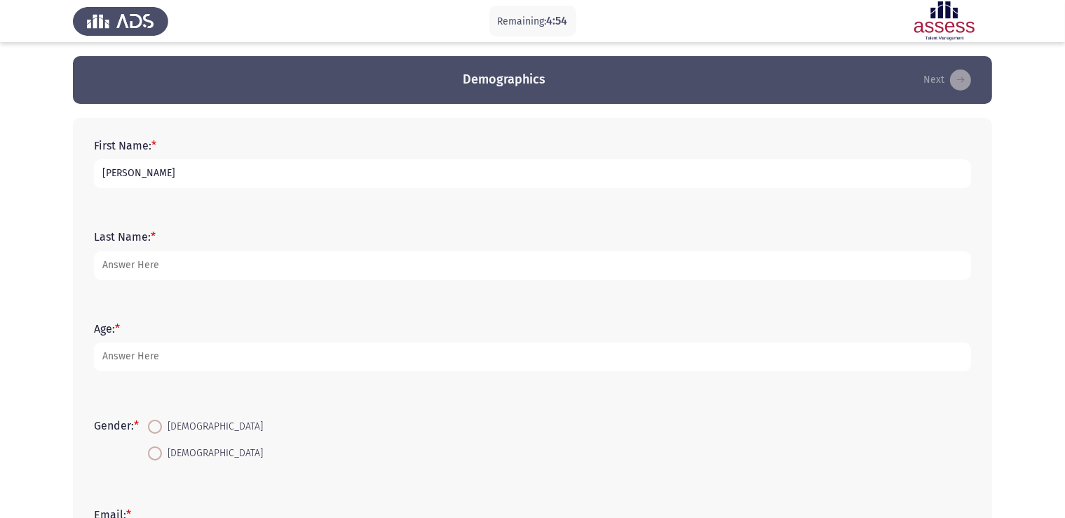
type input "[PERSON_NAME]"
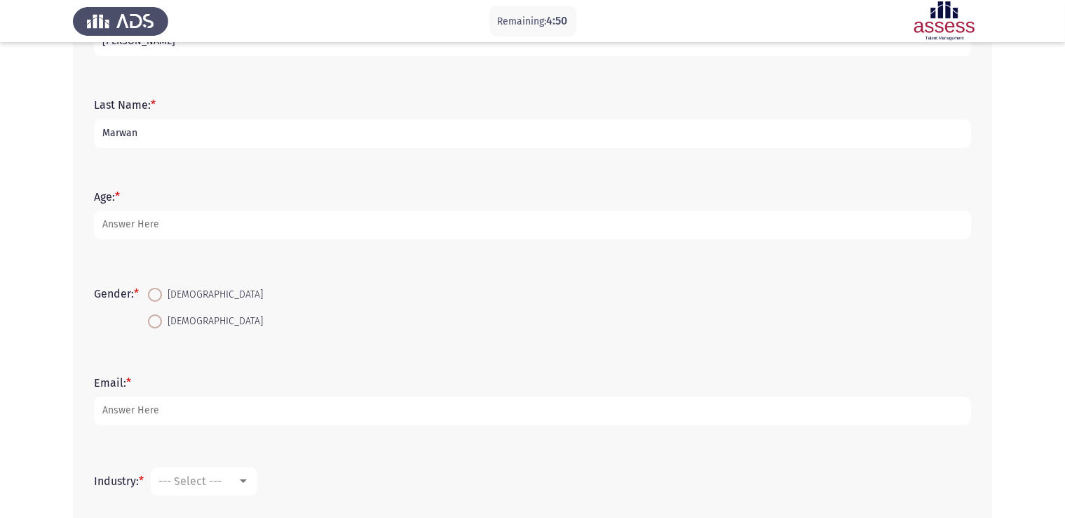
scroll to position [132, 0]
type input "Marwan"
click at [175, 239] on div "Age: *" at bounding box center [532, 214] width 891 height 63
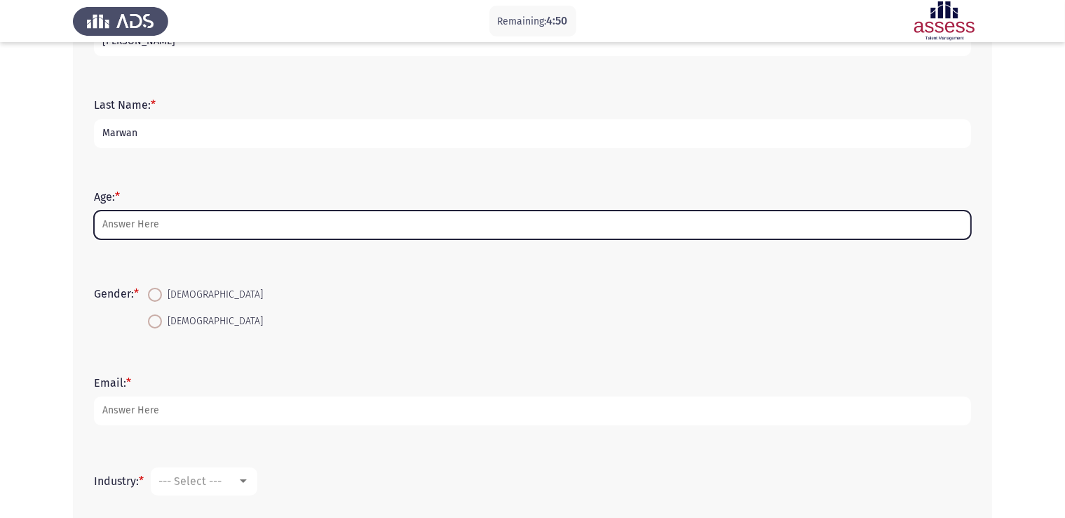
click at [179, 234] on input "Age: *" at bounding box center [532, 224] width 877 height 29
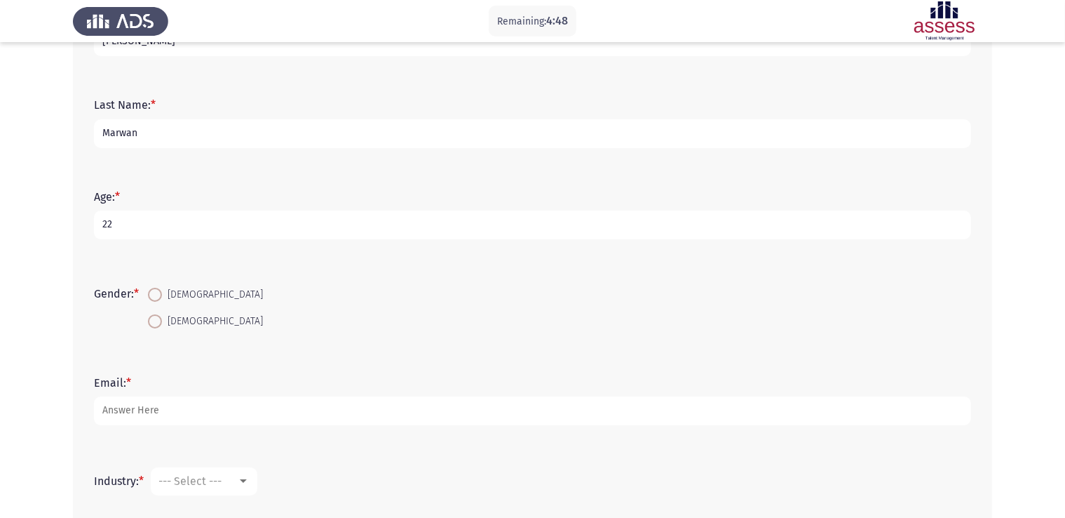
type input "22"
click at [170, 315] on span "[DEMOGRAPHIC_DATA]" at bounding box center [212, 321] width 101 height 17
click at [162, 315] on input "[DEMOGRAPHIC_DATA]" at bounding box center [155, 321] width 14 height 14
radio input "true"
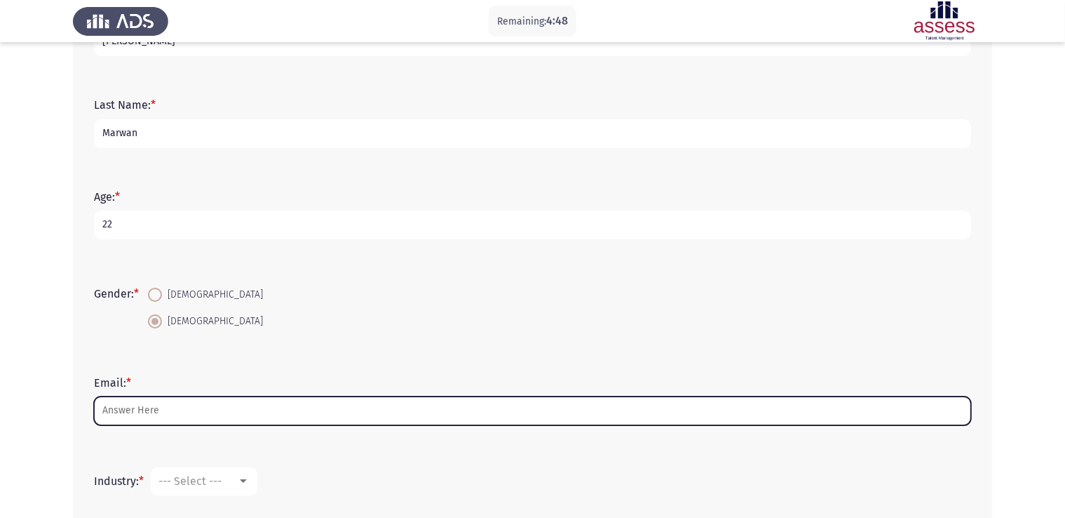
click at [189, 403] on input "Email: *" at bounding box center [532, 410] width 877 height 29
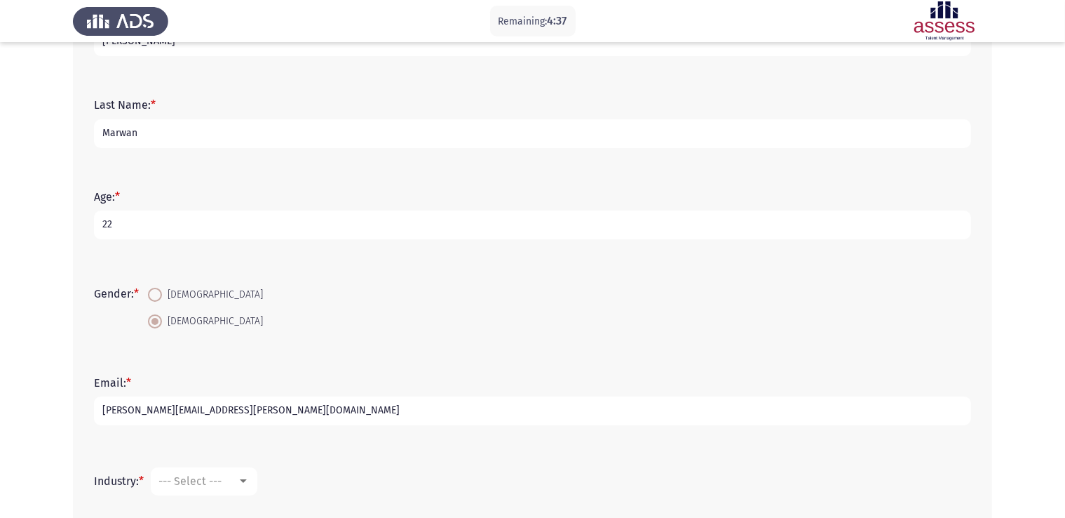
click at [197, 405] on input "[PERSON_NAME][EMAIL_ADDRESS][DOMAIN_NAME]" at bounding box center [532, 410] width 877 height 29
type input "[PERSON_NAME][EMAIL_ADDRESS][DOMAIN_NAME]"
click at [39, 424] on app-assessment-container "Remaining: 4:32 Demographics Next First Name: * Mohamed Last Name: * Marwan Age…" at bounding box center [532, 272] width 1065 height 697
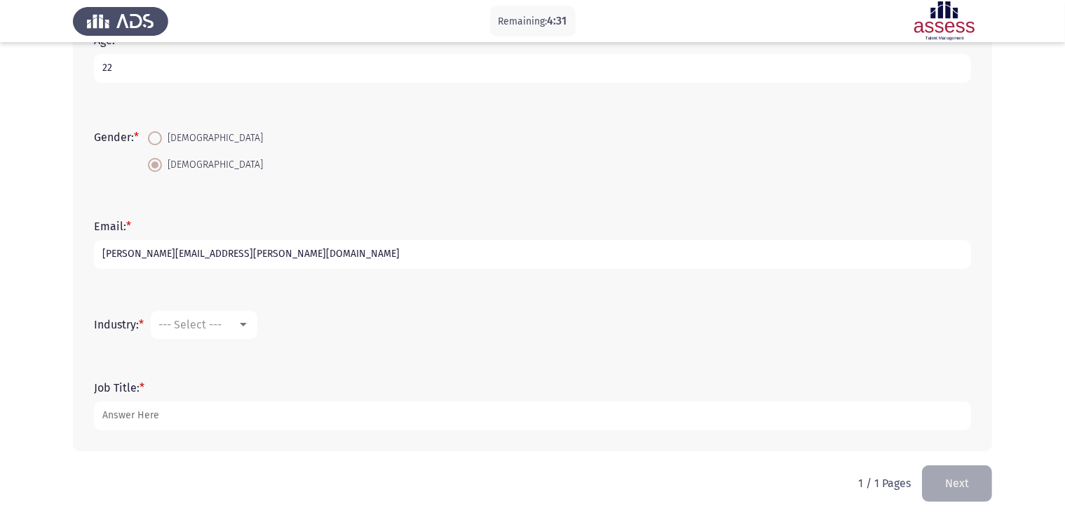
scroll to position [292, 0]
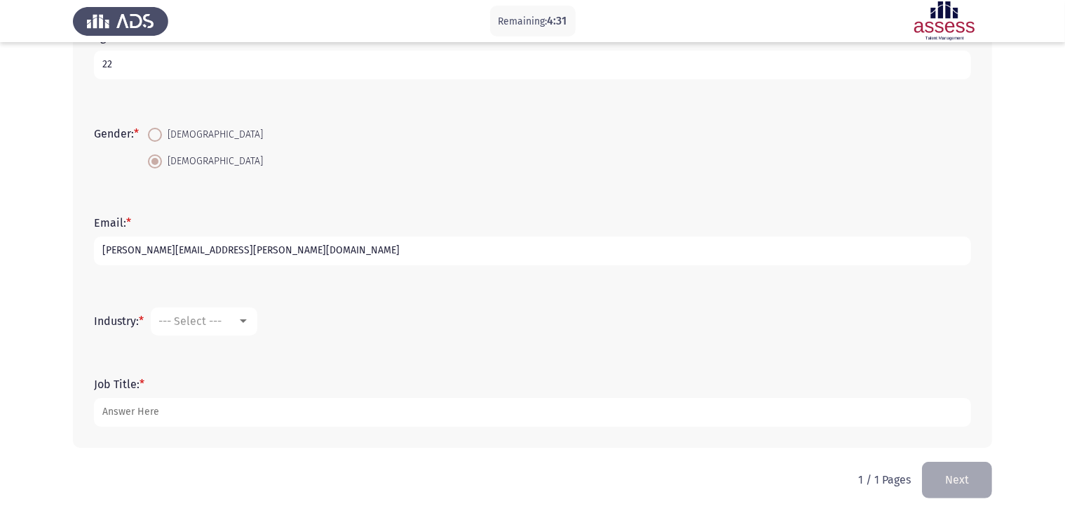
click at [202, 349] on div "Industry: * --- Select ---" at bounding box center [532, 321] width 891 height 70
click at [202, 335] on div "Industry: * --- Select ---" at bounding box center [532, 321] width 891 height 42
click at [208, 326] on span "--- Select ---" at bounding box center [189, 320] width 63 height 13
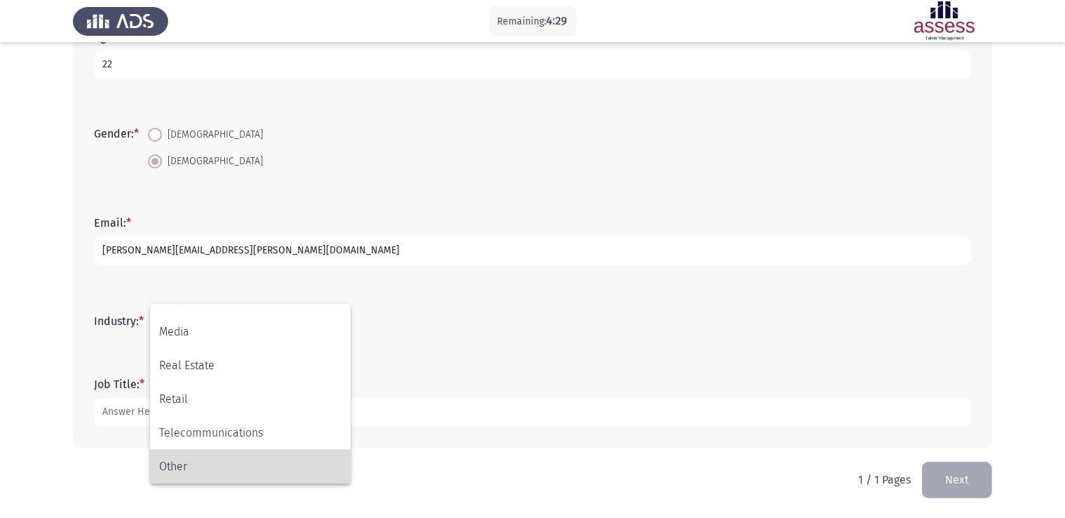
click at [208, 471] on span "Other" at bounding box center [250, 467] width 182 height 34
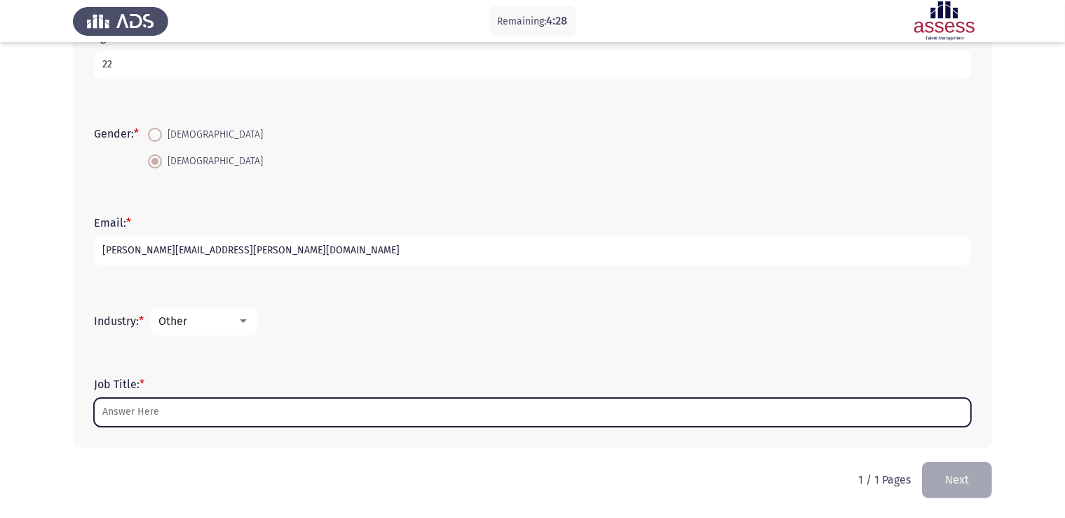
click at [177, 400] on input "Job Title: *" at bounding box center [532, 412] width 877 height 29
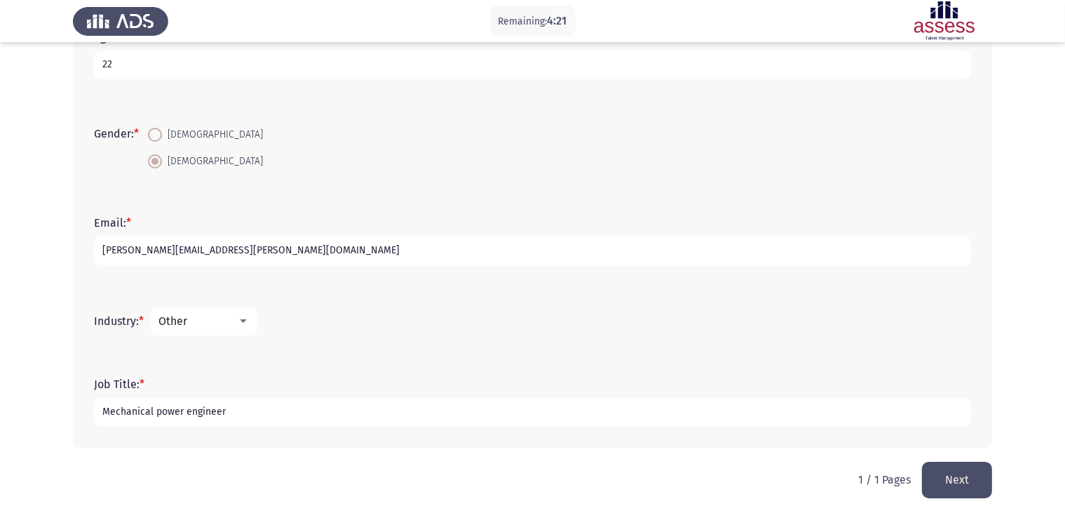
type input "Mechanical power engineer"
click at [973, 478] on button "Next" at bounding box center [957, 479] width 70 height 36
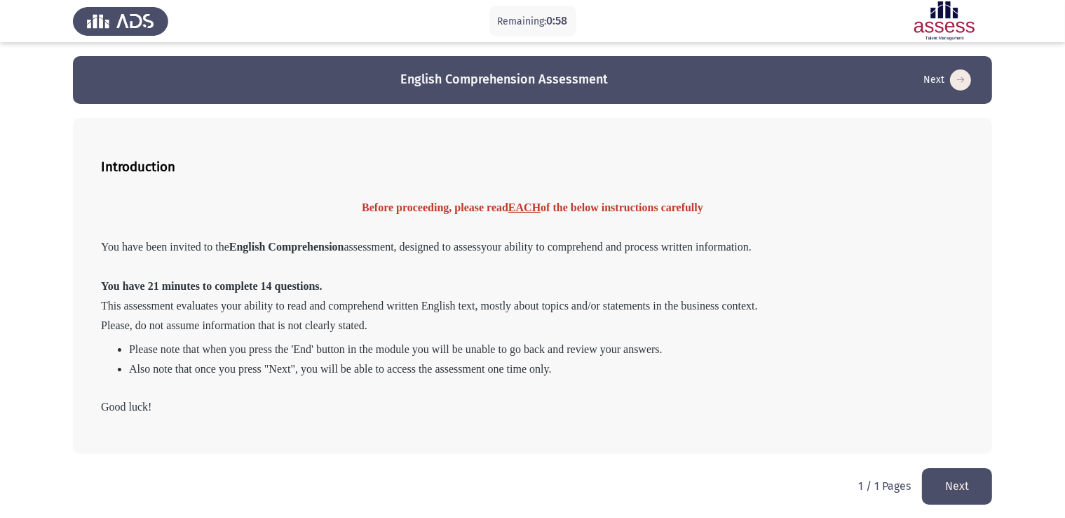
drag, startPoint x: 534, startPoint y: 205, endPoint x: 542, endPoint y: 220, distance: 17.2
click at [542, 220] on div "Before proceeding, please read EACH of the below instructions carefully You hav…" at bounding box center [532, 316] width 863 height 245
drag, startPoint x: 499, startPoint y: 219, endPoint x: 506, endPoint y: 250, distance: 31.8
click at [502, 248] on div "Before proceeding, please read EACH of the below instructions carefully You hav…" at bounding box center [532, 316] width 863 height 245
click at [504, 250] on span "your ability to comprehend and process written information." at bounding box center [616, 247] width 271 height 12
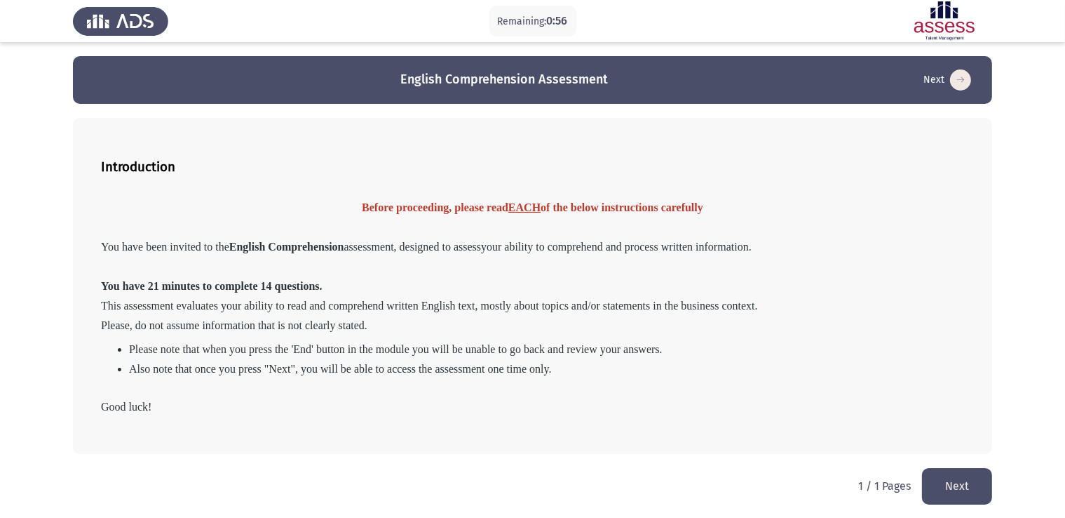
click at [972, 486] on button "Next" at bounding box center [957, 486] width 70 height 36
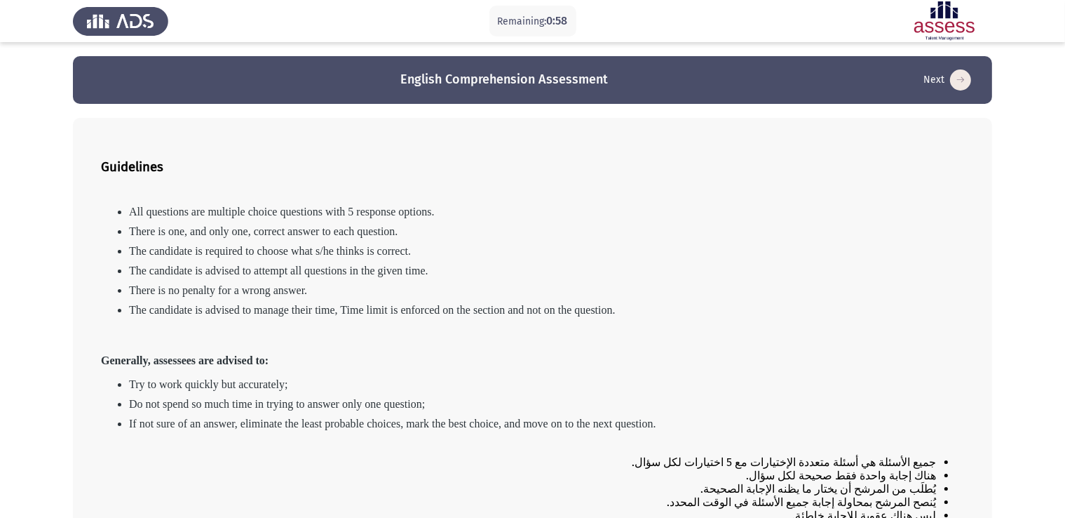
scroll to position [188, 0]
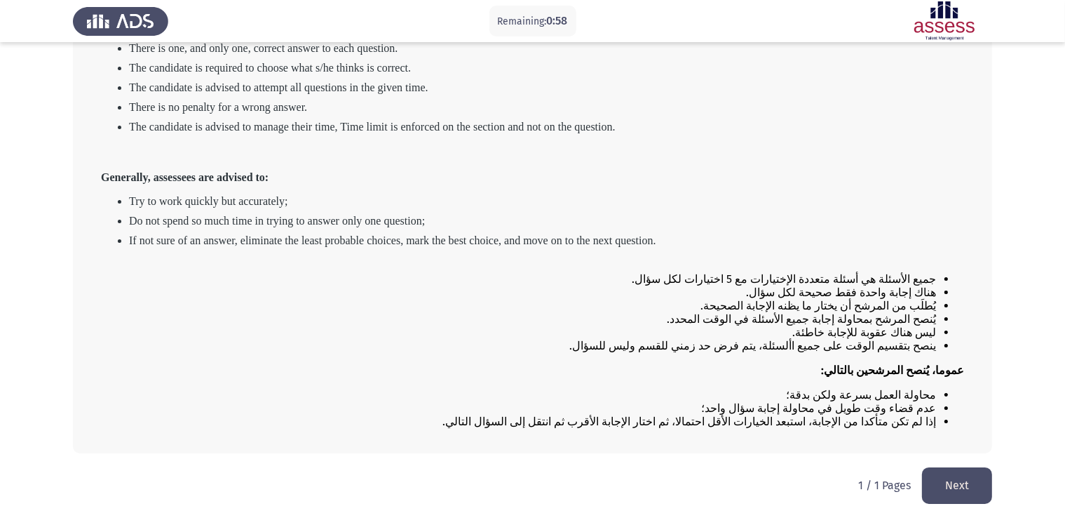
click at [884, 492] on div "1 / 1 Pages Next" at bounding box center [925, 485] width 134 height 36
drag, startPoint x: 842, startPoint y: 269, endPoint x: 848, endPoint y: 304, distance: 34.9
click at [848, 304] on div "All questions are multiple choice questions with 5 response options. There is o…" at bounding box center [532, 225] width 863 height 428
click at [956, 468] on button "Next" at bounding box center [957, 485] width 70 height 36
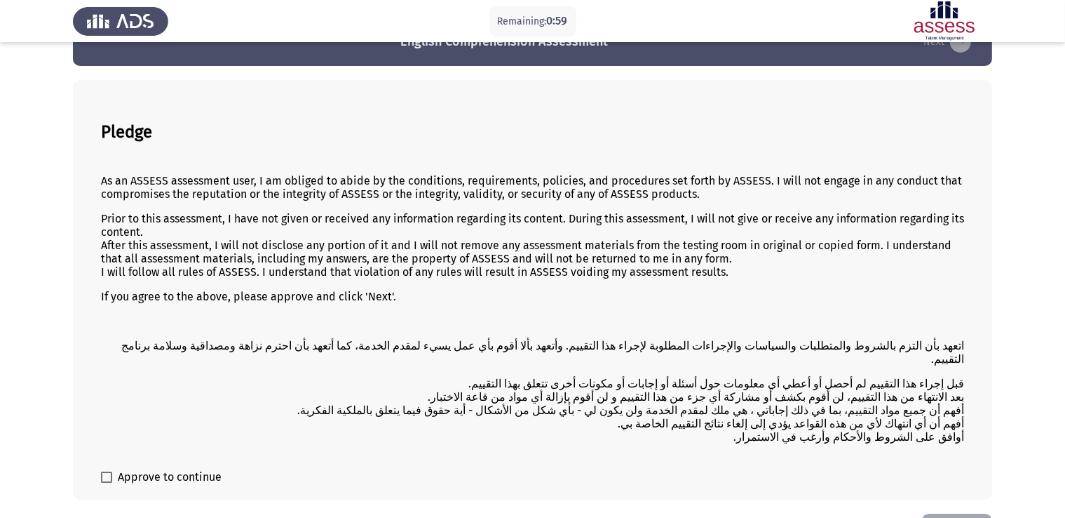
scroll to position [73, 0]
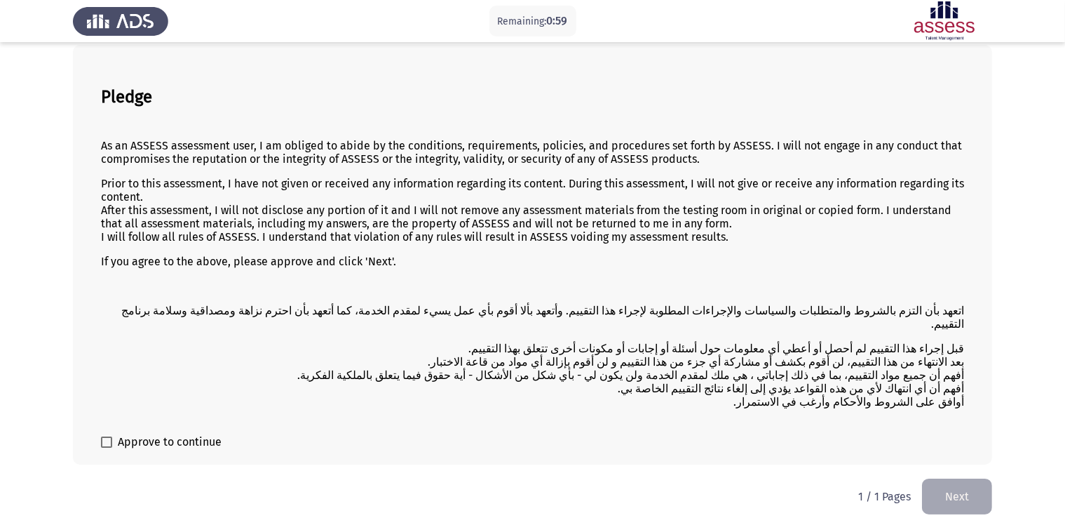
click at [189, 433] on span "Approve to continue" at bounding box center [170, 441] width 104 height 17
click at [107, 447] on input "Approve to continue" at bounding box center [106, 447] width 1 height 1
checkbox input "true"
click at [980, 496] on button "Next" at bounding box center [957, 496] width 70 height 36
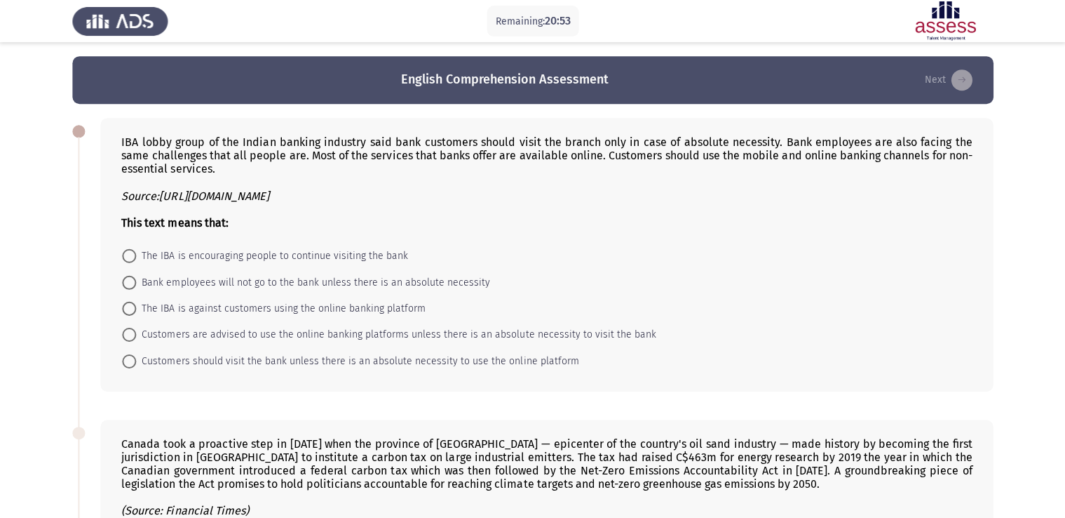
scroll to position [0, 0]
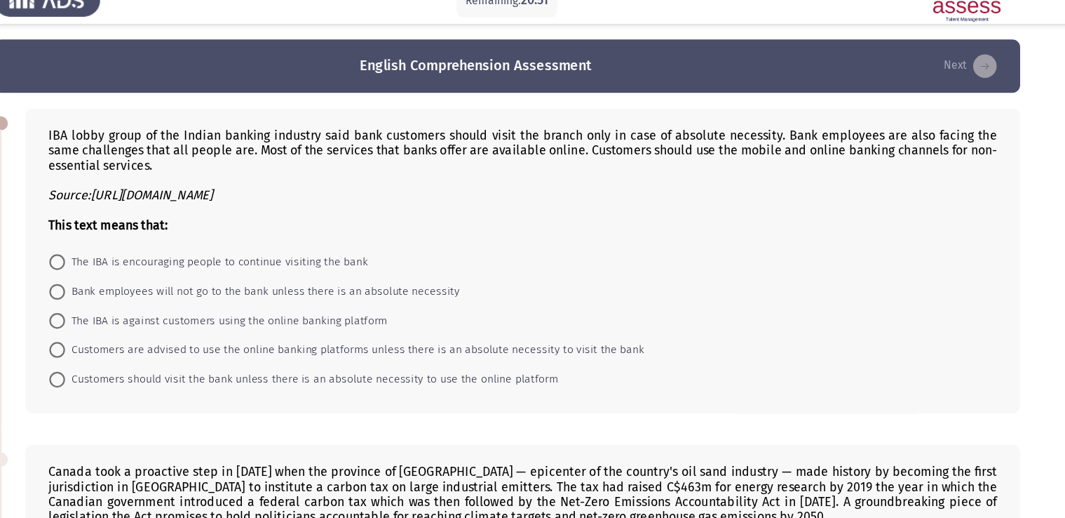
drag, startPoint x: 301, startPoint y: 151, endPoint x: 326, endPoint y: 162, distance: 27.3
click at [327, 162] on div "IBA lobby group of the Indian banking industry said bank customers should visit…" at bounding box center [546, 181] width 849 height 93
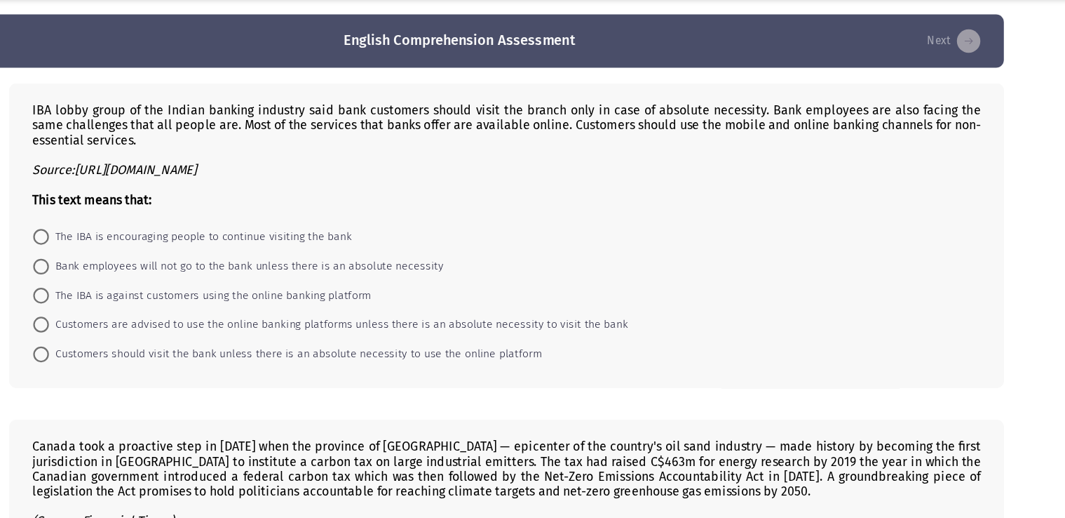
click at [217, 198] on icon "Source:https://www.business-standard.com" at bounding box center [195, 195] width 147 height 13
drag, startPoint x: 217, startPoint y: 198, endPoint x: 320, endPoint y: 205, distance: 102.6
click at [320, 205] on div "IBA lobby group of the Indian banking industry said bank customers should visit…" at bounding box center [546, 181] width 849 height 93
drag, startPoint x: 276, startPoint y: 203, endPoint x: 229, endPoint y: 202, distance: 47.0
click at [229, 202] on div "IBA lobby group of the Indian banking industry said bank customers should visit…" at bounding box center [546, 181] width 849 height 93
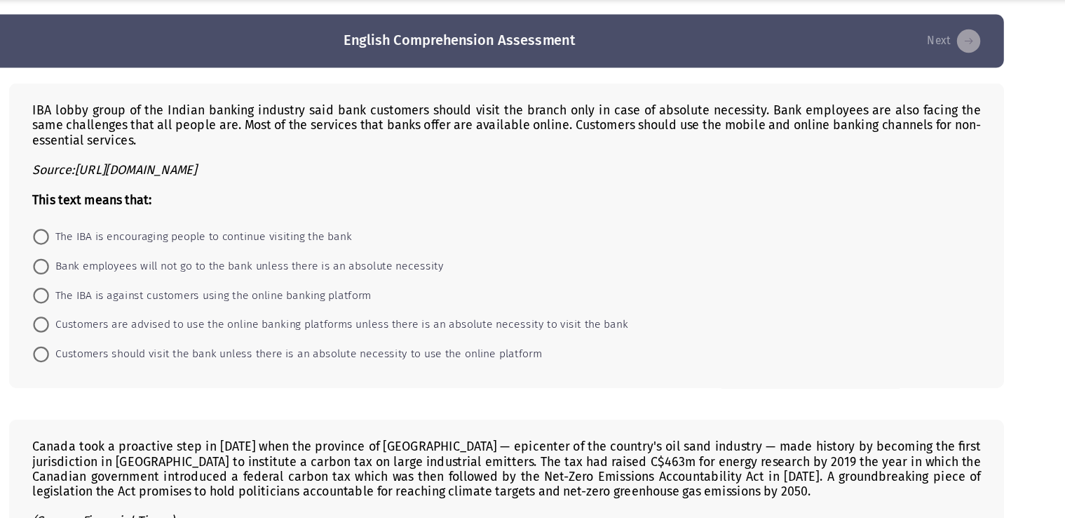
drag, startPoint x: 217, startPoint y: 227, endPoint x: 144, endPoint y: 218, distance: 73.5
click at [144, 218] on b "This text means that:" at bounding box center [175, 221] width 107 height 13
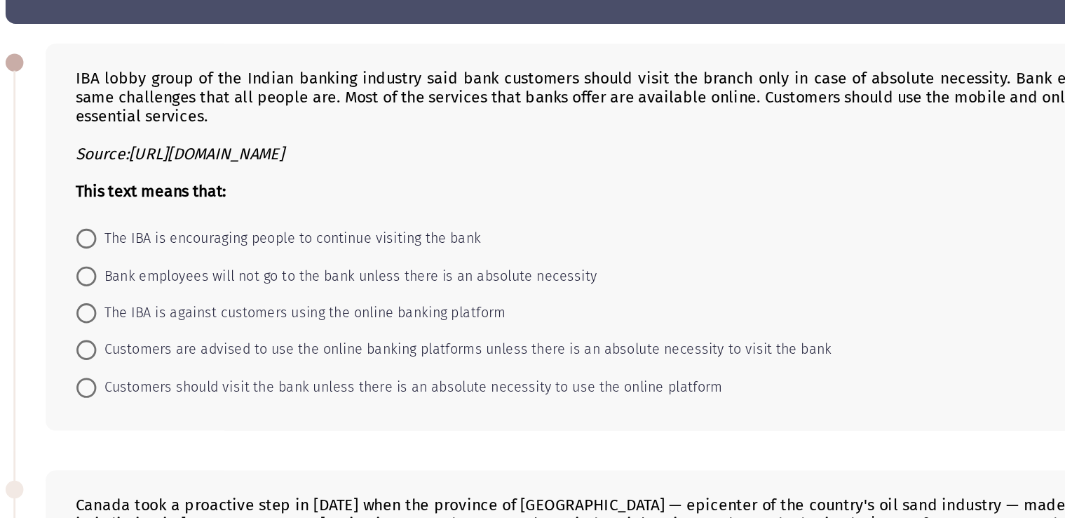
click at [178, 255] on span "The IBA is encouraging people to continue visiting the bank" at bounding box center [272, 255] width 271 height 17
click at [137, 255] on input "The IBA is encouraging people to continue visiting the bank" at bounding box center [130, 255] width 14 height 14
radio input "true"
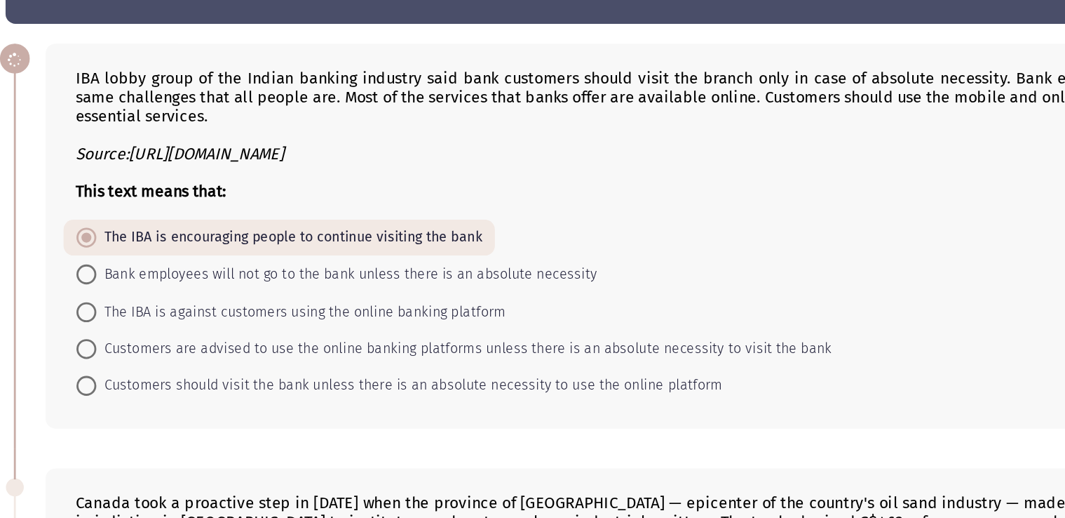
click at [90, 168] on div "IBA lobby group of the Indian banking industry said bank customers should visit…" at bounding box center [532, 253] width 919 height 299
click at [178, 287] on span "Bank employees will not go to the bank unless there is an absolute necessity" at bounding box center [313, 280] width 353 height 17
click at [137, 287] on input "Bank employees will not go to the bank unless there is an absolute necessity" at bounding box center [130, 280] width 14 height 14
radio input "true"
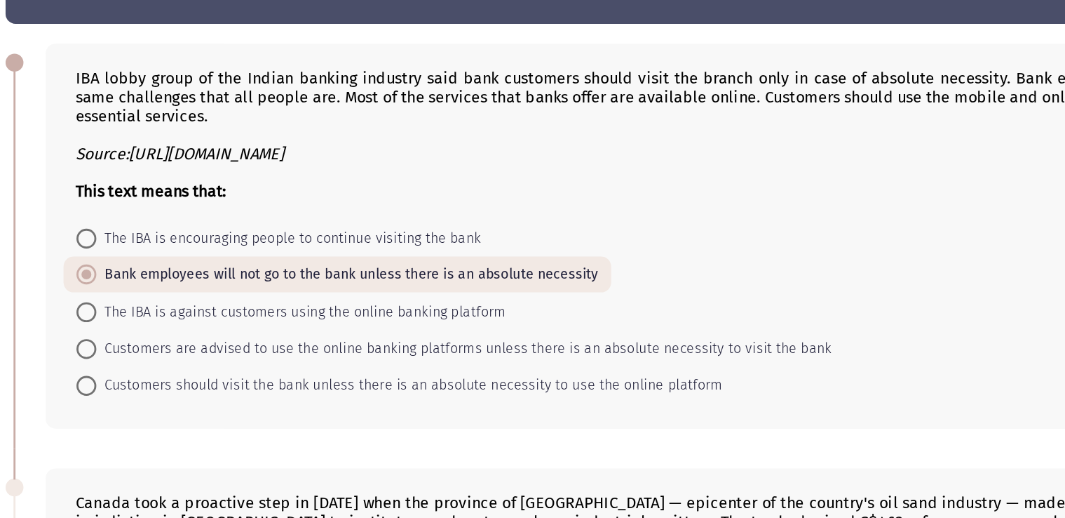
click at [144, 182] on div at bounding box center [546, 181] width 849 height 13
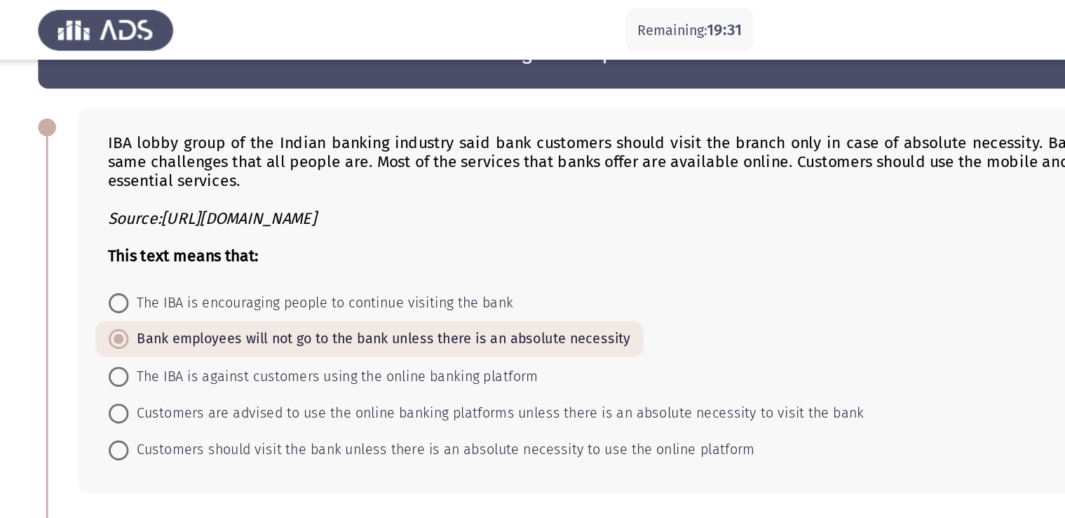
scroll to position [41, 0]
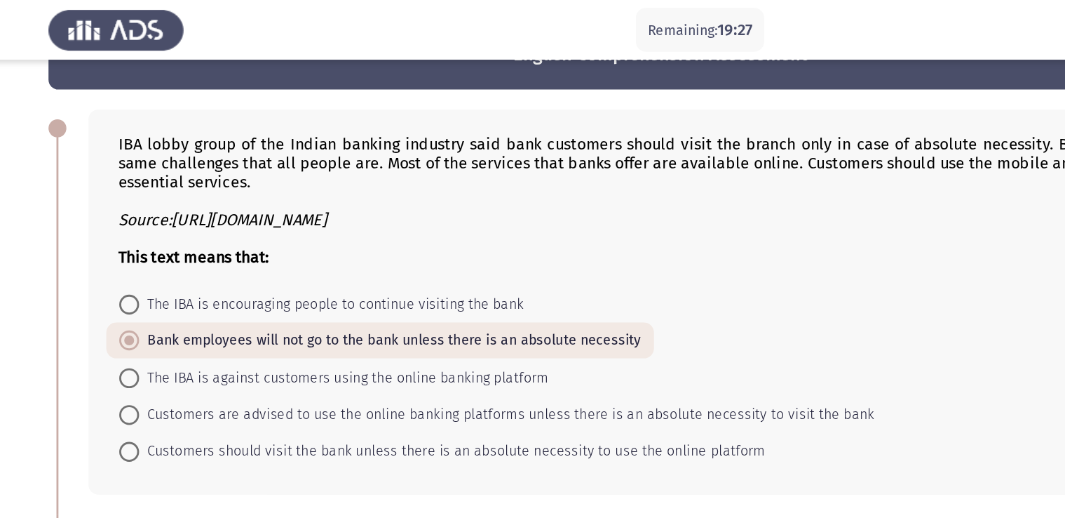
click at [174, 318] on span "Customers should visit the bank unless there is an absolute necessity to use th…" at bounding box center [358, 318] width 442 height 17
click at [137, 318] on input "Customers should visit the bank unless there is an absolute necessity to use th…" at bounding box center [130, 318] width 14 height 14
radio input "true"
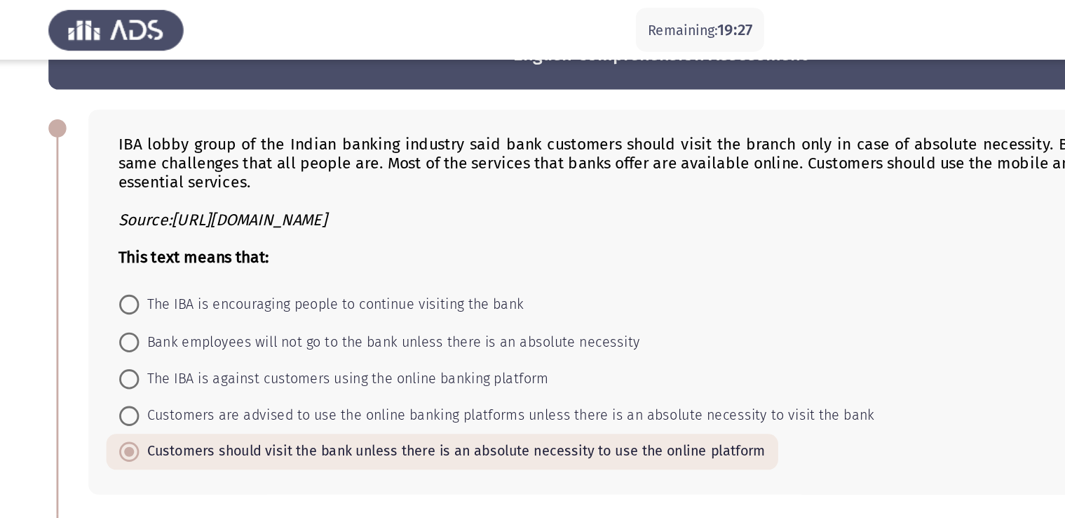
click at [353, 126] on div "IBA lobby group of the Indian banking industry said bank customers should visit…" at bounding box center [546, 141] width 849 height 93
click at [306, 241] on span "Bank employees will not go to the bank unless there is an absolute necessity" at bounding box center [313, 241] width 353 height 17
click at [137, 241] on input "Bank employees will not go to the bank unless there is an absolute necessity" at bounding box center [130, 241] width 14 height 14
radio input "true"
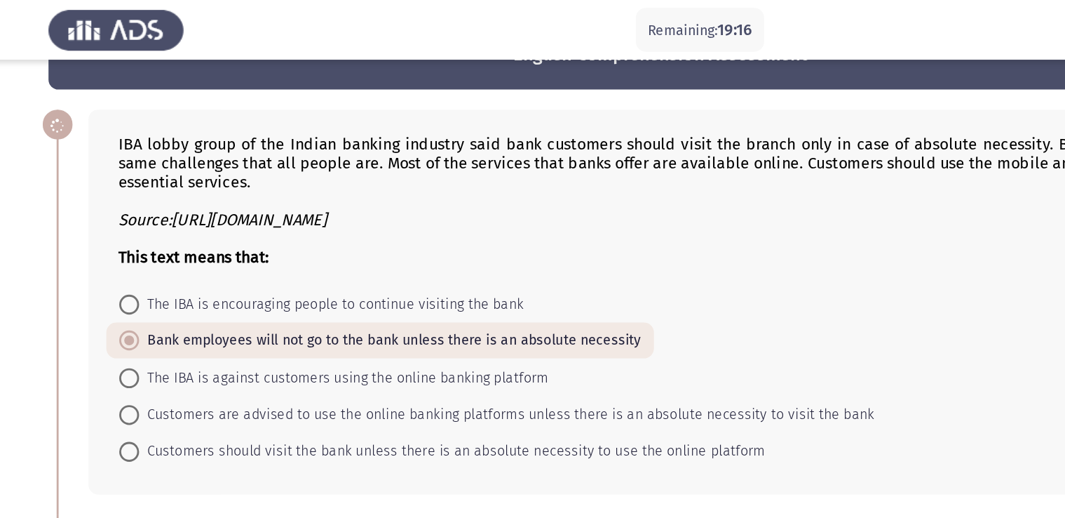
click at [417, 149] on div "Source:https://www.business-standard.com" at bounding box center [546, 154] width 849 height 13
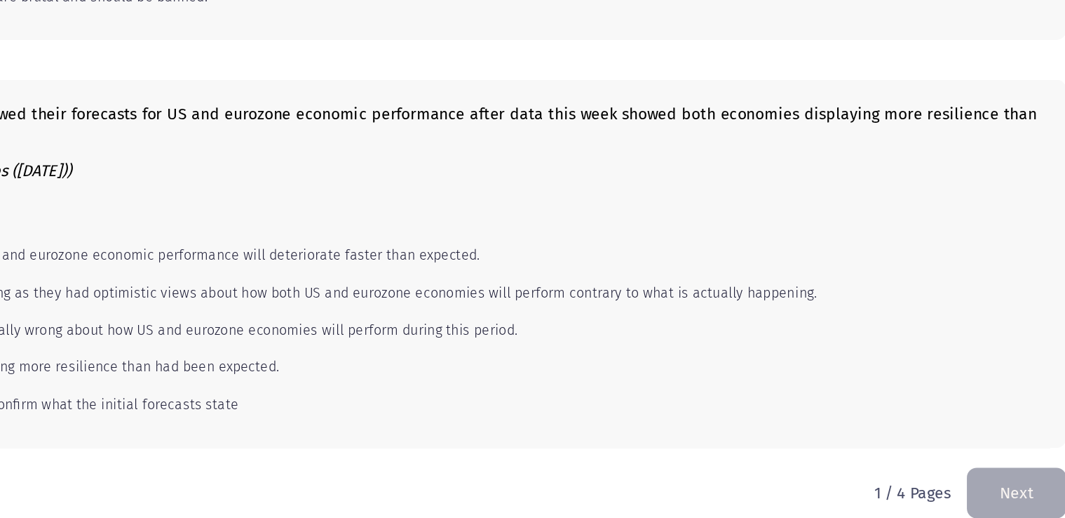
scroll to position [846, 0]
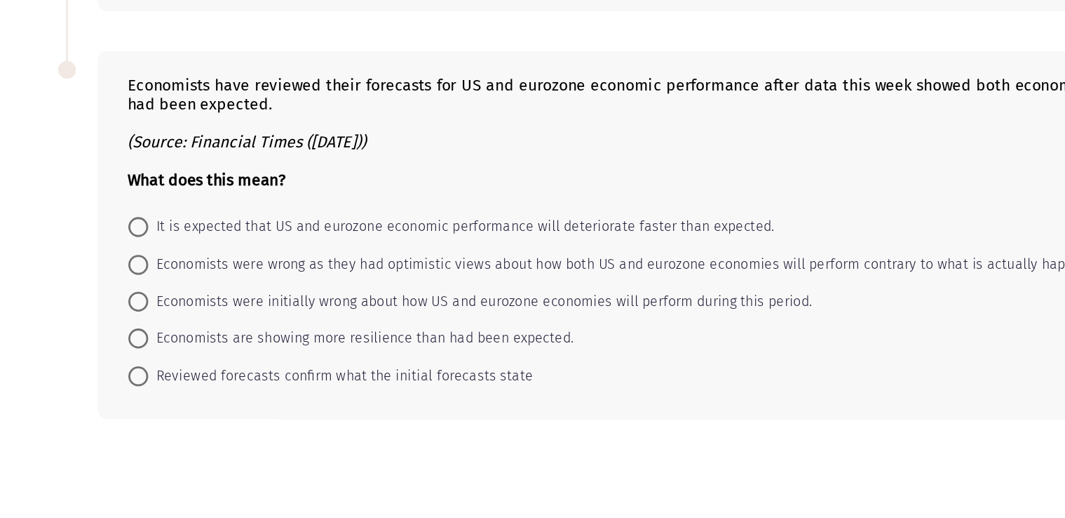
click at [409, 302] on mat-radio-button "It is expected that US and eurozone economic performance will deteriorate faste…" at bounding box center [351, 312] width 474 height 26
drag, startPoint x: 369, startPoint y: 209, endPoint x: 378, endPoint y: 250, distance: 42.4
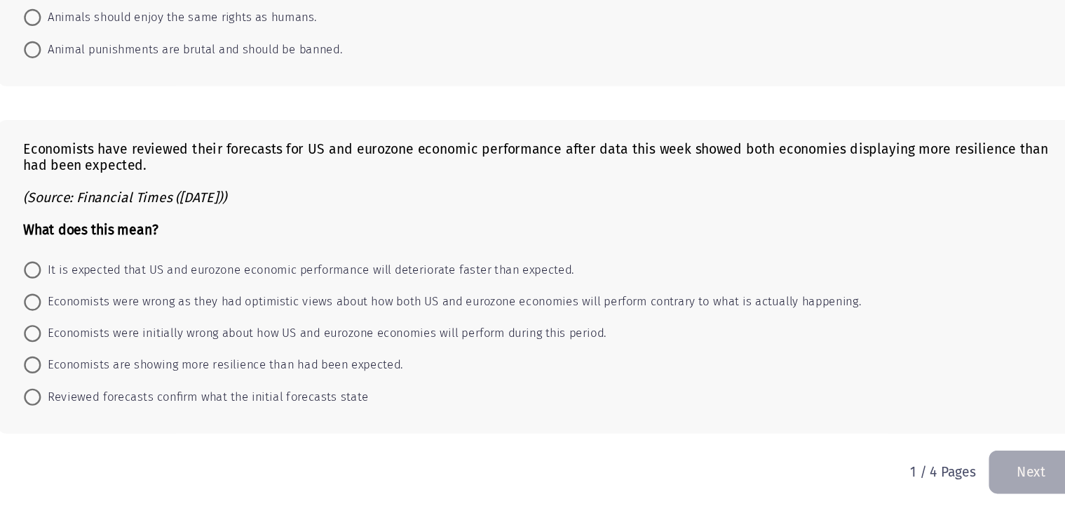
click at [154, 391] on span "Economists are showing more resilience than had been expected." at bounding box center [287, 390] width 300 height 17
click at [137, 391] on input "Economists are showing more resilience than had been expected." at bounding box center [130, 391] width 14 height 14
radio input "true"
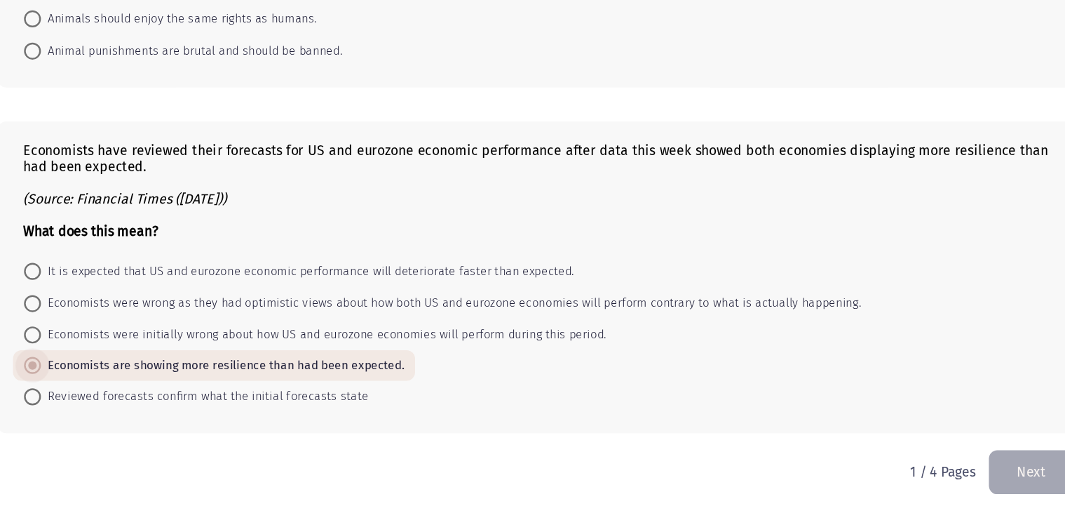
scroll to position [845, 0]
drag, startPoint x: 278, startPoint y: 220, endPoint x: 283, endPoint y: 271, distance: 50.8
click at [283, 271] on div "Economists have reviewed their forecasts for US and eurozone economic performan…" at bounding box center [546, 247] width 849 height 80
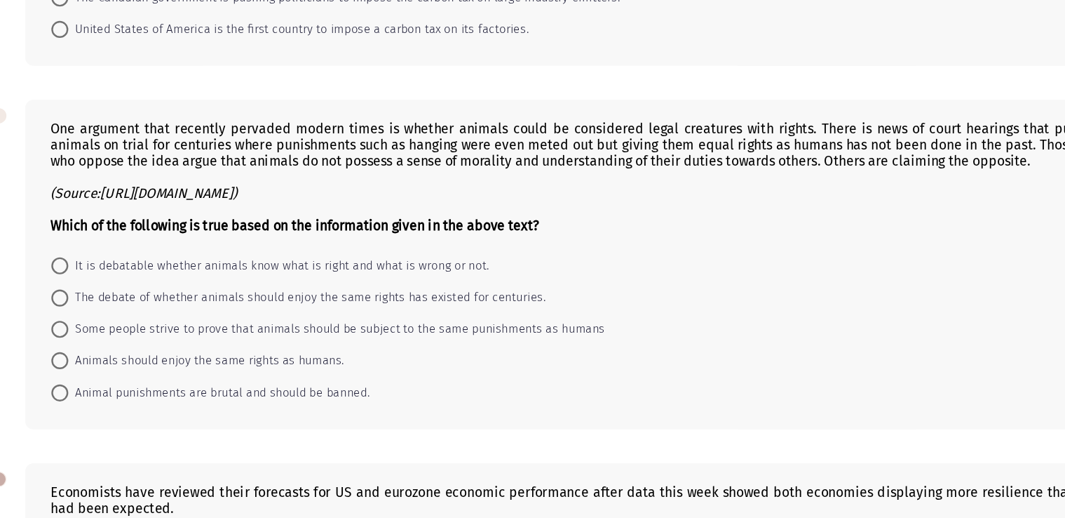
drag, startPoint x: 257, startPoint y: 239, endPoint x: 279, endPoint y: 234, distance: 23.1
click at [283, 236] on div at bounding box center [546, 235] width 849 height 13
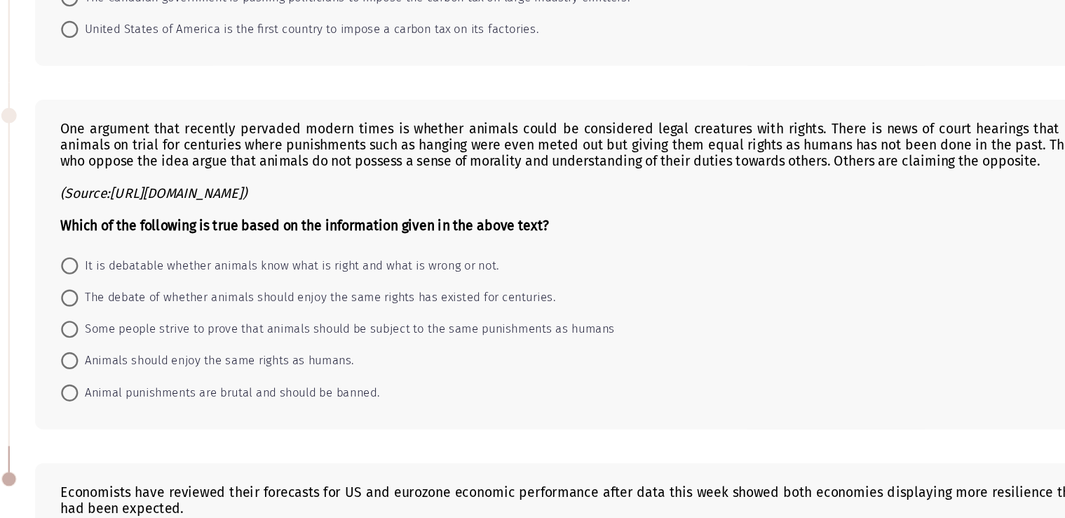
scroll to position [560, 0]
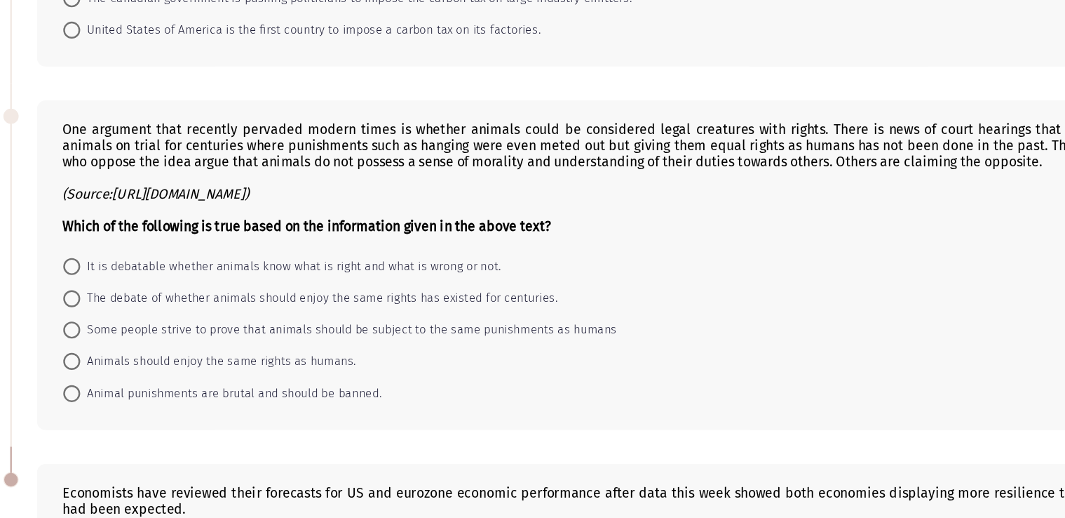
click at [276, 248] on icon "(Source:https://www.onlineschoolscenter.com)" at bounding box center [199, 247] width 154 height 13
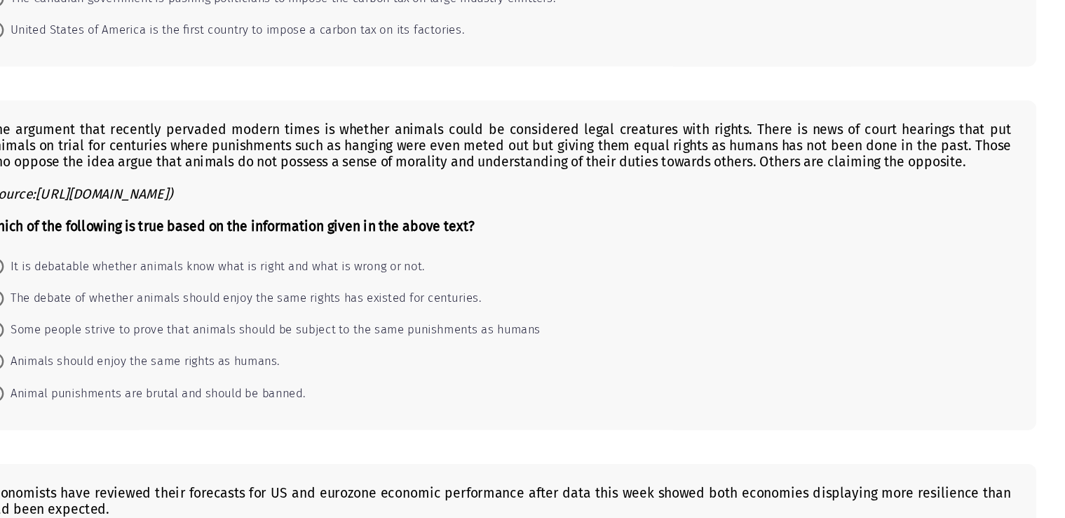
drag, startPoint x: 820, startPoint y: 199, endPoint x: 970, endPoint y: 208, distance: 149.6
click at [970, 208] on div "One argument that recently pervaded modern times is whether animals could be co…" at bounding box center [546, 234] width 849 height 93
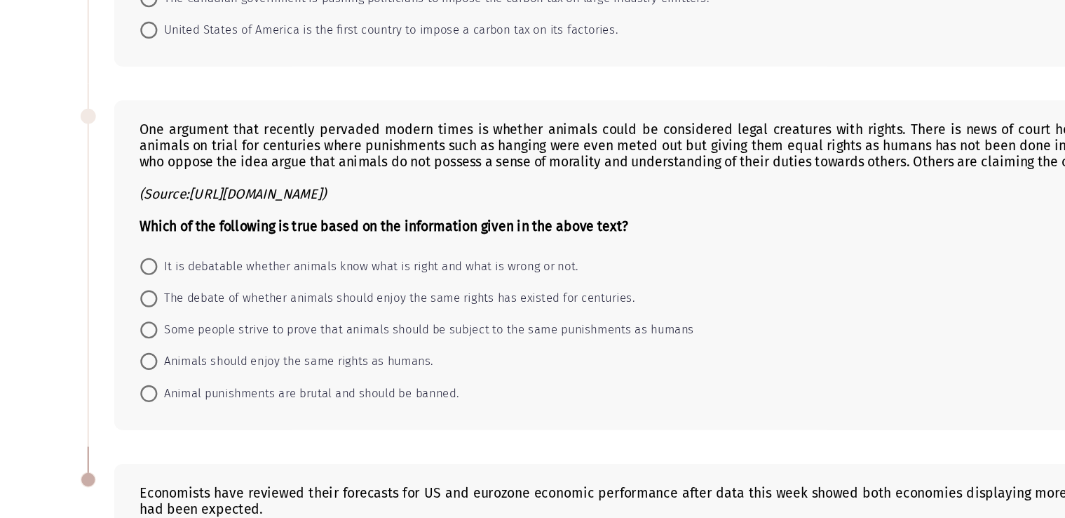
click at [229, 309] on span "It is debatable whether animals know what is right and what is wrong or not." at bounding box center [311, 307] width 349 height 17
click at [137, 309] on input "It is debatable whether animals know what is right and what is wrong or not." at bounding box center [130, 308] width 14 height 14
radio input "true"
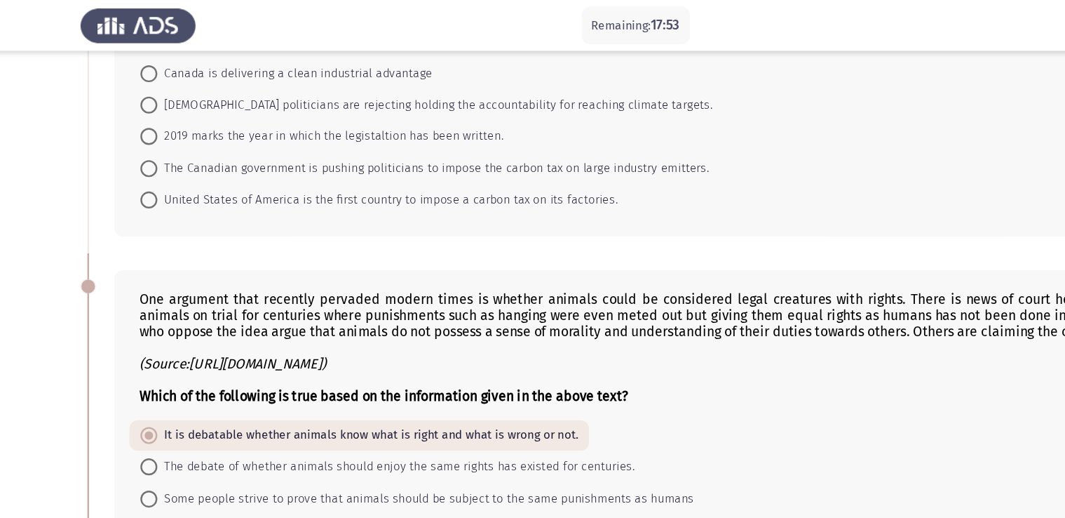
click at [187, 112] on span "2019 marks the year in which the legistaltion has been written." at bounding box center [280, 112] width 287 height 17
click at [137, 112] on input "2019 marks the year in which the legistaltion has been written." at bounding box center [130, 113] width 14 height 14
radio input "true"
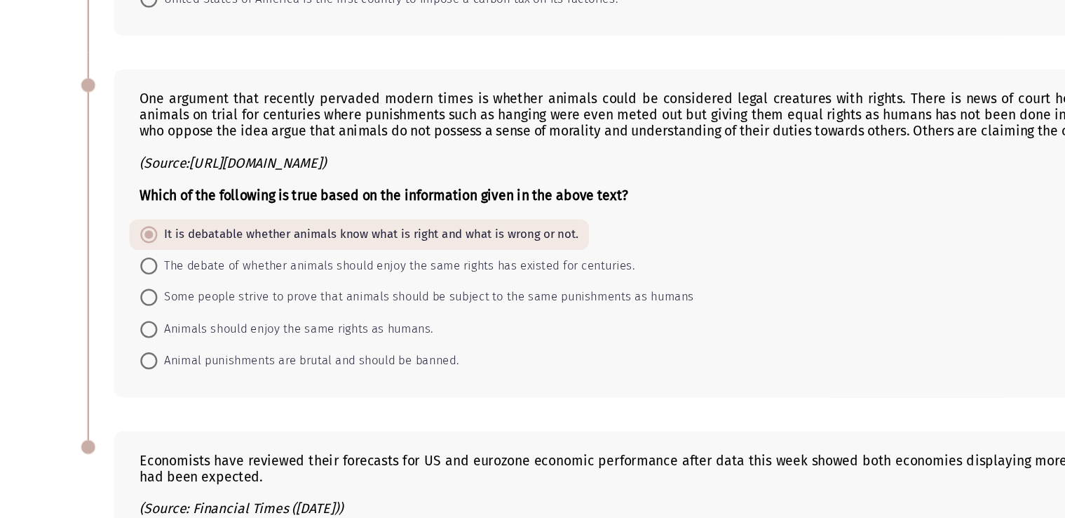
scroll to position [844, 0]
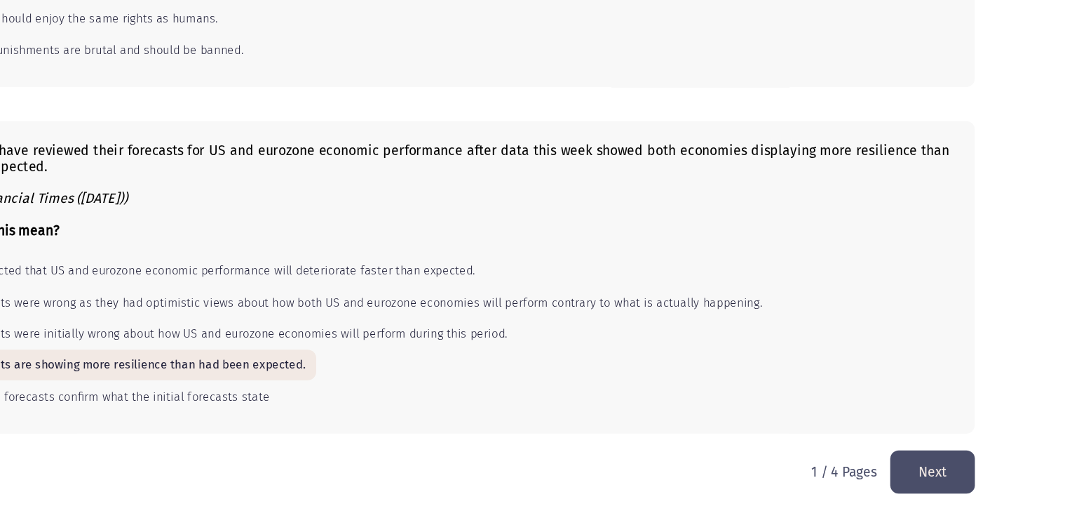
click at [963, 474] on button "Next" at bounding box center [957, 479] width 70 height 36
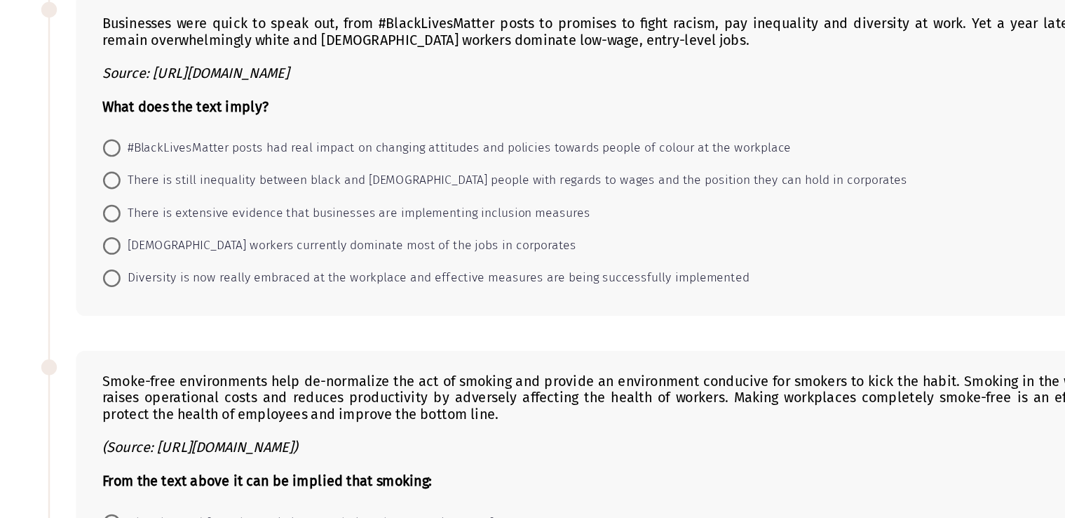
scroll to position [914, 0]
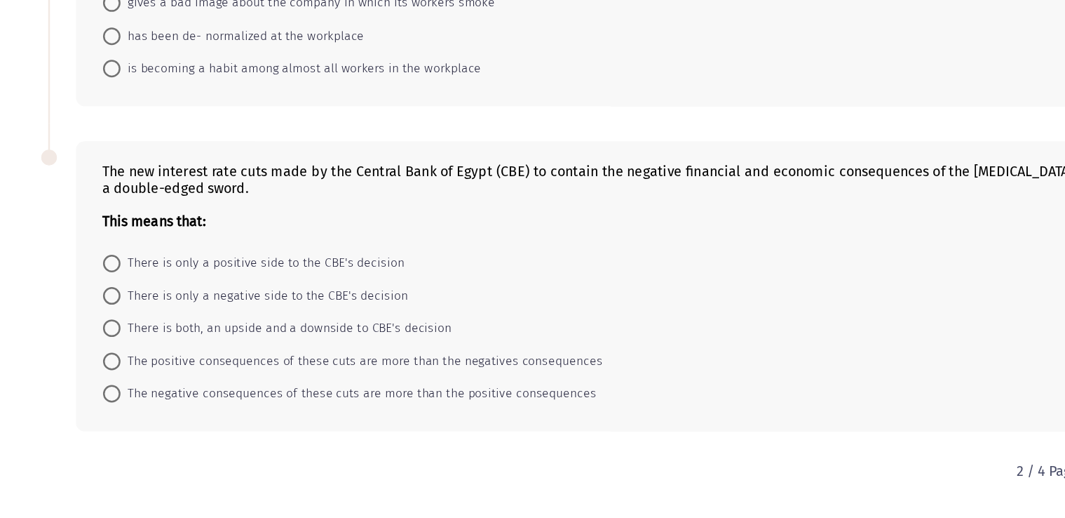
click at [183, 280] on b "This means that:" at bounding box center [163, 278] width 83 height 13
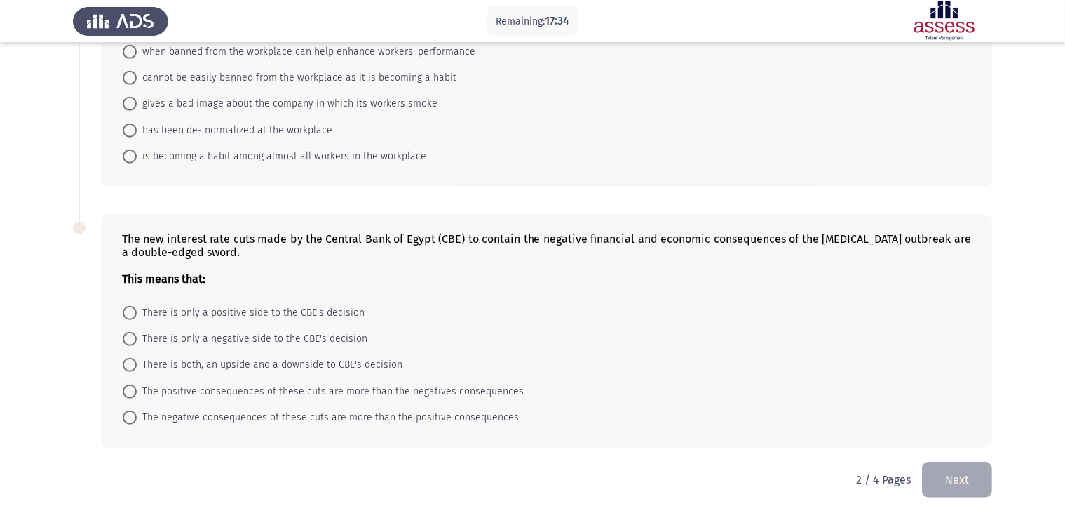
click at [883, 480] on p "2 / 4 Pages" at bounding box center [883, 479] width 55 height 13
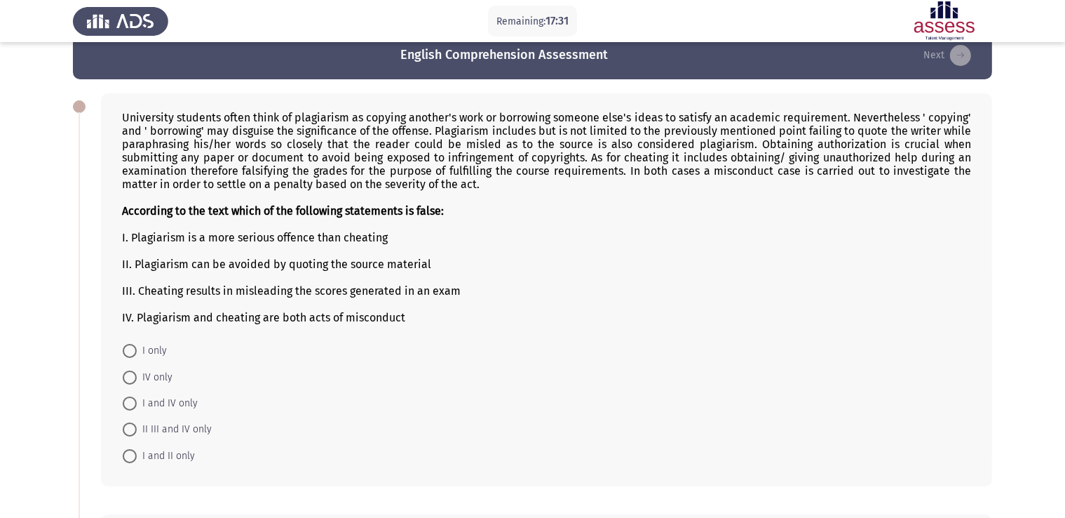
scroll to position [0, 0]
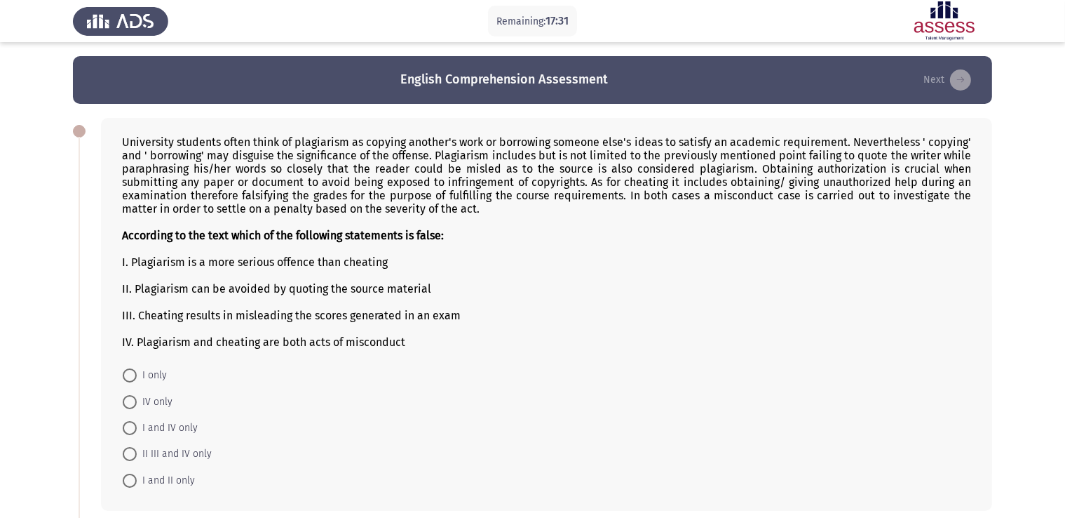
click at [87, 81] on header "English Comprehension Assessment Next" at bounding box center [532, 80] width 919 height 48
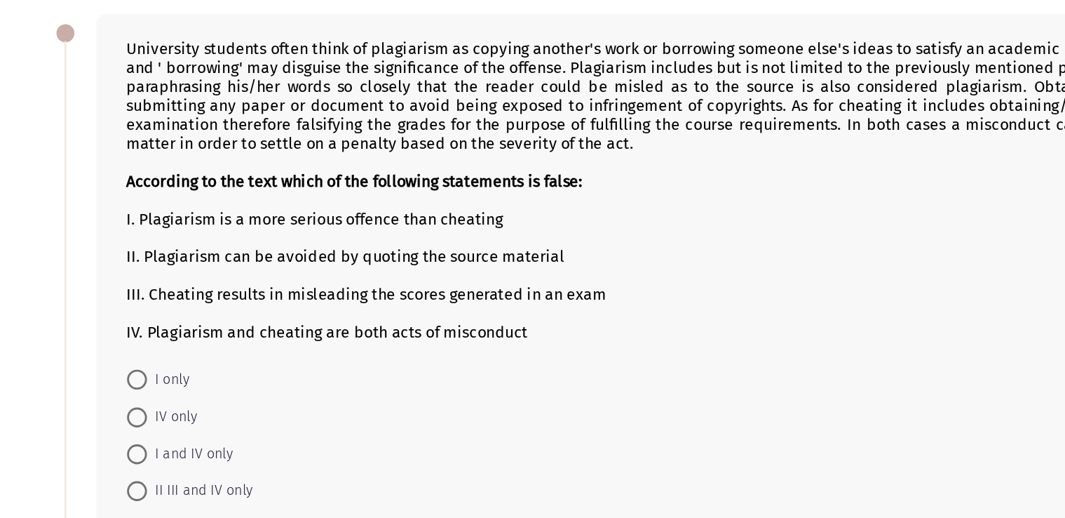
drag, startPoint x: 384, startPoint y: 203, endPoint x: 430, endPoint y: 206, distance: 46.4
click at [428, 206] on div "University students often think of plagiarism as copying another's work or borr…" at bounding box center [546, 241] width 849 height 213
click at [430, 206] on div "University students often think of plagiarism as copying another's work or borr…" at bounding box center [546, 241] width 849 height 213
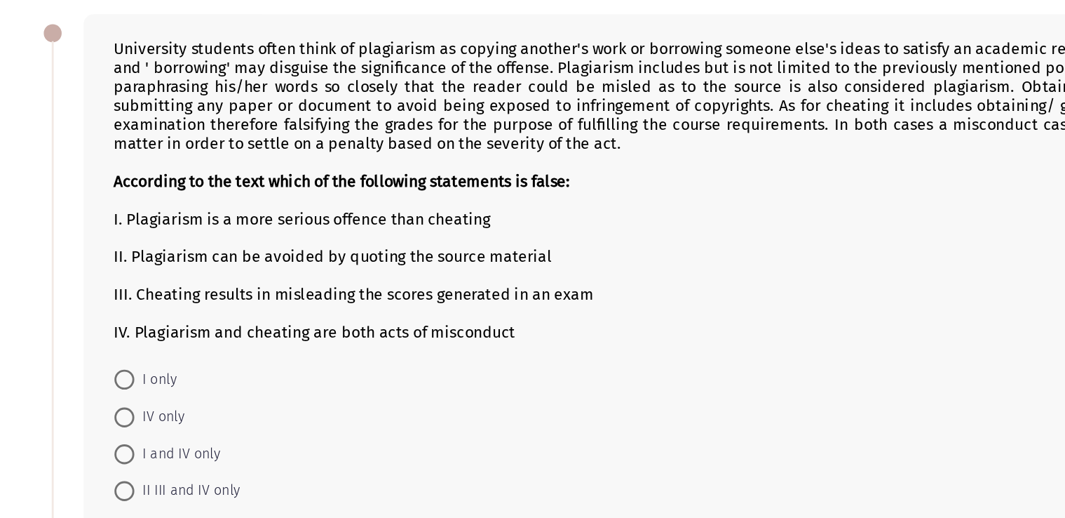
drag, startPoint x: 145, startPoint y: 235, endPoint x: 291, endPoint y: 255, distance: 147.2
click at [291, 255] on div "University students often think of plagiarism as copying another's work or borr…" at bounding box center [546, 241] width 849 height 213
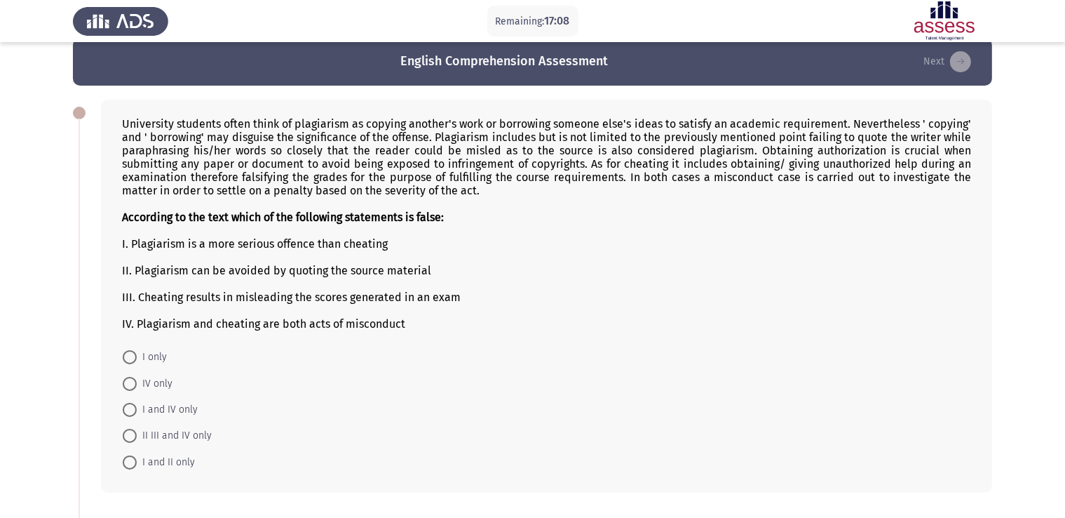
scroll to position [19, 0]
click at [358, 203] on div at bounding box center [546, 202] width 849 height 13
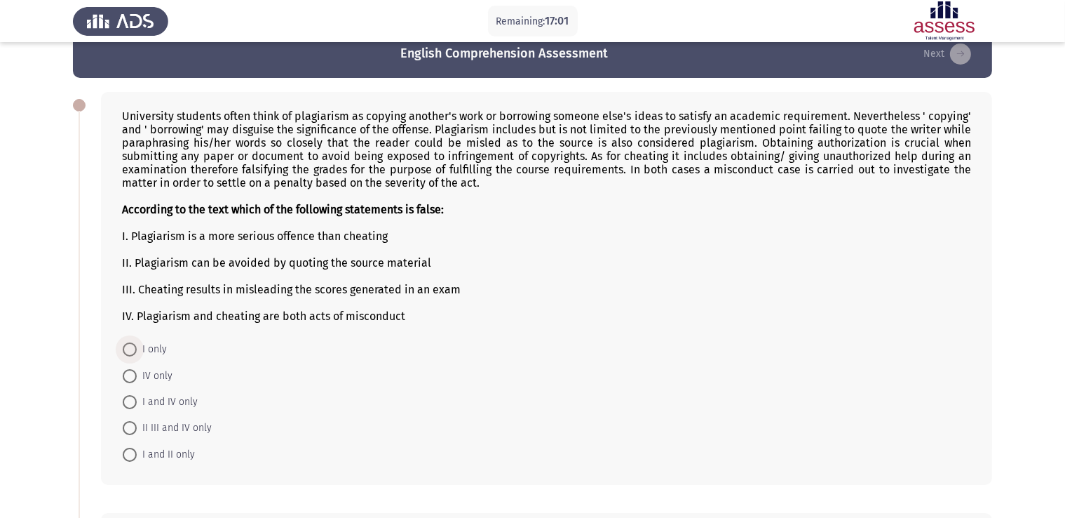
click at [142, 351] on span "I only" at bounding box center [152, 349] width 30 height 17
click at [137, 351] on input "I only" at bounding box center [130, 349] width 14 height 14
radio input "true"
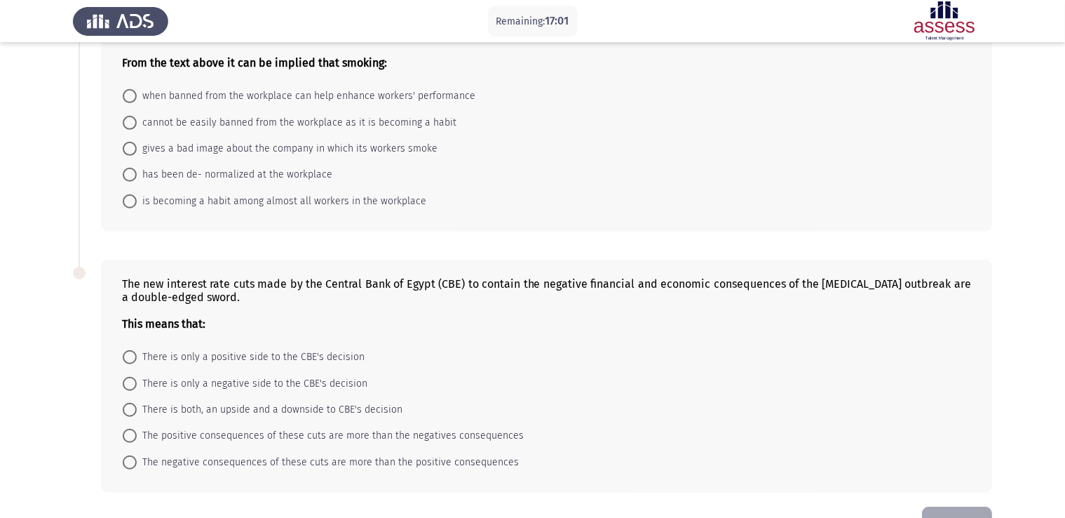
scroll to position [913, 0]
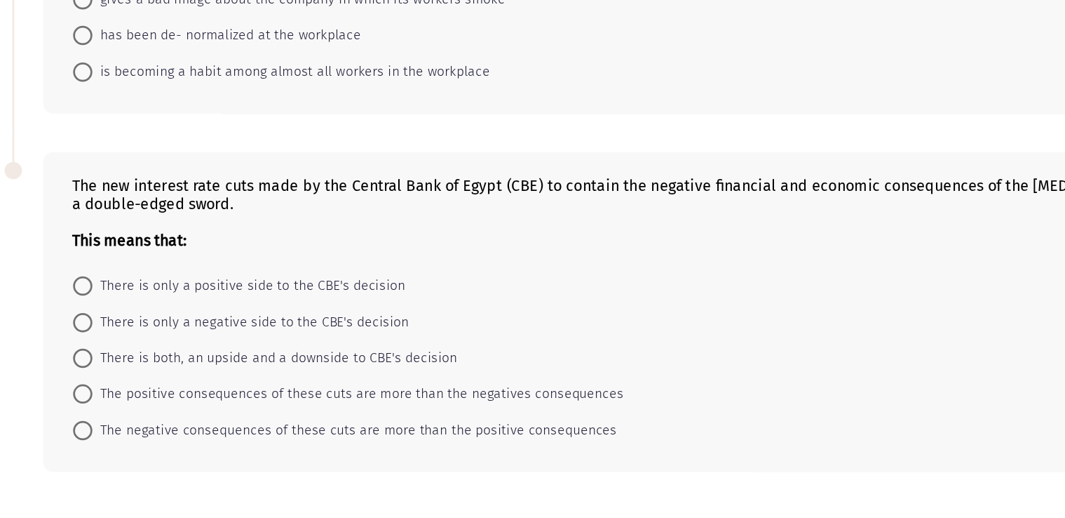
click at [268, 267] on div at bounding box center [546, 265] width 849 height 13
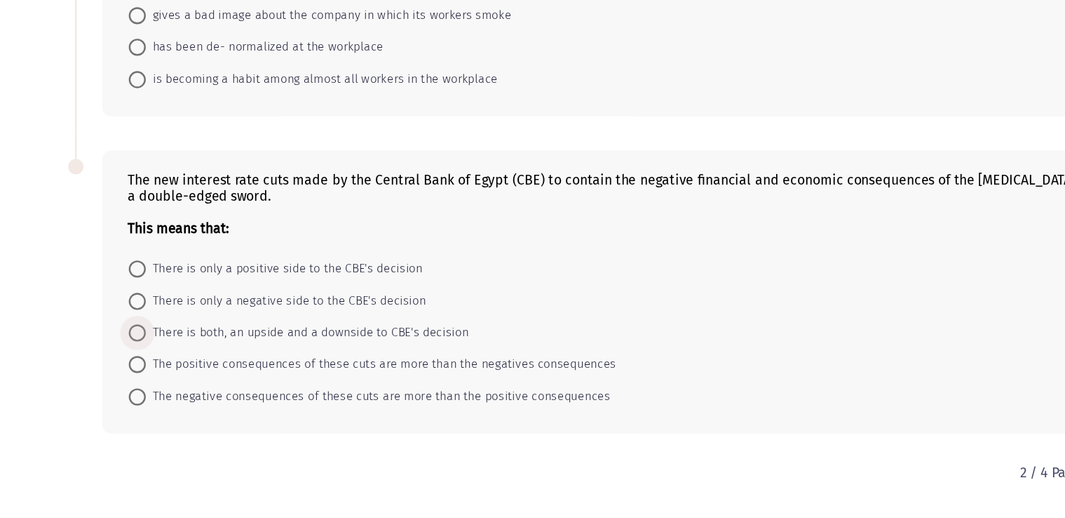
click at [353, 367] on span "There is both, an upside and a downside to CBE's decision" at bounding box center [270, 364] width 266 height 17
click at [137, 367] on input "There is both, an upside and a downside to CBE's decision" at bounding box center [130, 365] width 14 height 14
radio input "true"
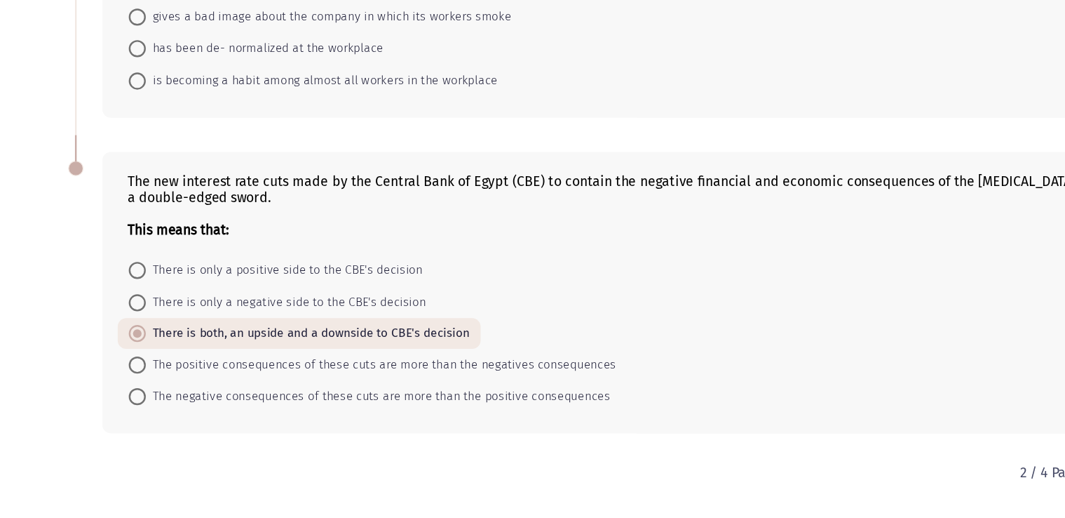
click at [345, 205] on div "The new interest rate cuts made by the Central Bank of Egypt (CBE) to contain t…" at bounding box center [532, 331] width 919 height 259
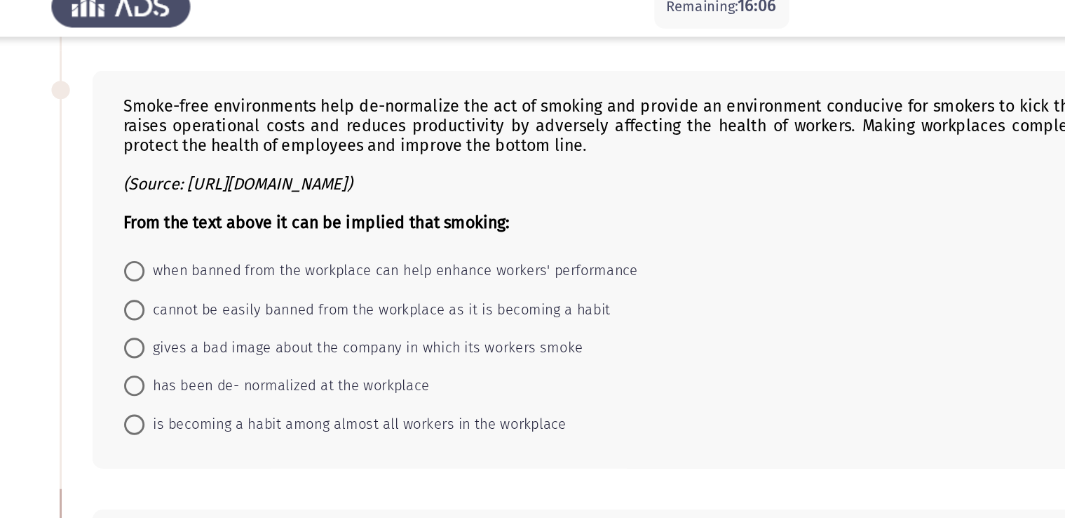
scroll to position [759, 0]
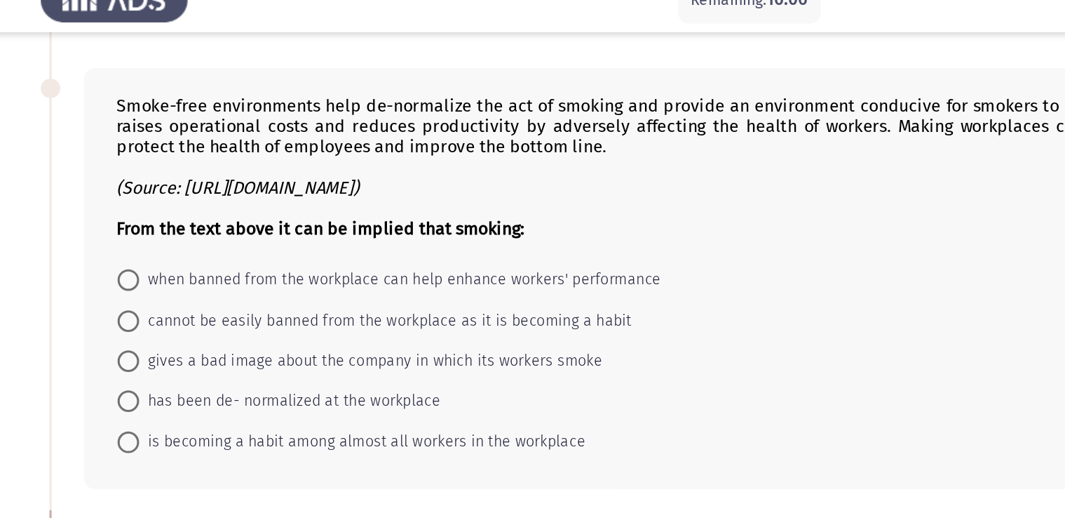
click at [203, 93] on div "Smoke-free environments help de-normalize the act of smoking and provide an env…" at bounding box center [546, 129] width 849 height 93
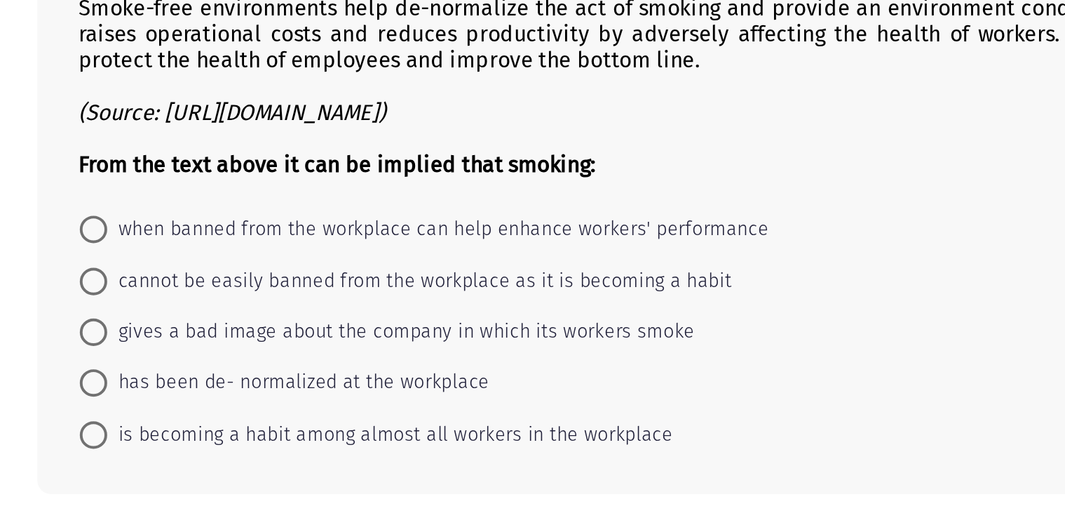
click at [267, 206] on span "when banned from the workplace can help enhance workers' performance" at bounding box center [306, 202] width 339 height 17
click at [137, 206] on input "when banned from the workplace can help enhance workers' performance" at bounding box center [130, 203] width 14 height 14
radio input "true"
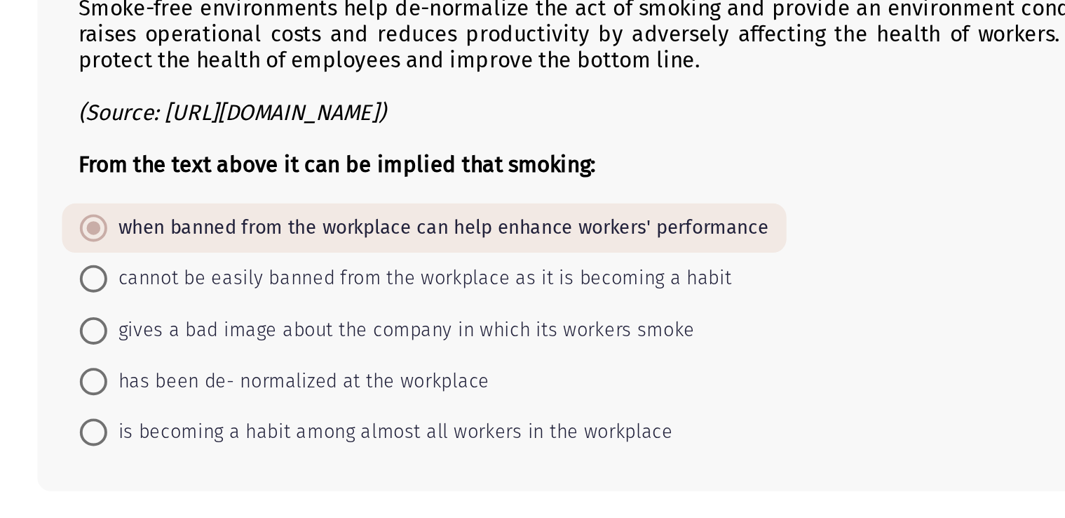
click at [231, 168] on b "From the text above it can be implied that smoking:" at bounding box center [254, 169] width 265 height 13
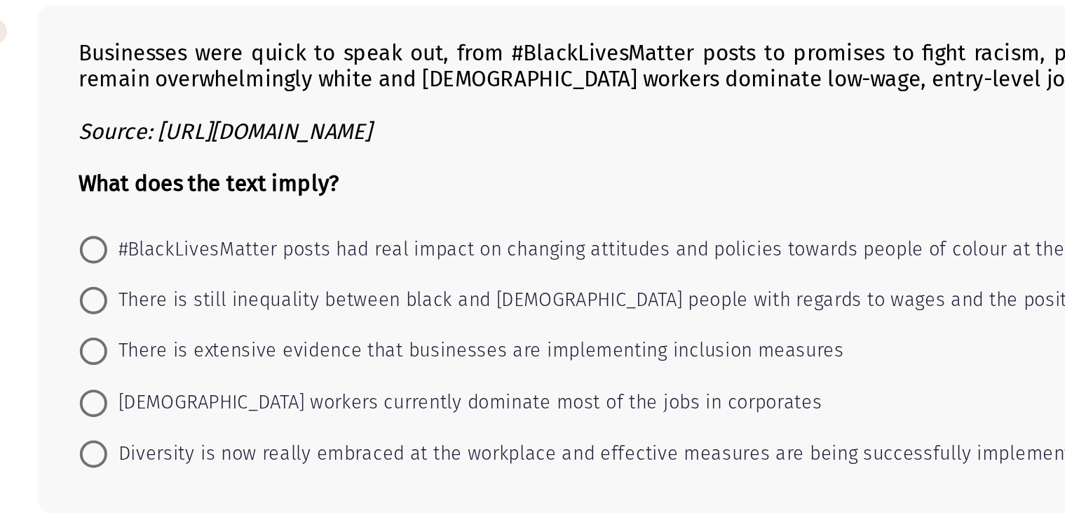
scroll to position [459, 0]
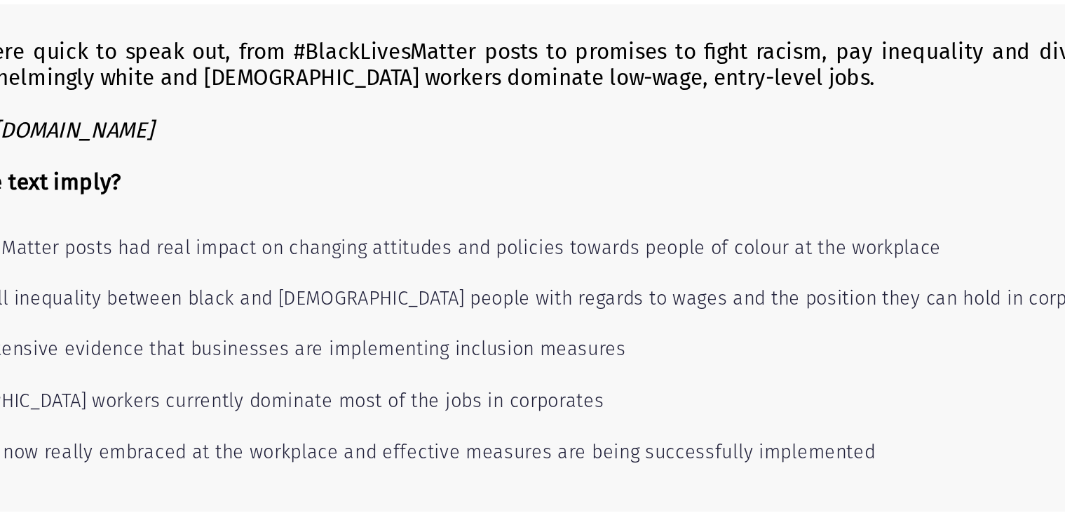
drag, startPoint x: 419, startPoint y: 100, endPoint x: 496, endPoint y: 129, distance: 82.3
click at [496, 129] on div "Businesses were quick to speak out, from #BlackLivesMatter posts to promises to…" at bounding box center [546, 136] width 849 height 80
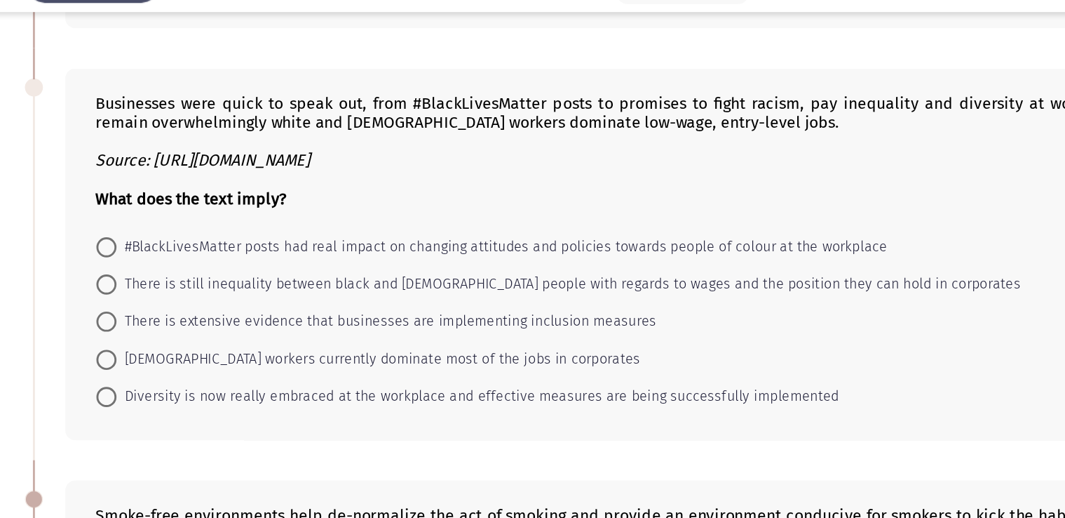
scroll to position [456, 0]
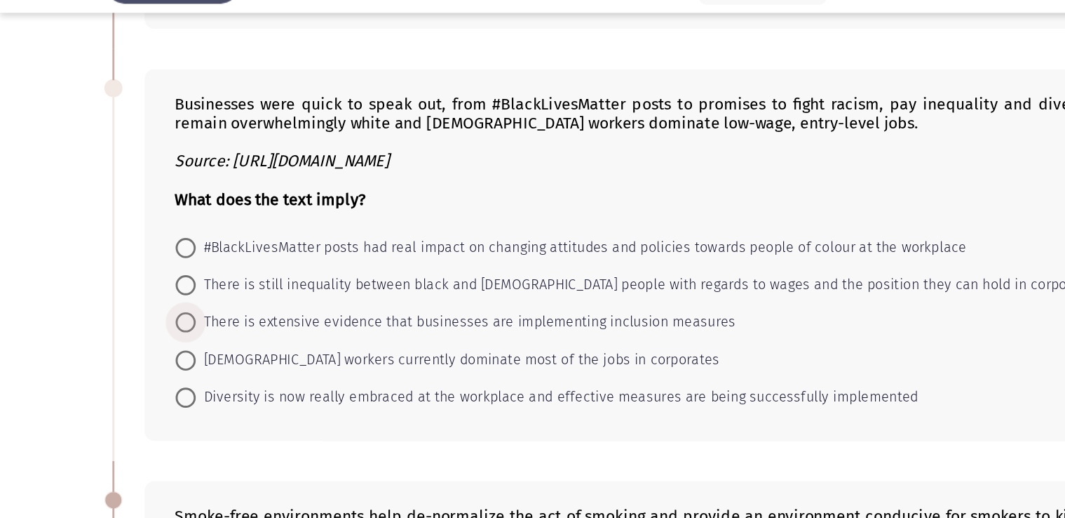
click at [205, 264] on span "There is extensive evidence that businesses are implementing inclusion measures" at bounding box center [325, 258] width 377 height 17
click at [137, 264] on input "There is extensive evidence that businesses are implementing inclusion measures" at bounding box center [130, 258] width 14 height 14
radio input "true"
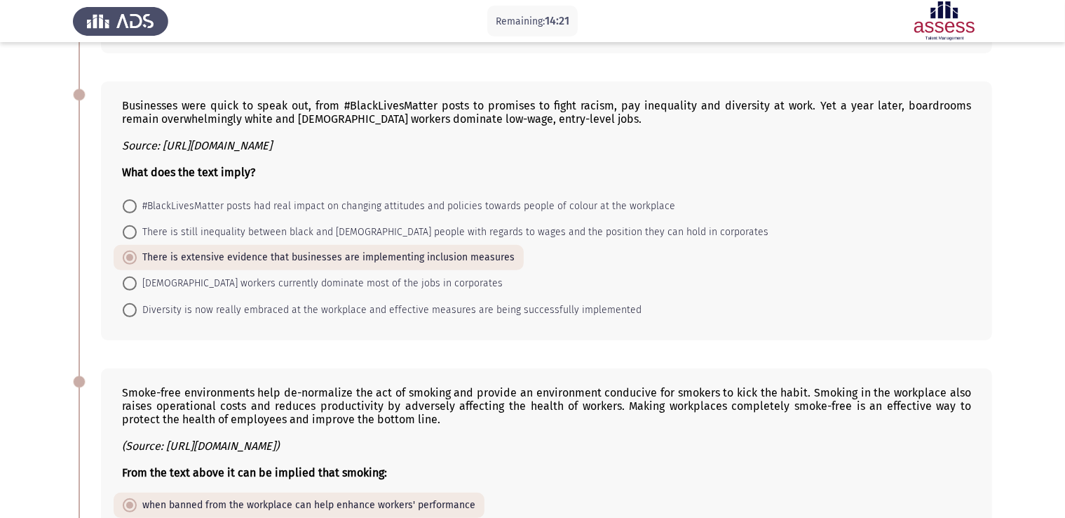
click at [432, 149] on div "Source: https://www.bbc.com/news/business-57287362" at bounding box center [546, 145] width 849 height 13
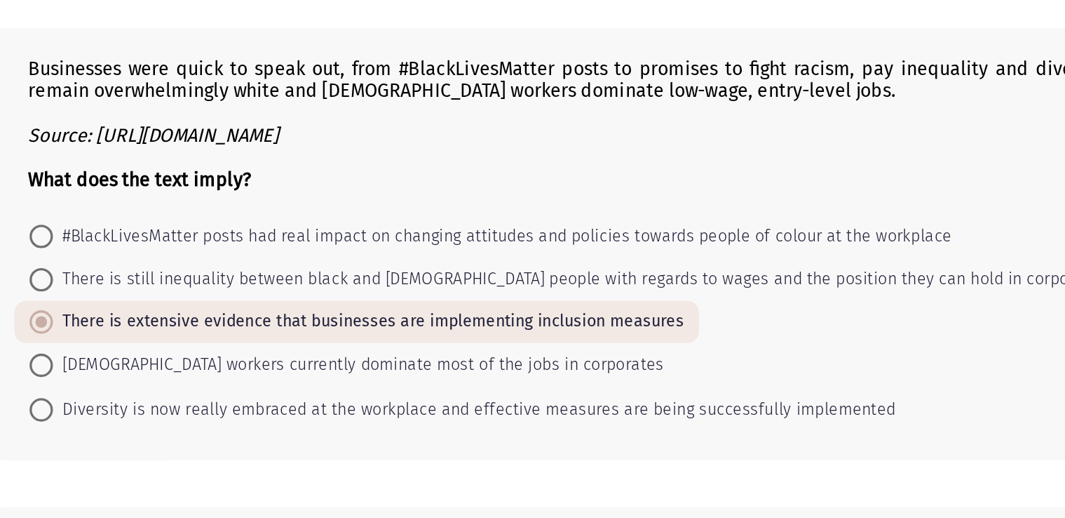
drag, startPoint x: 266, startPoint y: 130, endPoint x: 305, endPoint y: 133, distance: 38.7
click at [305, 133] on div at bounding box center [546, 132] width 849 height 13
drag, startPoint x: 353, startPoint y: 131, endPoint x: 363, endPoint y: 130, distance: 9.1
click at [363, 130] on div at bounding box center [546, 132] width 849 height 13
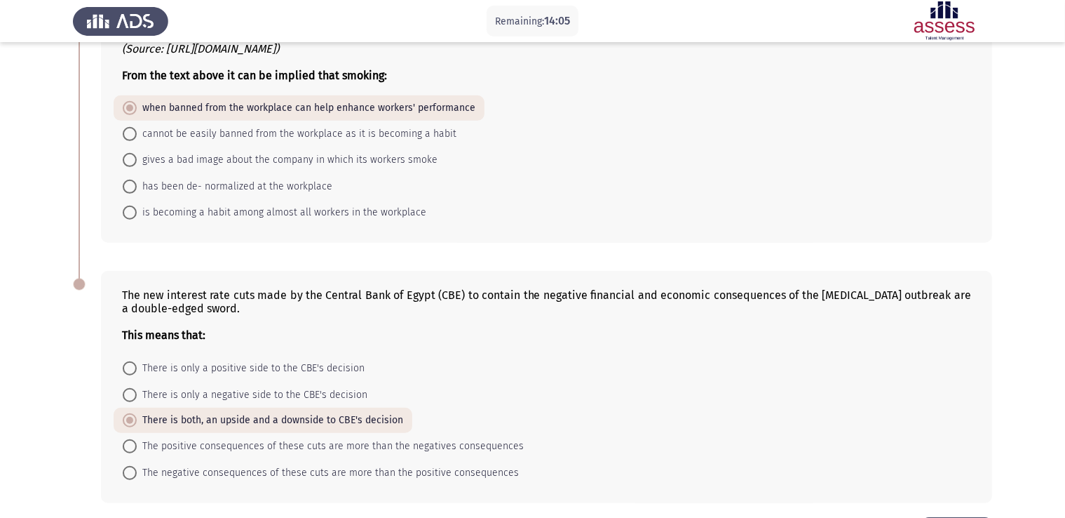
scroll to position [911, 0]
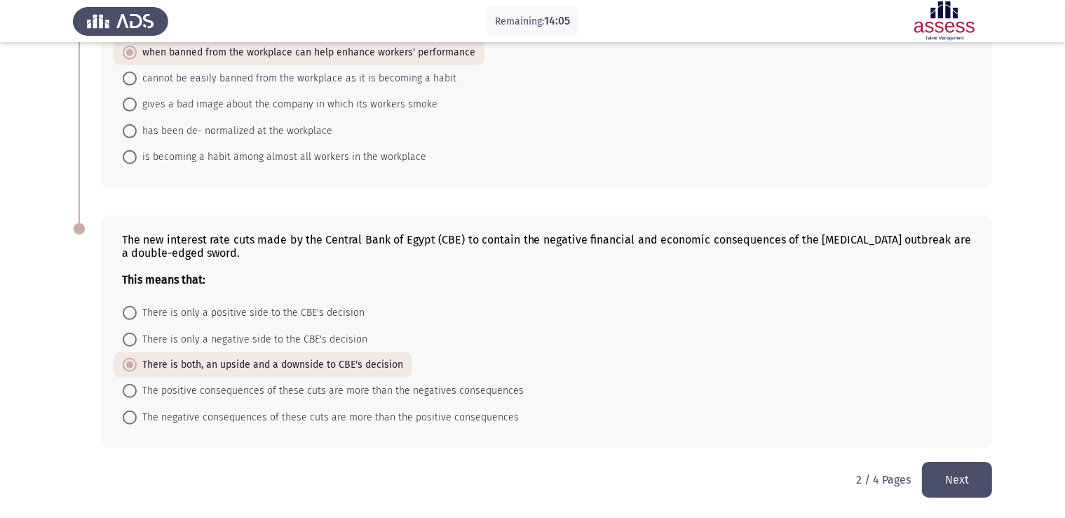
click at [944, 474] on button "Next" at bounding box center [957, 479] width 70 height 36
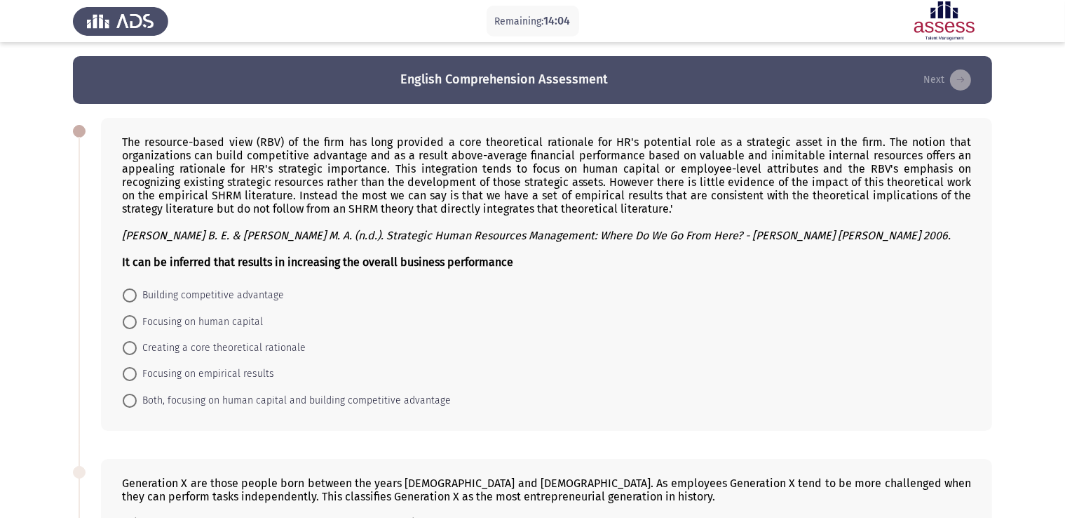
click at [340, 153] on div "The resource-based view (RBV) of the firm has long provided a core theoretical …" at bounding box center [546, 201] width 849 height 133
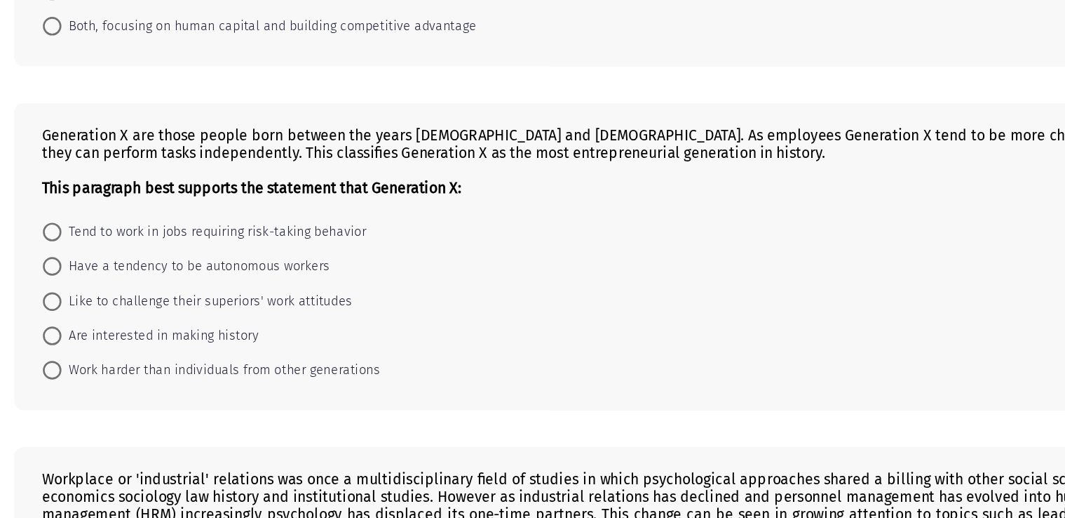
click at [276, 169] on div "Generation X are those people born between the years 1965 and 1981. As employee…" at bounding box center [546, 170] width 849 height 53
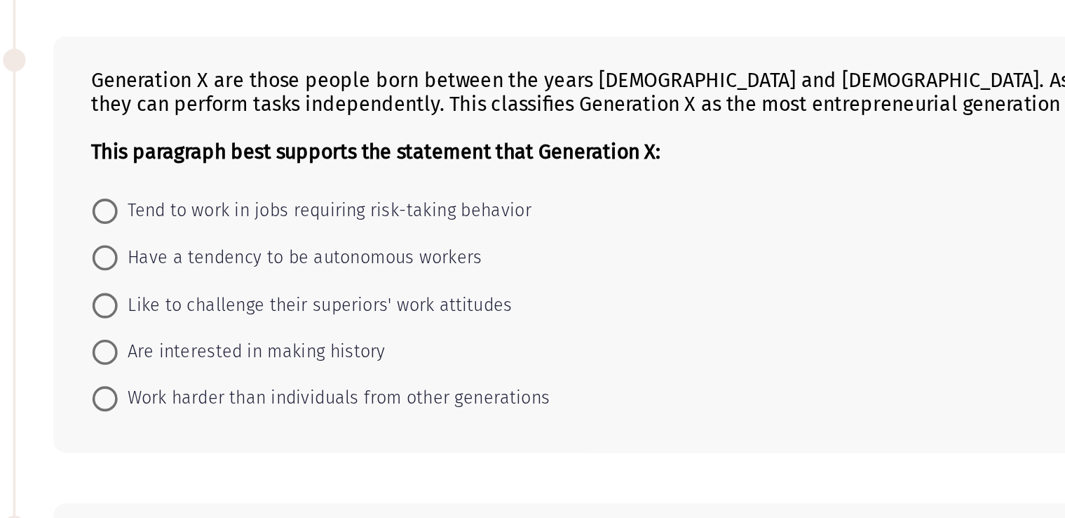
scroll to position [332, 0]
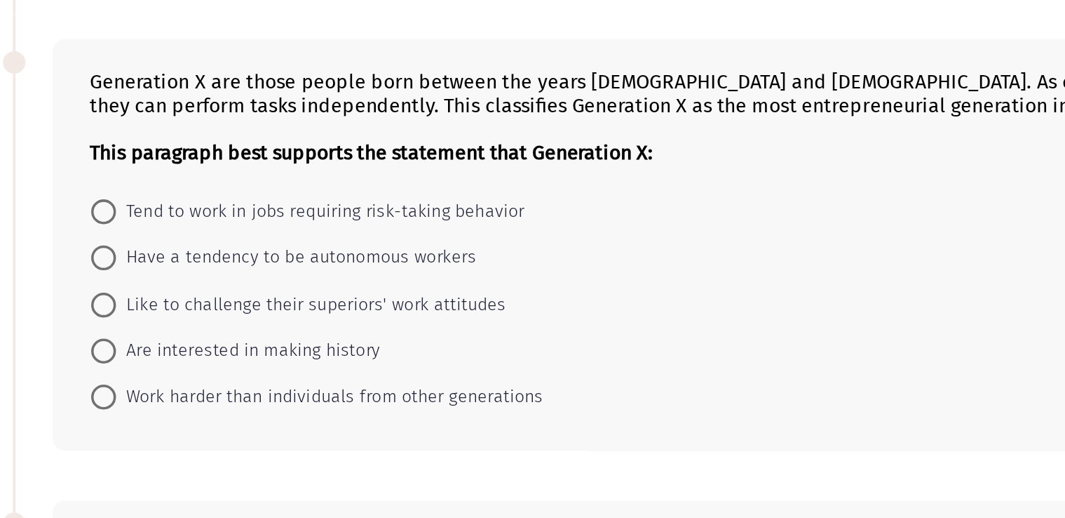
drag, startPoint x: 161, startPoint y: 253, endPoint x: 210, endPoint y: 281, distance: 56.5
click at [210, 210] on mat-radio-group "Tend to work in jobs requiring risk-taking behavior Have a tendency to be auton…" at bounding box center [543, 210] width 858 height 0
drag, startPoint x: 187, startPoint y: 269, endPoint x: 213, endPoint y: 346, distance: 82.1
click at [213, 346] on div "Generation X are those people born between the years 1965 and 1981. As employee…" at bounding box center [546, 242] width 891 height 233
click at [299, 251] on span "Have a tendency to be autonomous workers" at bounding box center [238, 249] width 203 height 17
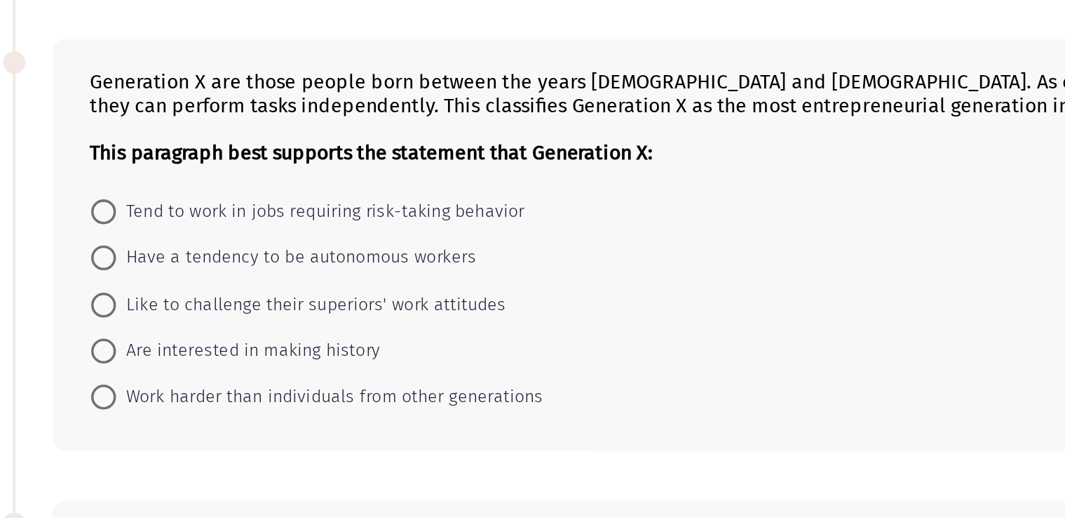
click at [137, 251] on input "Have a tendency to be autonomous workers" at bounding box center [130, 250] width 14 height 14
radio input "true"
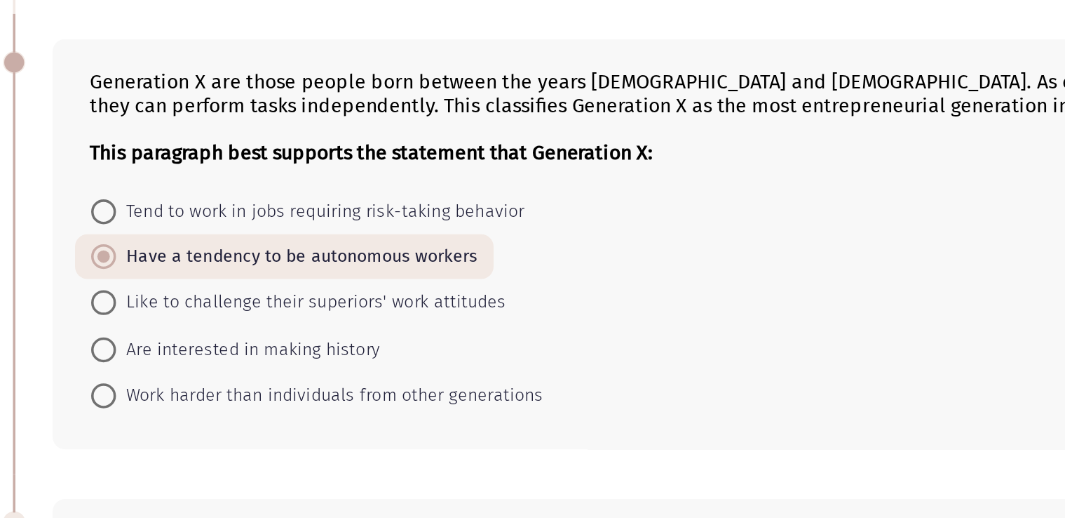
click at [361, 189] on b "This paragraph best supports the statement that Generation X:" at bounding box center [281, 190] width 318 height 13
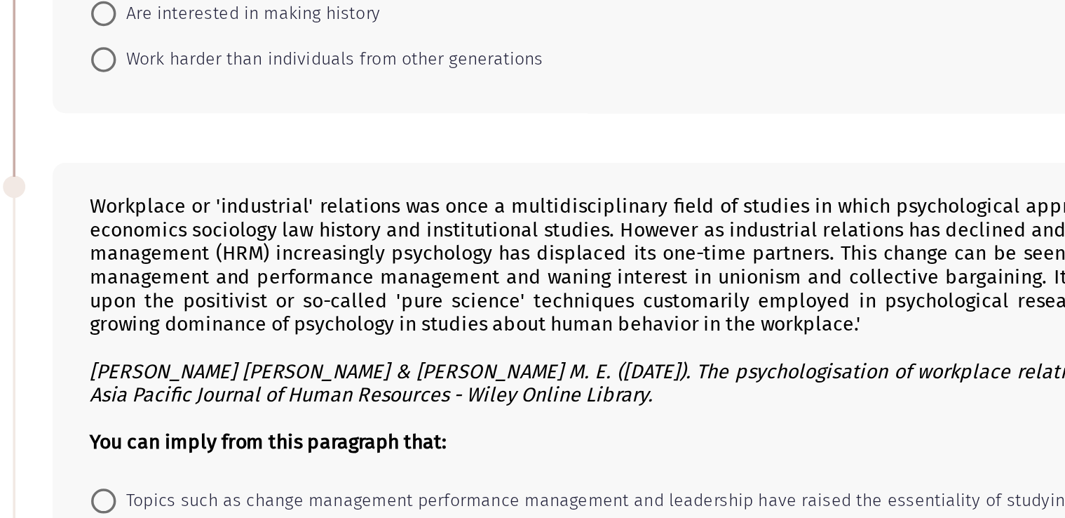
scroll to position [415, 0]
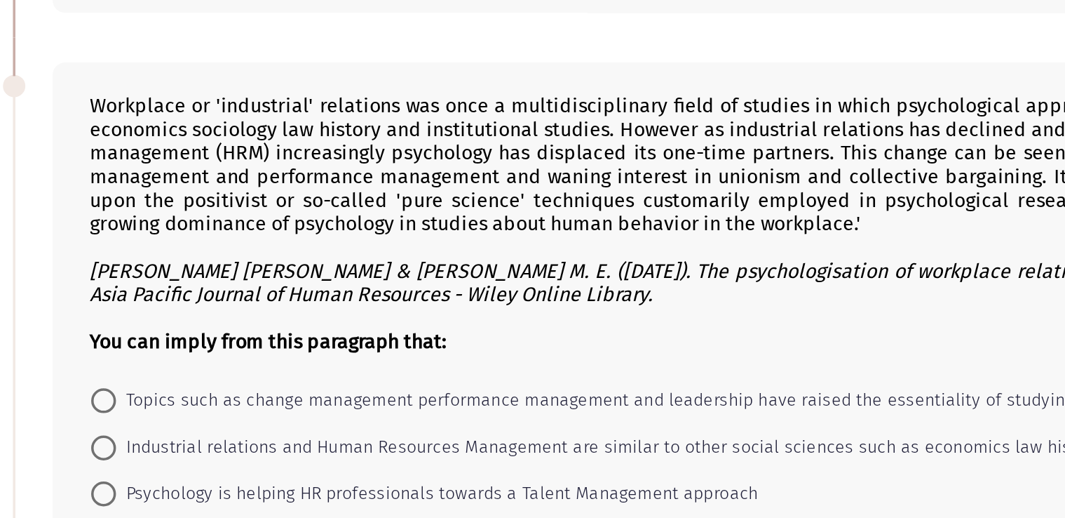
drag, startPoint x: 140, startPoint y: 320, endPoint x: 156, endPoint y: 327, distance: 17.6
click at [156, 327] on div "Workplace or 'industrial' relations was once a multidisciplinary field of studi…" at bounding box center [546, 351] width 849 height 147
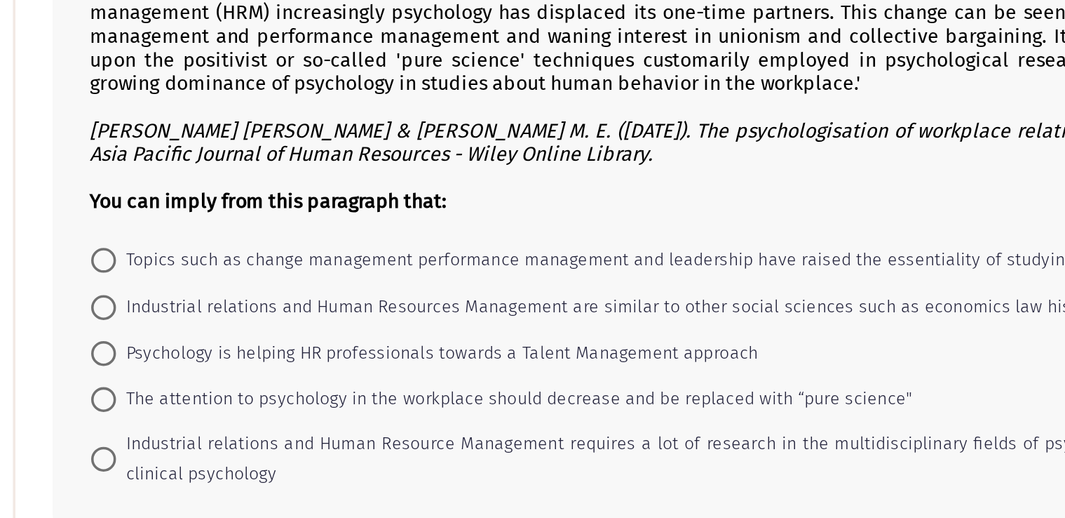
click at [177, 374] on span "Topics such as change management performance management and leadership have rai…" at bounding box center [492, 371] width 711 height 17
click at [137, 374] on input "Topics such as change management performance management and leadership have rai…" at bounding box center [130, 372] width 14 height 14
radio input "true"
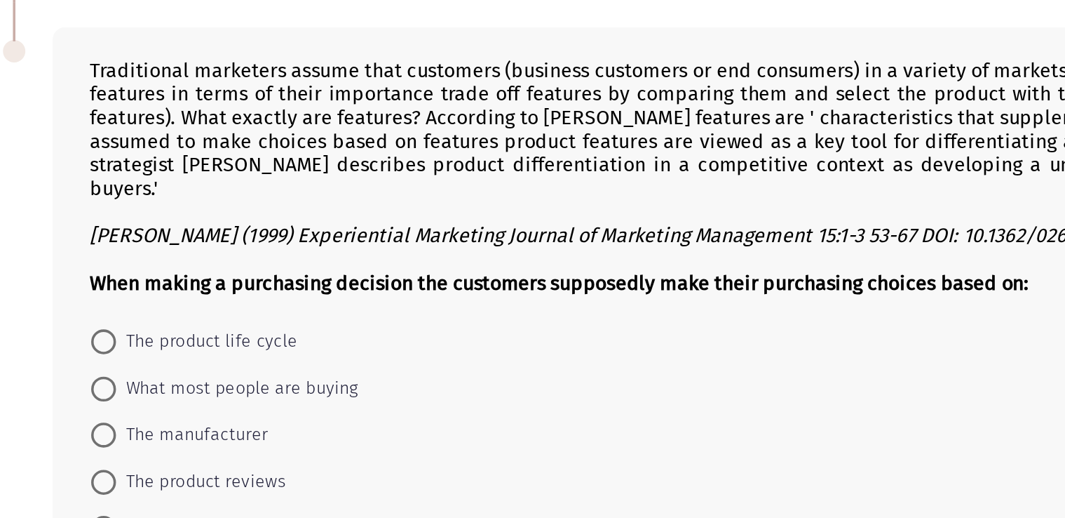
scroll to position [896, 0]
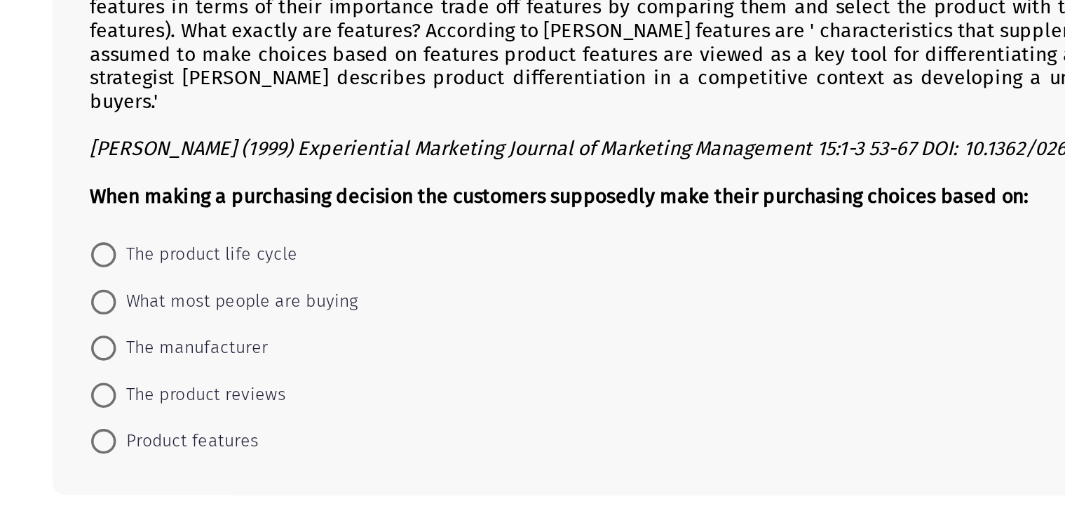
click at [182, 366] on span "The product life cycle" at bounding box center [188, 368] width 102 height 17
click at [137, 366] on input "The product life cycle" at bounding box center [130, 369] width 14 height 14
radio input "true"
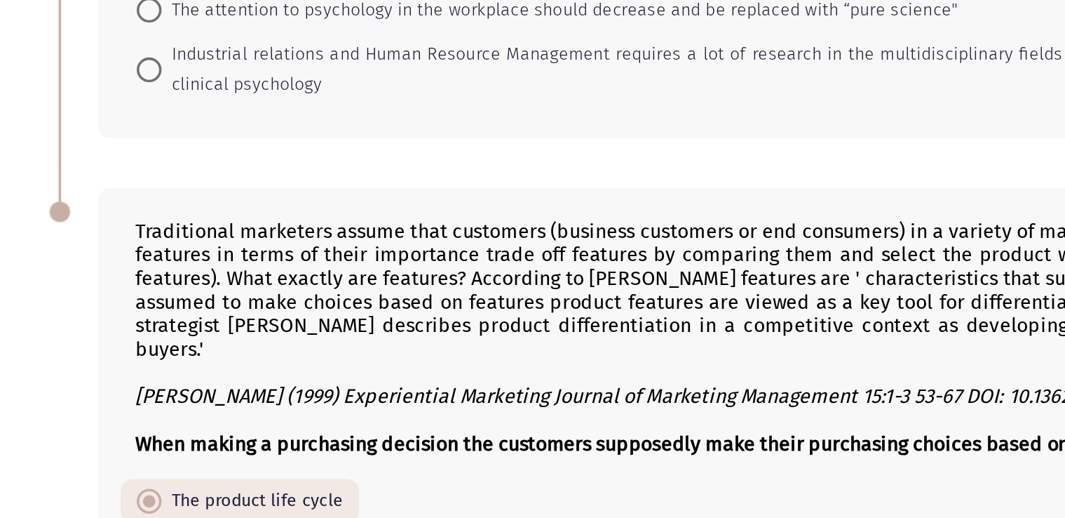
click at [162, 224] on div "Traditional marketers assume that customers (business customers or end consumer…" at bounding box center [546, 275] width 849 height 133
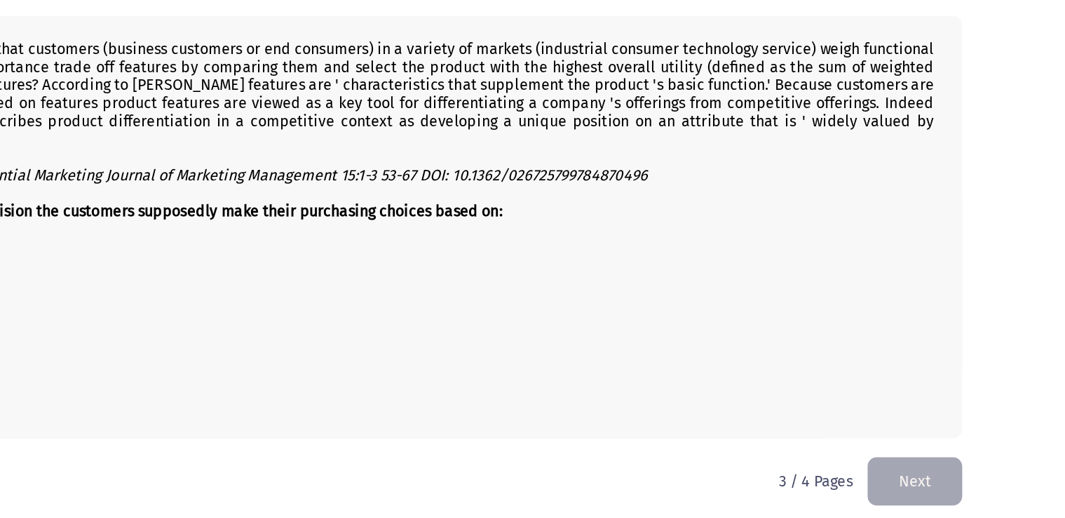
scroll to position [941, 0]
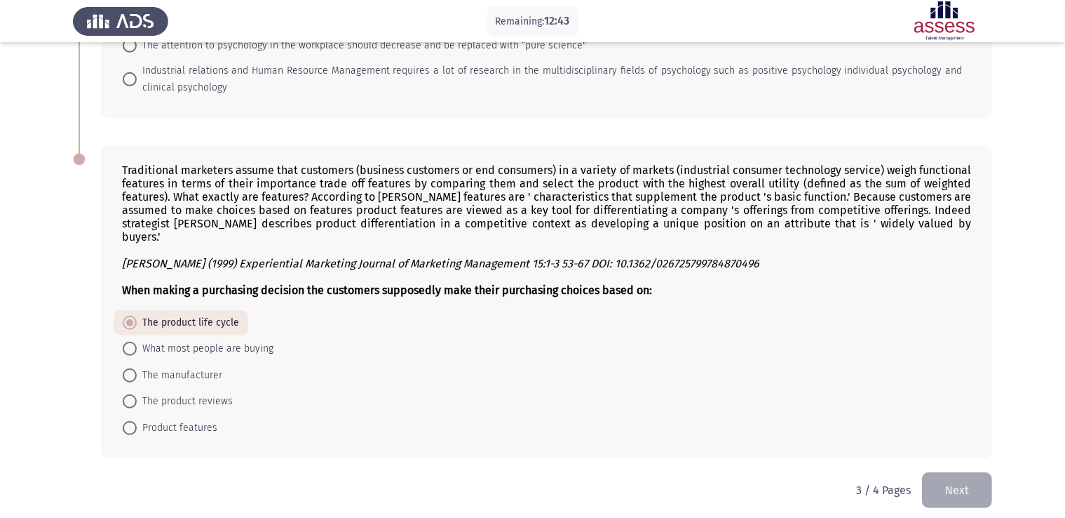
click at [948, 475] on button "Next" at bounding box center [957, 490] width 70 height 36
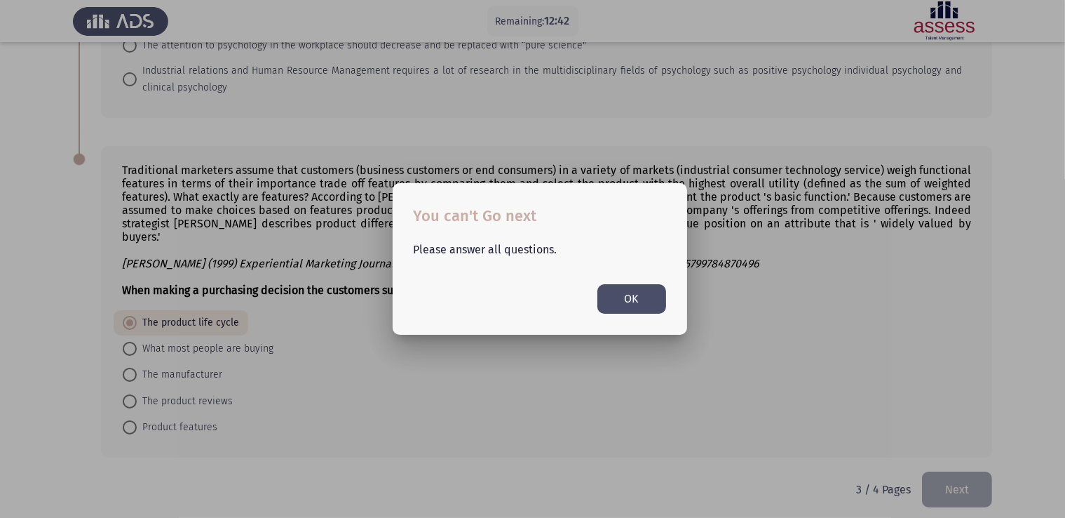
click at [601, 276] on div "Please answer all questions. OK" at bounding box center [540, 271] width 286 height 85
click at [614, 295] on button "OK" at bounding box center [631, 298] width 69 height 29
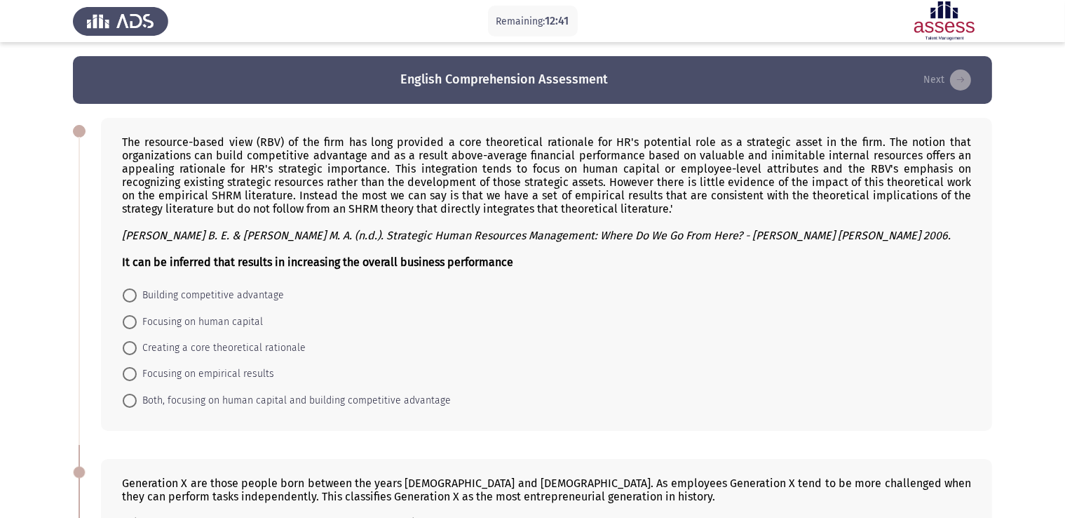
click at [137, 305] on mat-radio-button "Building competitive advantage" at bounding box center [204, 295] width 180 height 26
click at [131, 296] on span at bounding box center [130, 295] width 14 height 14
click at [131, 296] on input "Building competitive advantage" at bounding box center [130, 295] width 14 height 14
radio input "true"
click at [158, 249] on div at bounding box center [546, 248] width 849 height 13
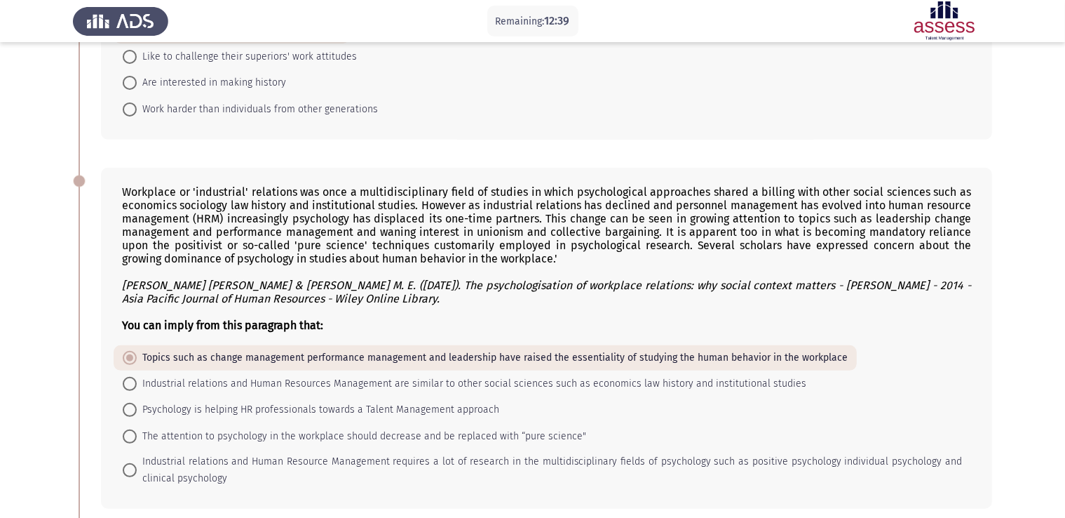
scroll to position [940, 0]
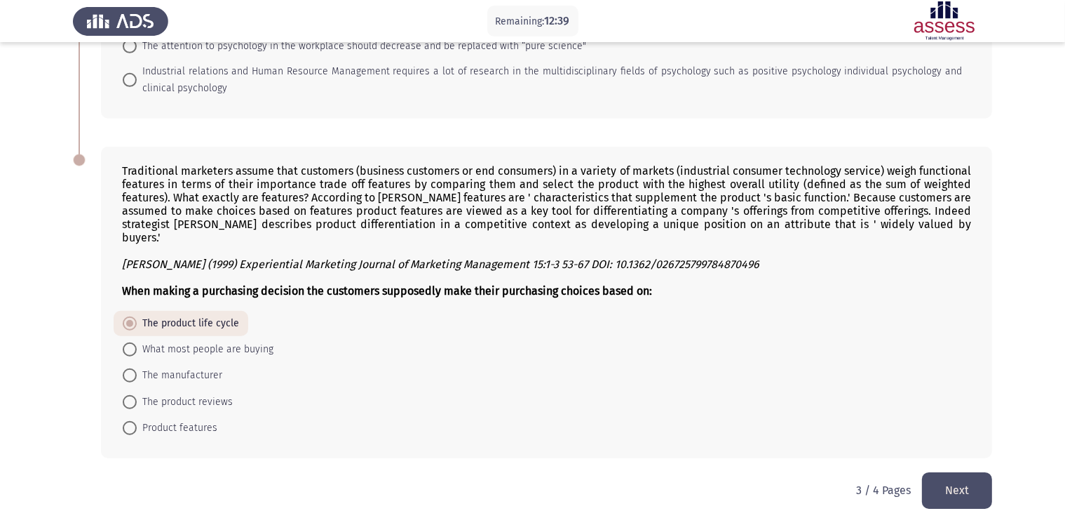
drag, startPoint x: 1027, startPoint y: 508, endPoint x: 962, endPoint y: 475, distance: 72.4
click at [962, 475] on button "Next" at bounding box center [957, 490] width 70 height 36
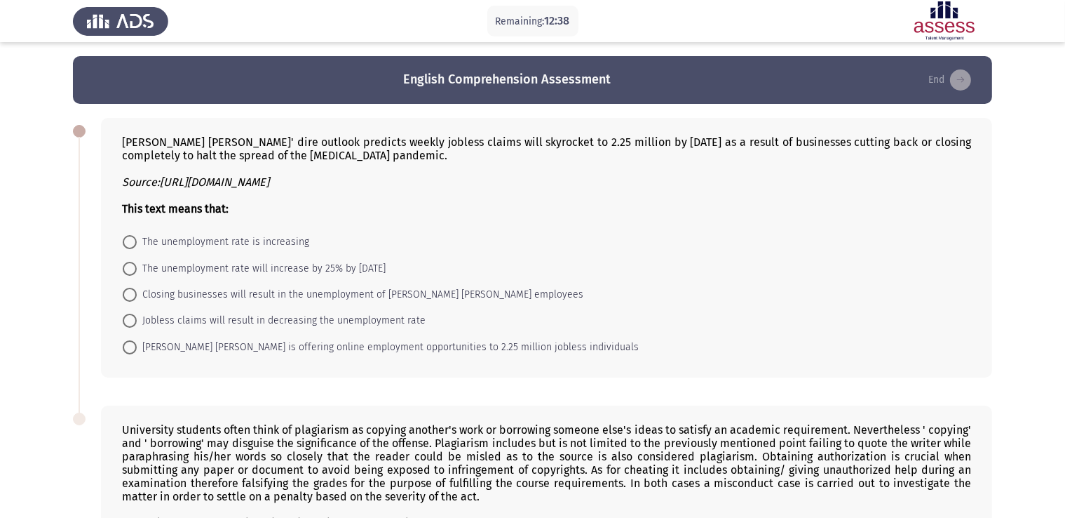
scroll to position [352, 0]
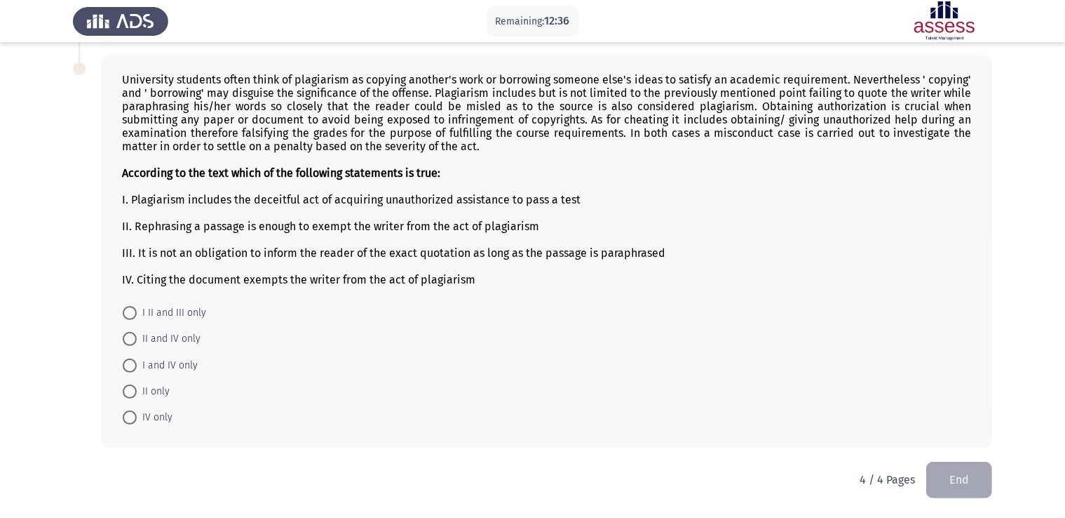
click at [140, 311] on span "I II and III only" at bounding box center [171, 312] width 69 height 17
click at [137, 311] on input "I II and III only" at bounding box center [130, 313] width 14 height 14
radio input "true"
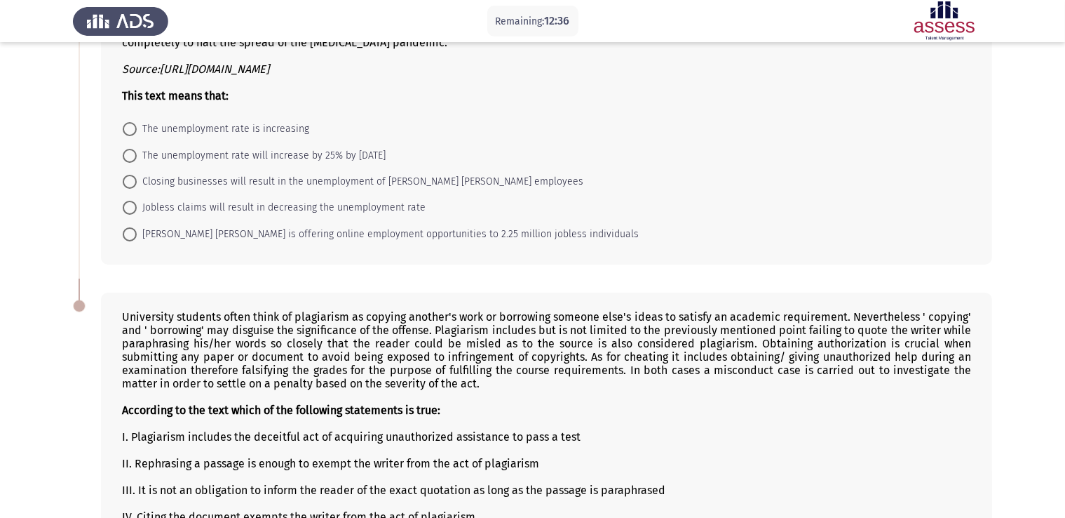
scroll to position [0, 0]
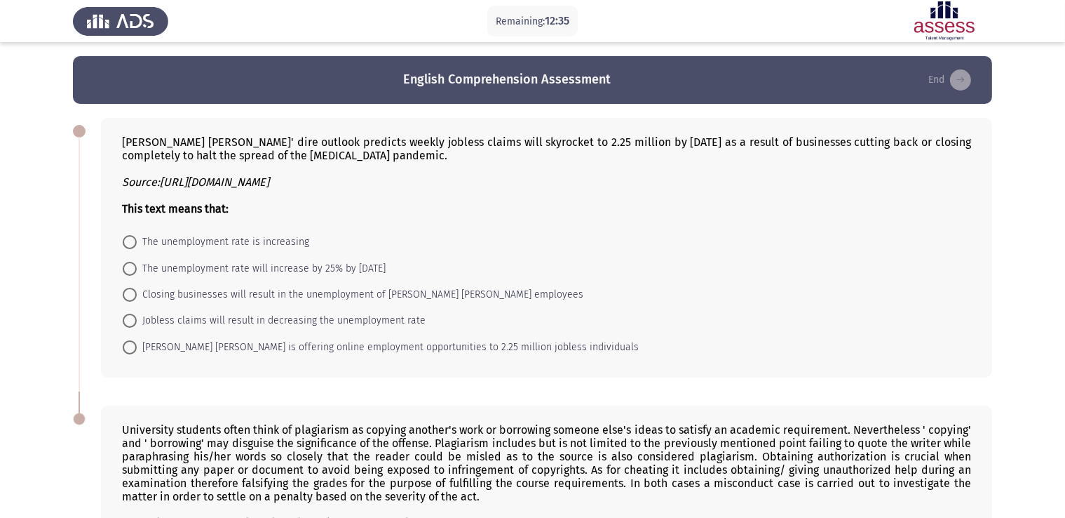
click at [169, 242] on span "The unemployment rate is increasing" at bounding box center [223, 242] width 173 height 17
click at [137, 242] on input "The unemployment rate is increasing" at bounding box center [130, 242] width 14 height 14
radio input "true"
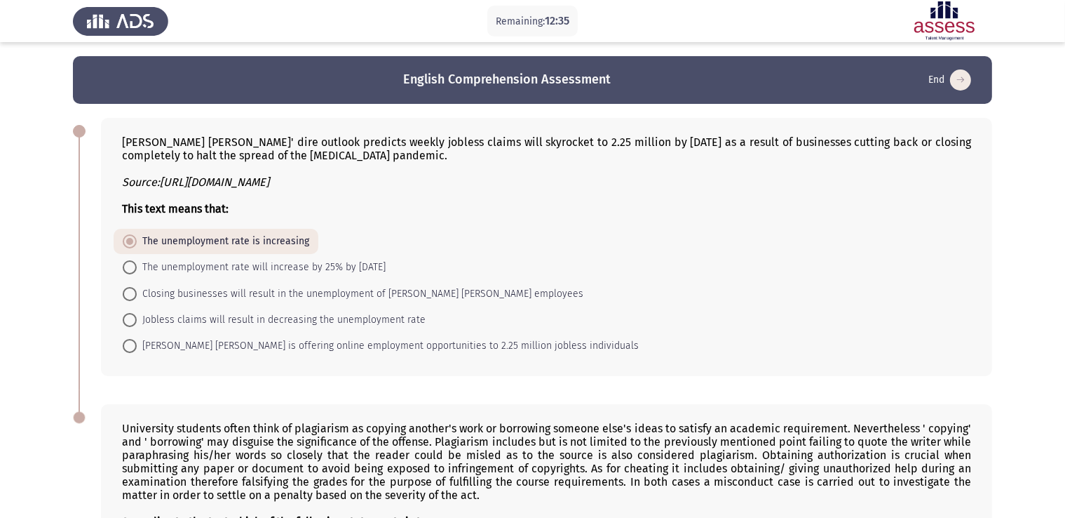
click at [209, 275] on span "The unemployment rate will increase by 25% by next Thursday" at bounding box center [261, 267] width 249 height 17
click at [137, 274] on input "The unemployment rate will increase by 25% by next Thursday" at bounding box center [130, 267] width 14 height 14
radio input "true"
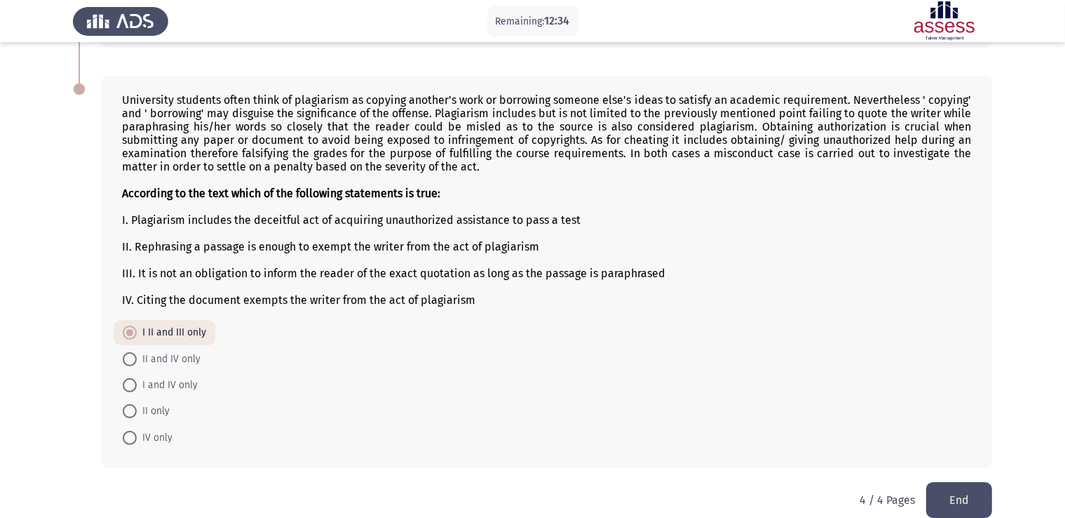
scroll to position [351, 0]
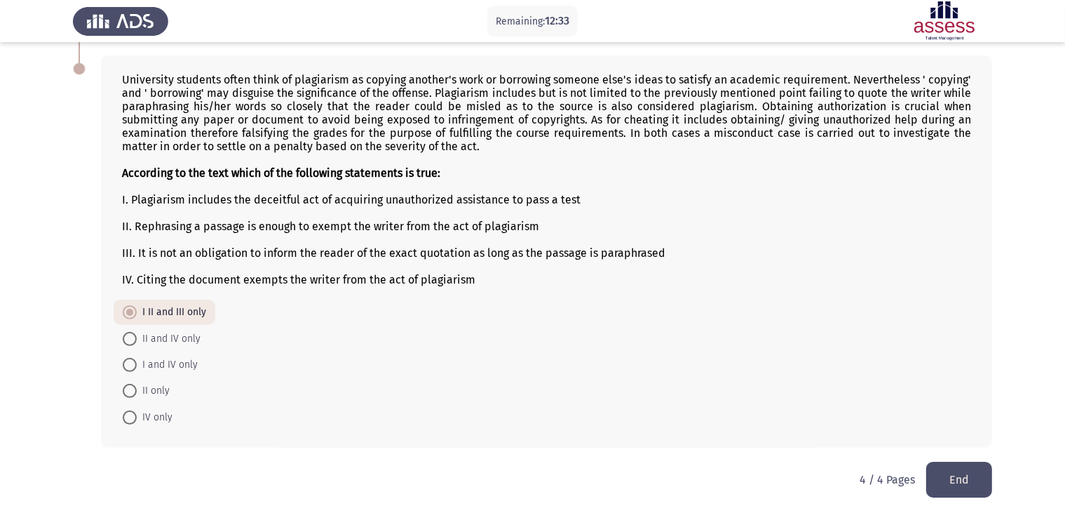
click at [966, 482] on button "End" at bounding box center [959, 479] width 66 height 36
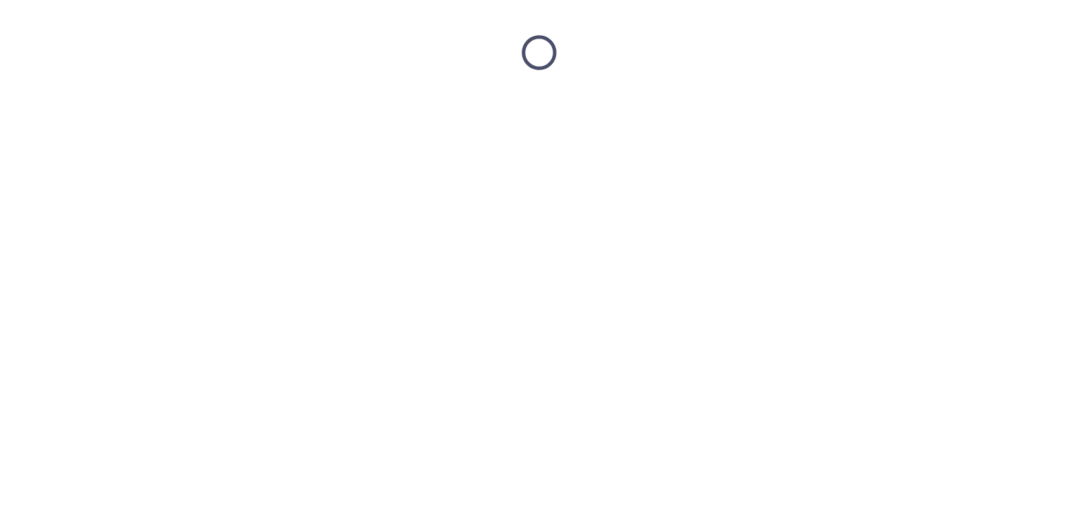
scroll to position [0, 0]
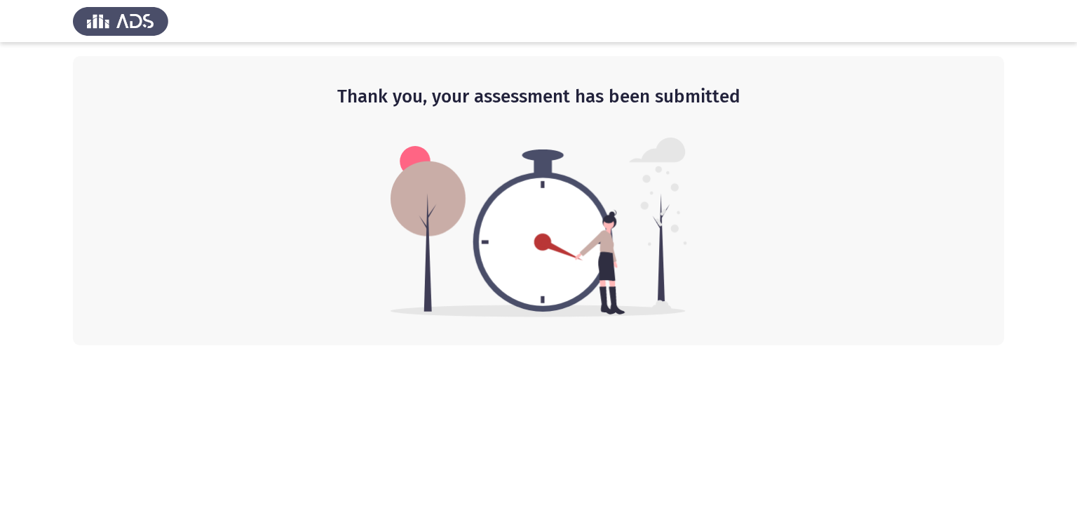
click at [500, 203] on img at bounding box center [539, 227] width 297 height 180
